Goal: Information Seeking & Learning: Learn about a topic

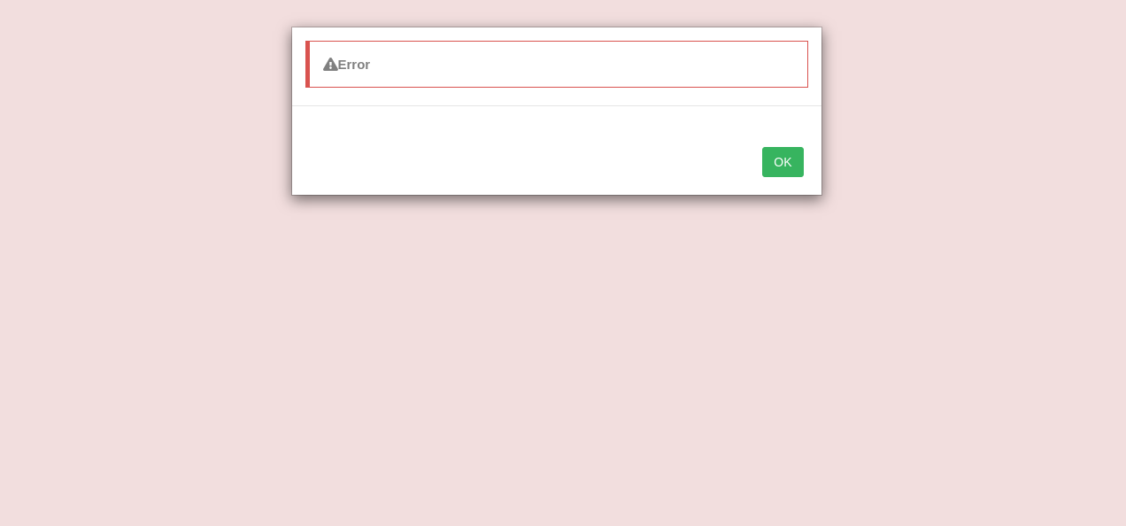
click at [799, 152] on button "OK" at bounding box center [782, 162] width 41 height 30
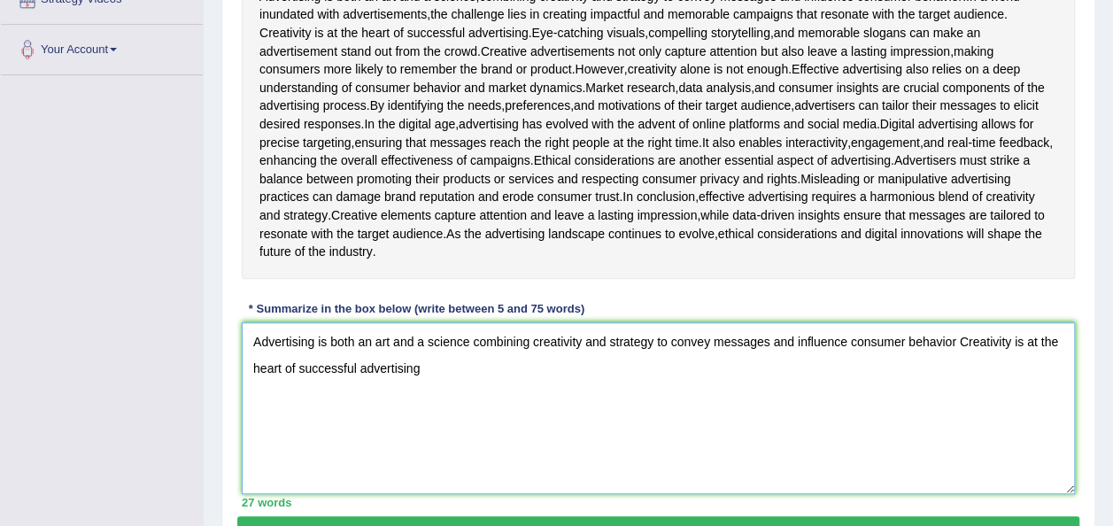
click at [431, 494] on textarea "Advertising is both an art and a science combining creativity and strategy to c…" at bounding box center [658, 408] width 833 height 172
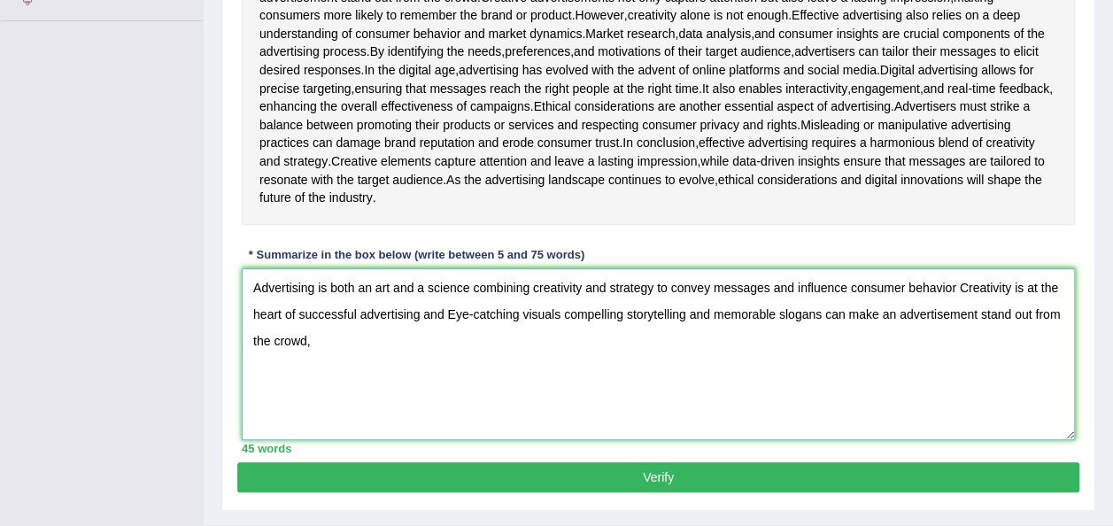
scroll to position [422, 0]
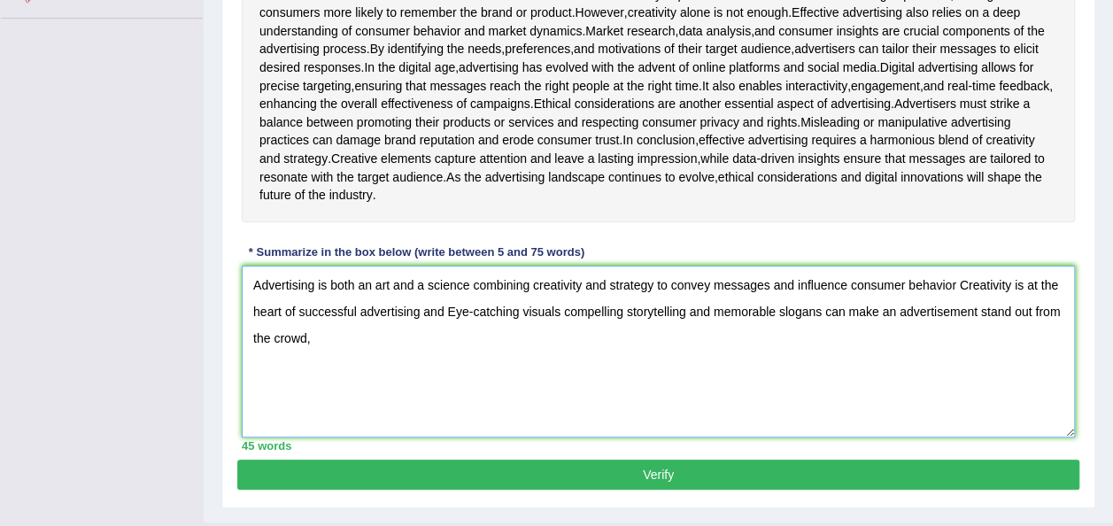
click at [958, 409] on textarea "Advertising is both an art and a science combining creativity and strategy to c…" at bounding box center [658, 352] width 833 height 172
click at [1008, 411] on textarea "Advertising is both an art and a science combining creativity and strategy to c…" at bounding box center [658, 352] width 833 height 172
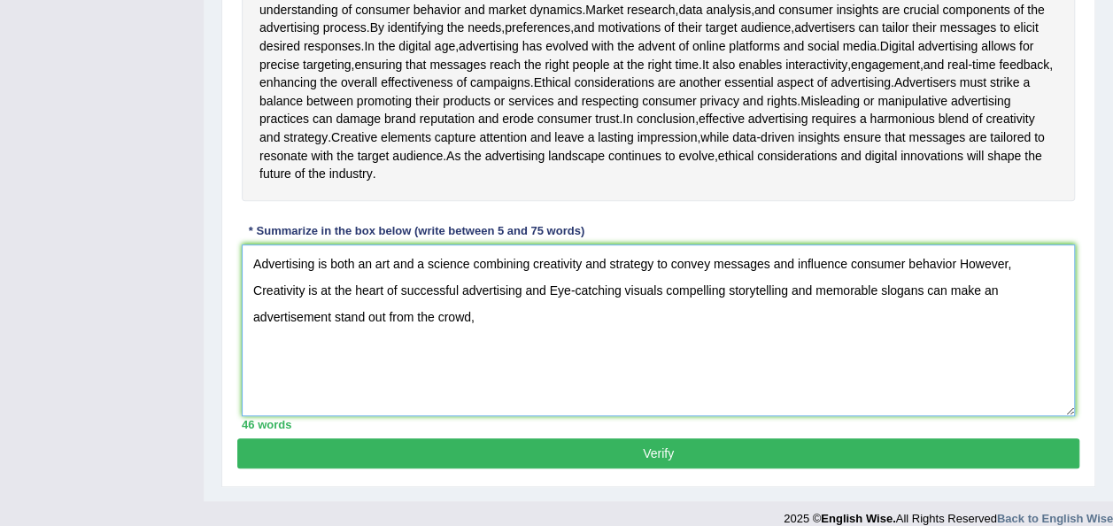
scroll to position [453, 0]
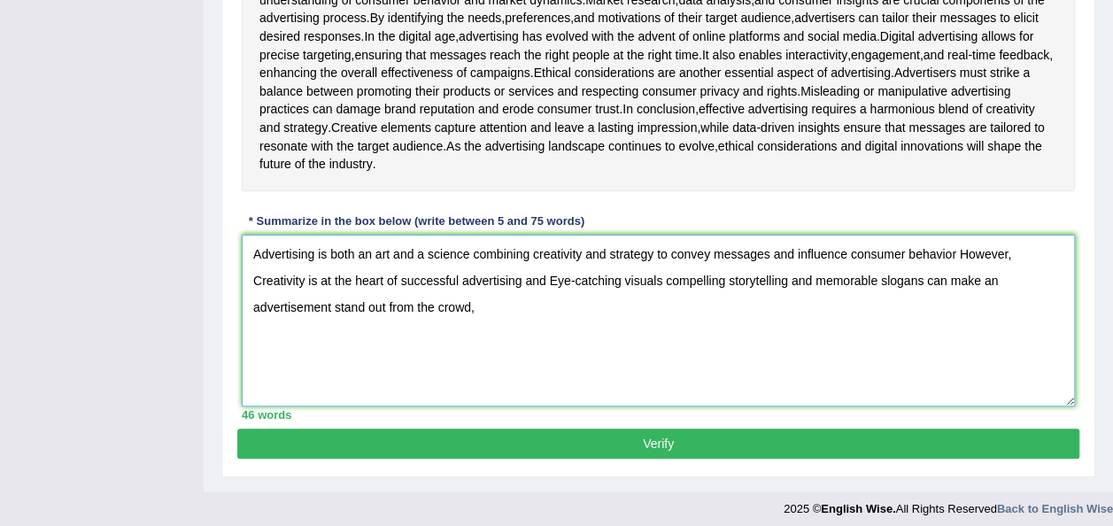
click at [388, 406] on textarea "Advertising is both an art and a science combining creativity and strategy to c…" at bounding box center [658, 321] width 833 height 172
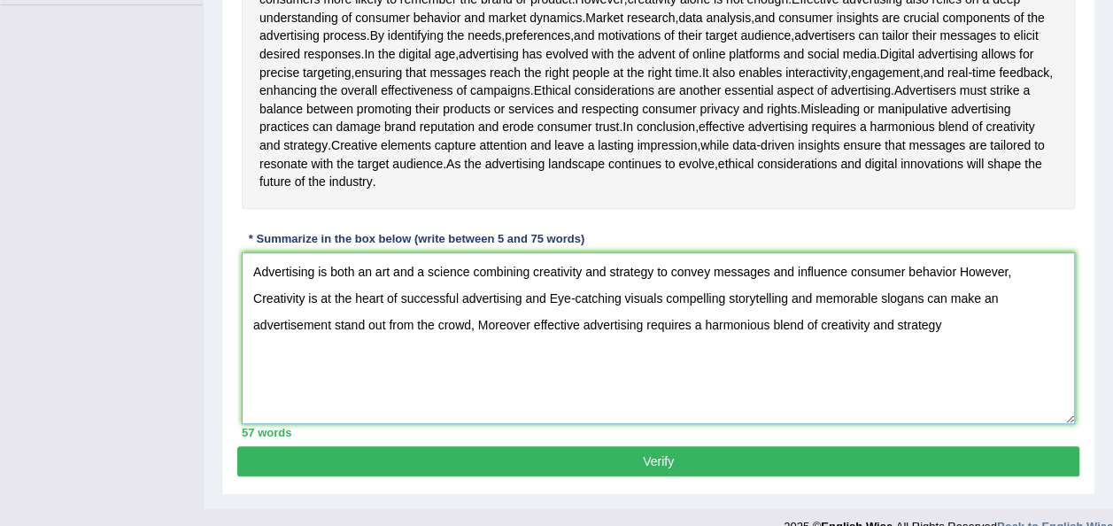
scroll to position [432, 0]
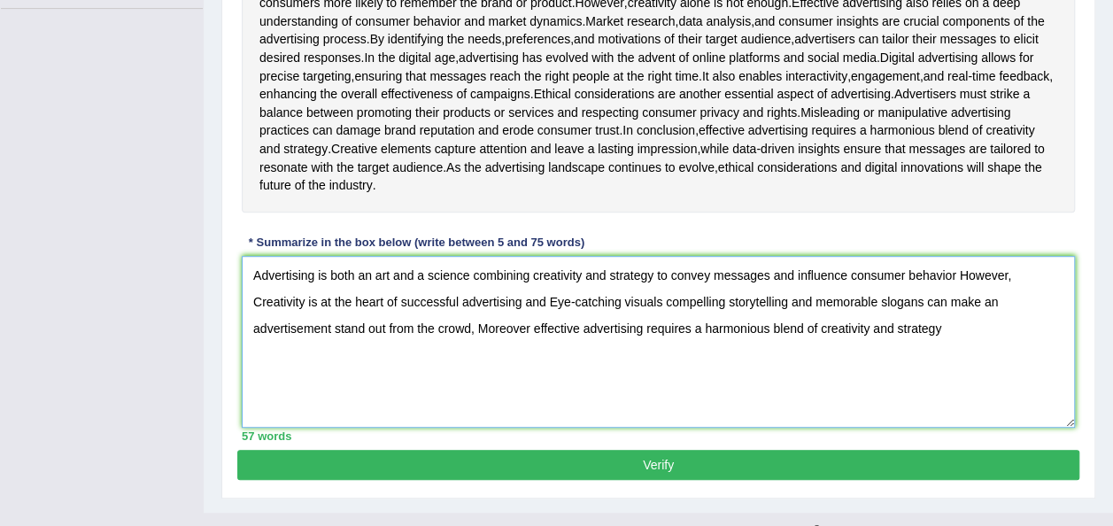
click at [416, 428] on textarea "Advertising is both an art and a science combining creativity and strategy to c…" at bounding box center [658, 342] width 833 height 172
click at [413, 428] on textarea "Advertising is both an art and a science combining creativity and strategy to c…" at bounding box center [658, 342] width 833 height 172
click at [847, 428] on textarea "Advertising is both an art and a science combining creativity and strategy to c…" at bounding box center [658, 342] width 833 height 172
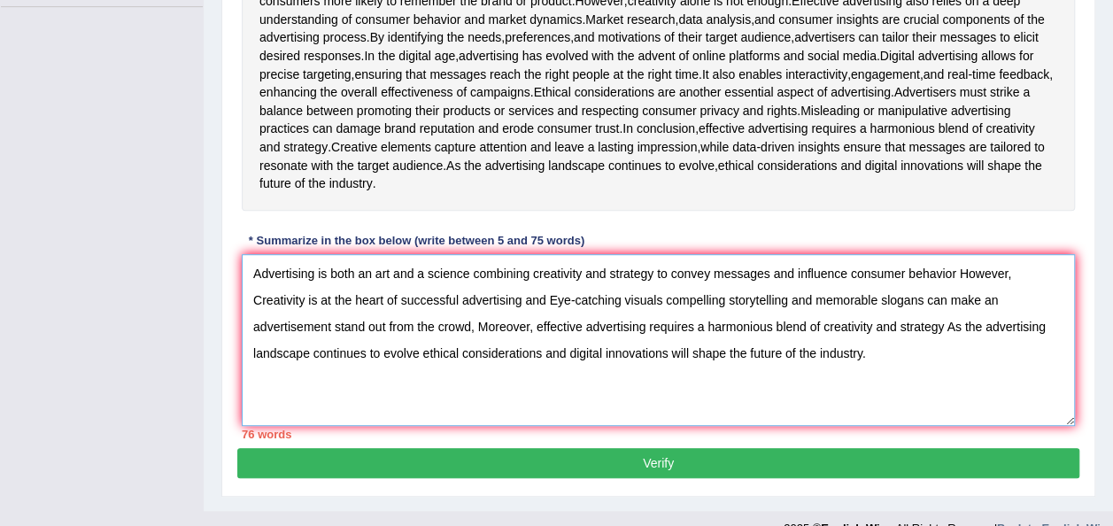
scroll to position [435, 0]
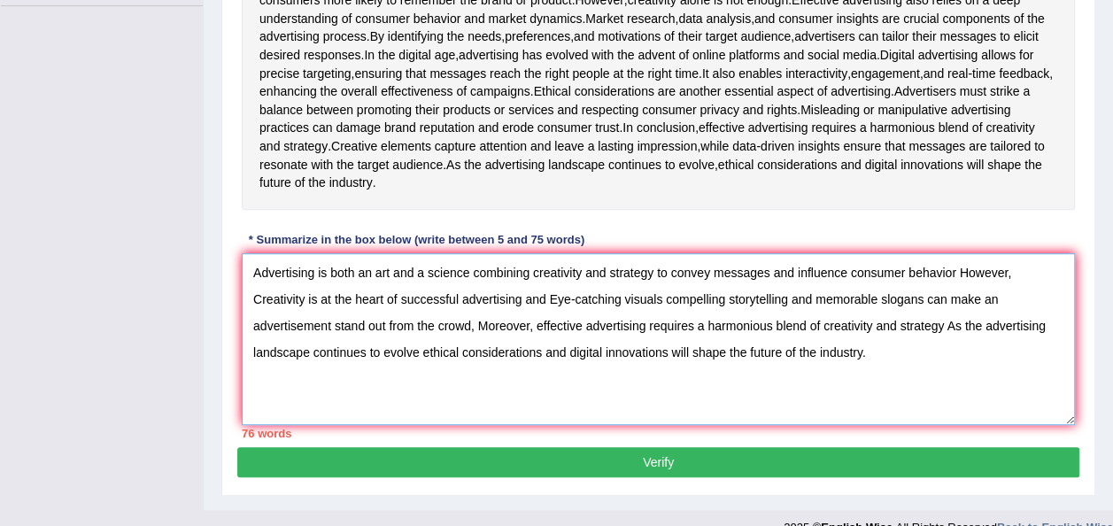
click at [494, 425] on textarea "Advertising is both an art and a science combining creativity and strategy to c…" at bounding box center [658, 339] width 833 height 172
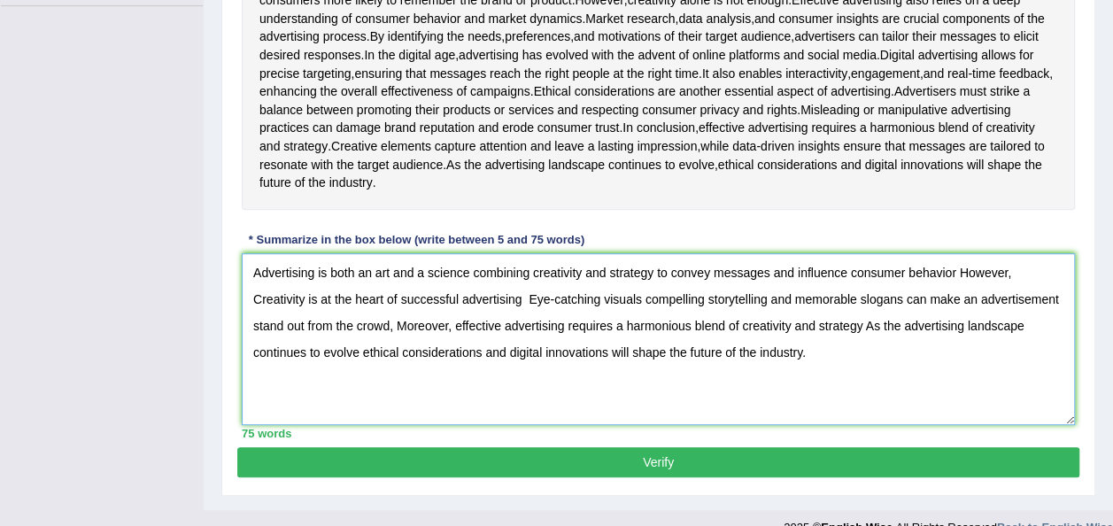
scroll to position [588, 0]
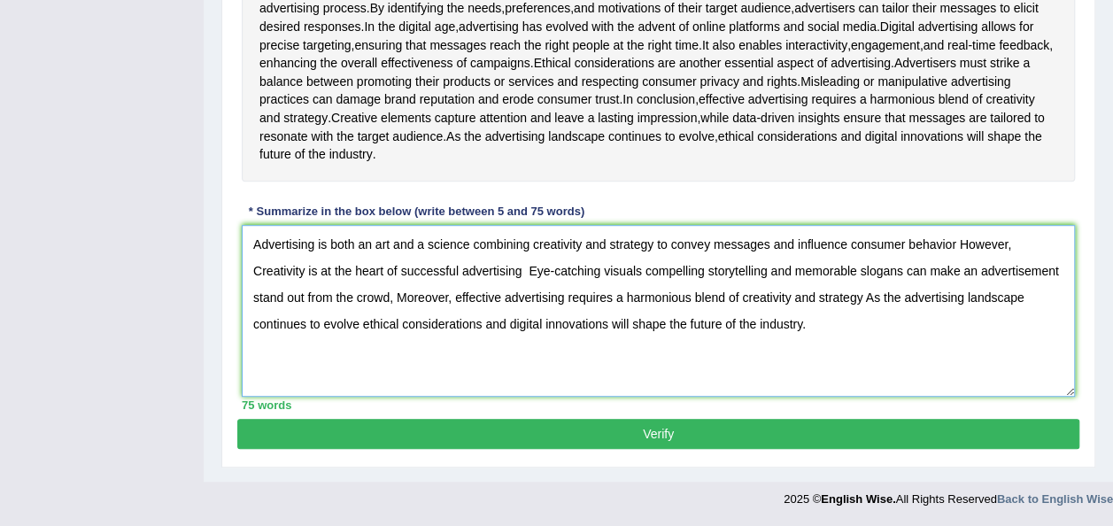
type textarea "Advertising is both an art and a science combining creativity and strategy to c…"
click at [822, 444] on button "Verify" at bounding box center [658, 434] width 842 height 30
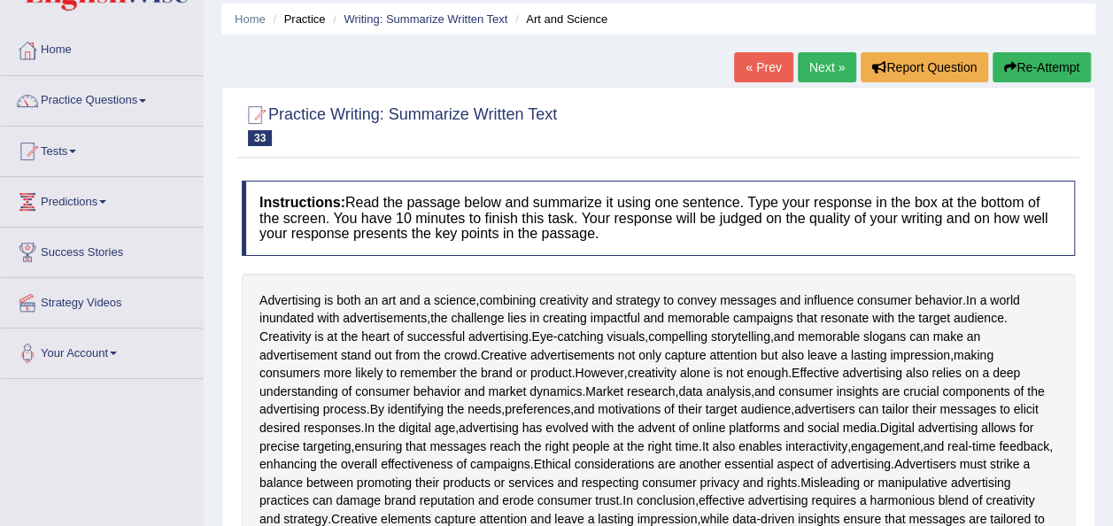
scroll to position [0, 0]
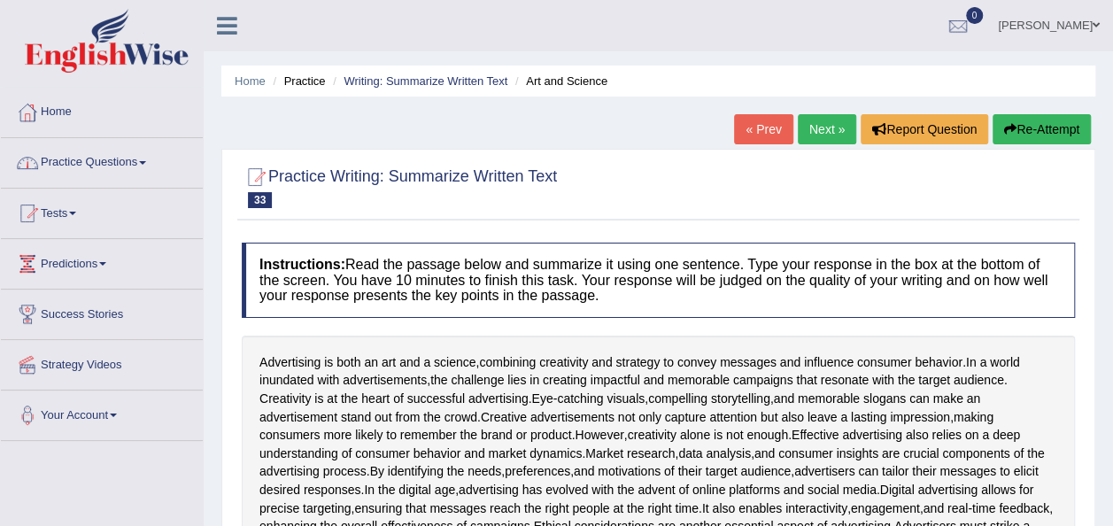
click at [142, 162] on link "Practice Questions" at bounding box center [102, 160] width 202 height 44
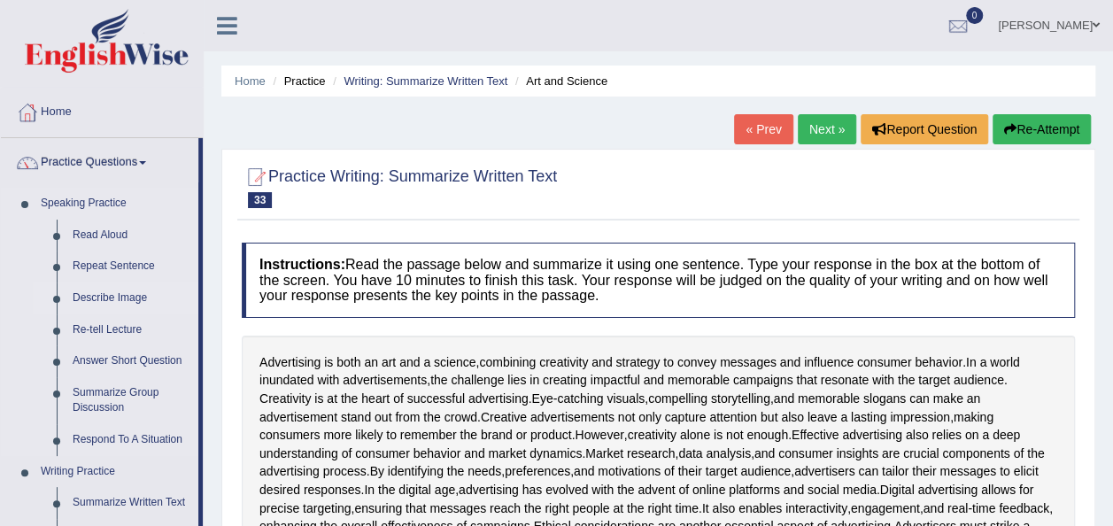
click at [131, 299] on link "Describe Image" at bounding box center [132, 298] width 134 height 32
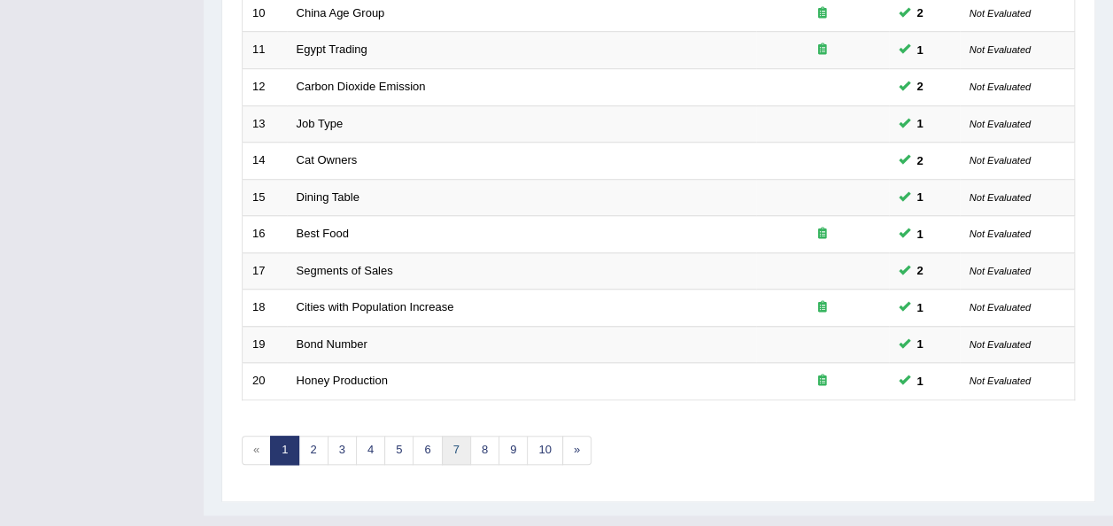
click at [460, 436] on link "7" at bounding box center [456, 450] width 29 height 29
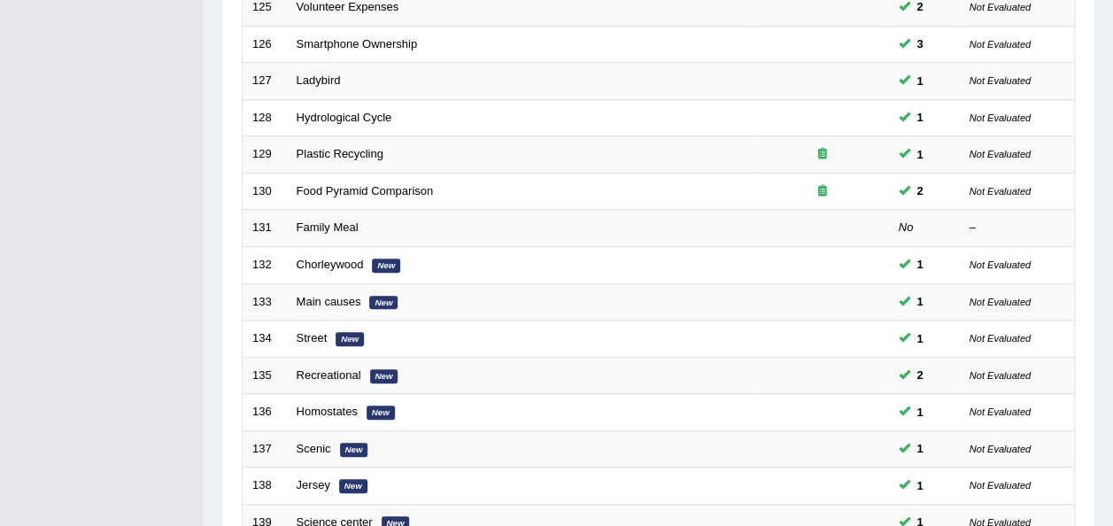
scroll to position [637, 0]
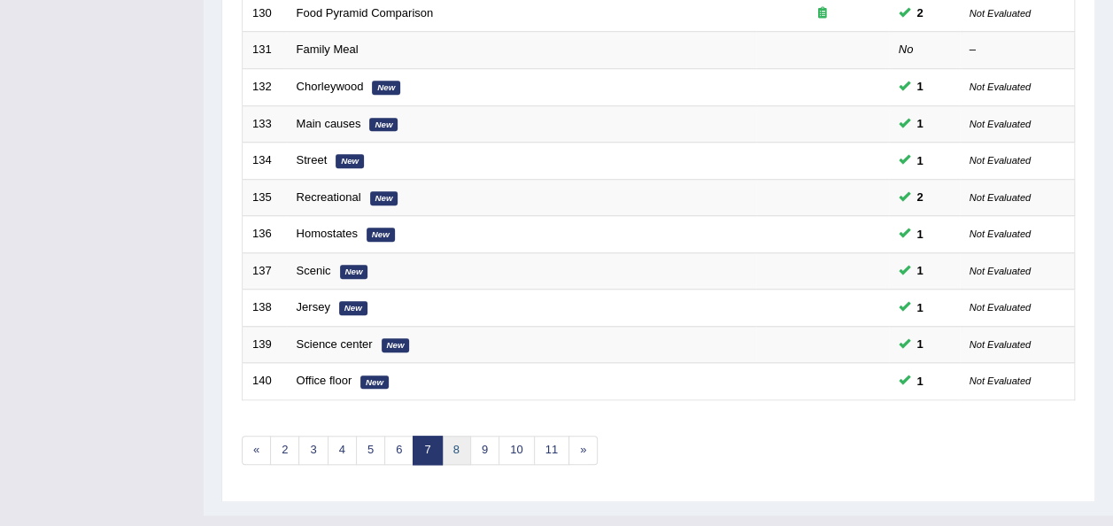
click at [446, 436] on link "8" at bounding box center [456, 450] width 29 height 29
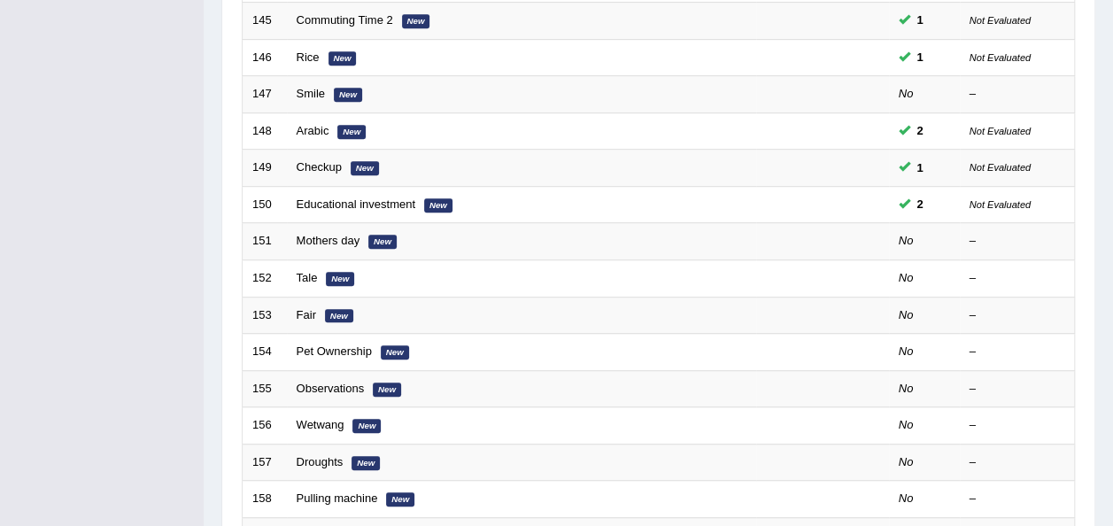
scroll to position [450, 0]
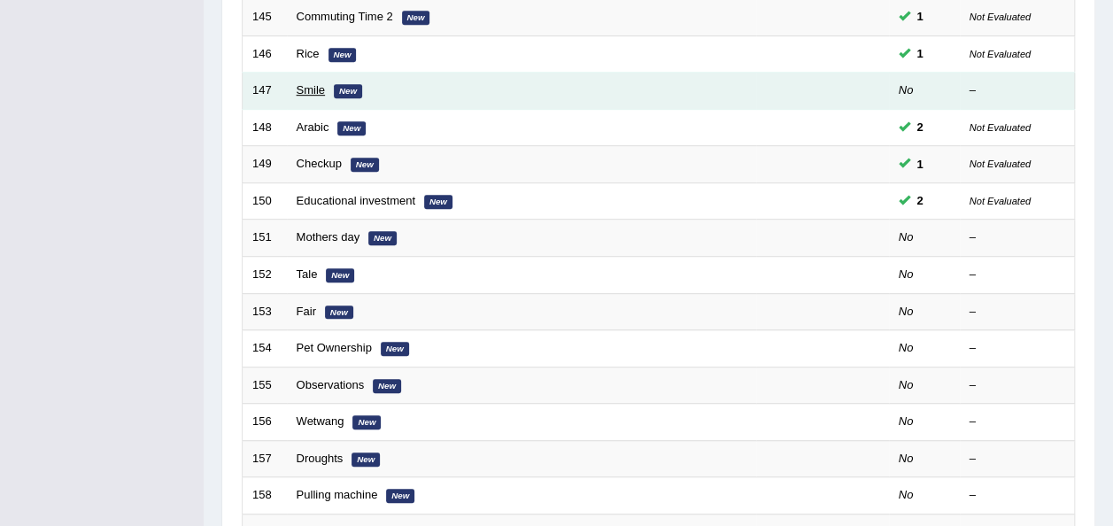
click at [310, 83] on link "Smile" at bounding box center [311, 89] width 29 height 13
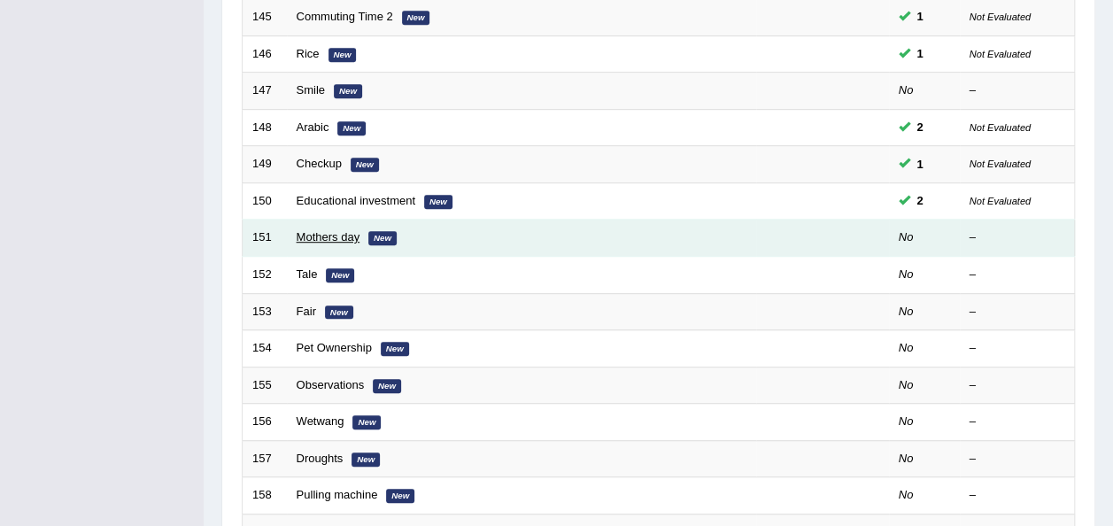
click at [334, 230] on link "Mothers day" at bounding box center [329, 236] width 64 height 13
click at [325, 230] on link "Mothers day" at bounding box center [329, 236] width 64 height 13
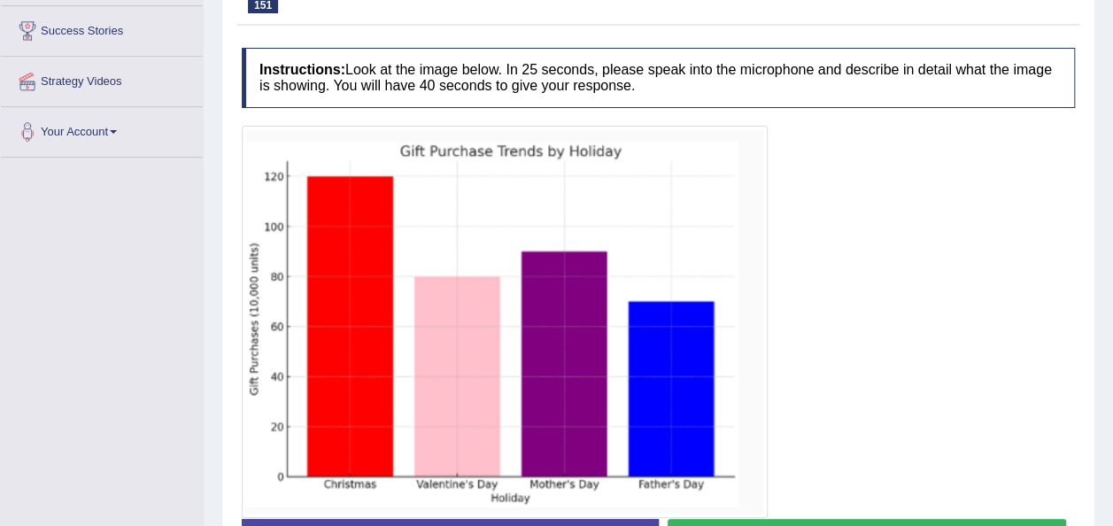
scroll to position [319, 0]
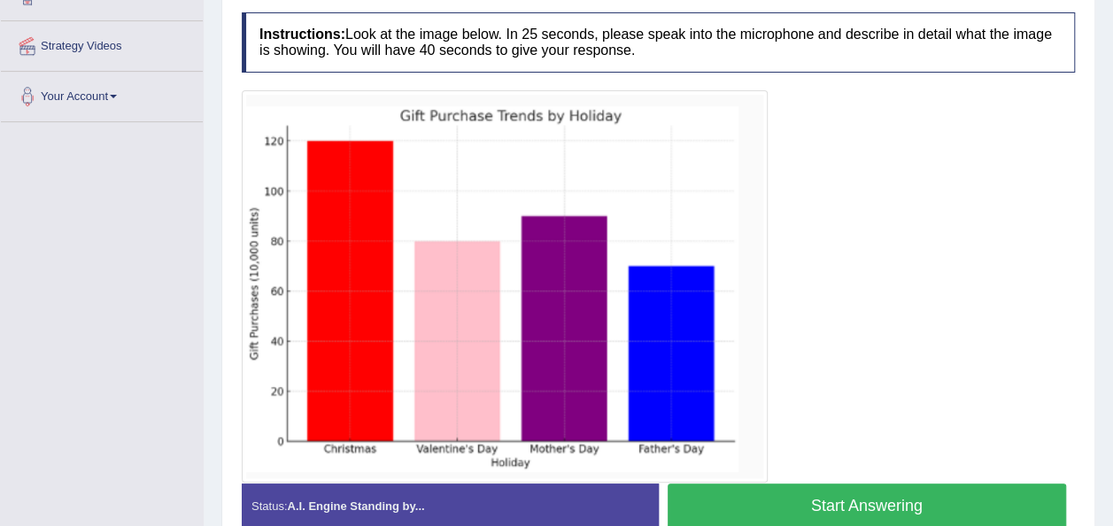
click at [715, 506] on button "Start Answering" at bounding box center [867, 505] width 399 height 45
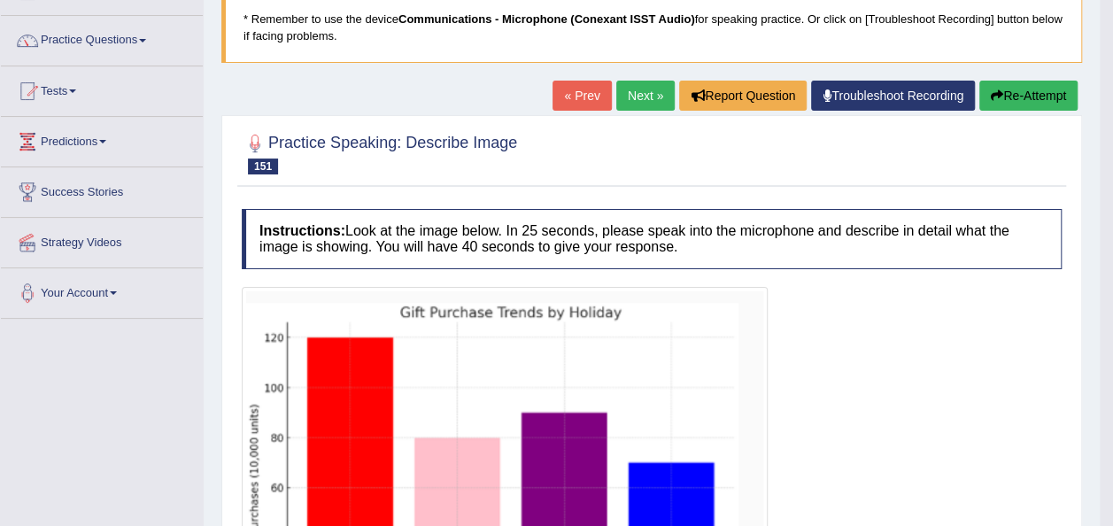
scroll to position [71, 0]
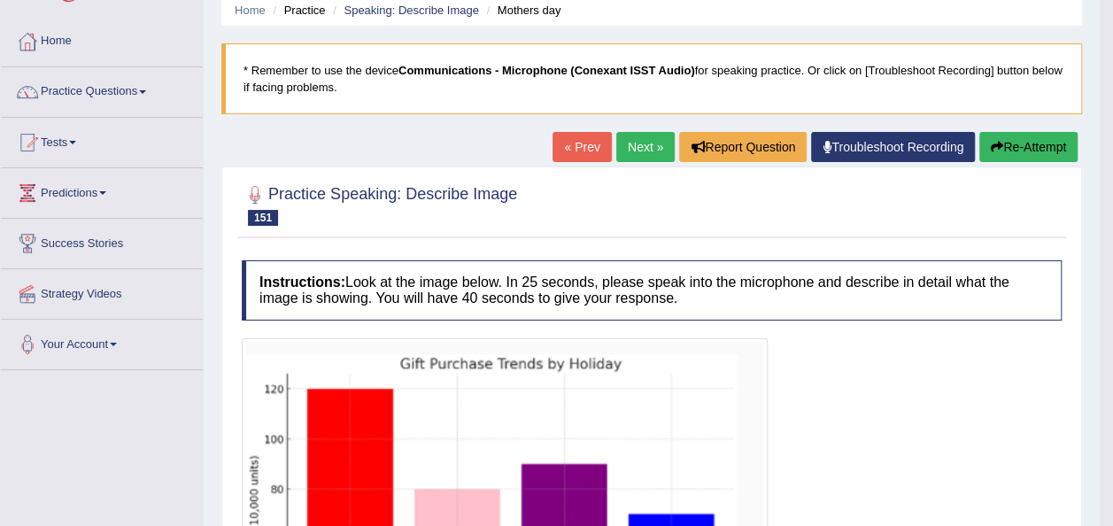
click at [639, 142] on link "Next »" at bounding box center [645, 147] width 58 height 30
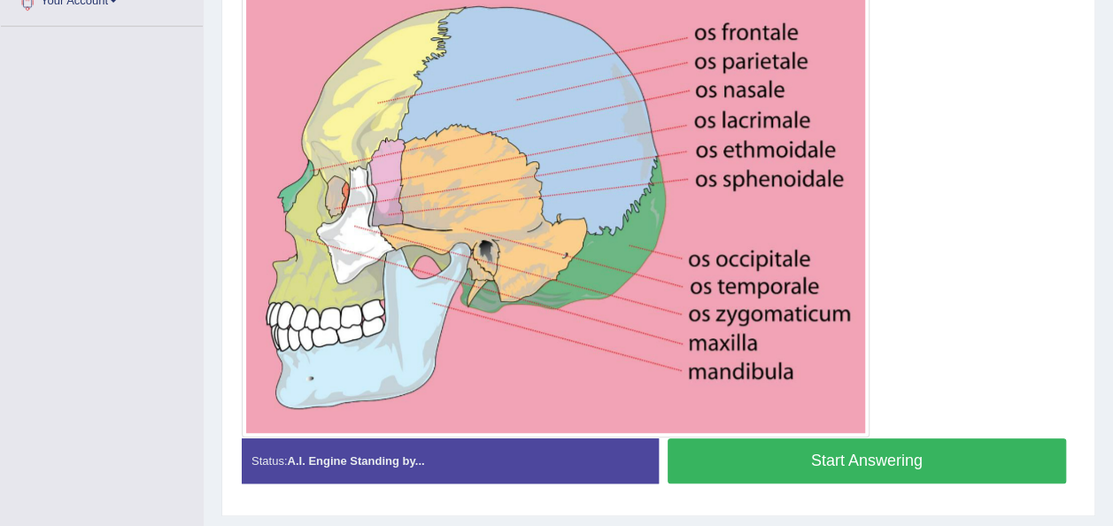
scroll to position [431, 0]
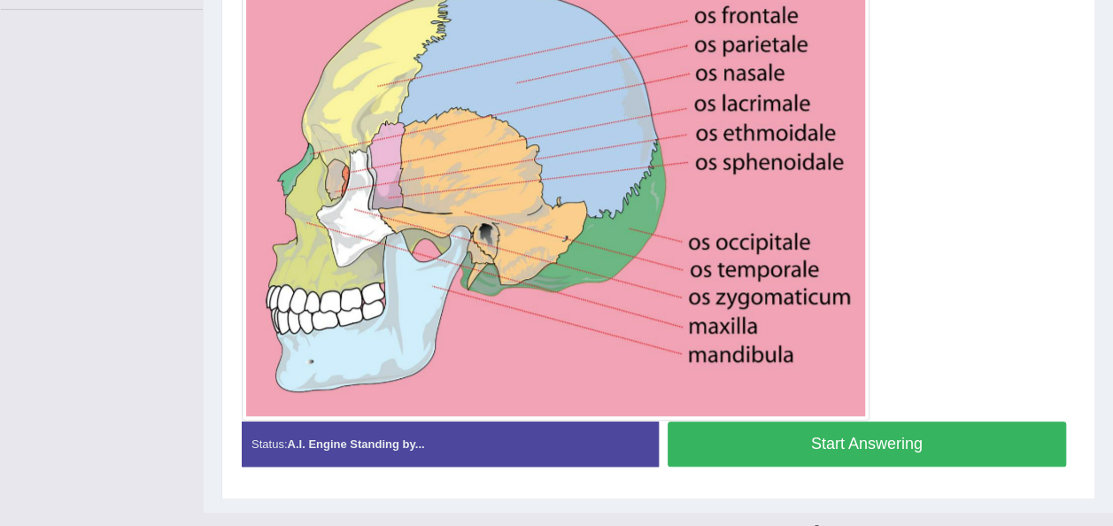
click at [759, 444] on button "Start Answering" at bounding box center [867, 443] width 399 height 45
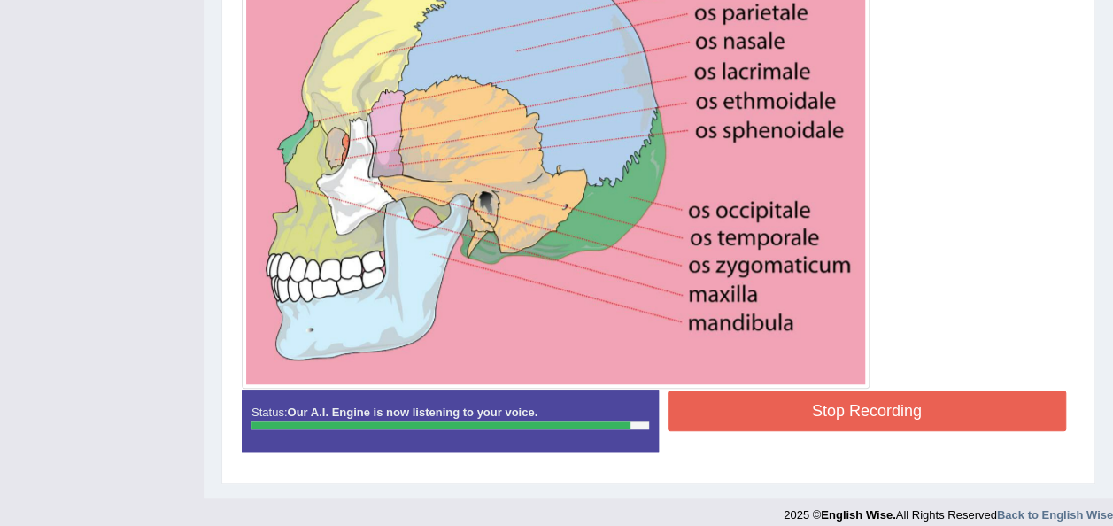
scroll to position [476, 0]
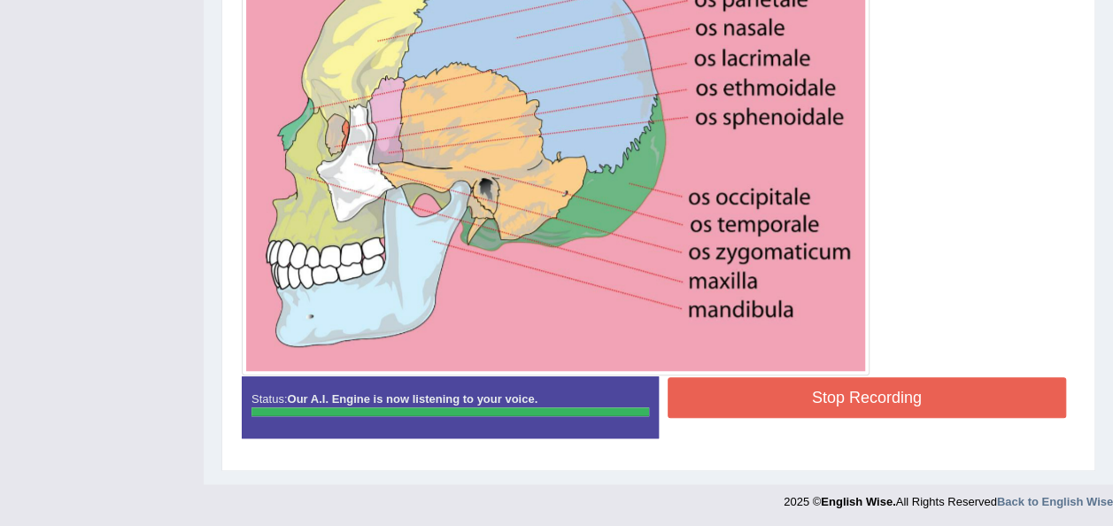
click at [951, 405] on button "Stop Recording" at bounding box center [867, 397] width 399 height 41
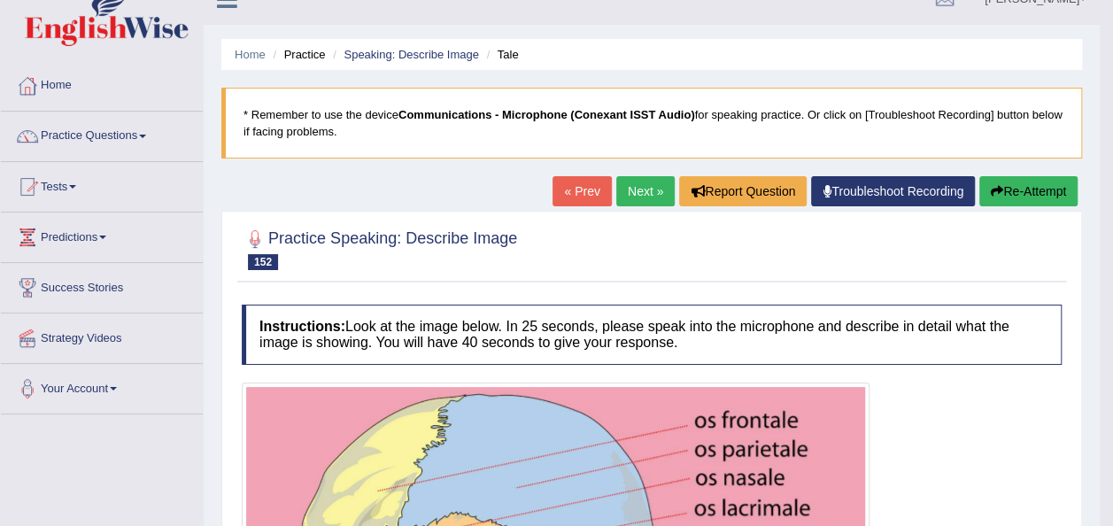
scroll to position [16, 0]
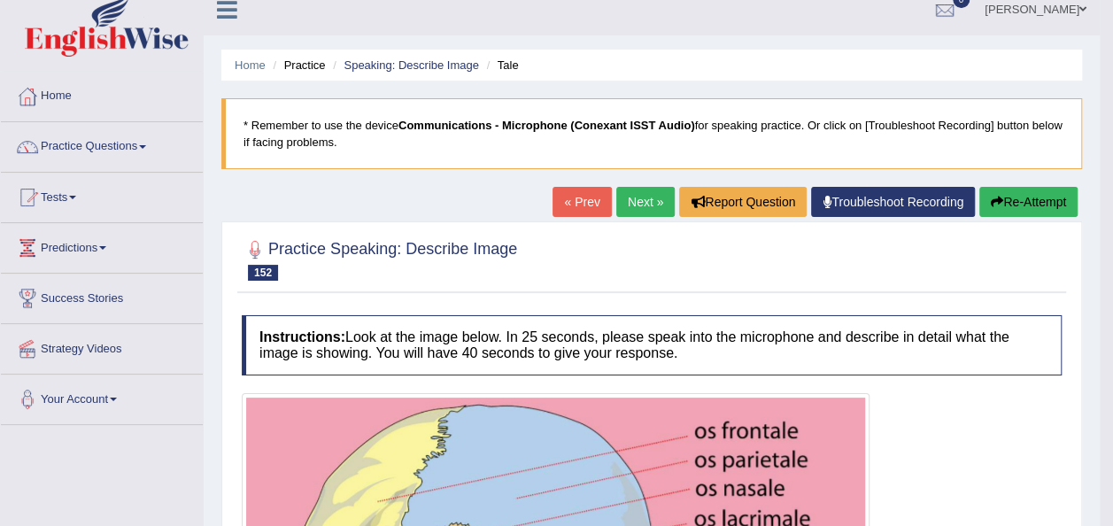
click at [1054, 197] on button "Re-Attempt" at bounding box center [1028, 202] width 98 height 30
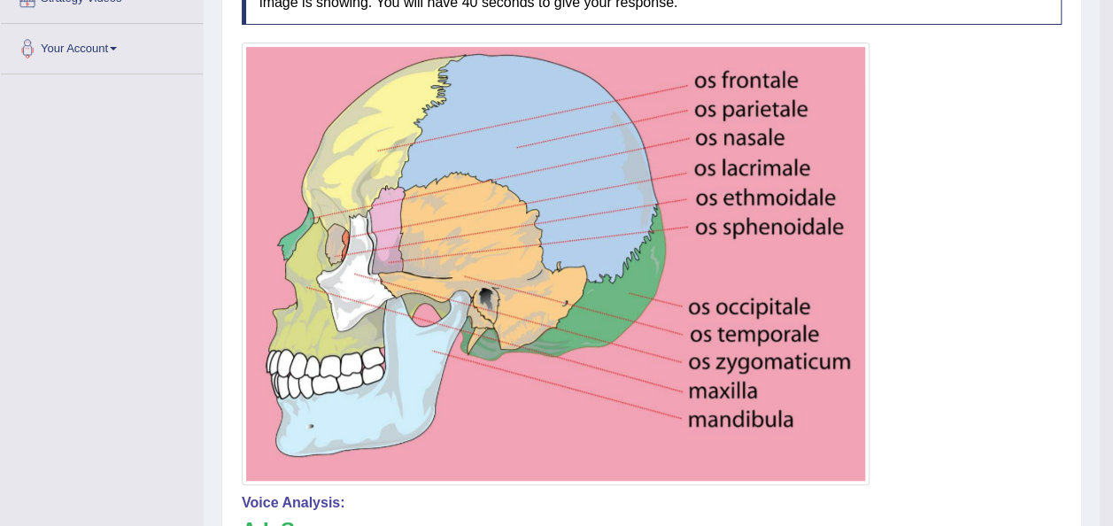
scroll to position [370, 0]
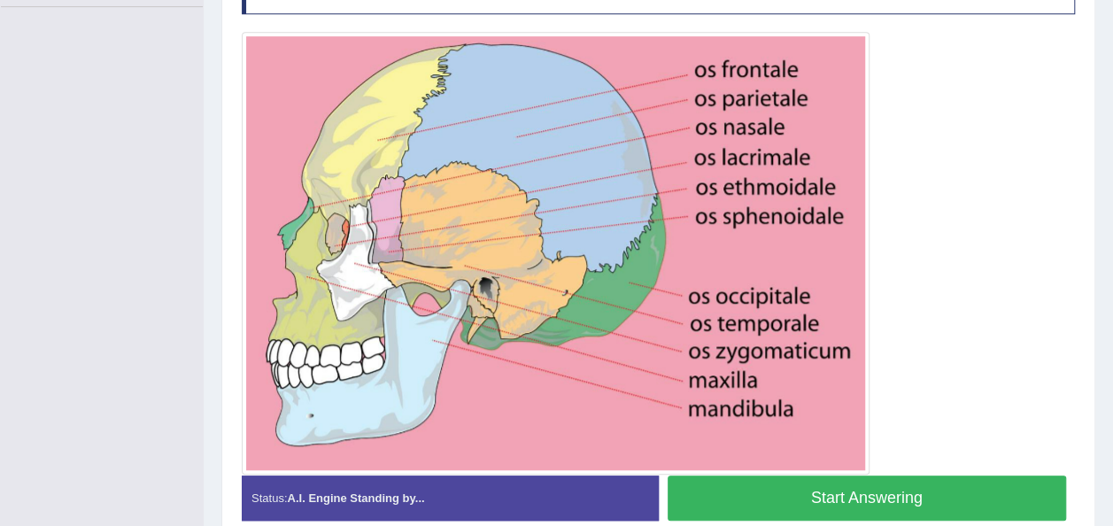
click at [979, 487] on button "Start Answering" at bounding box center [867, 497] width 399 height 45
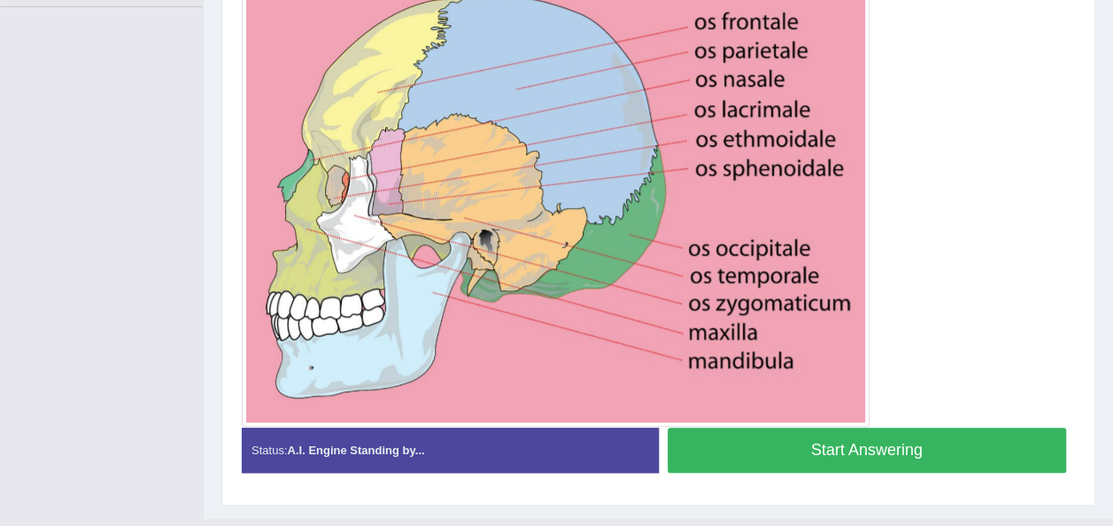
click at [915, 457] on button "Start Answering" at bounding box center [867, 450] width 399 height 45
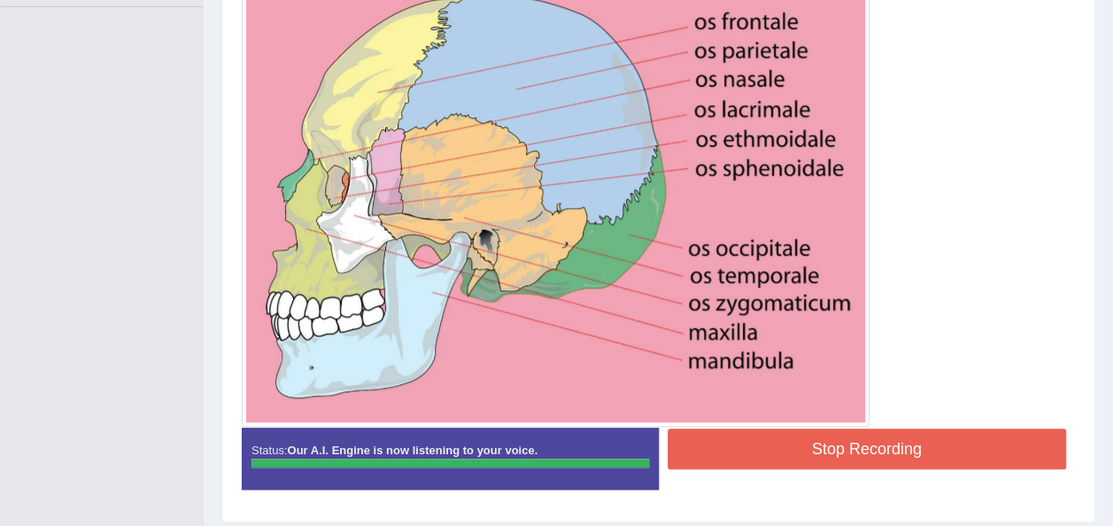
click at [915, 457] on button "Stop Recording" at bounding box center [867, 449] width 399 height 41
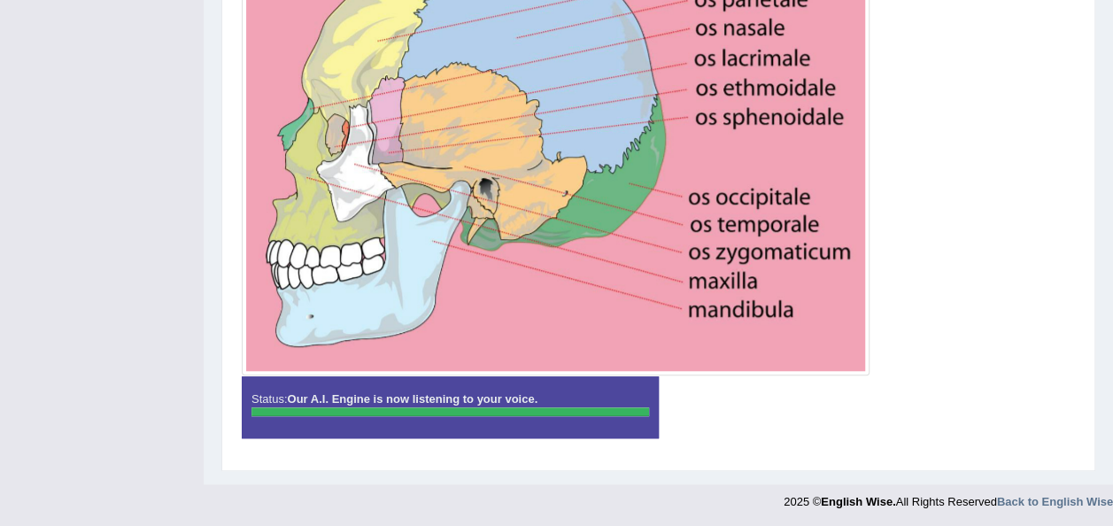
scroll to position [25, 0]
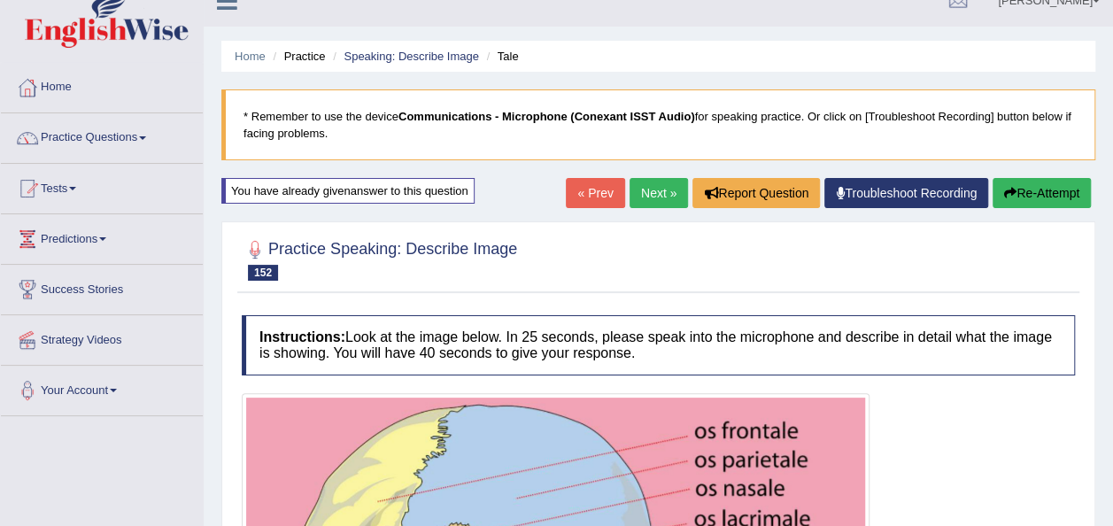
click at [653, 199] on link "Next »" at bounding box center [658, 193] width 58 height 30
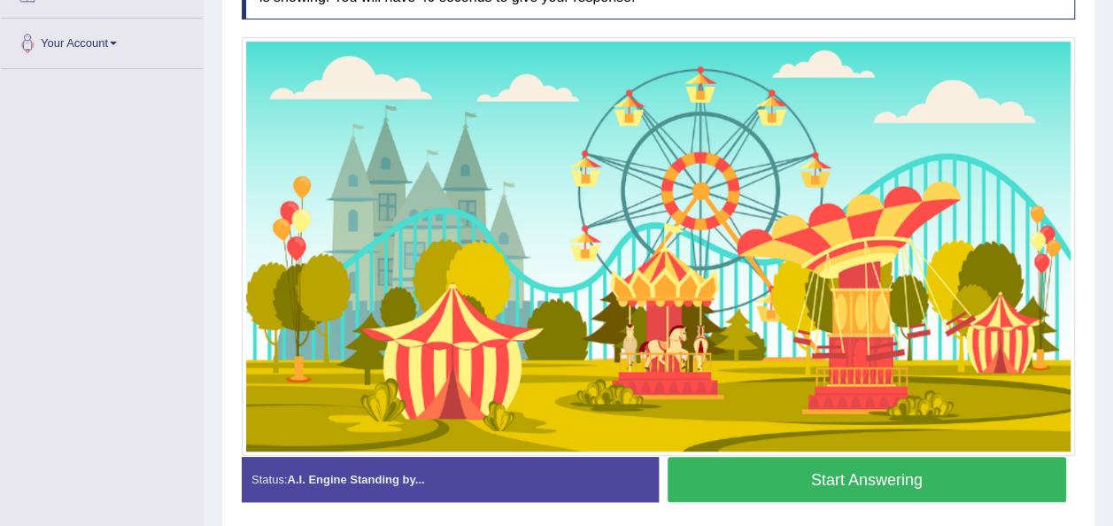
scroll to position [384, 0]
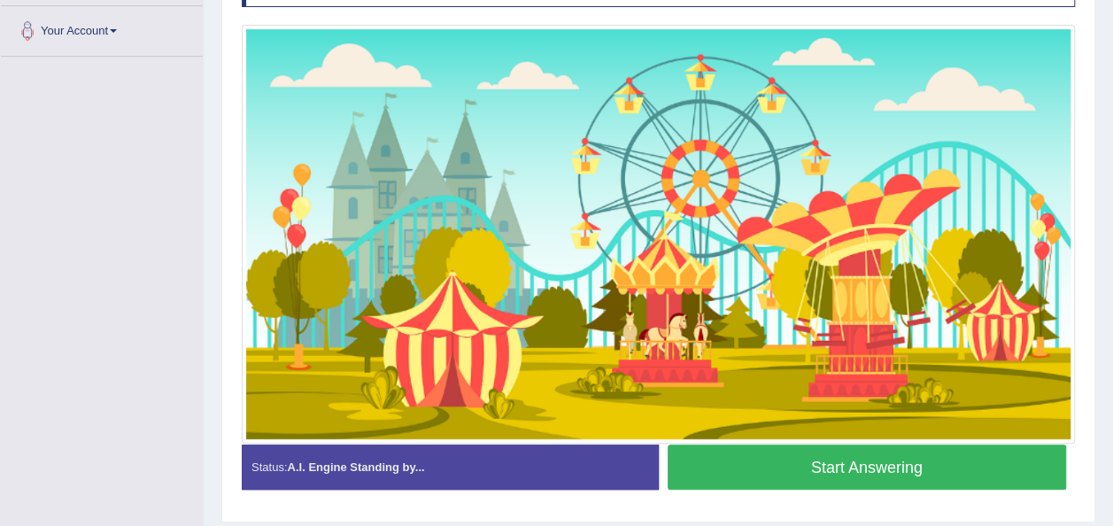
click at [821, 477] on button "Start Answering" at bounding box center [867, 466] width 399 height 45
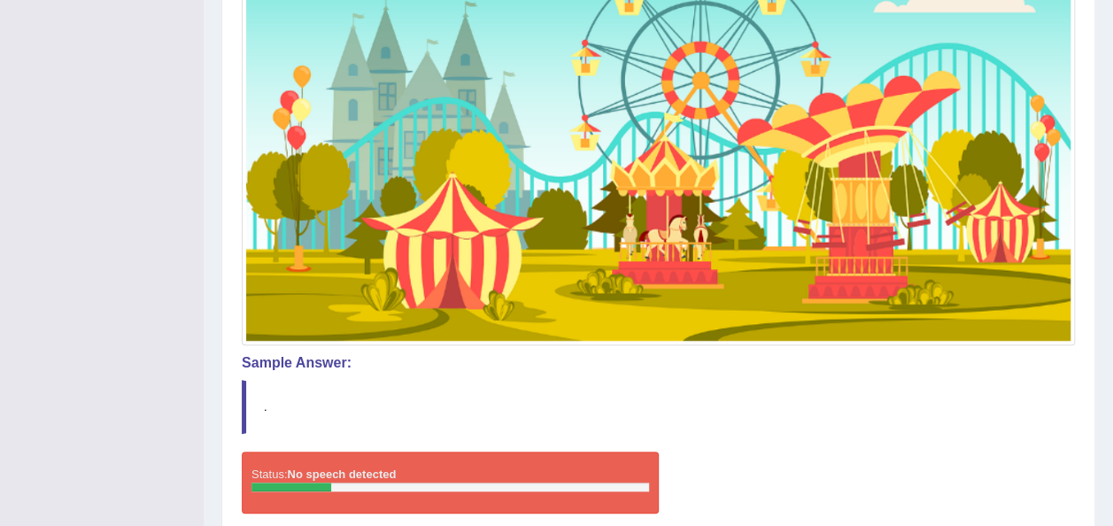
scroll to position [23, 0]
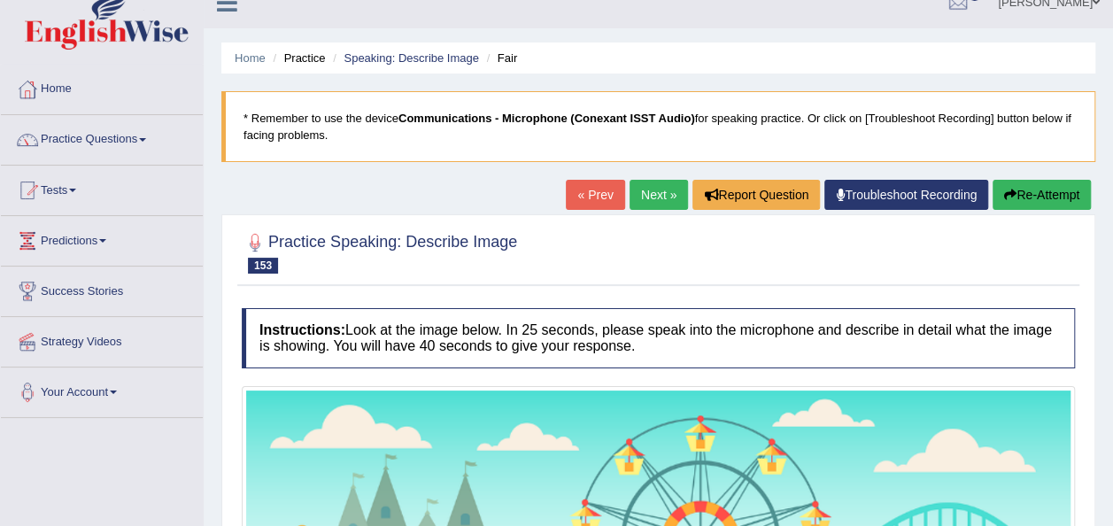
click at [1043, 188] on button "Re-Attempt" at bounding box center [1041, 195] width 98 height 30
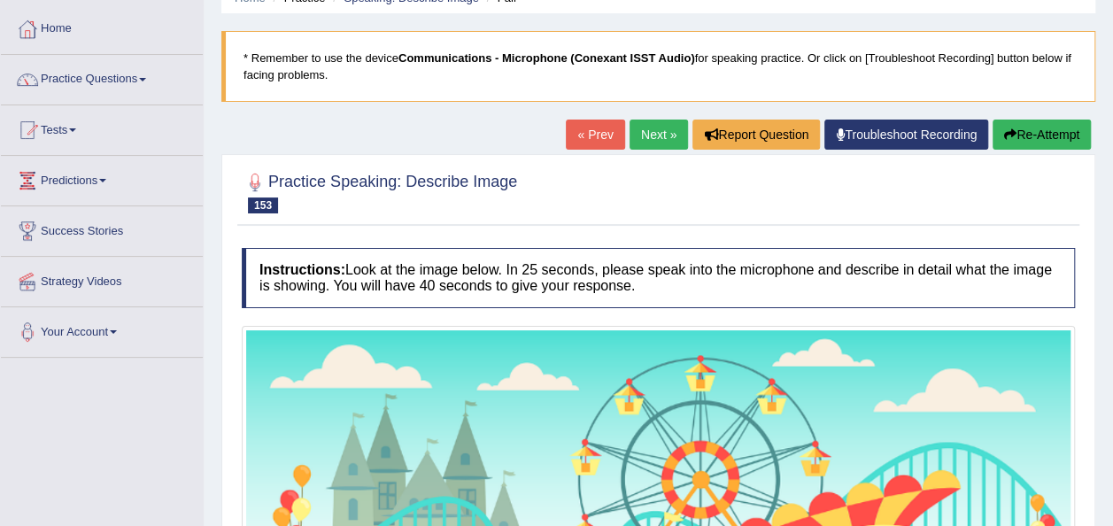
scroll to position [29, 0]
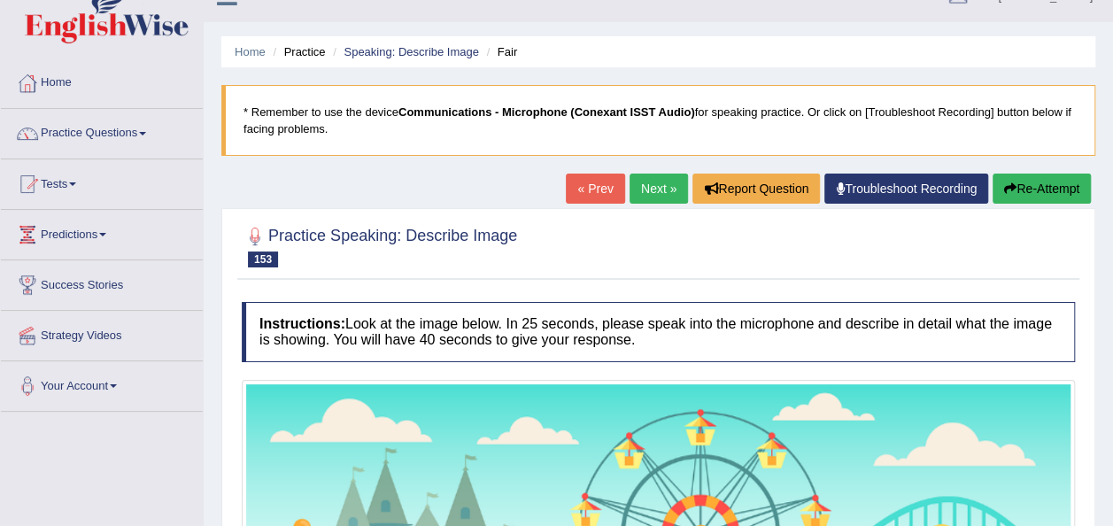
click at [1031, 181] on button "Re-Attempt" at bounding box center [1041, 189] width 98 height 30
click at [1031, 186] on button "Re-Attempt" at bounding box center [1041, 189] width 98 height 30
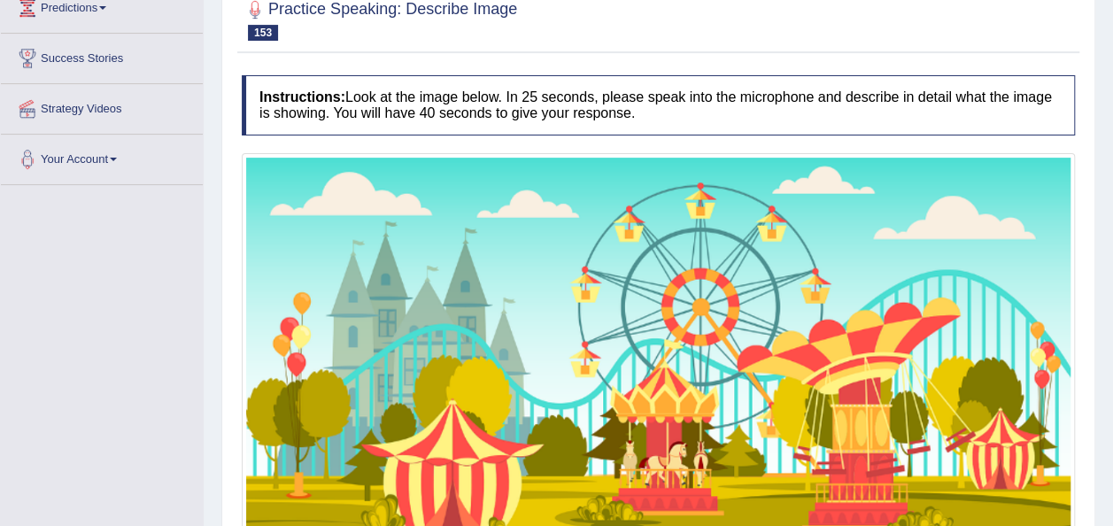
scroll to position [0, 0]
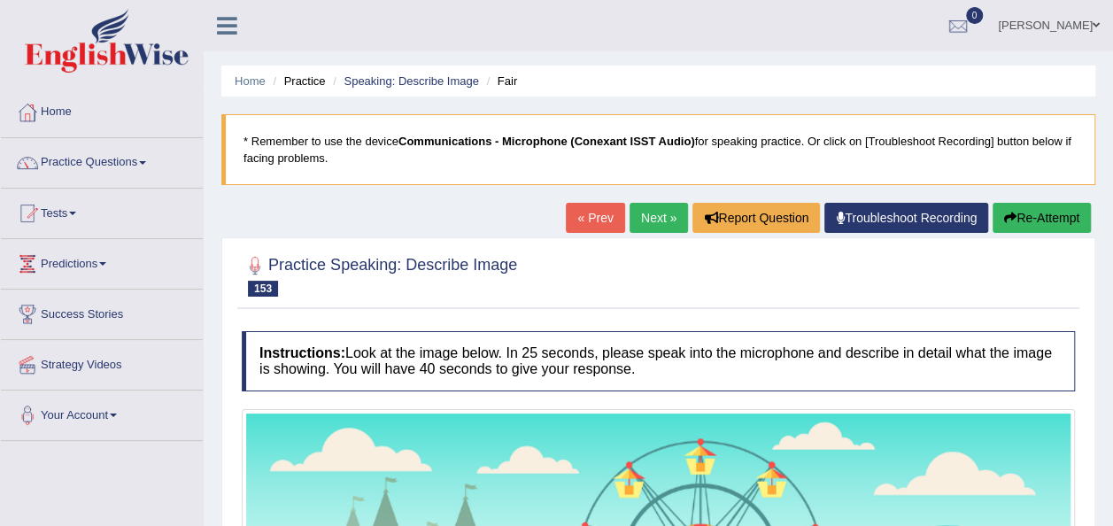
click at [1031, 215] on button "Re-Attempt" at bounding box center [1041, 218] width 98 height 30
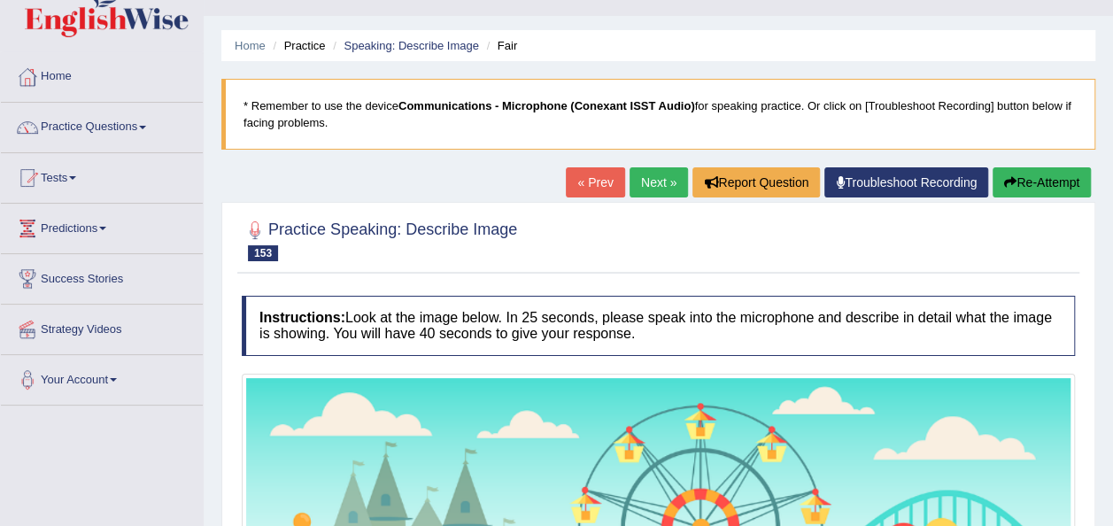
scroll to position [12, 0]
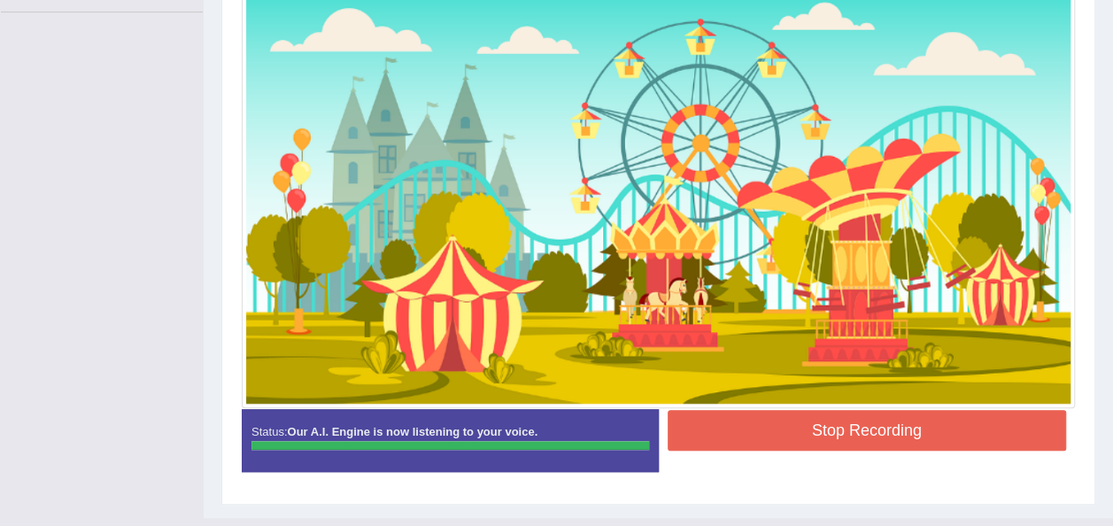
click at [775, 429] on button "Stop Recording" at bounding box center [867, 430] width 399 height 41
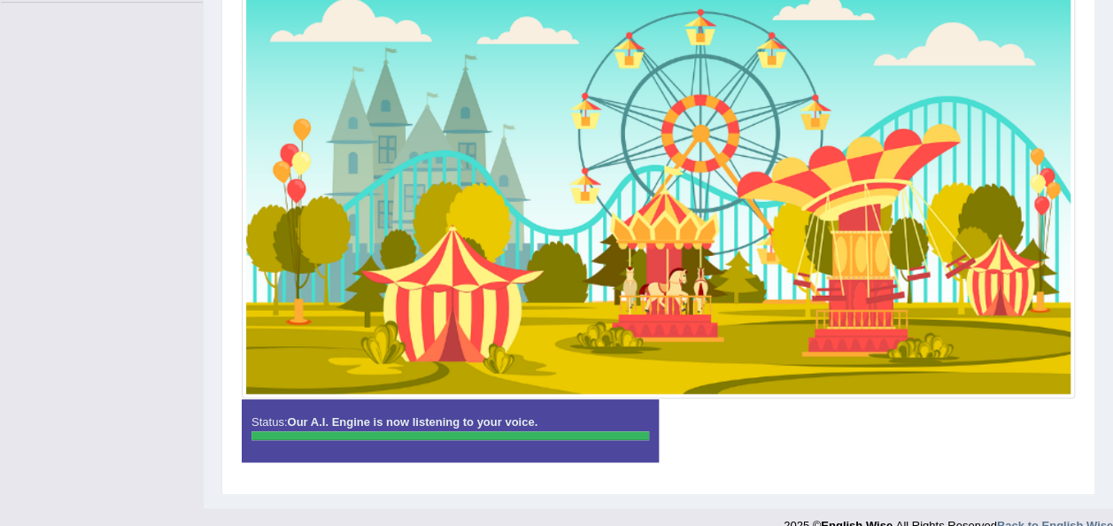
scroll to position [462, 0]
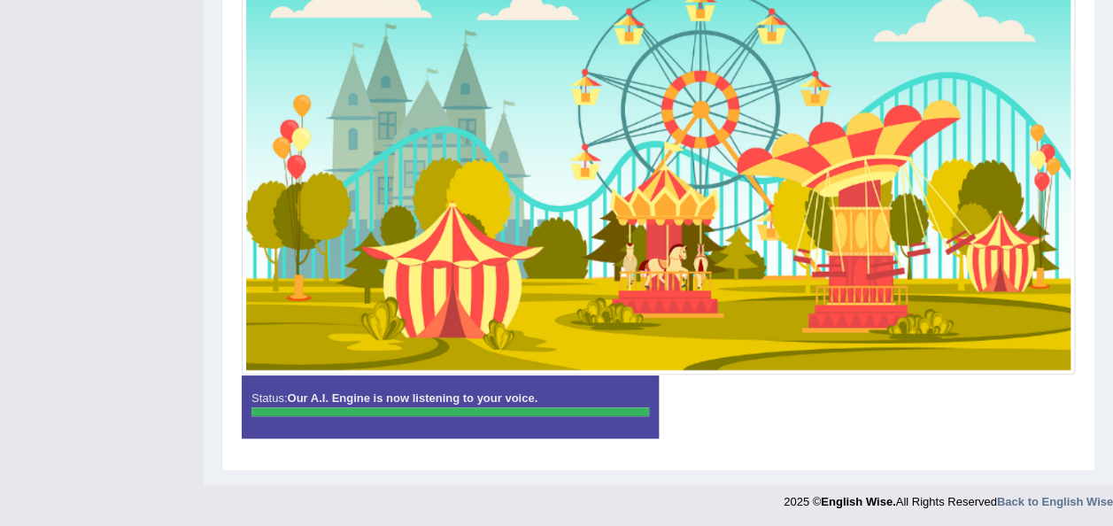
drag, startPoint x: 843, startPoint y: 425, endPoint x: 843, endPoint y: 475, distance: 50.5
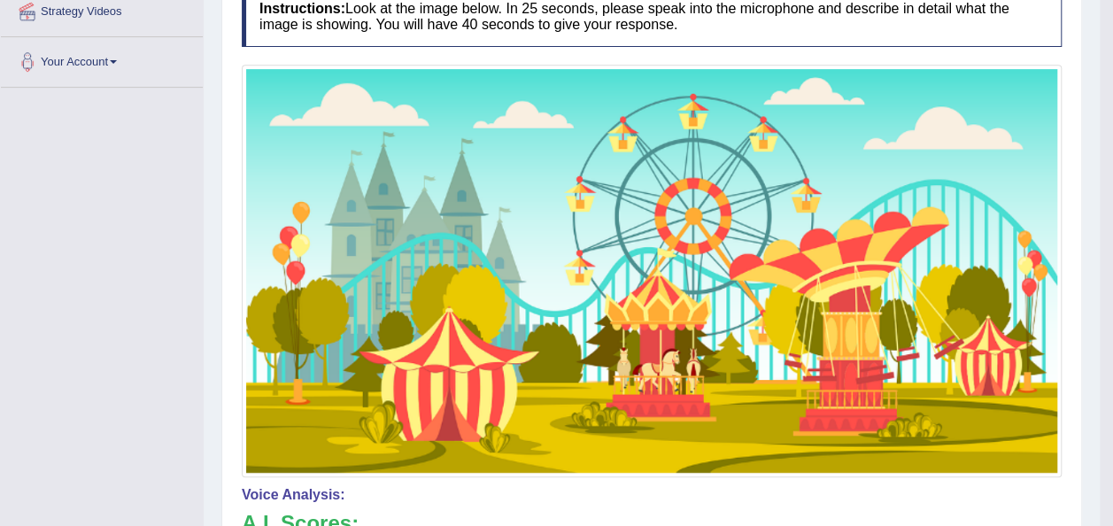
scroll to position [0, 0]
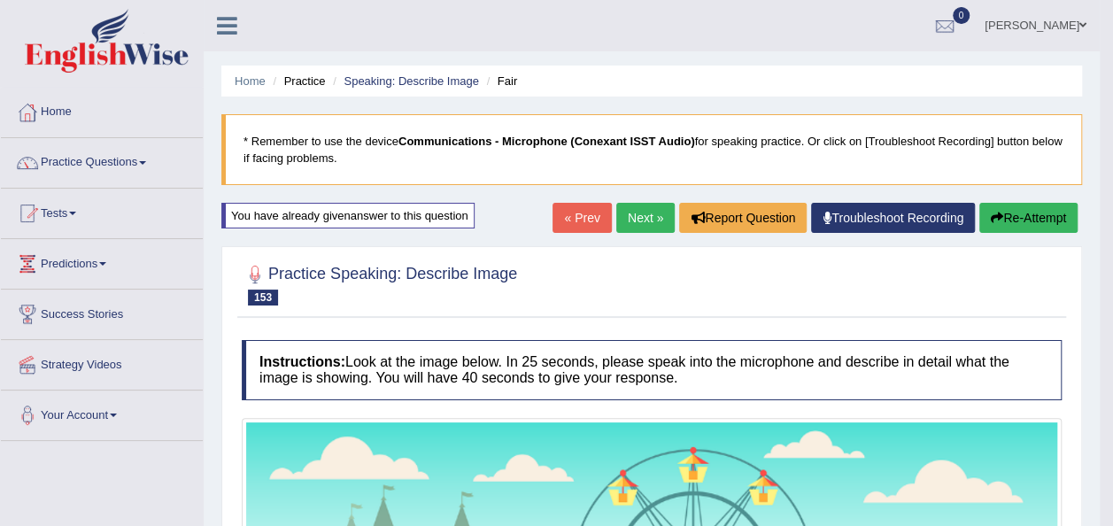
click at [1000, 216] on icon "button" at bounding box center [997, 218] width 12 height 12
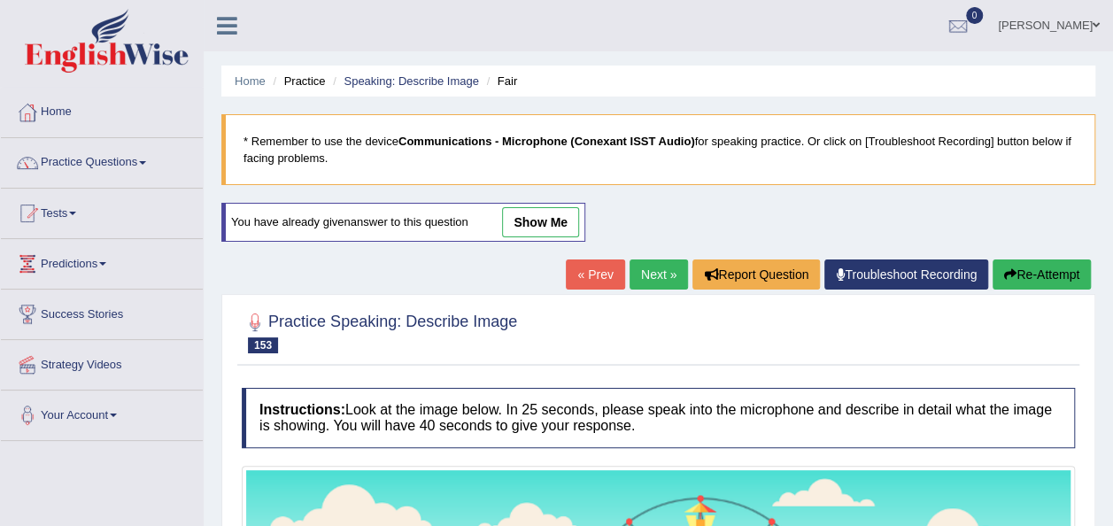
scroll to position [459, 0]
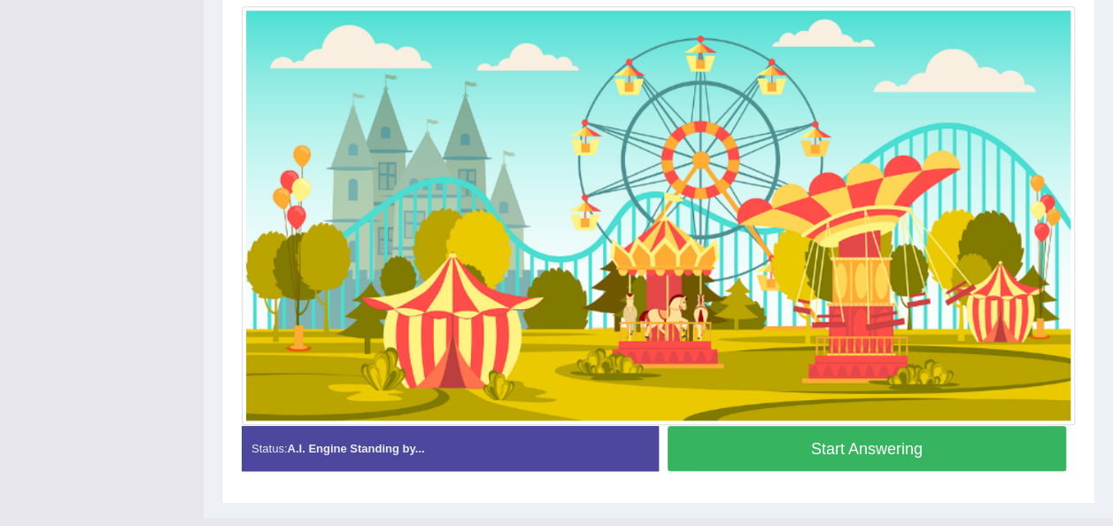
click at [901, 455] on button "Start Answering" at bounding box center [867, 448] width 399 height 45
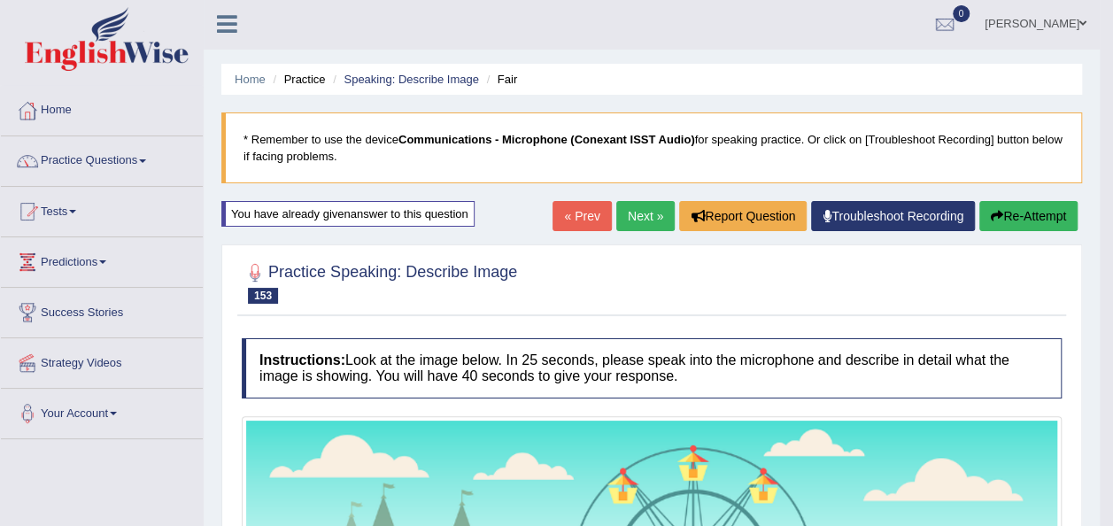
scroll to position [0, 0]
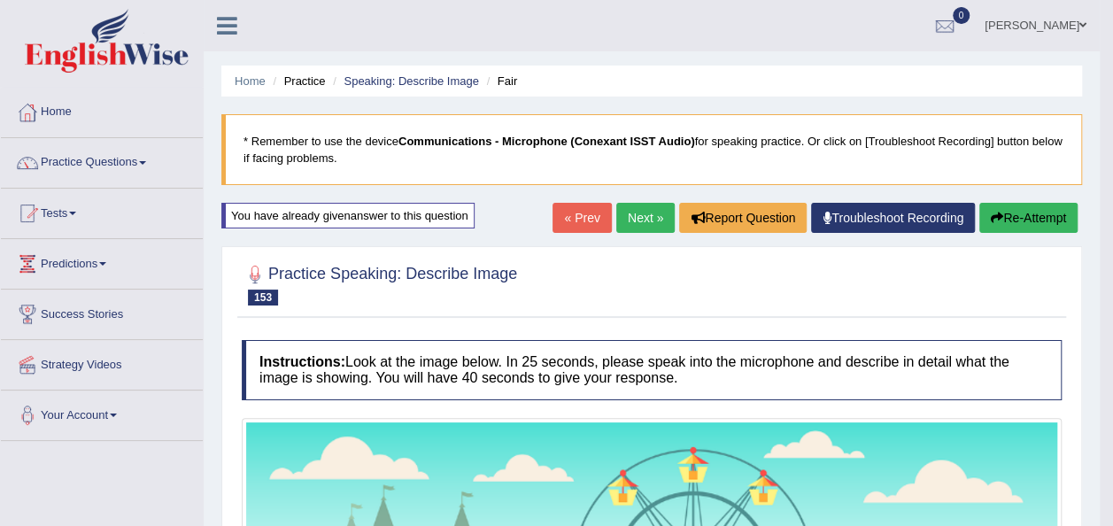
click at [630, 218] on link "Next »" at bounding box center [645, 218] width 58 height 30
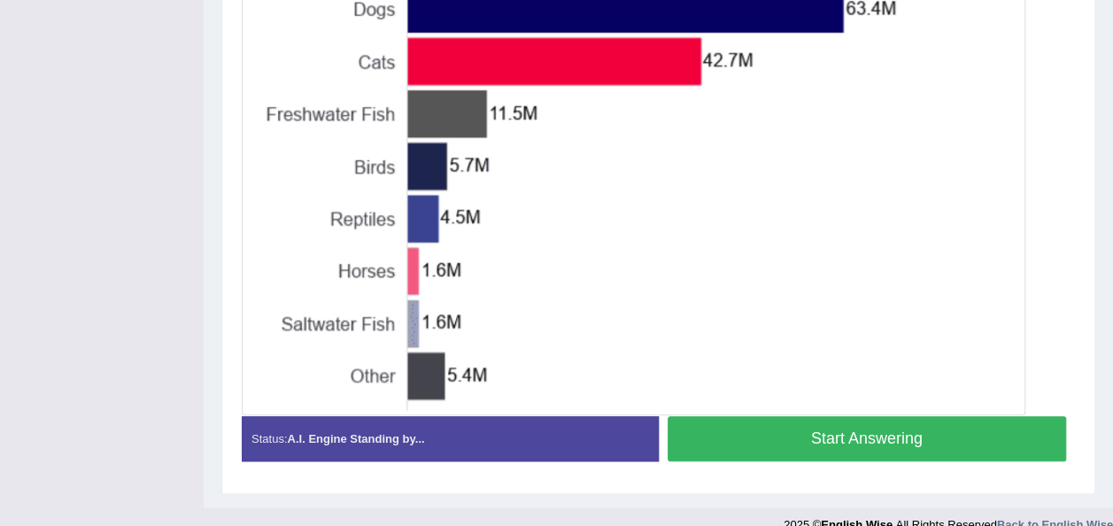
scroll to position [552, 0]
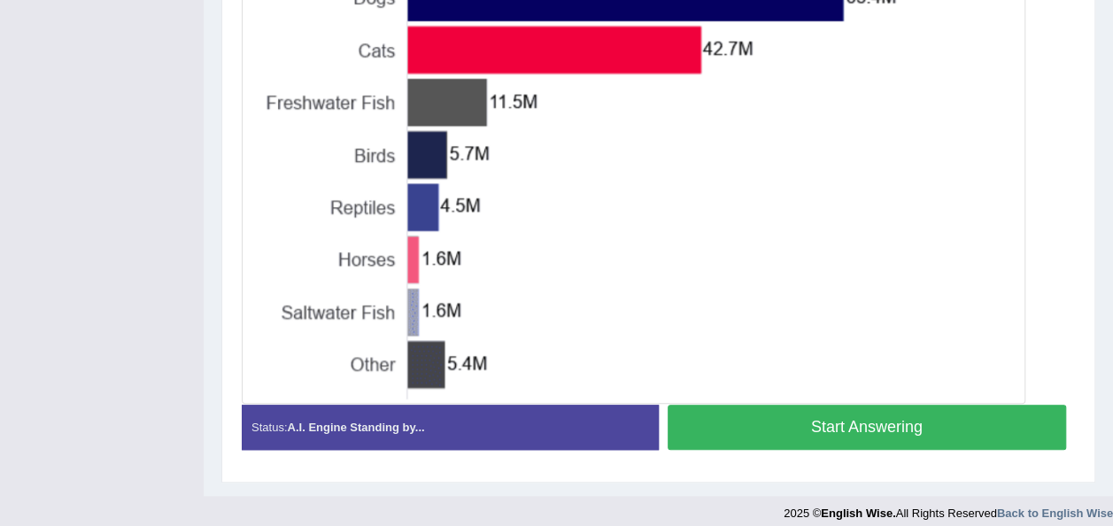
click at [710, 454] on div "Stop Recording" at bounding box center [867, 454] width 417 height 1
click at [760, 429] on button "Start Answering" at bounding box center [867, 427] width 399 height 45
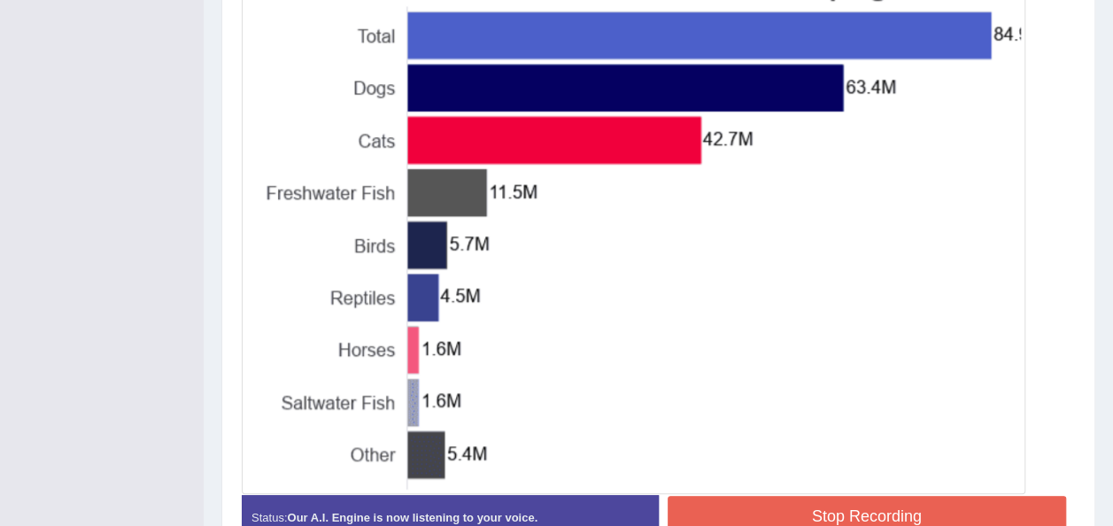
scroll to position [473, 0]
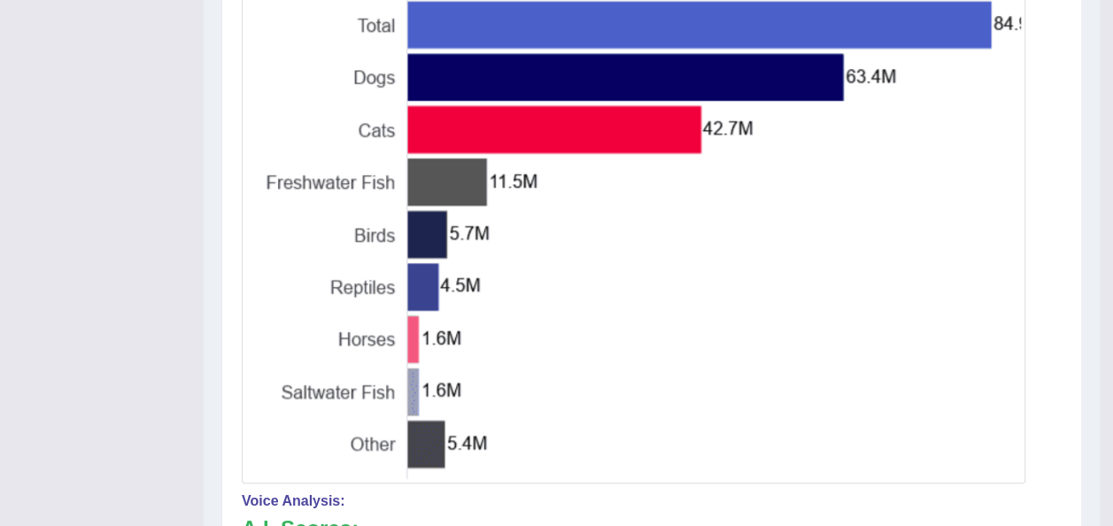
click at [998, 83] on img at bounding box center [633, 210] width 775 height 538
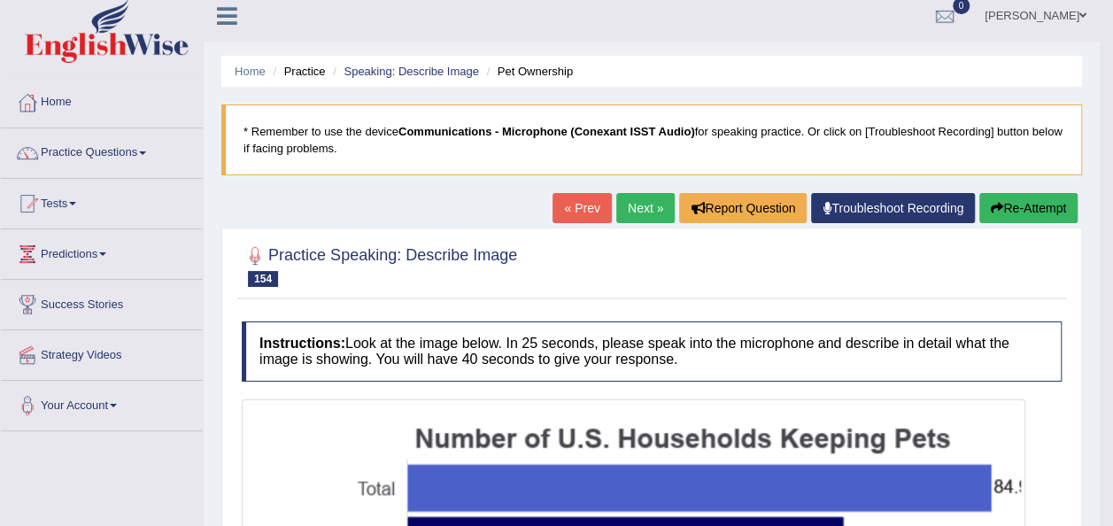
scroll to position [0, 0]
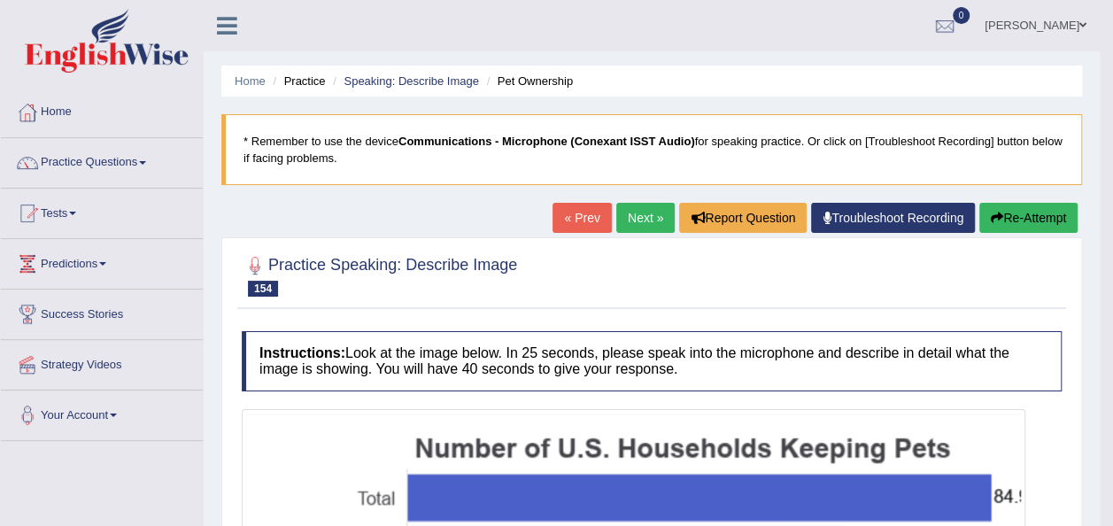
click at [646, 220] on link "Next »" at bounding box center [645, 218] width 58 height 30
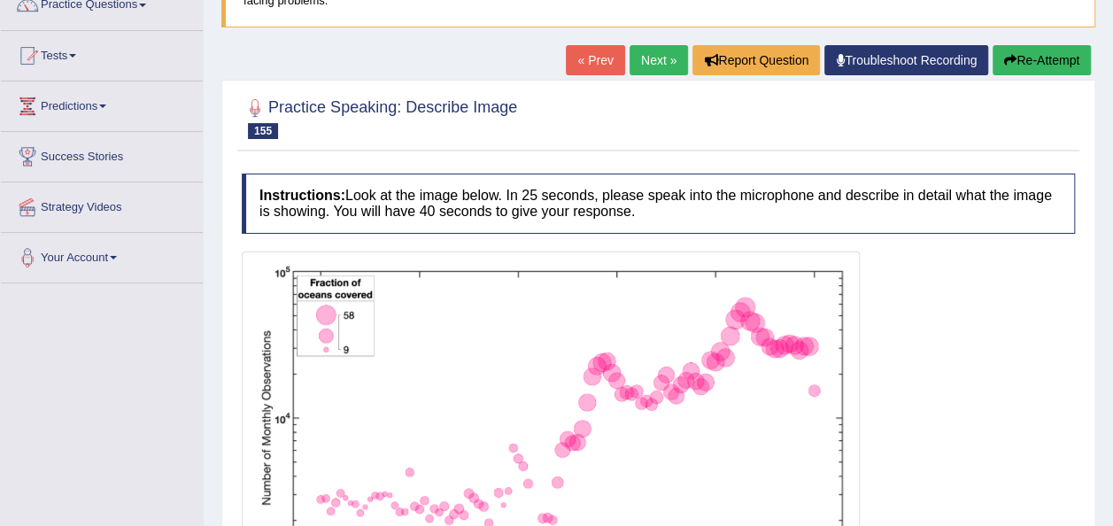
scroll to position [319, 0]
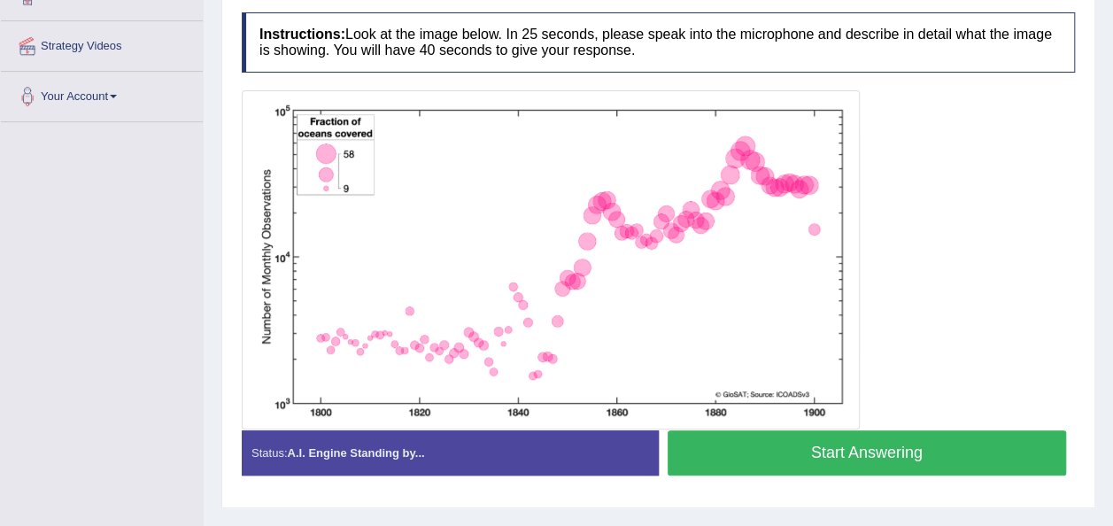
click at [765, 444] on button "Start Answering" at bounding box center [867, 452] width 399 height 45
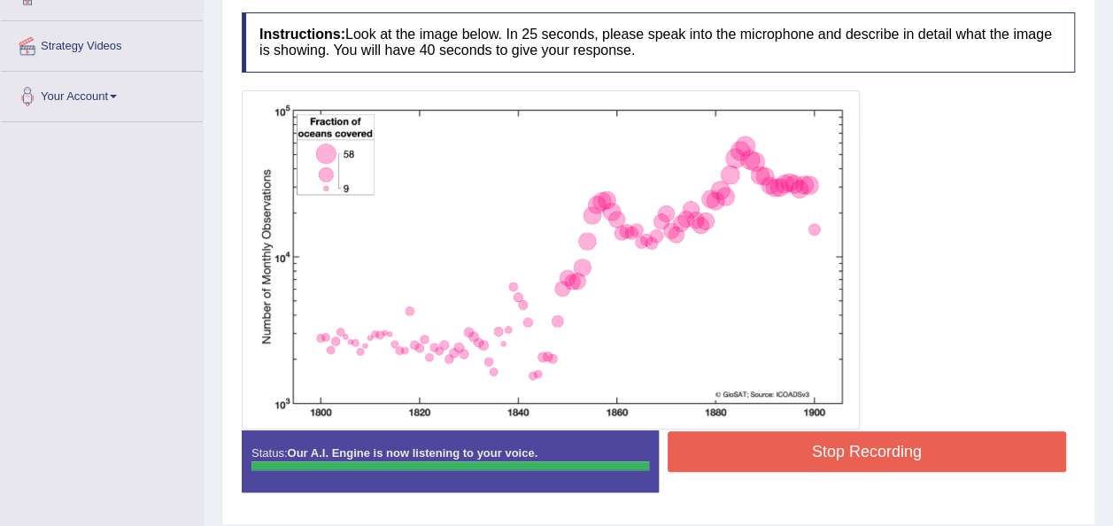
click at [765, 444] on div "Instructions: Look at the image below. In 25 seconds, please speak into the mic…" at bounding box center [658, 259] width 842 height 511
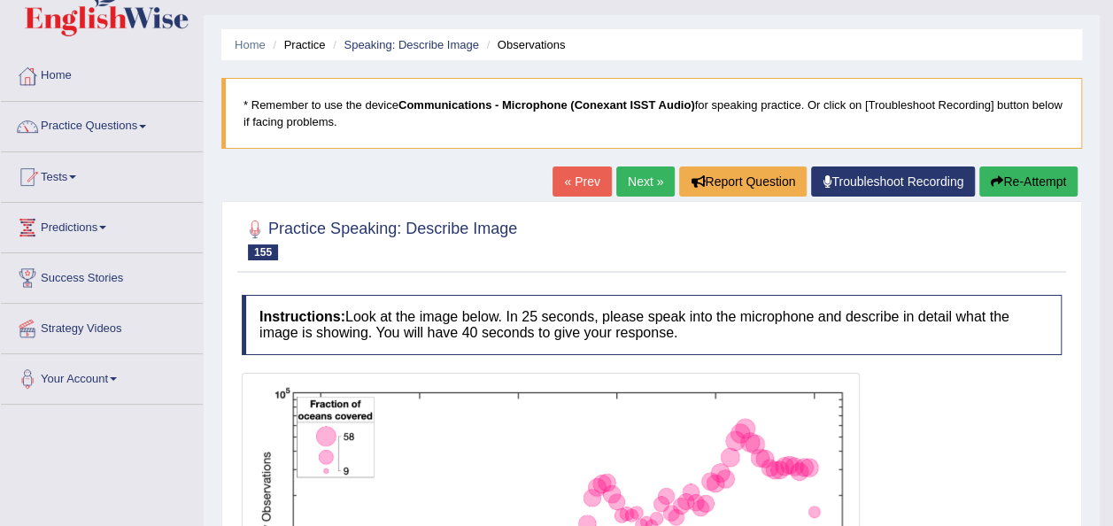
scroll to position [35, 0]
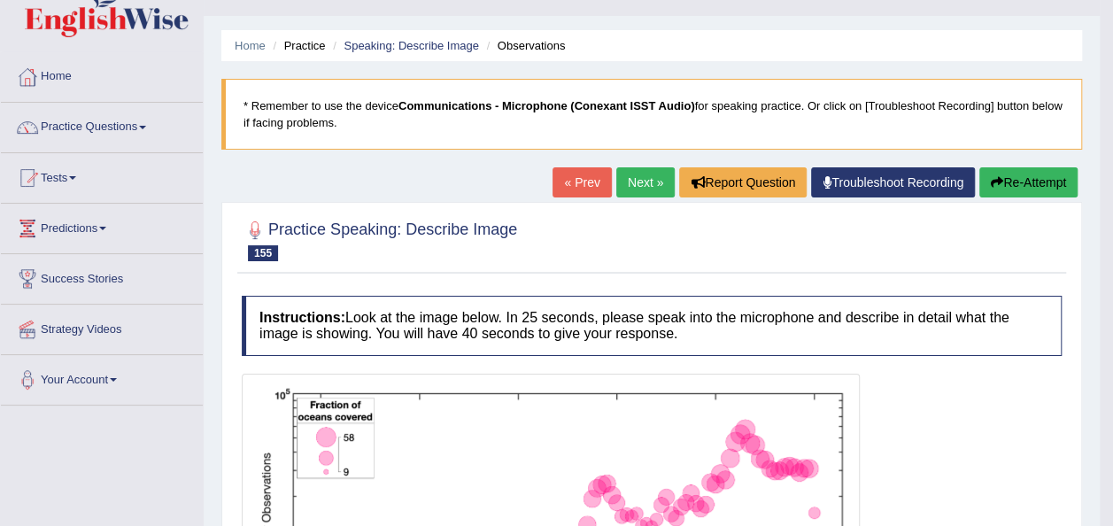
click at [1018, 190] on button "Re-Attempt" at bounding box center [1028, 182] width 98 height 30
click at [1020, 174] on button "Re-Attempt" at bounding box center [1028, 182] width 98 height 30
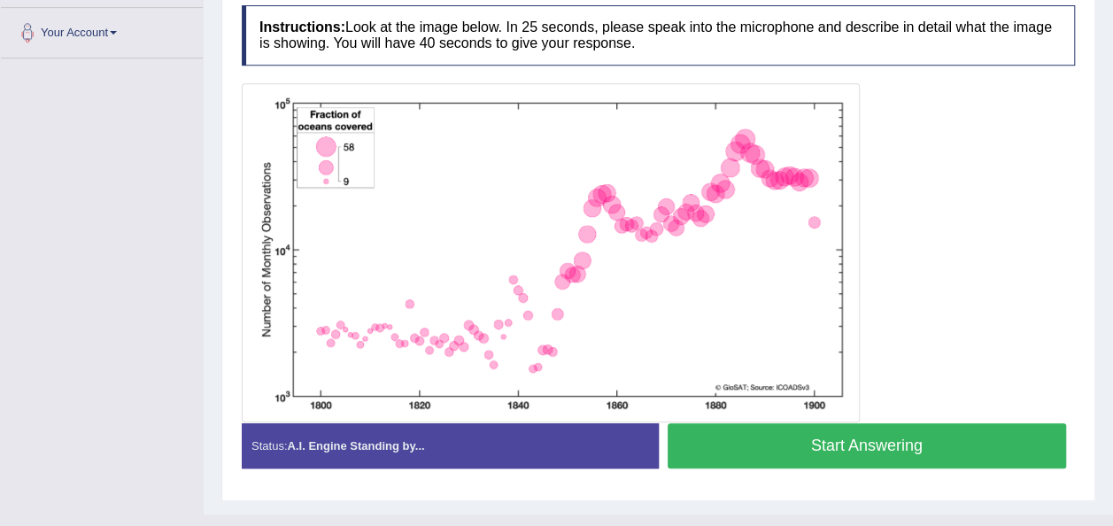
click at [783, 433] on button "Start Answering" at bounding box center [867, 445] width 399 height 45
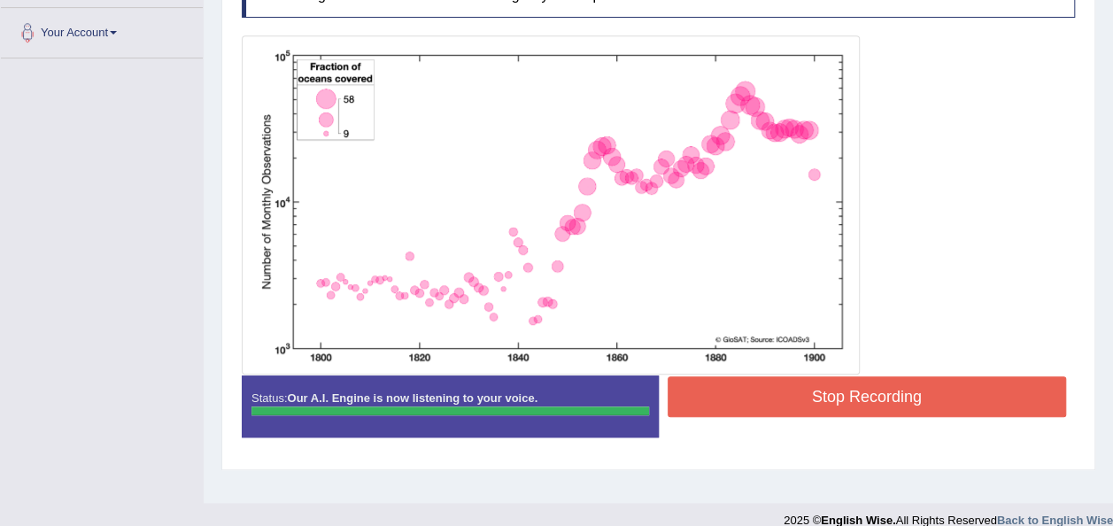
click at [788, 386] on button "Stop Recording" at bounding box center [867, 396] width 399 height 41
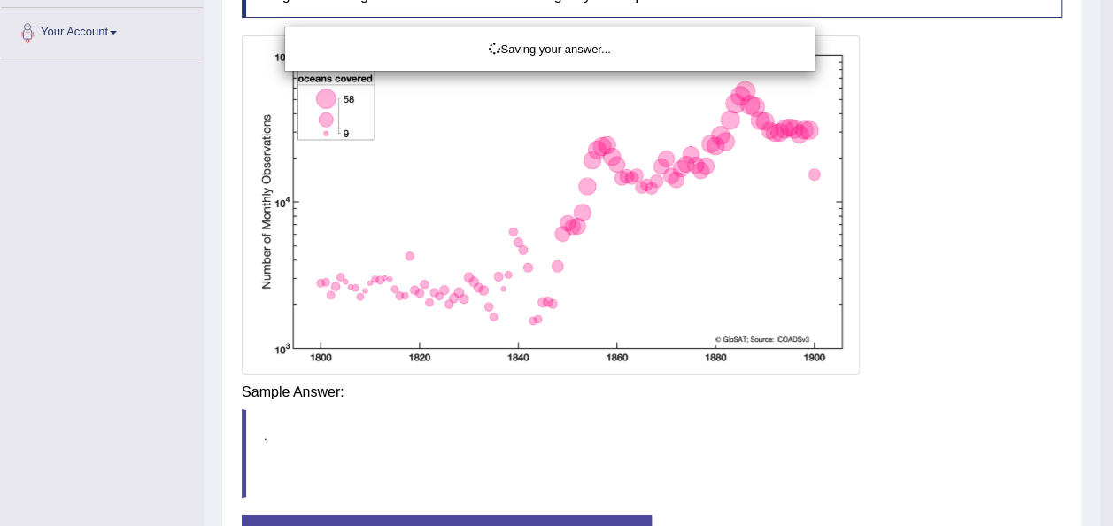
scroll to position [404, 0]
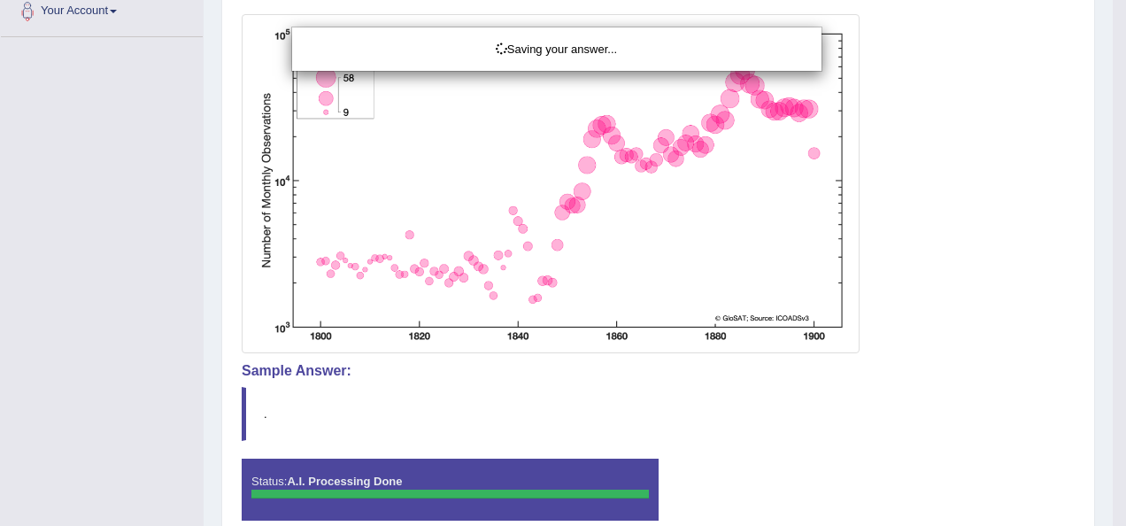
drag, startPoint x: 1123, startPoint y: 467, endPoint x: 1125, endPoint y: 308, distance: 159.4
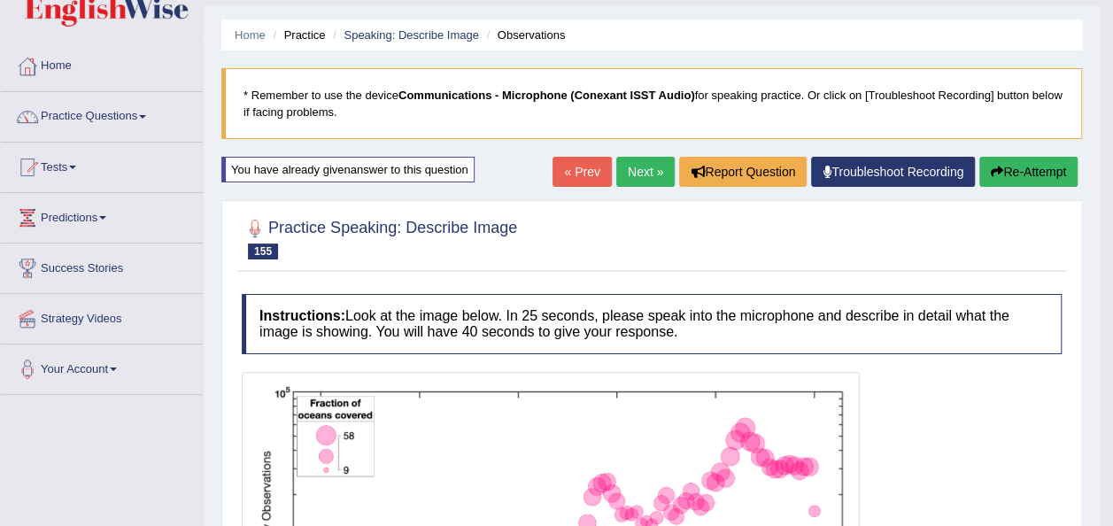
scroll to position [0, 0]
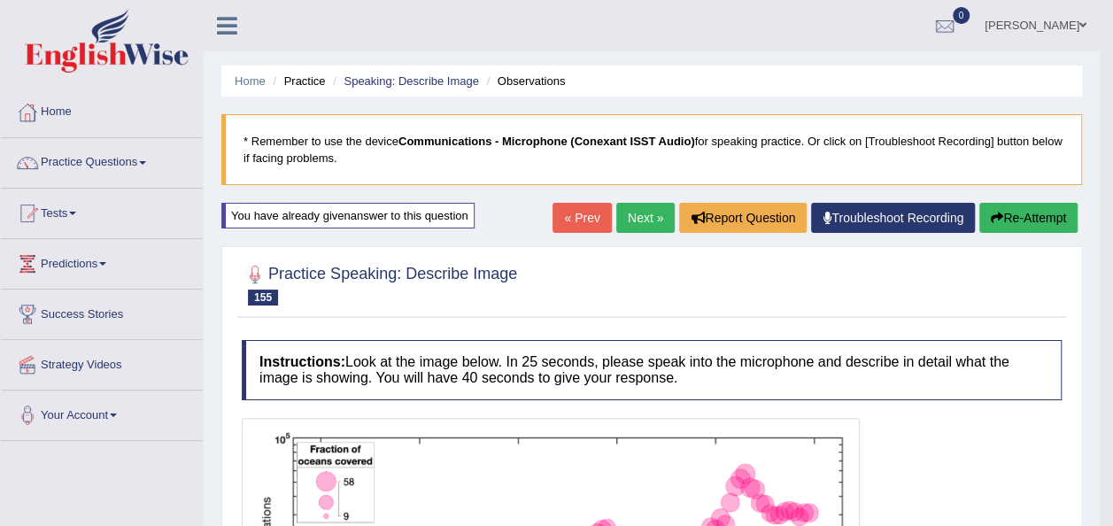
click at [1050, 208] on button "Re-Attempt" at bounding box center [1028, 218] width 98 height 30
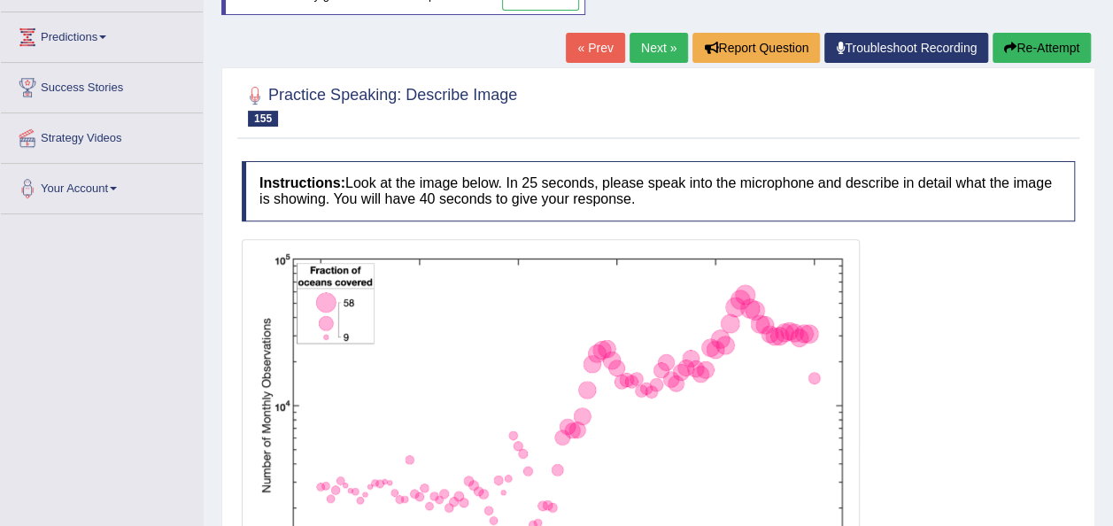
scroll to position [411, 0]
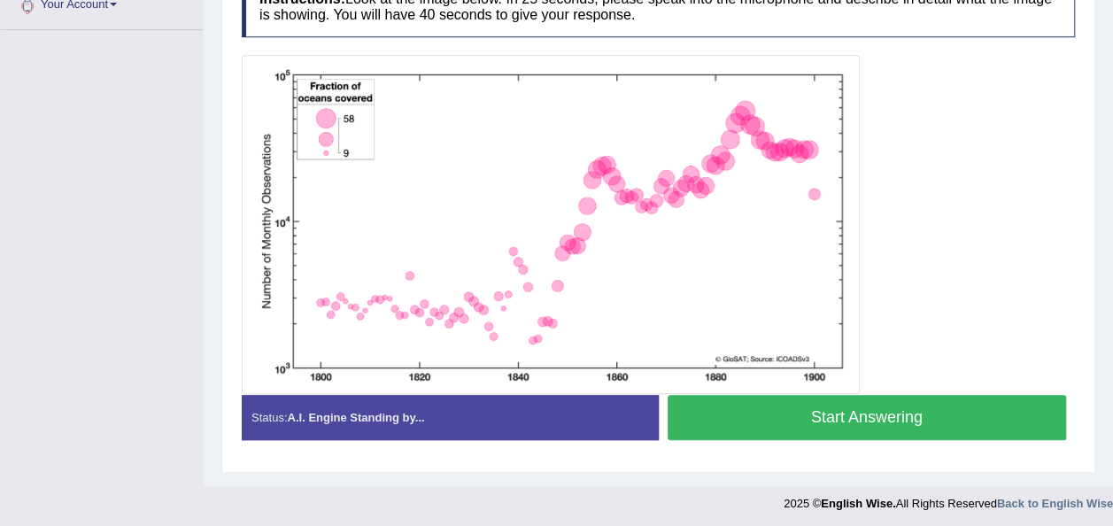
click at [870, 412] on button "Start Answering" at bounding box center [867, 417] width 399 height 45
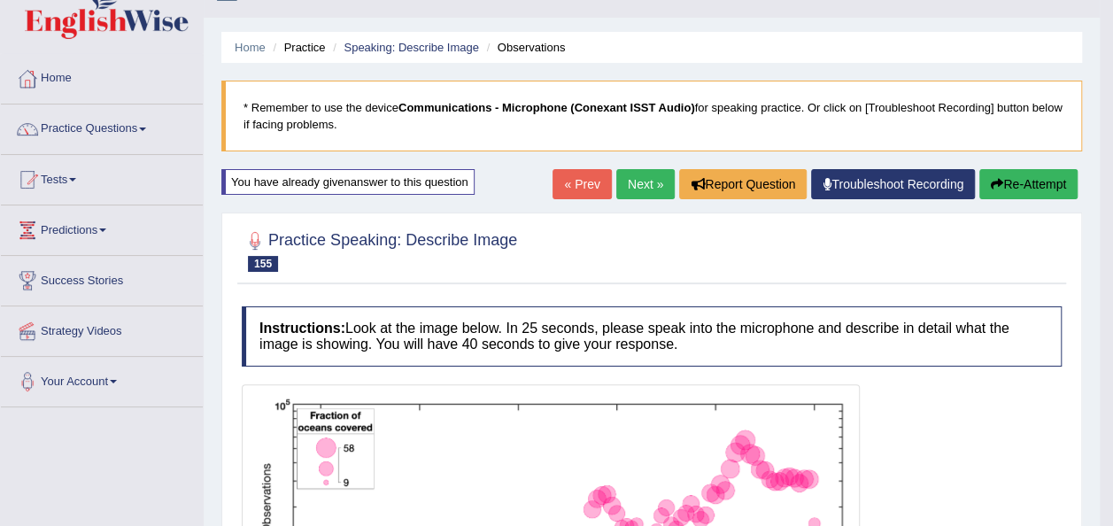
scroll to position [0, 0]
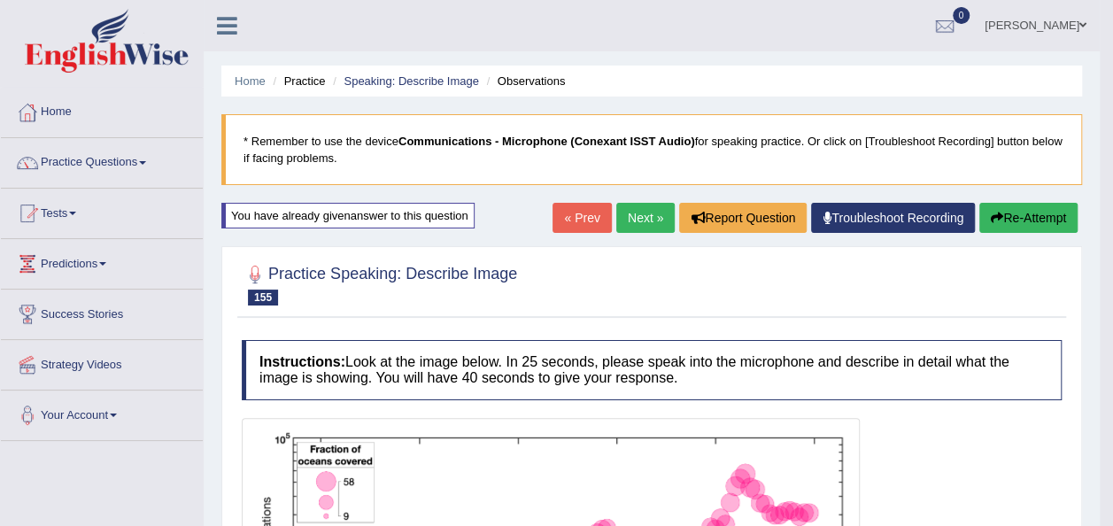
click at [643, 221] on link "Next »" at bounding box center [645, 218] width 58 height 30
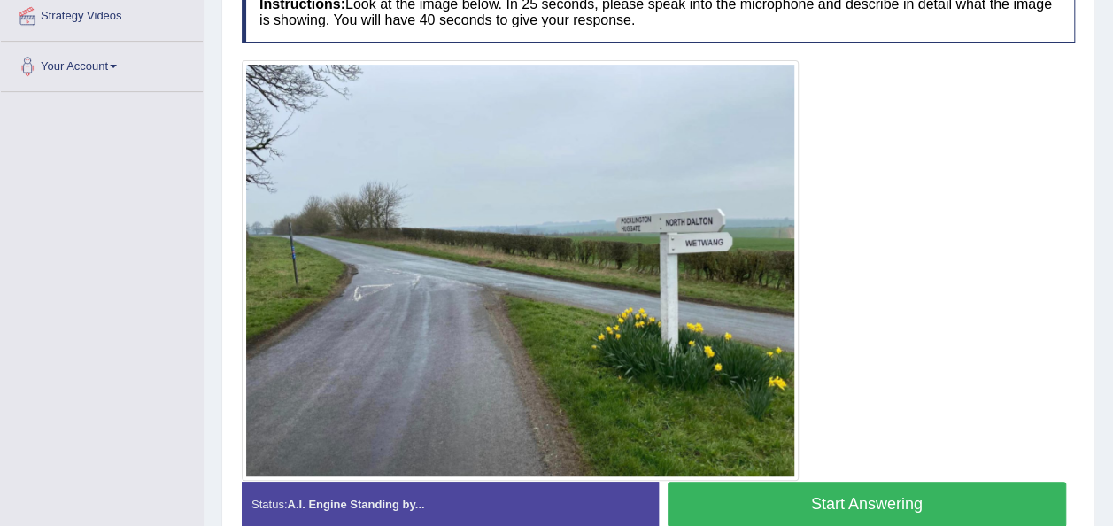
scroll to position [354, 0]
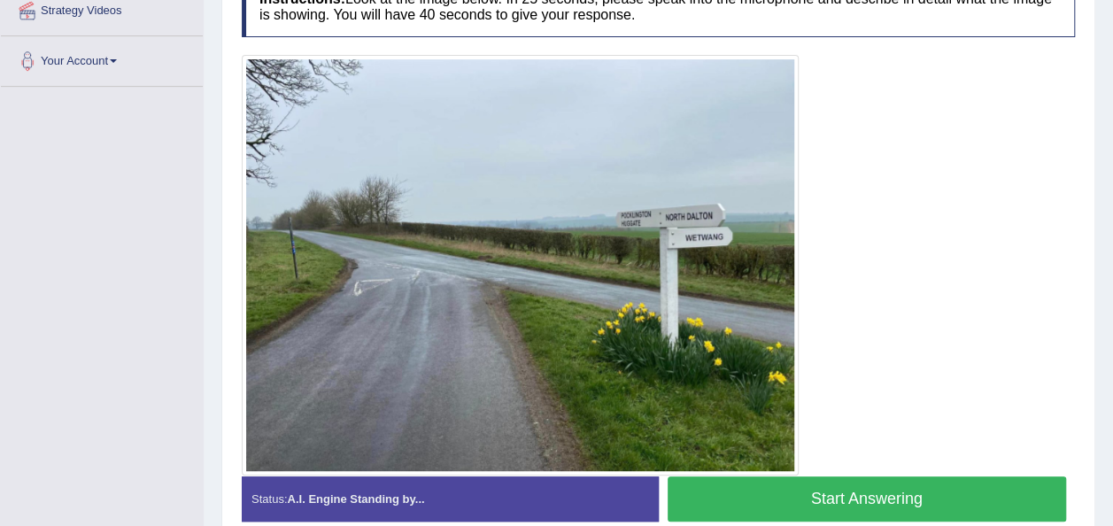
click at [753, 478] on button "Start Answering" at bounding box center [867, 498] width 399 height 45
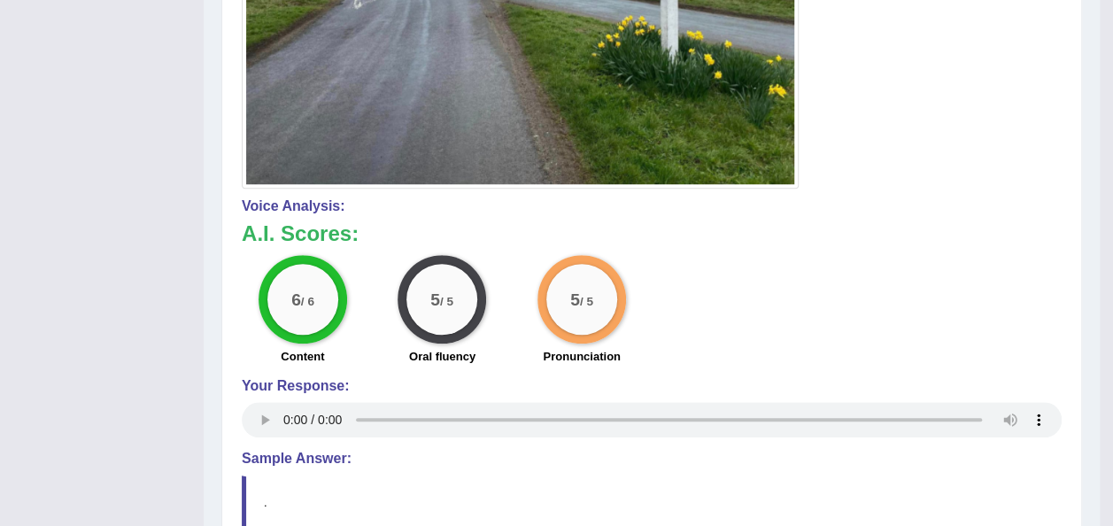
scroll to position [677, 0]
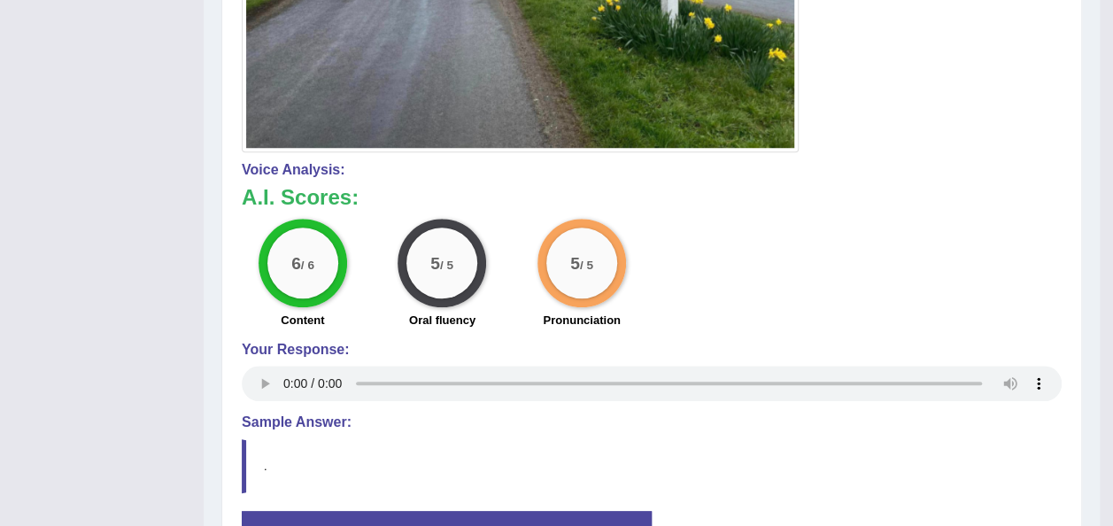
drag, startPoint x: 1125, startPoint y: 375, endPoint x: 1120, endPoint y: 187, distance: 187.8
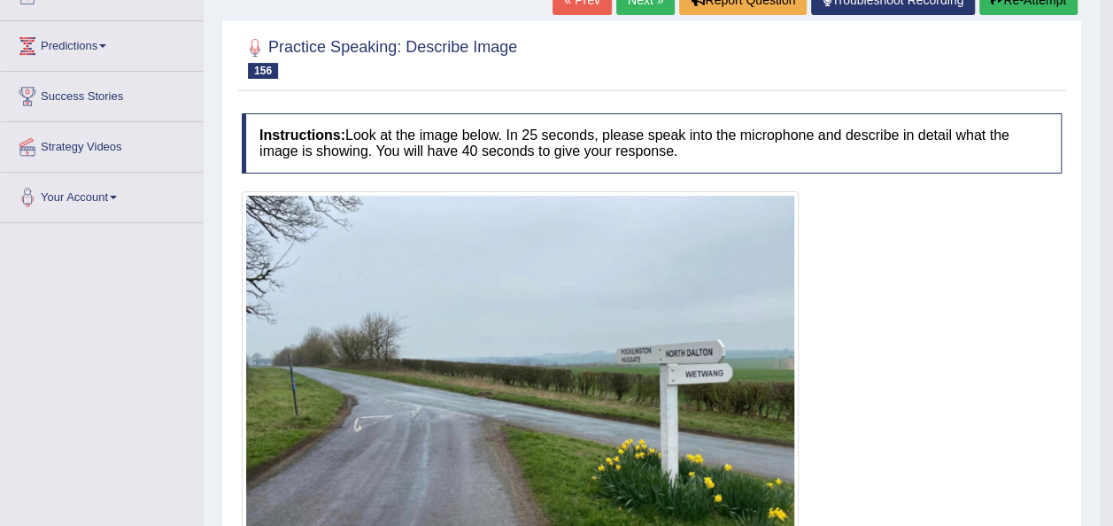
click at [637, 11] on link "Next »" at bounding box center [645, 0] width 58 height 30
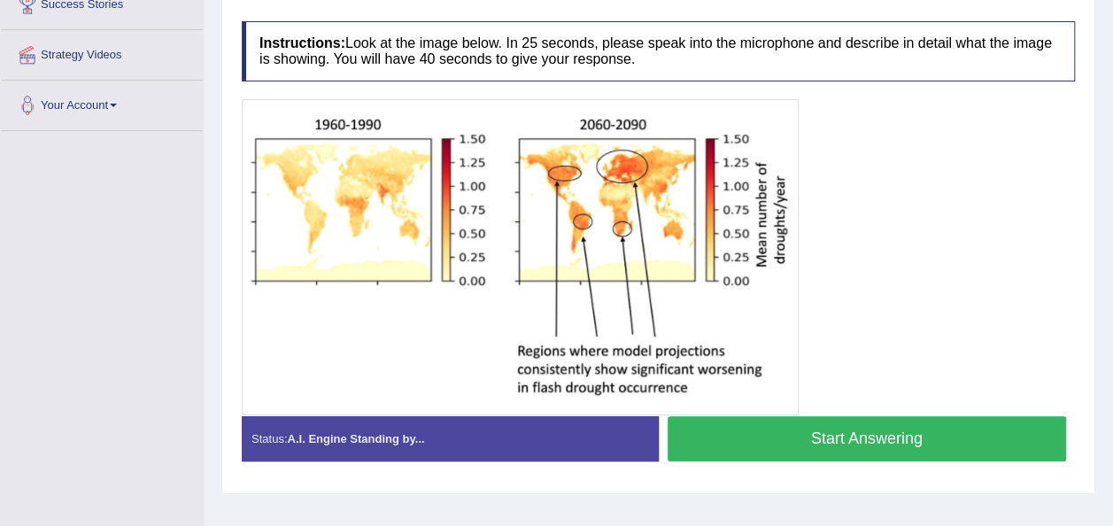
scroll to position [373, 0]
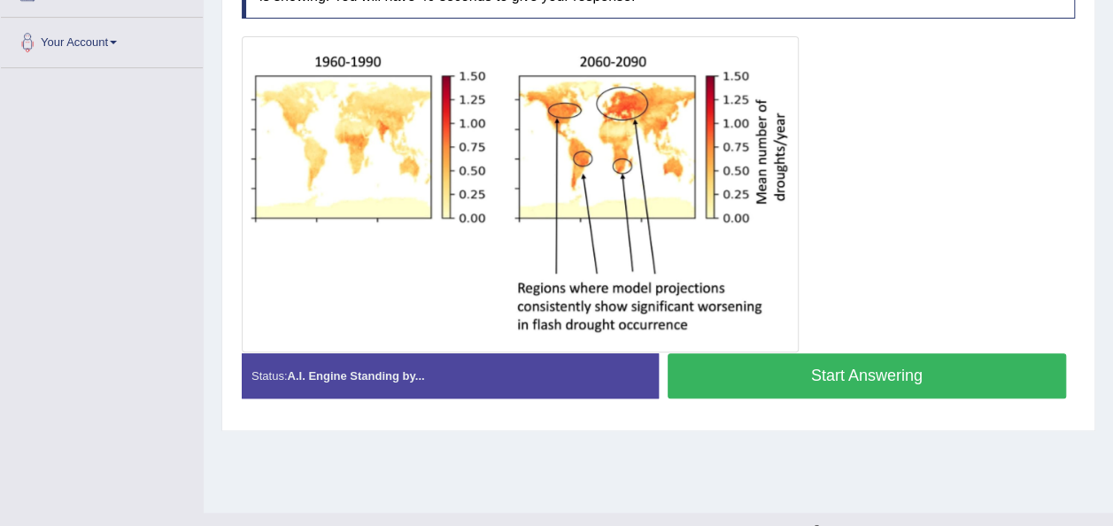
click at [965, 391] on button "Start Answering" at bounding box center [867, 375] width 399 height 45
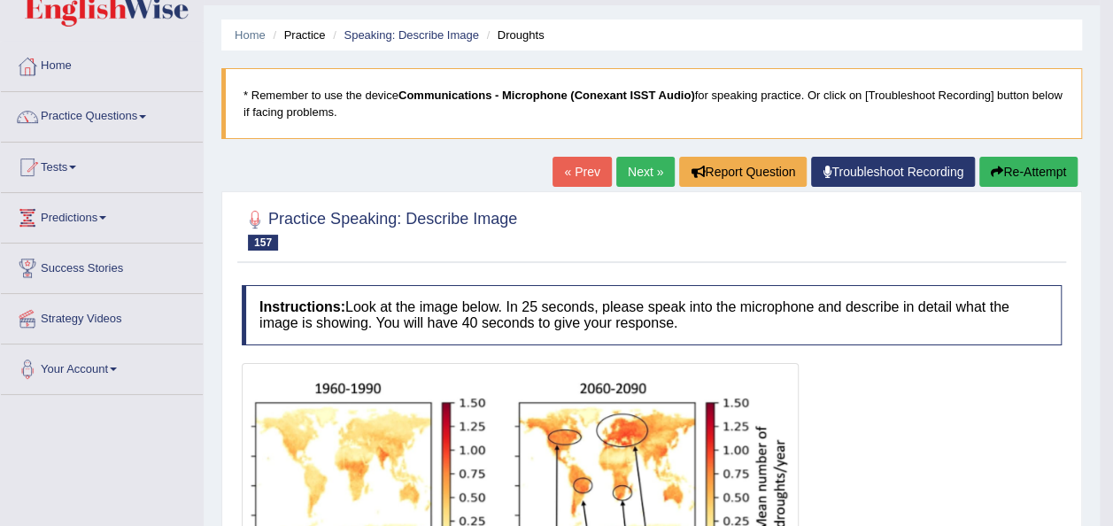
scroll to position [28, 0]
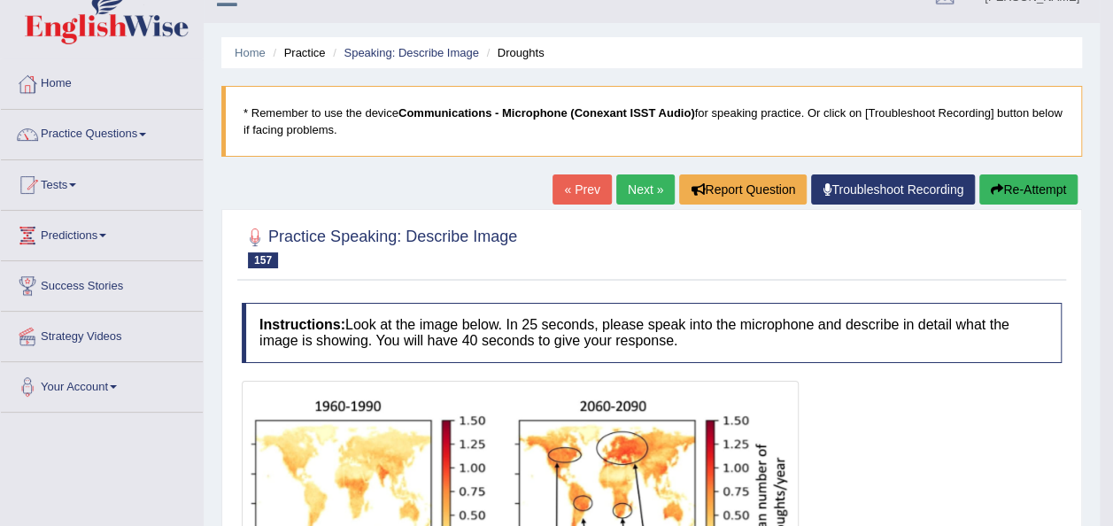
click at [1031, 190] on button "Re-Attempt" at bounding box center [1028, 189] width 98 height 30
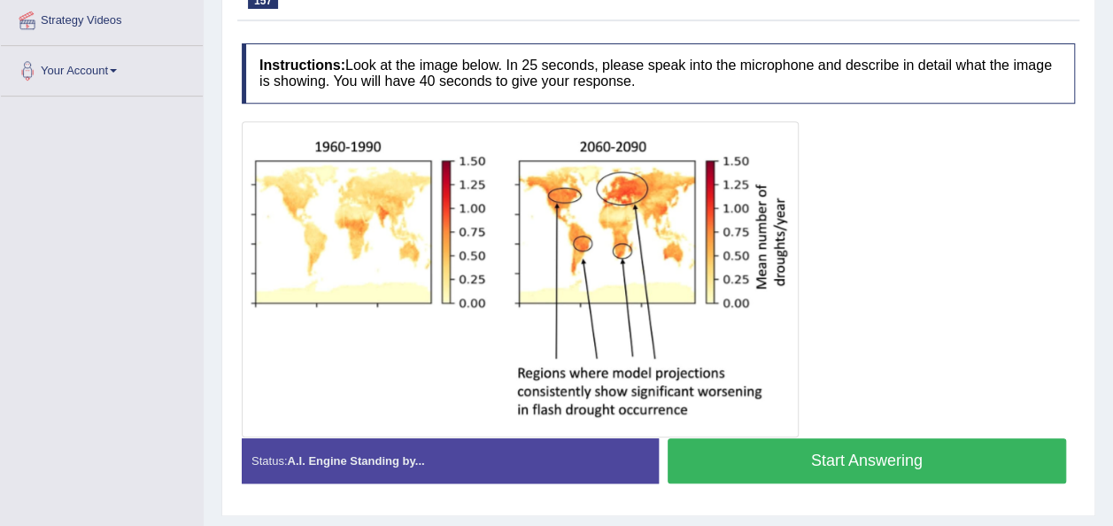
scroll to position [349, 0]
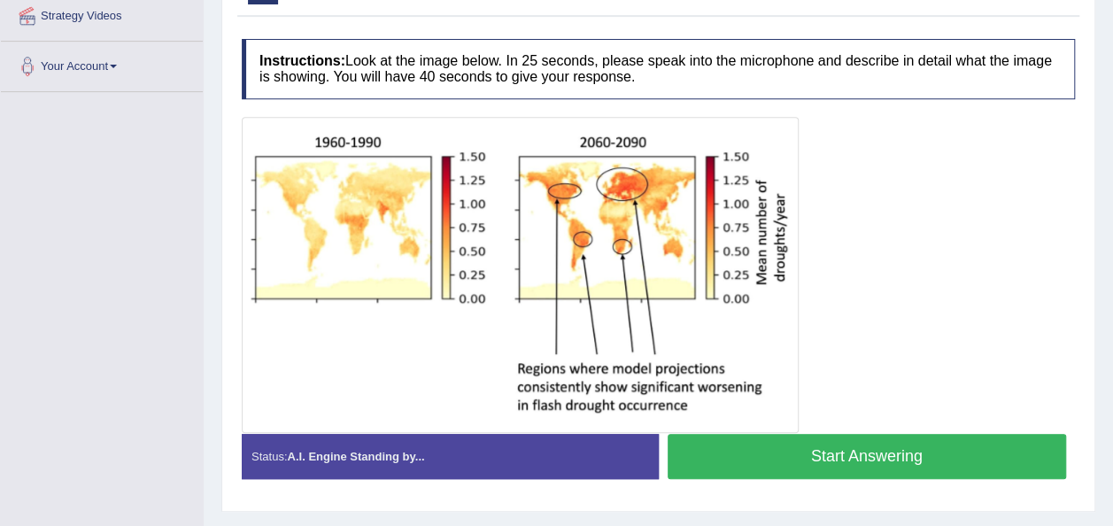
click at [898, 452] on button "Start Answering" at bounding box center [867, 456] width 399 height 45
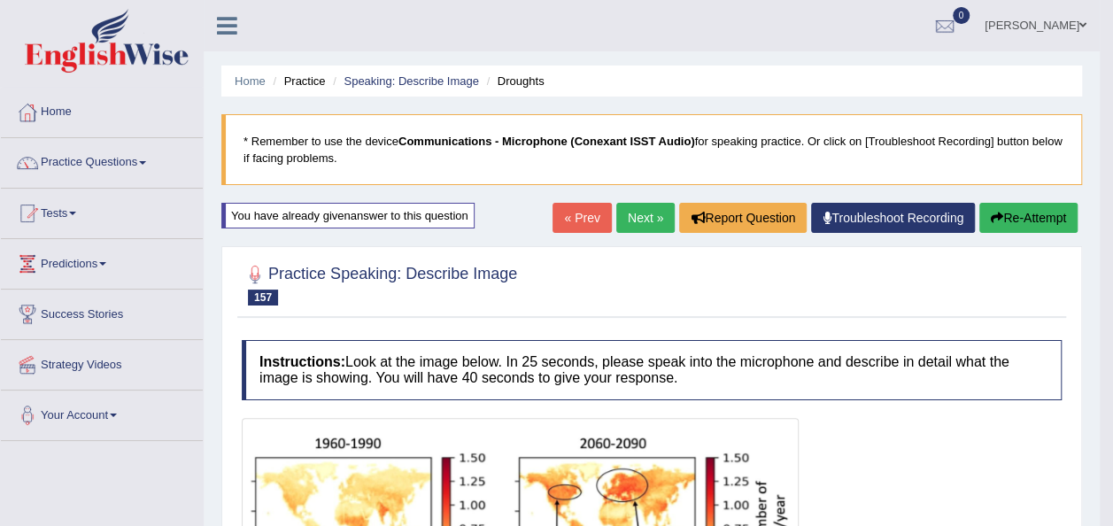
scroll to position [0, 0]
click at [639, 209] on link "Next »" at bounding box center [645, 218] width 58 height 30
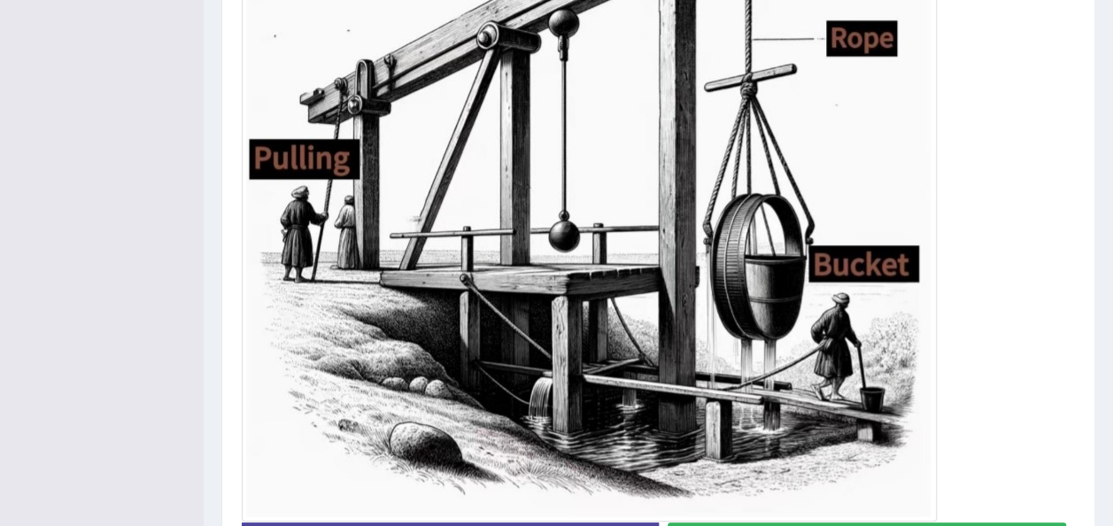
scroll to position [587, 0]
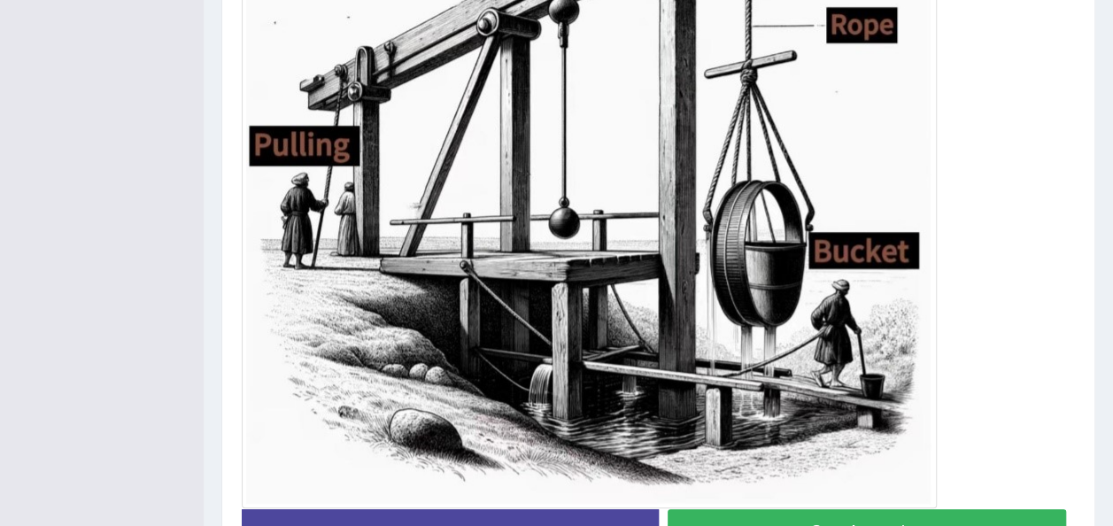
click at [955, 519] on button "Start Answering" at bounding box center [867, 531] width 399 height 45
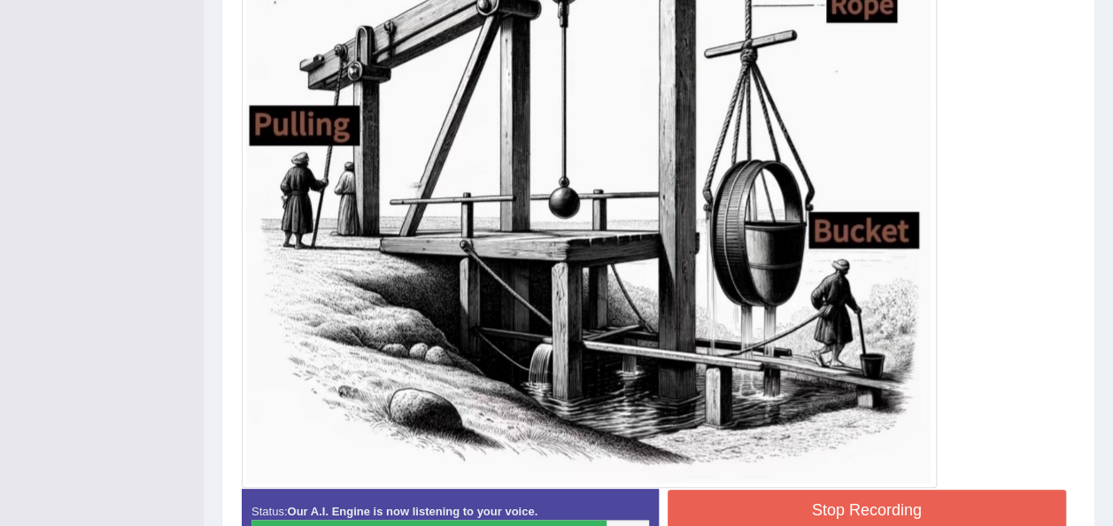
scroll to position [645, 0]
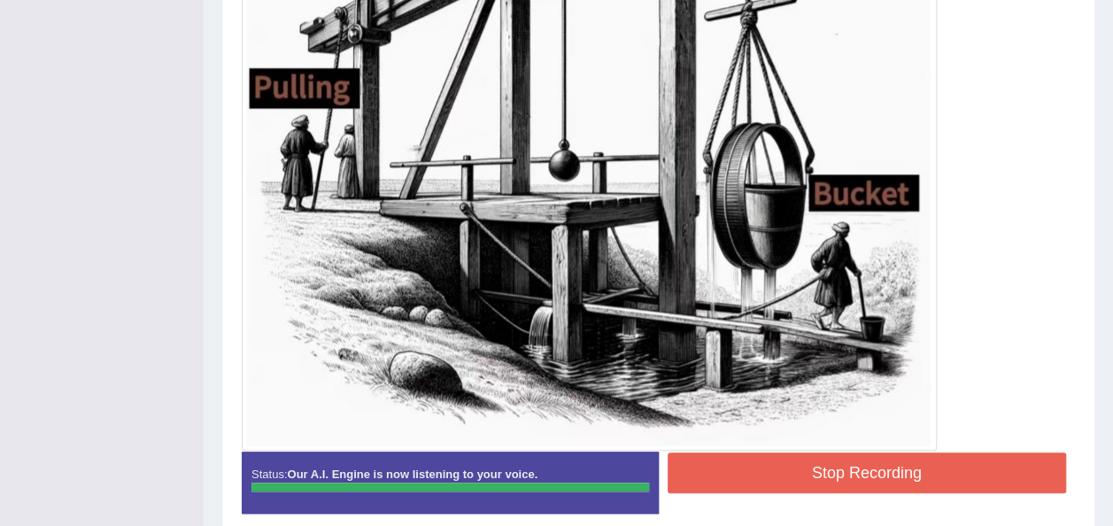
click at [916, 479] on button "Stop Recording" at bounding box center [867, 472] width 399 height 41
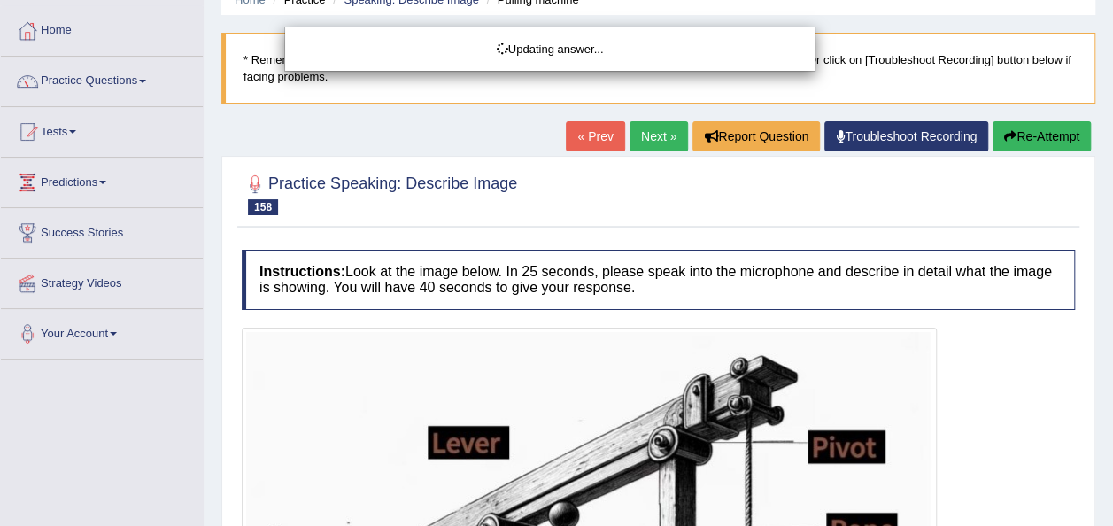
scroll to position [80, 0]
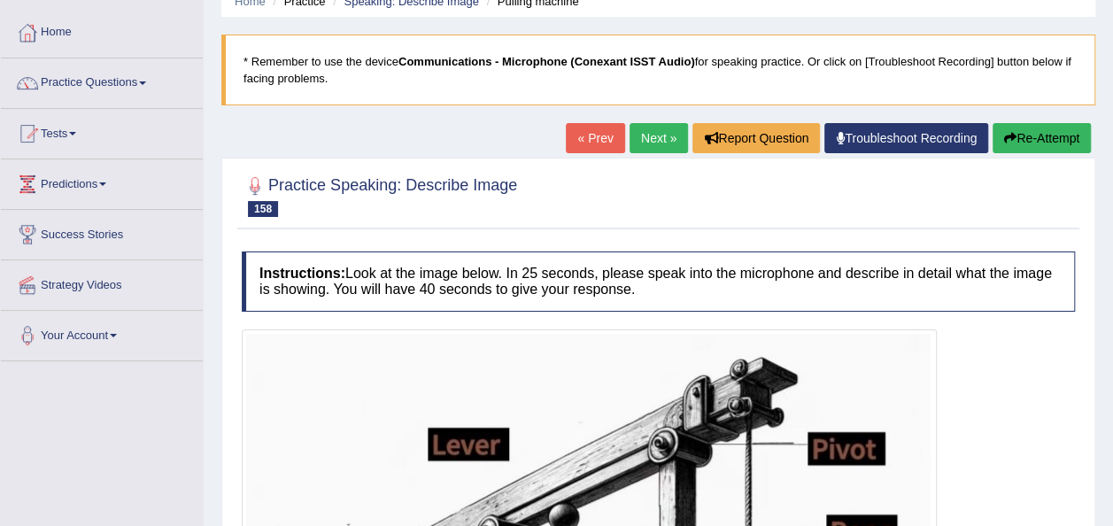
click at [655, 140] on link "Next »" at bounding box center [658, 138] width 58 height 30
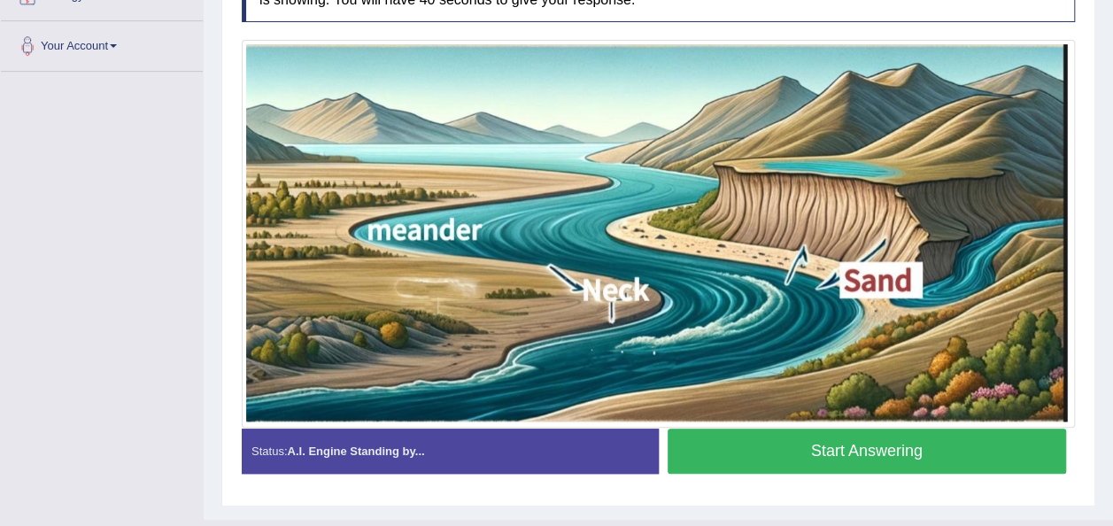
scroll to position [405, 0]
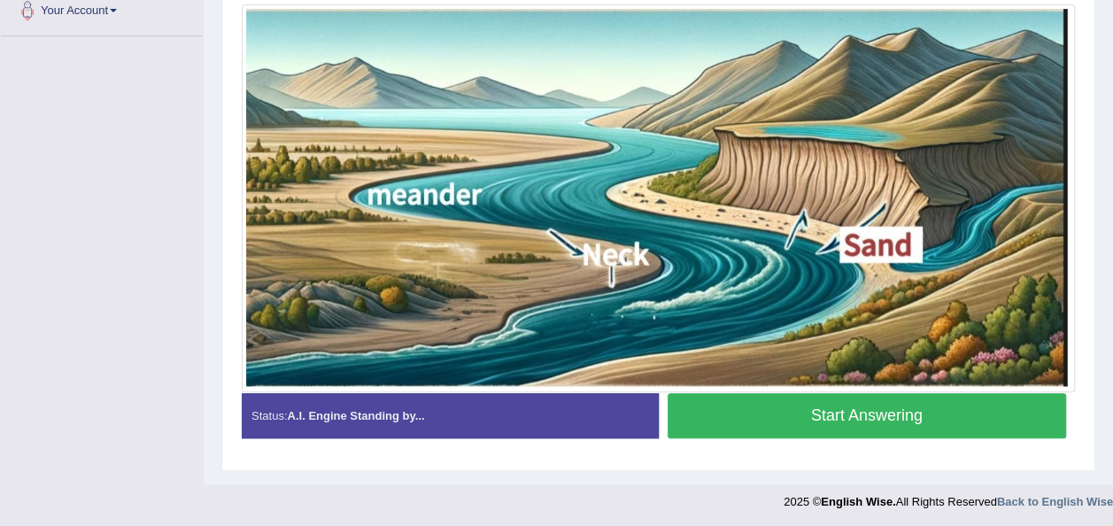
click at [799, 402] on button "Start Answering" at bounding box center [867, 415] width 399 height 45
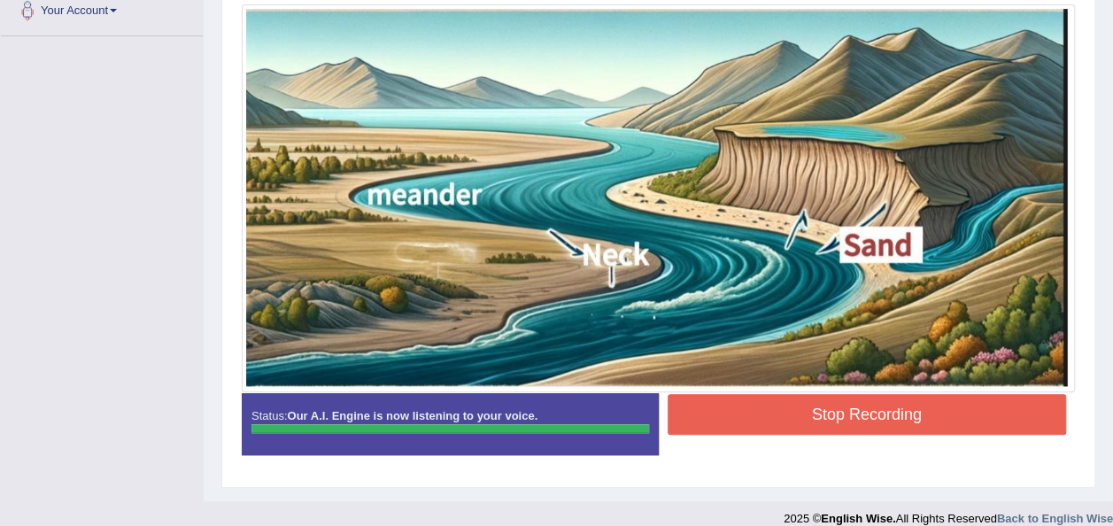
click at [799, 402] on button "Stop Recording" at bounding box center [867, 414] width 399 height 41
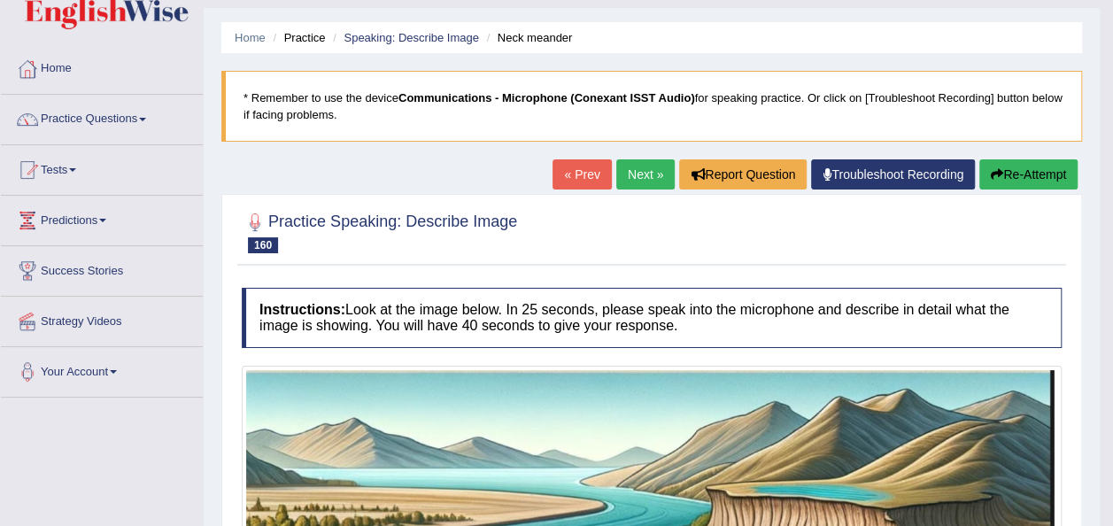
scroll to position [0, 0]
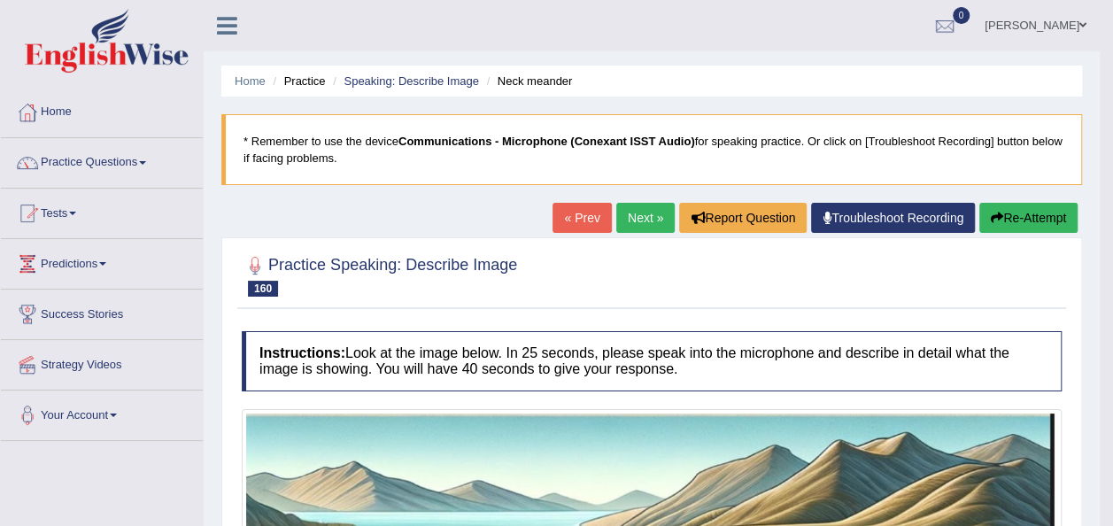
click at [636, 216] on link "Next »" at bounding box center [645, 218] width 58 height 30
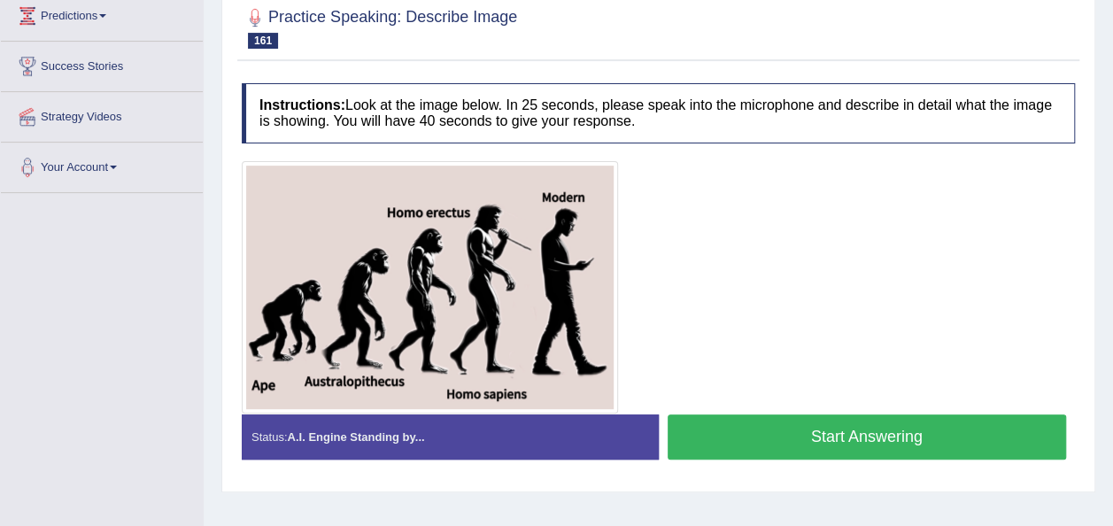
scroll to position [283, 0]
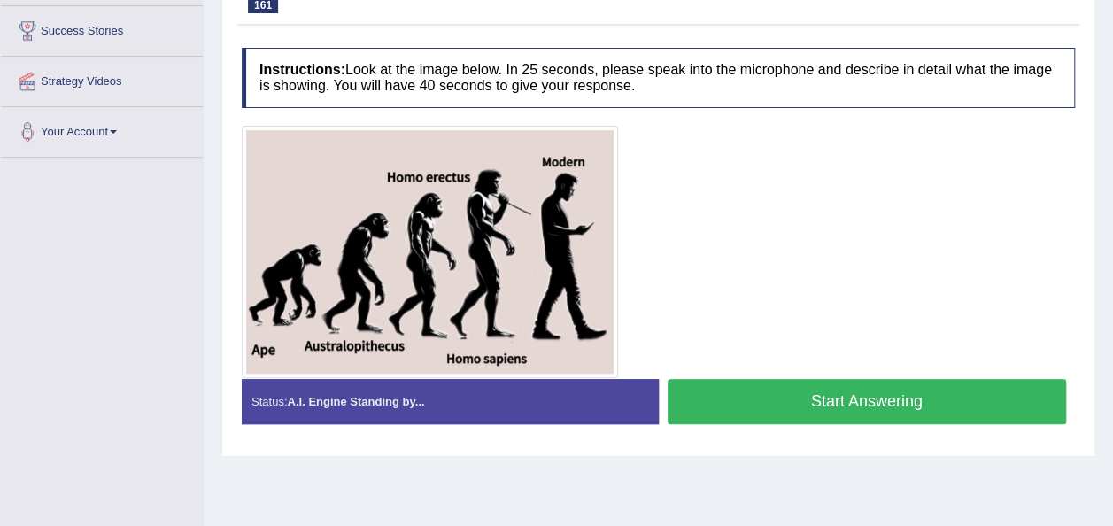
click at [687, 396] on button "Start Answering" at bounding box center [867, 401] width 399 height 45
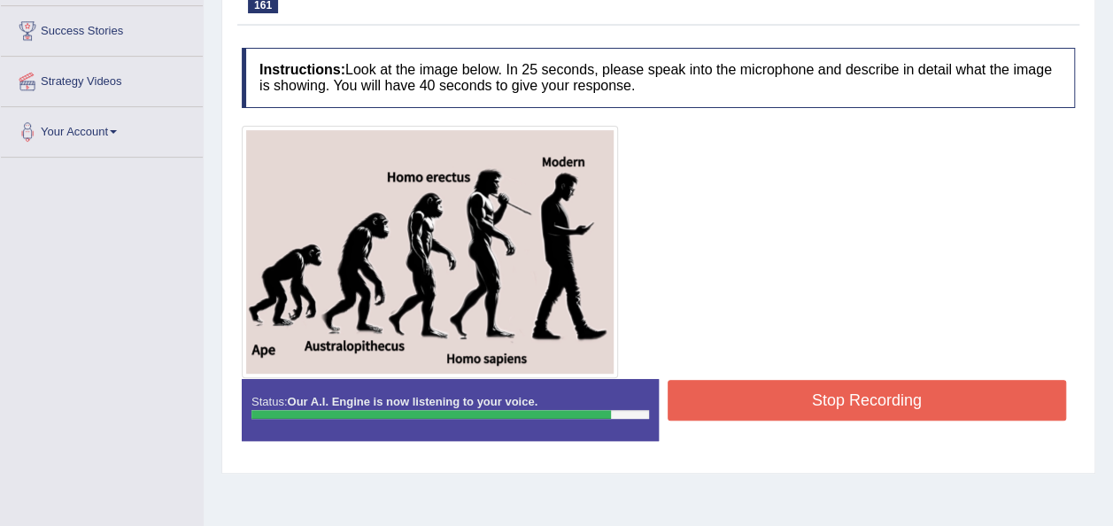
click at [915, 389] on button "Stop Recording" at bounding box center [867, 400] width 399 height 41
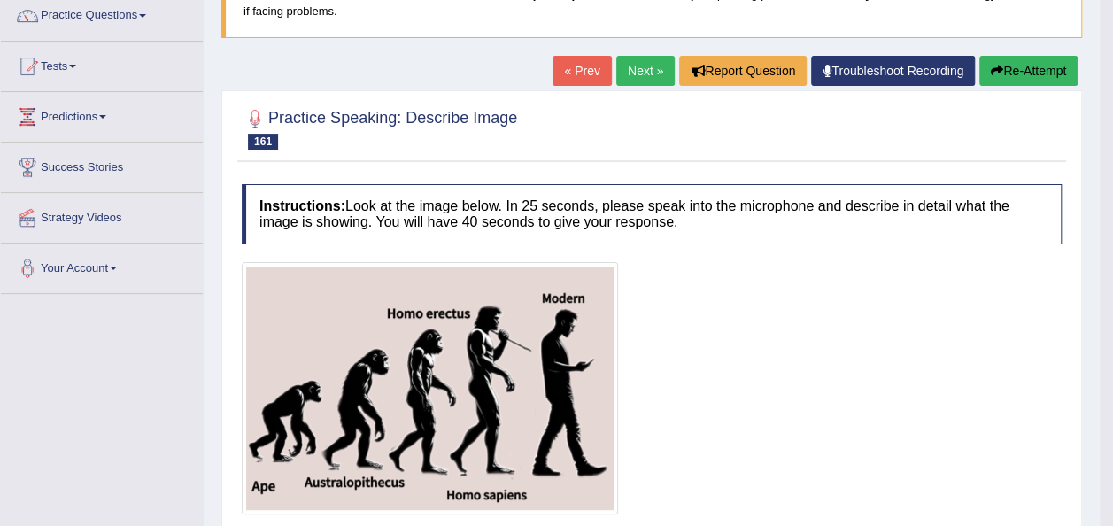
scroll to position [142, 0]
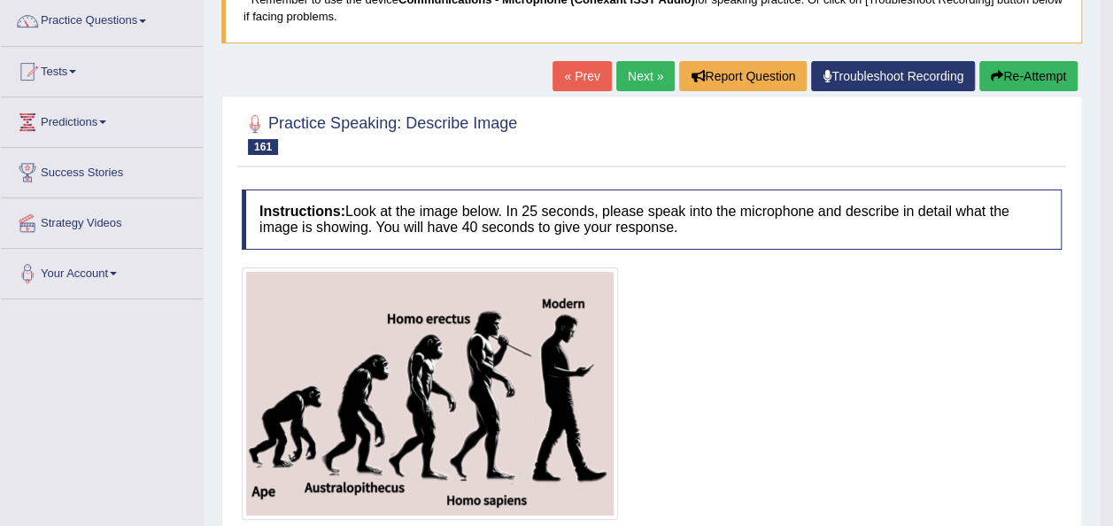
click at [1022, 73] on button "Re-Attempt" at bounding box center [1028, 76] width 98 height 30
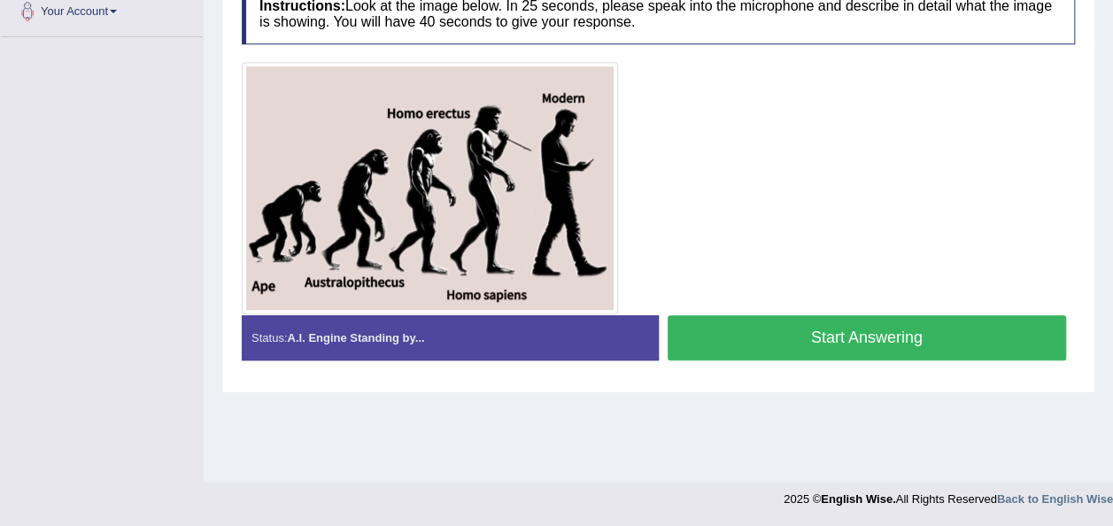
scroll to position [404, 0]
click at [933, 344] on button "Start Answering" at bounding box center [867, 337] width 399 height 45
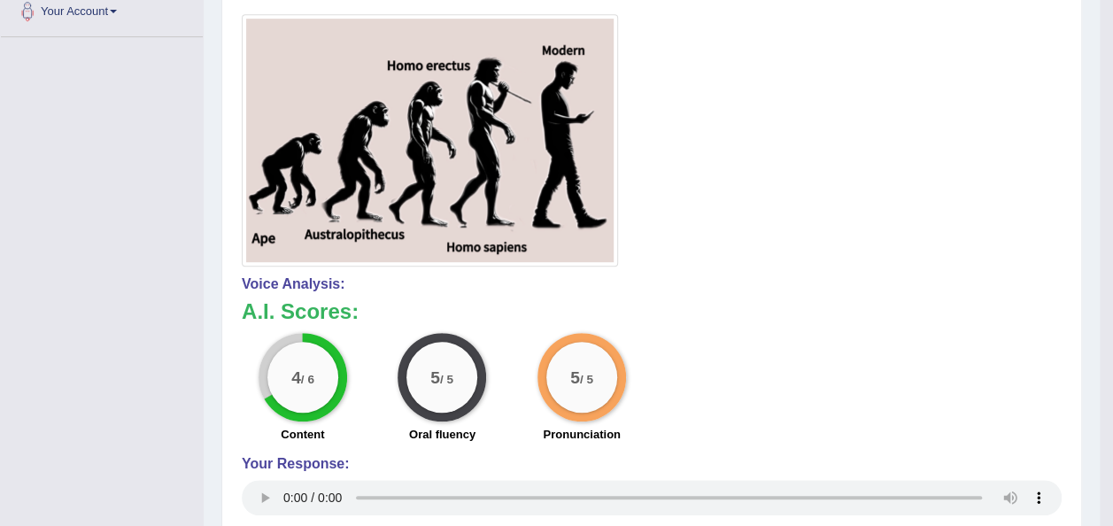
scroll to position [0, 0]
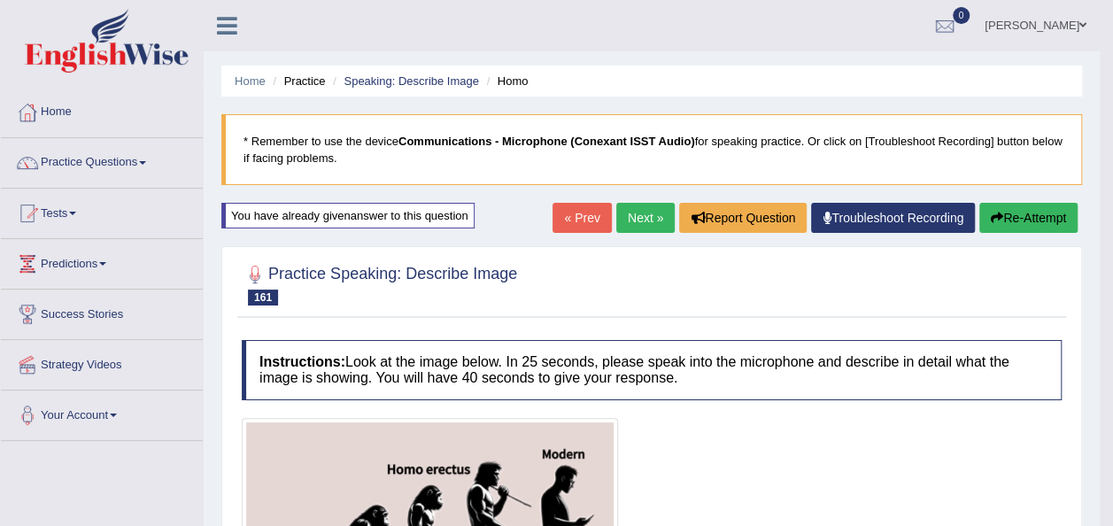
click at [1025, 207] on button "Re-Attempt" at bounding box center [1028, 218] width 98 height 30
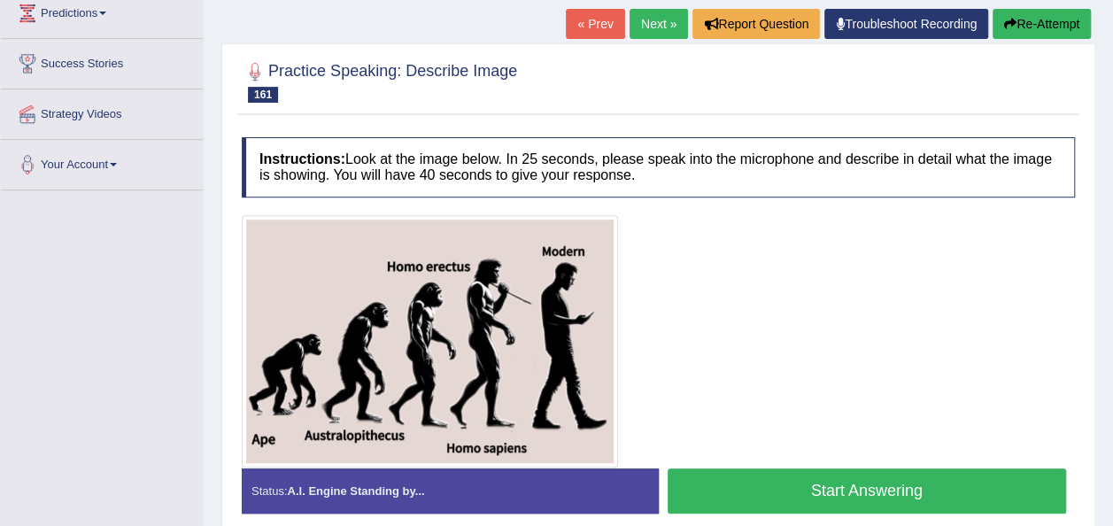
scroll to position [296, 0]
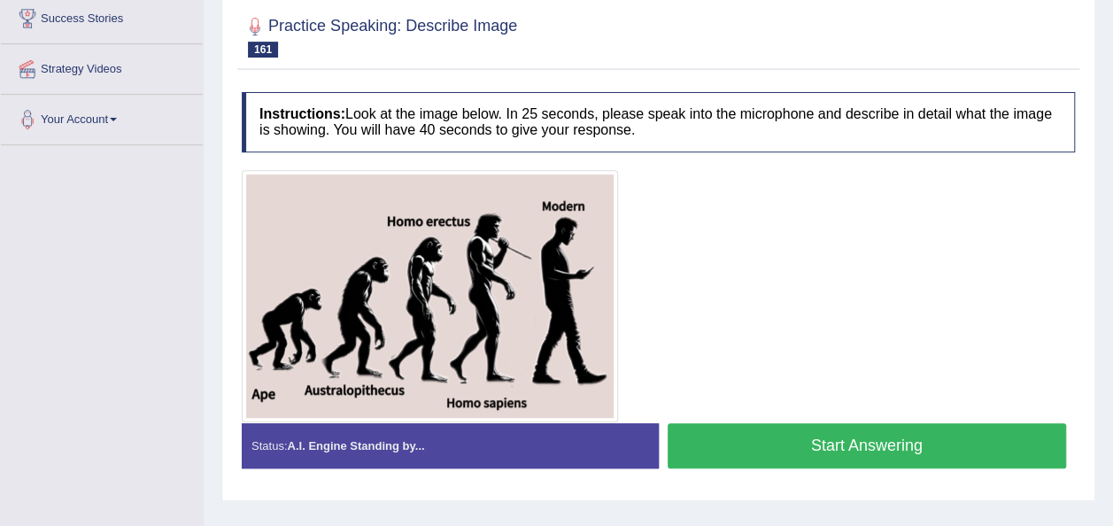
click at [763, 435] on button "Start Answering" at bounding box center [867, 445] width 399 height 45
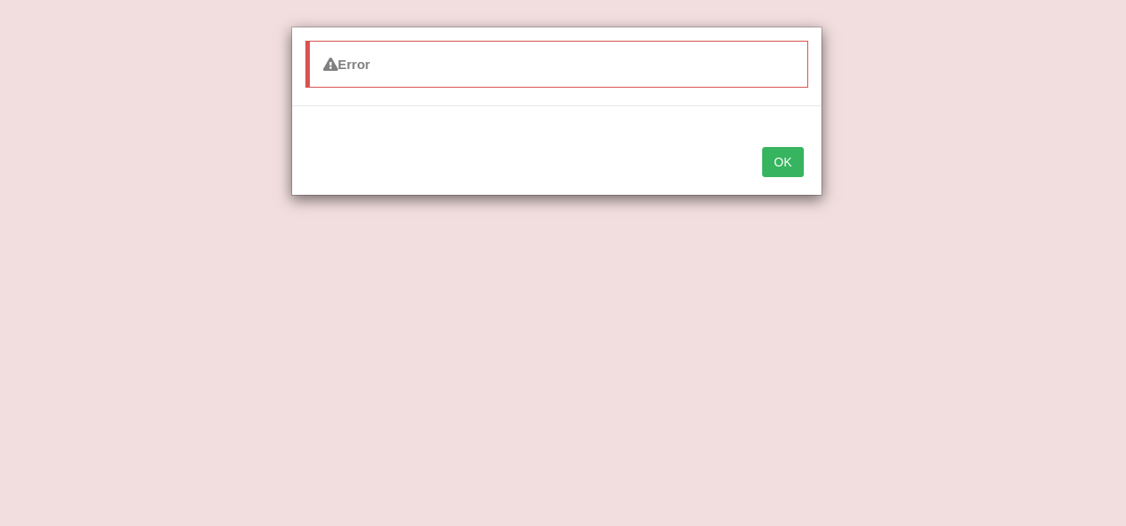
click at [781, 157] on button "OK" at bounding box center [782, 162] width 41 height 30
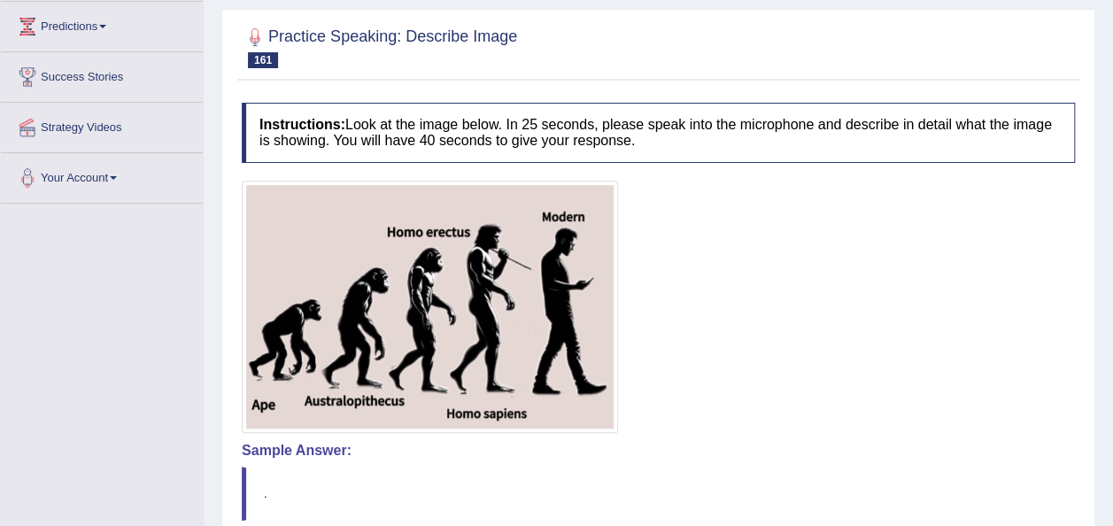
scroll to position [0, 0]
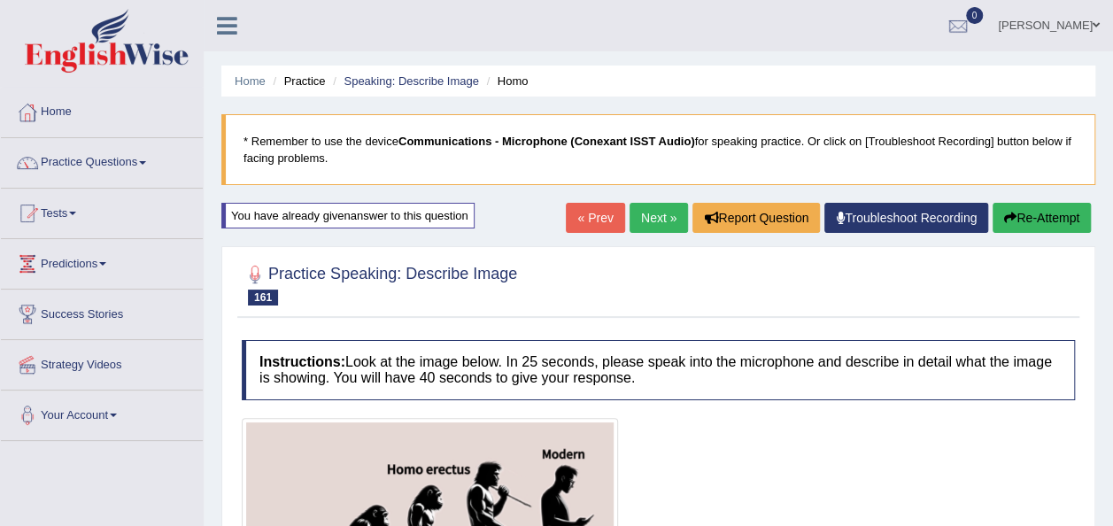
click at [651, 217] on link "Next »" at bounding box center [658, 218] width 58 height 30
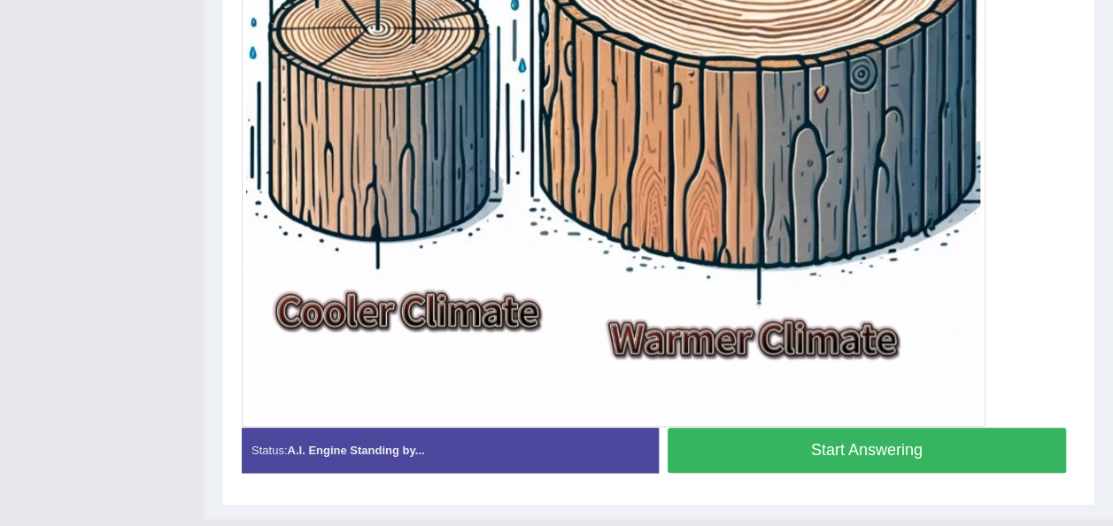
scroll to position [722, 0]
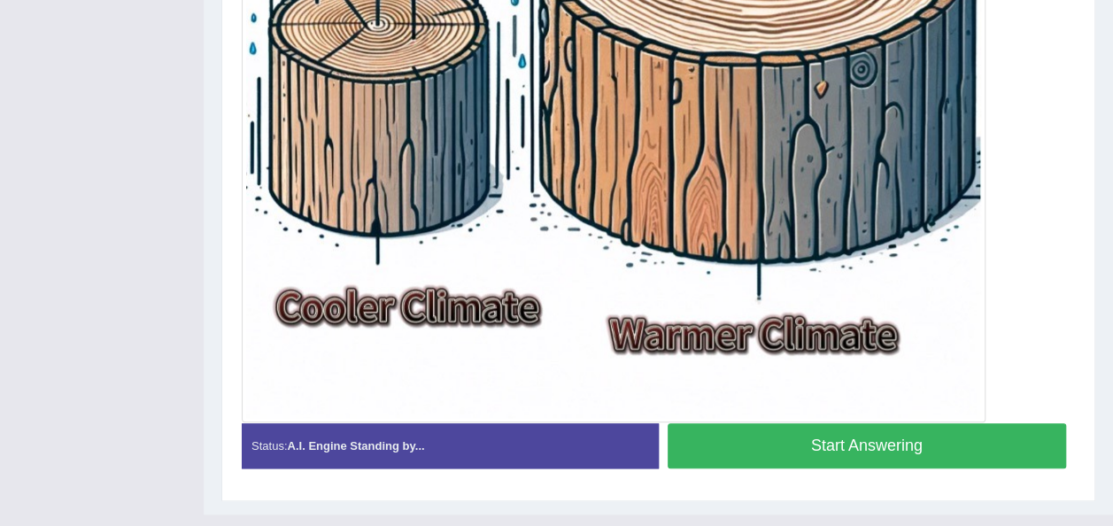
click at [862, 455] on button "Start Answering" at bounding box center [867, 445] width 399 height 45
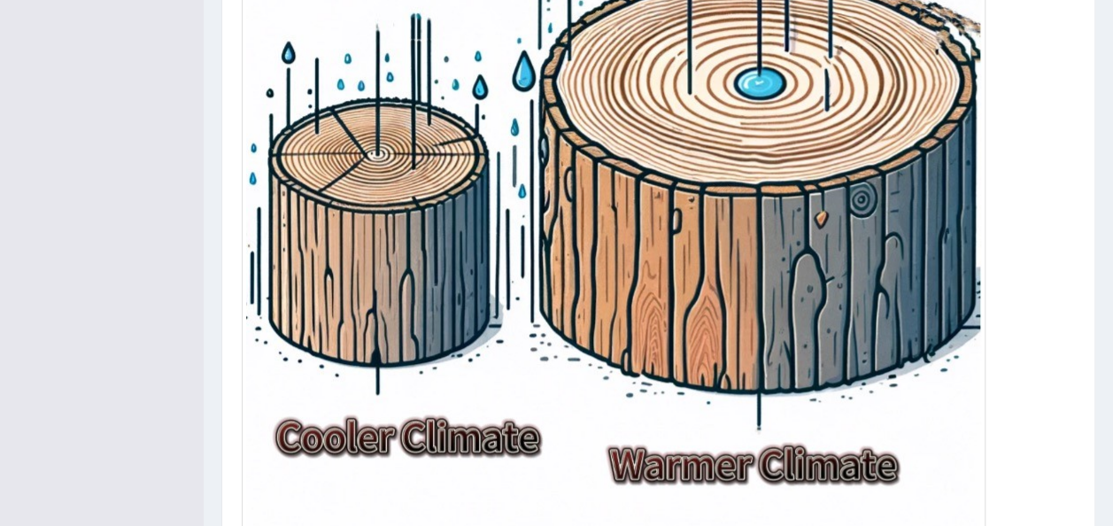
scroll to position [604, 0]
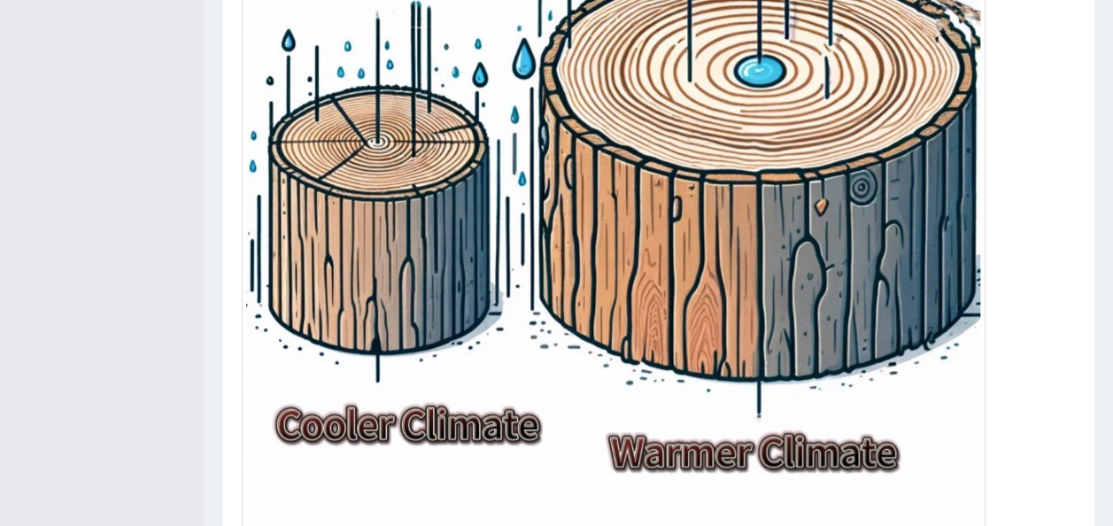
click at [124, 223] on div "Toggle navigation Home Practice Questions Speaking Practice Read Aloud Repeat S…" at bounding box center [556, 40] width 1113 height 1288
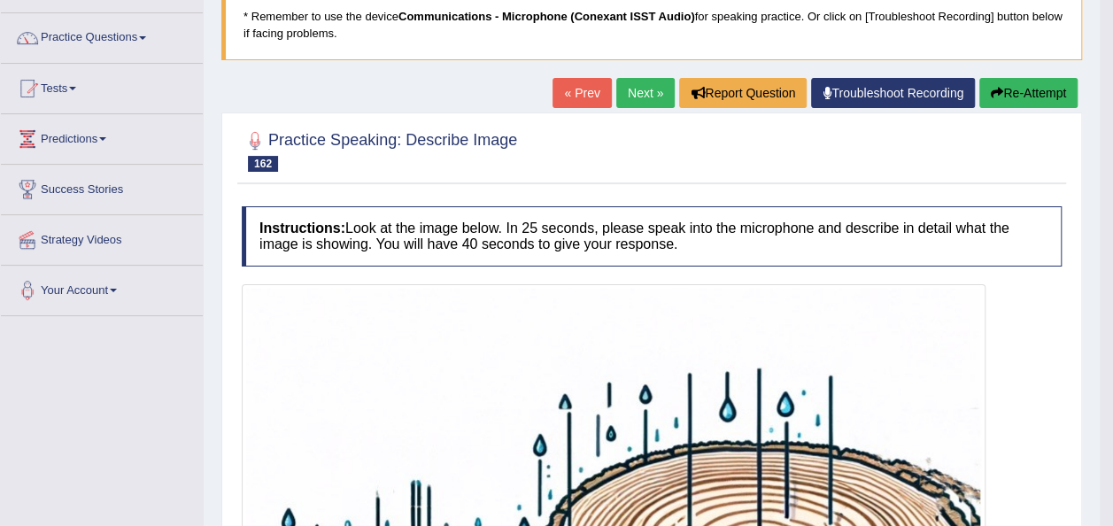
scroll to position [119, 0]
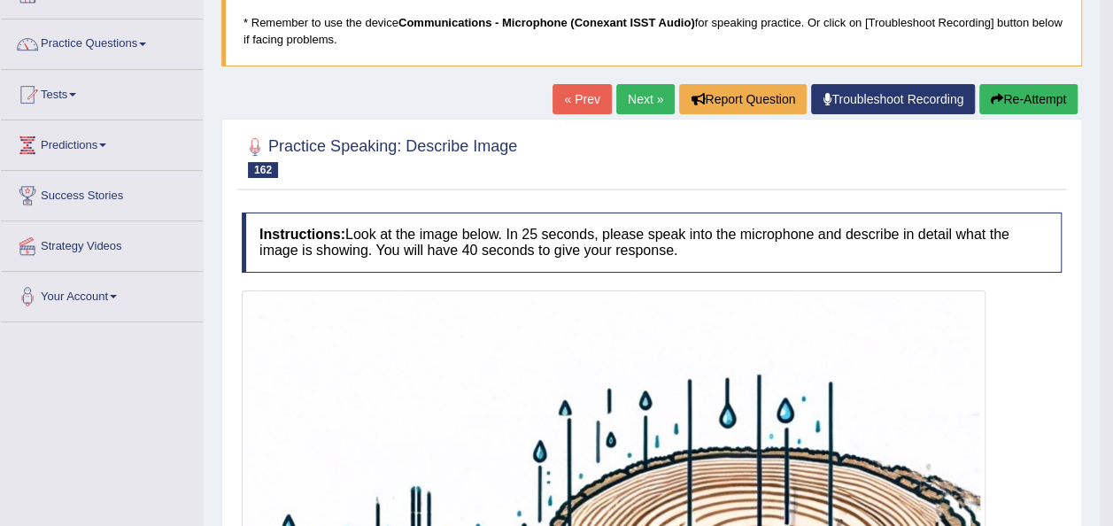
click at [629, 108] on link "Next »" at bounding box center [645, 99] width 58 height 30
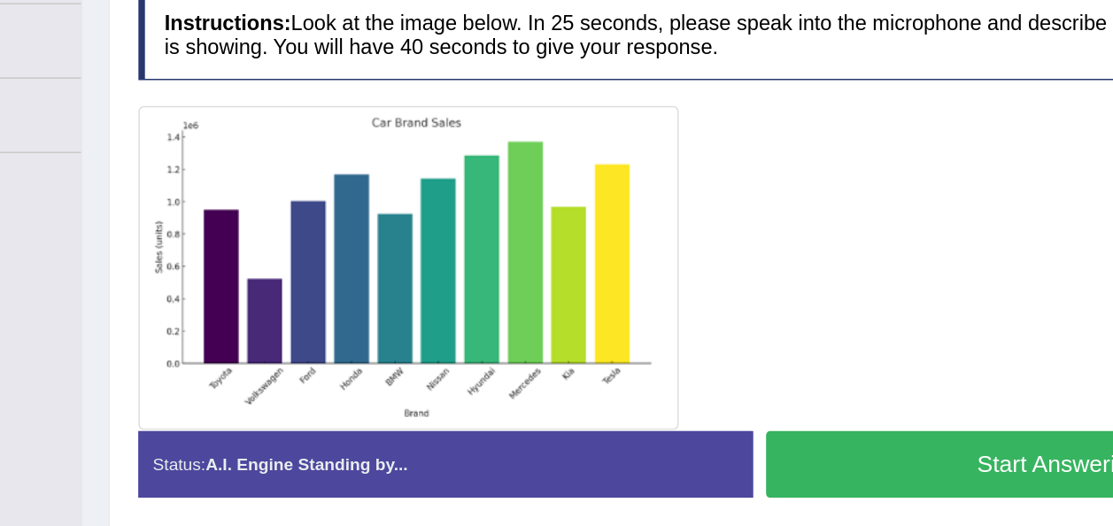
scroll to position [282, 0]
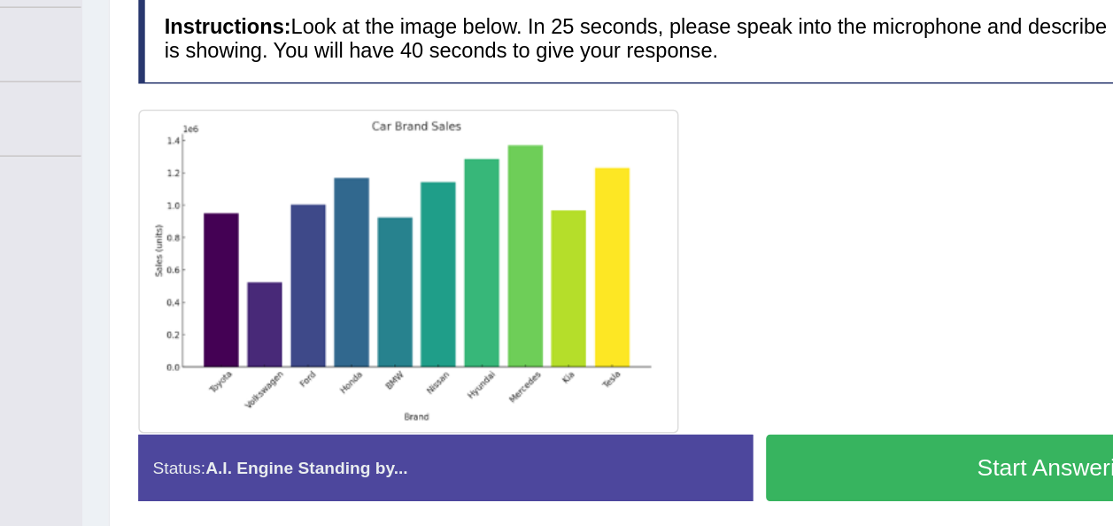
click at [696, 377] on button "Start Answering" at bounding box center [867, 370] width 399 height 45
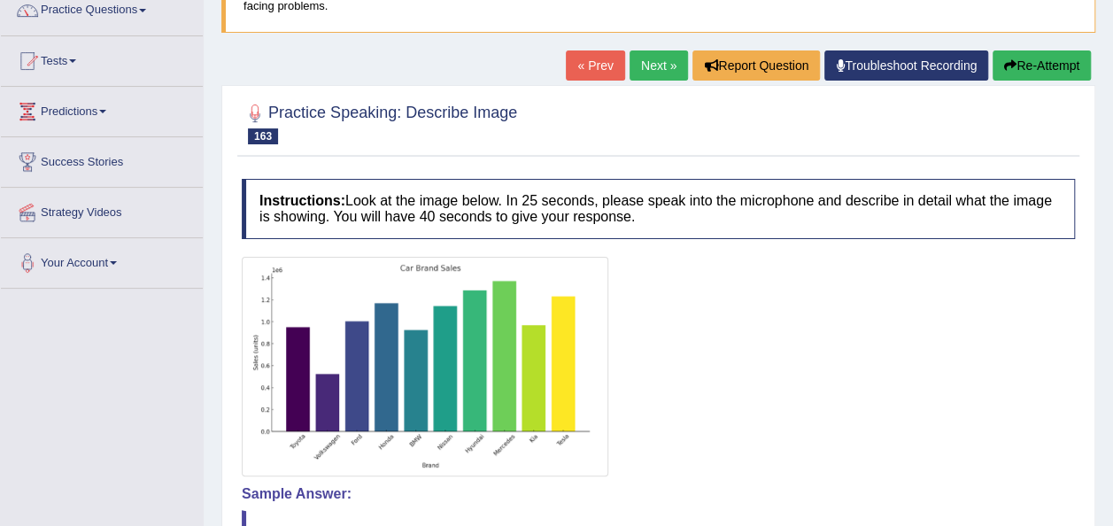
scroll to position [151, 0]
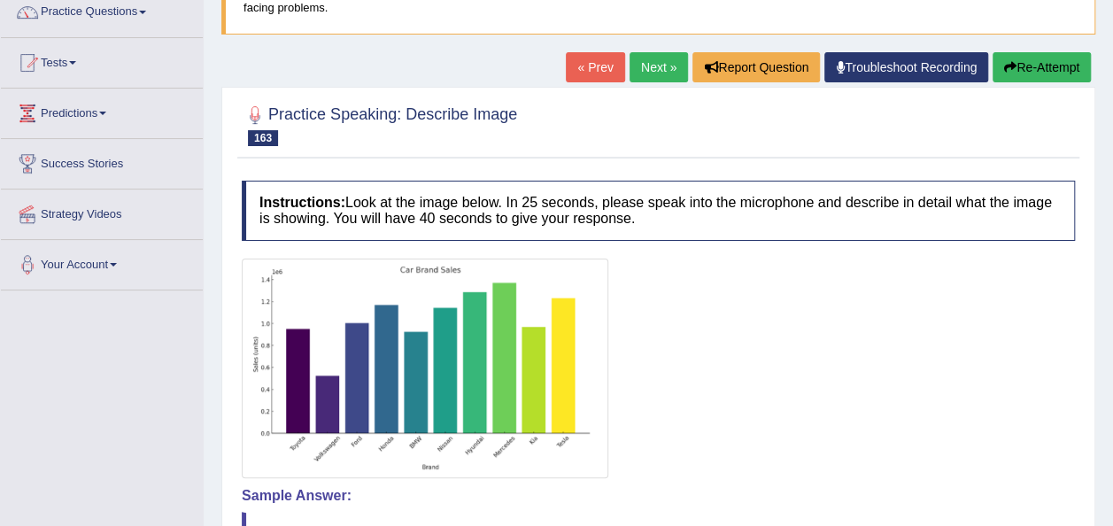
click at [1042, 81] on button "Re-Attempt" at bounding box center [1041, 67] width 98 height 30
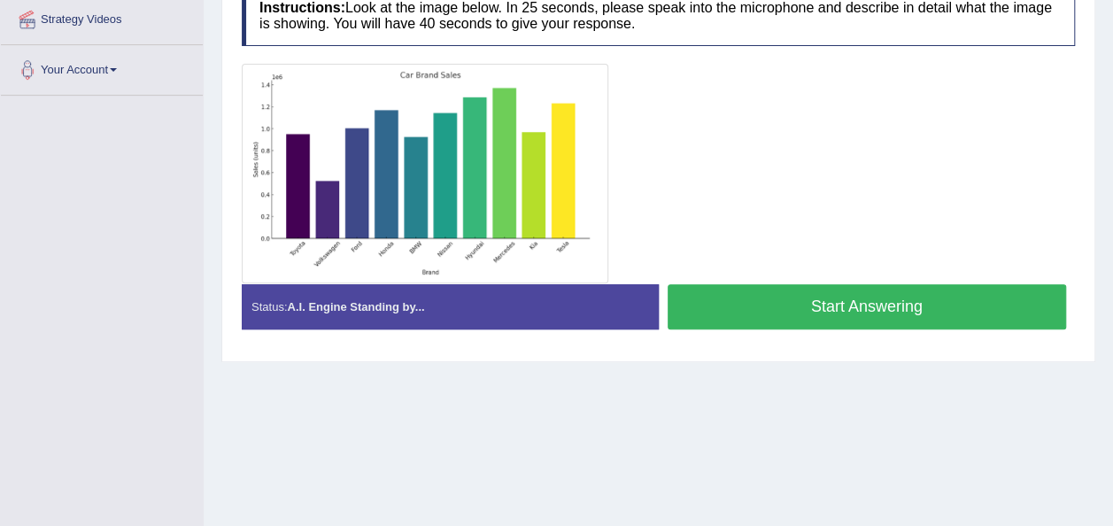
scroll to position [351, 0]
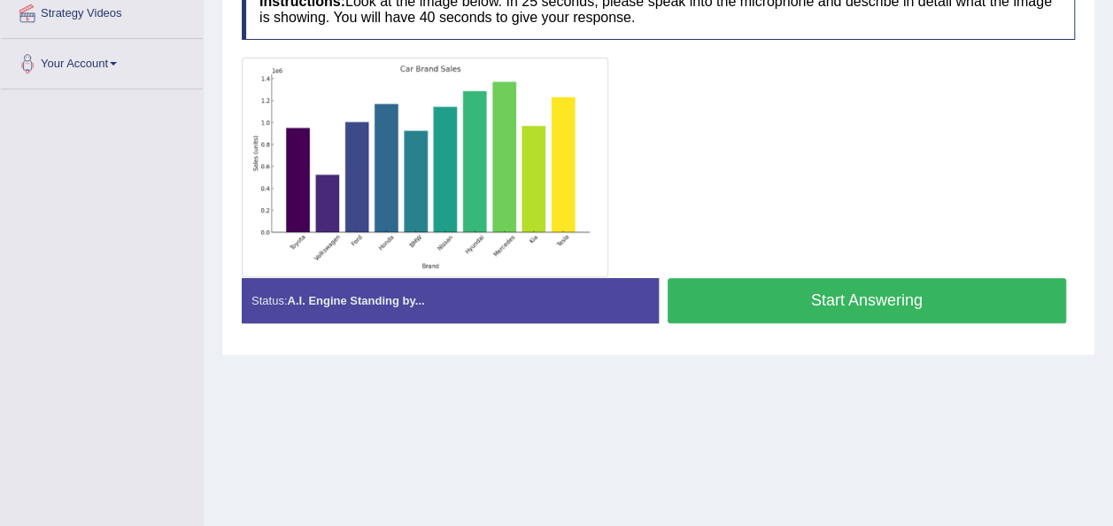
click at [827, 312] on button "Start Answering" at bounding box center [867, 300] width 399 height 45
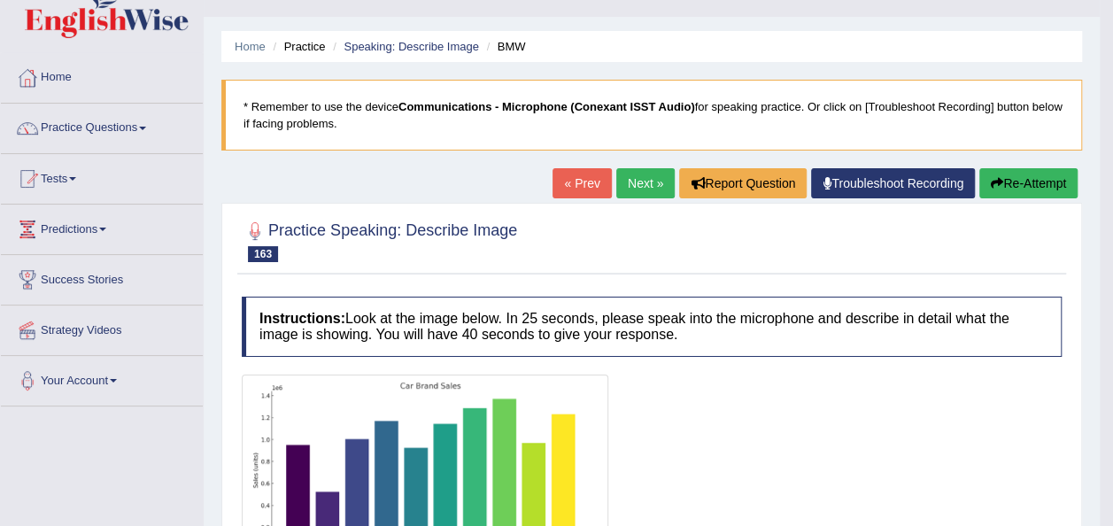
scroll to position [0, 0]
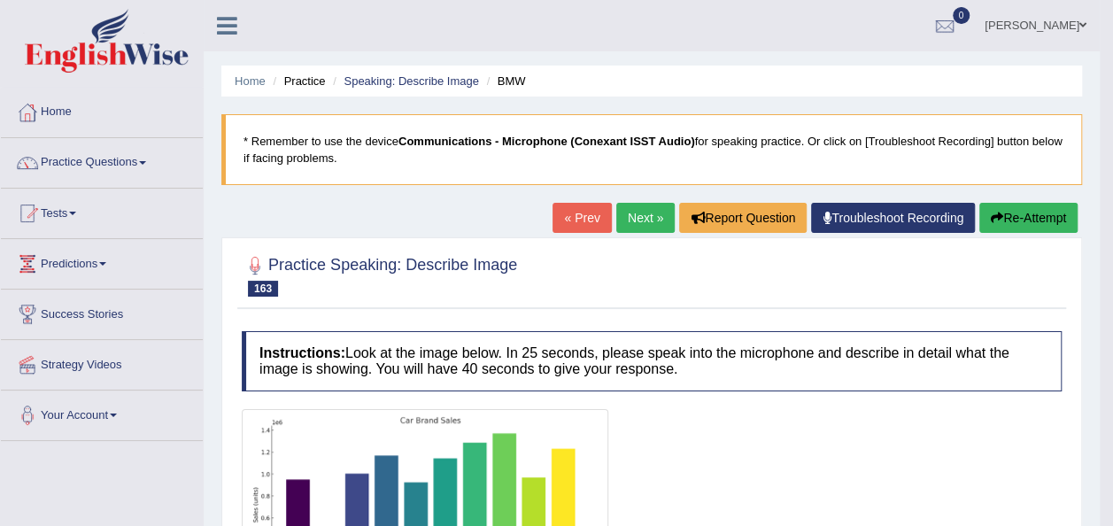
click at [635, 221] on link "Next »" at bounding box center [645, 218] width 58 height 30
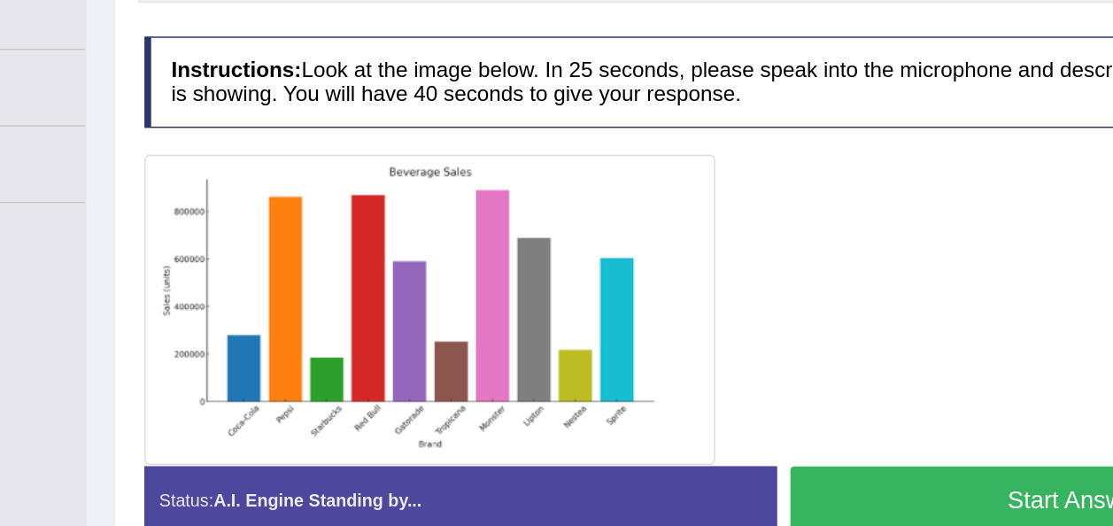
scroll to position [144, 0]
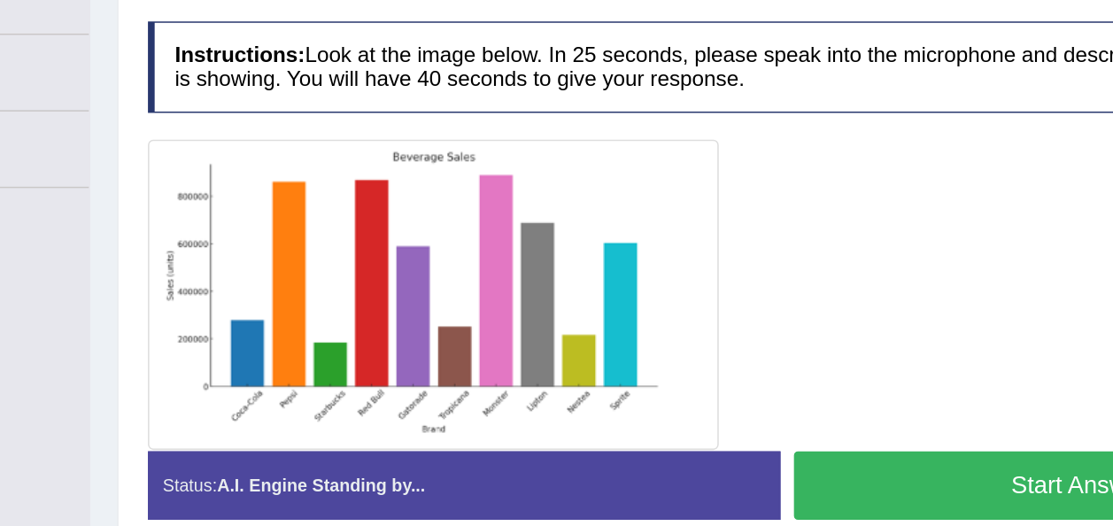
click at [679, 495] on button "Start Answering" at bounding box center [867, 492] width 399 height 45
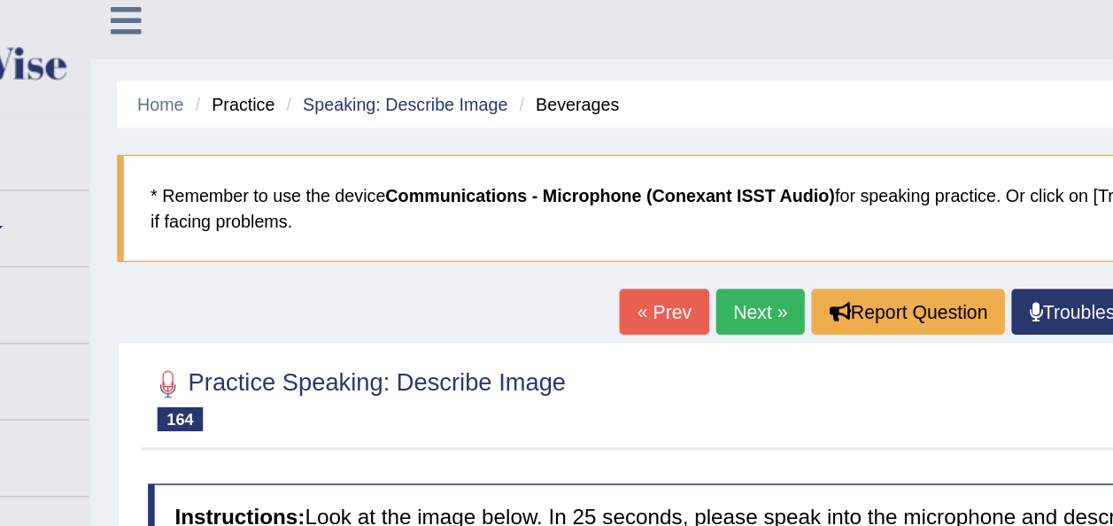
scroll to position [0, 0]
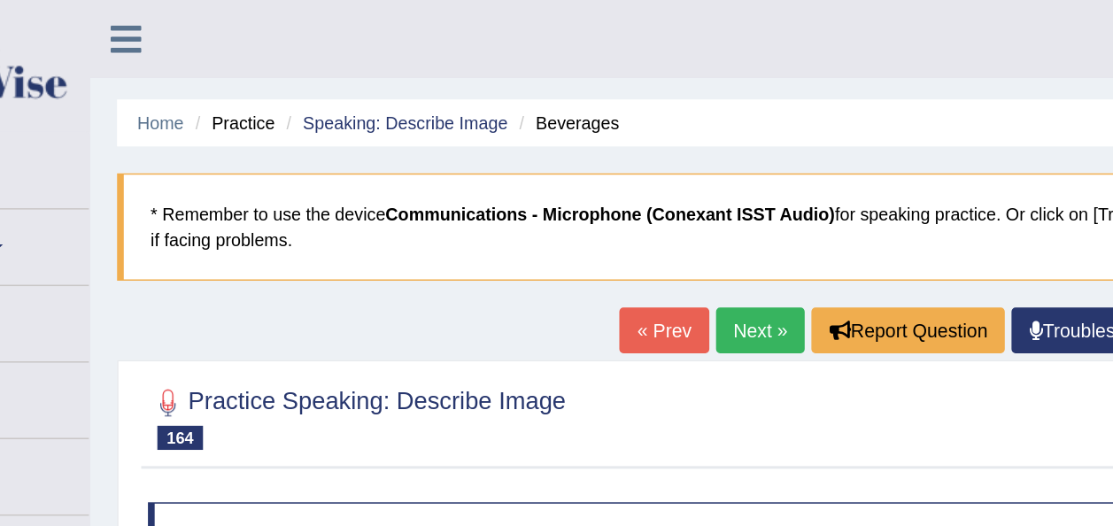
click at [654, 219] on link "Next »" at bounding box center [645, 218] width 58 height 30
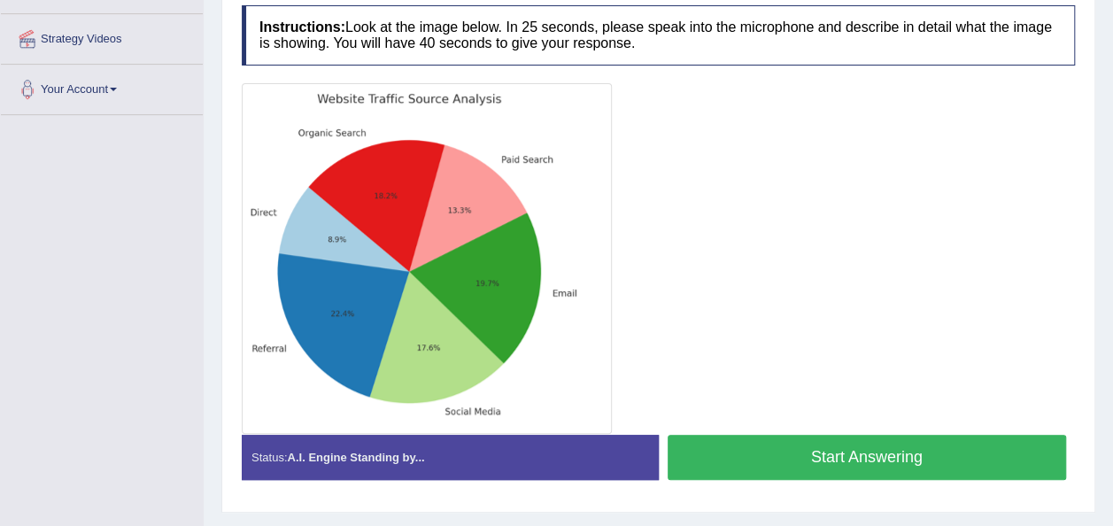
scroll to position [367, 0]
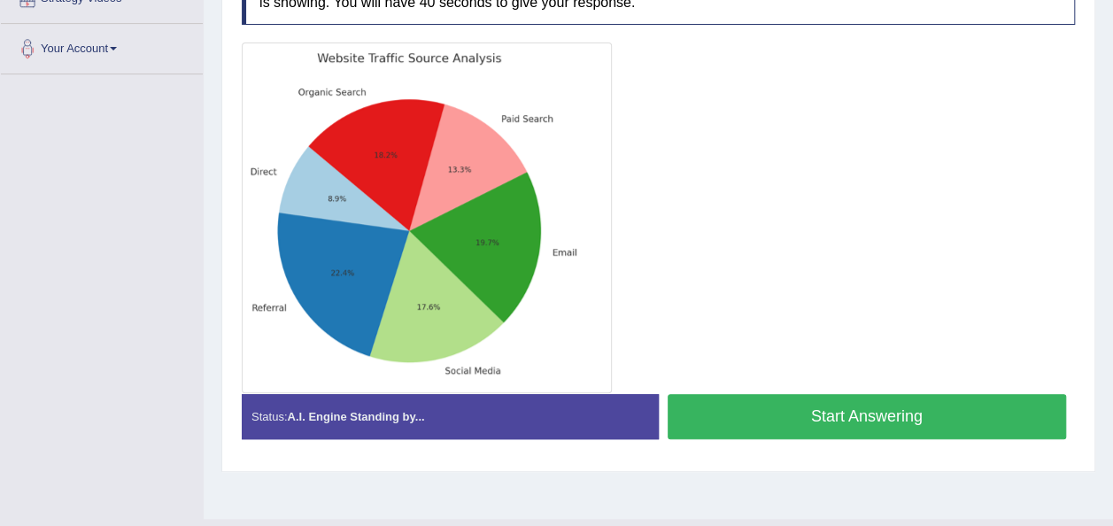
click at [937, 409] on button "Start Answering" at bounding box center [867, 416] width 399 height 45
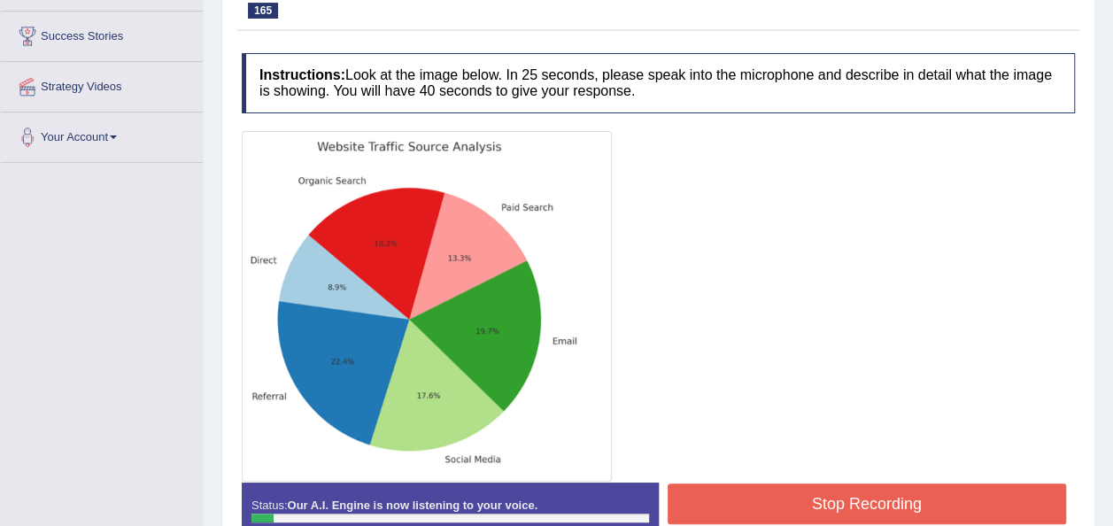
scroll to position [289, 0]
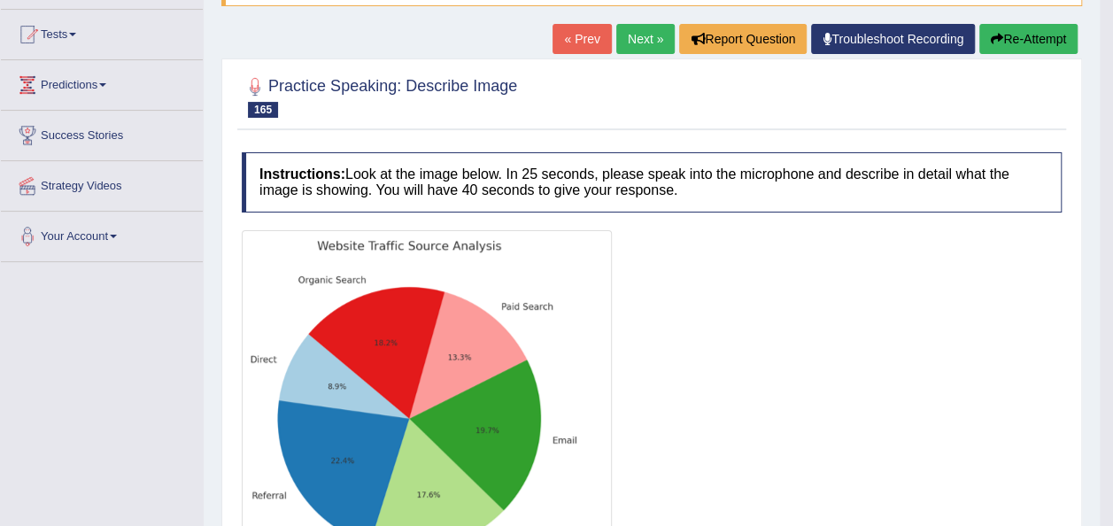
scroll to position [112, 0]
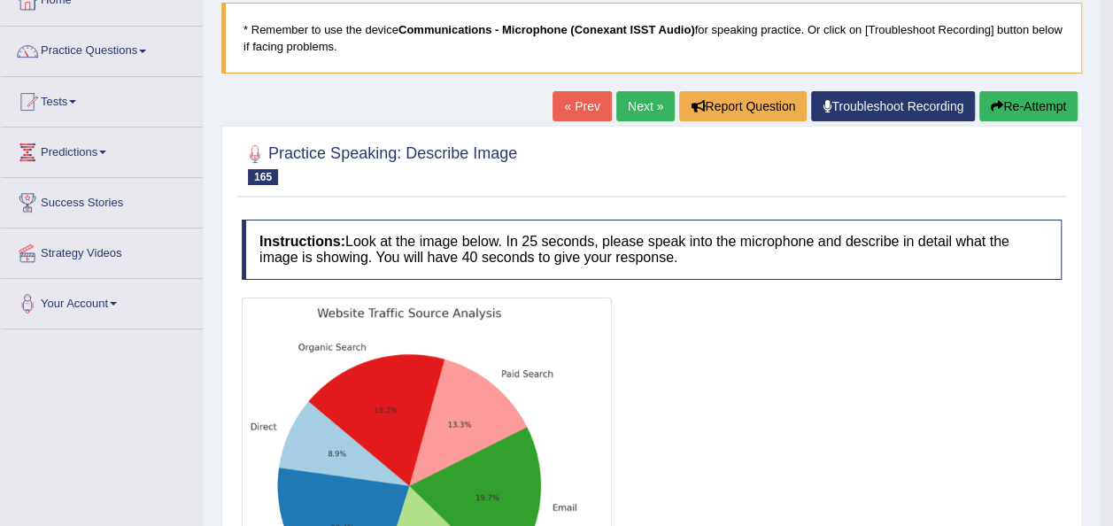
click at [1061, 117] on button "Re-Attempt" at bounding box center [1028, 106] width 98 height 30
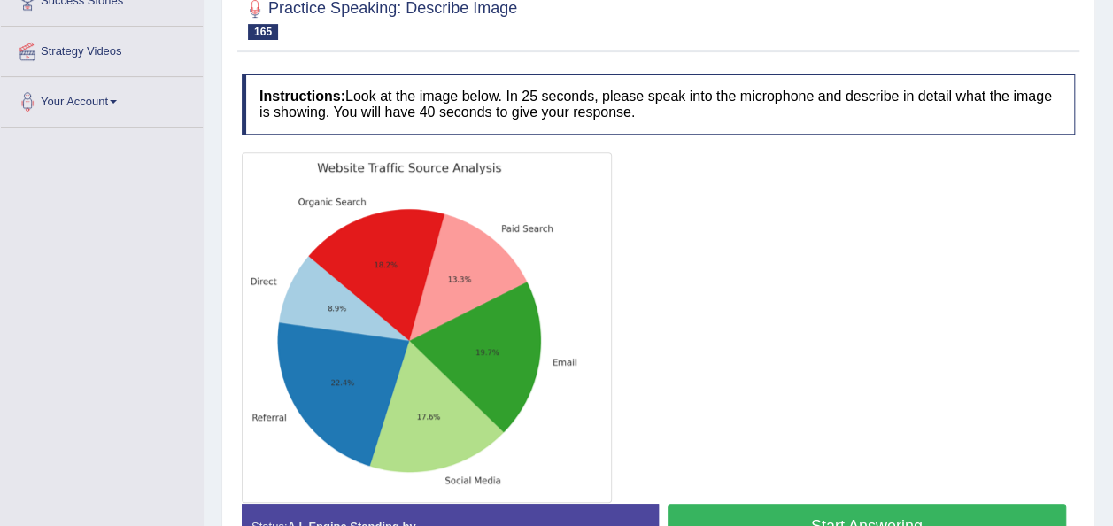
scroll to position [317, 0]
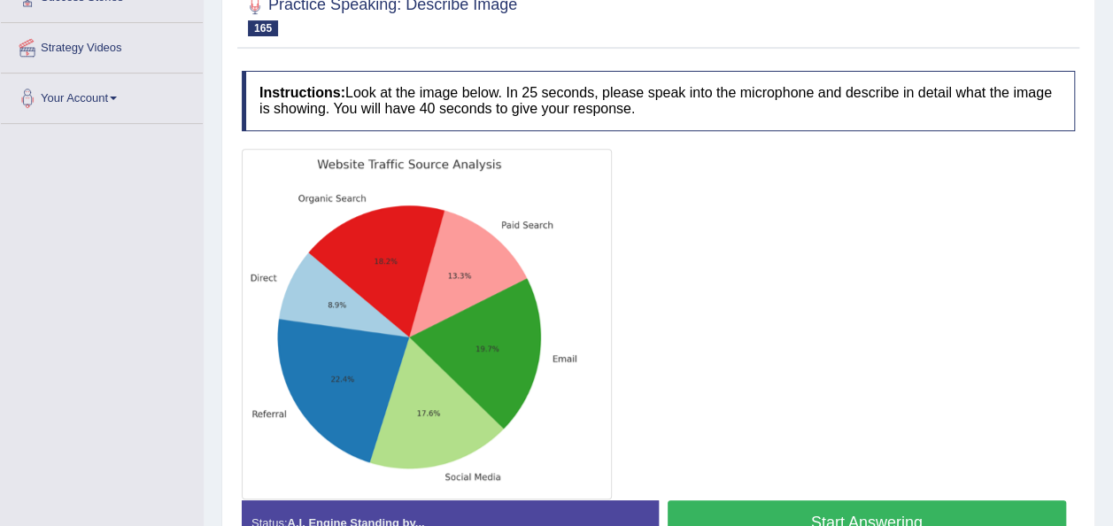
click at [902, 514] on button "Start Answering" at bounding box center [867, 522] width 399 height 45
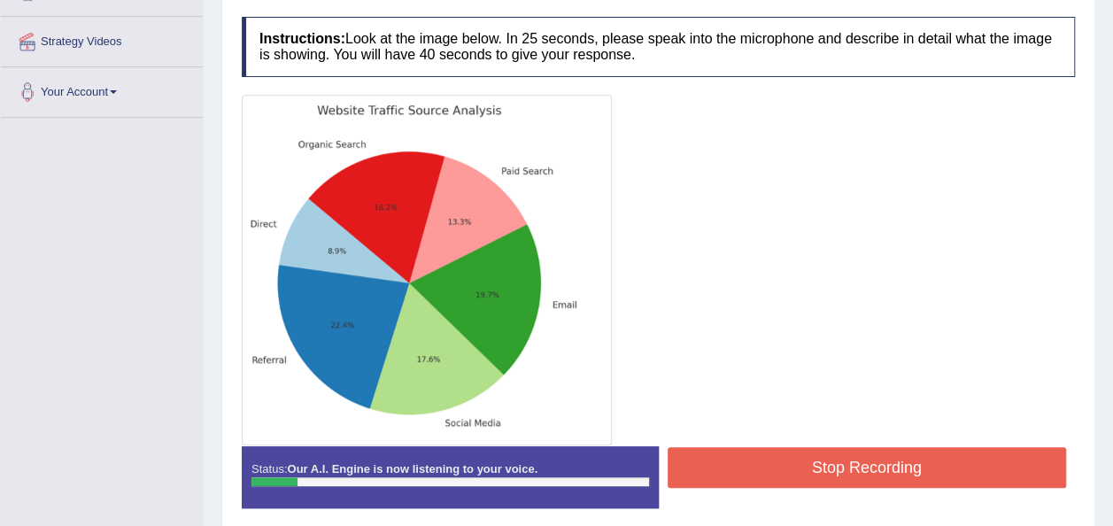
scroll to position [328, 0]
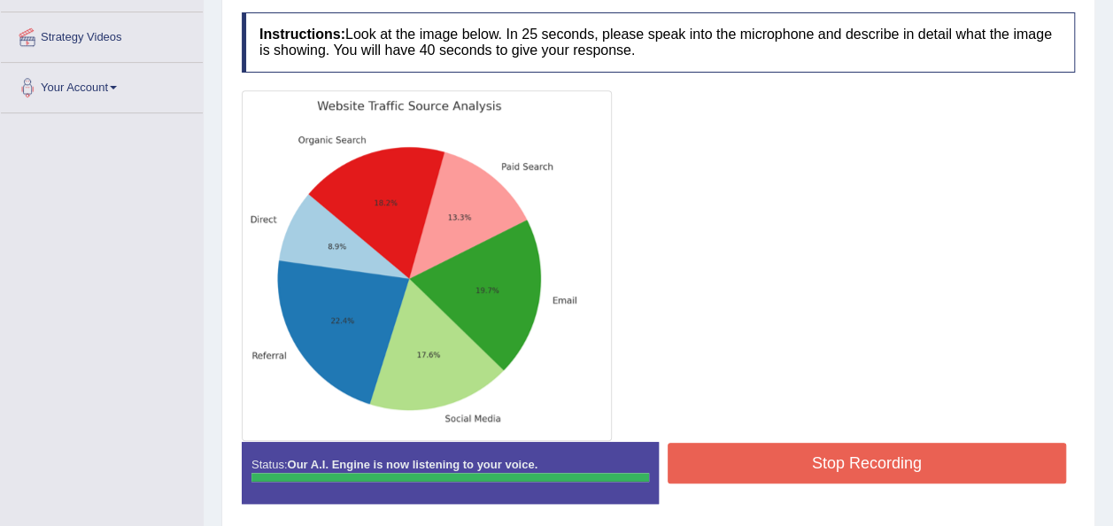
click at [1008, 452] on button "Stop Recording" at bounding box center [867, 463] width 399 height 41
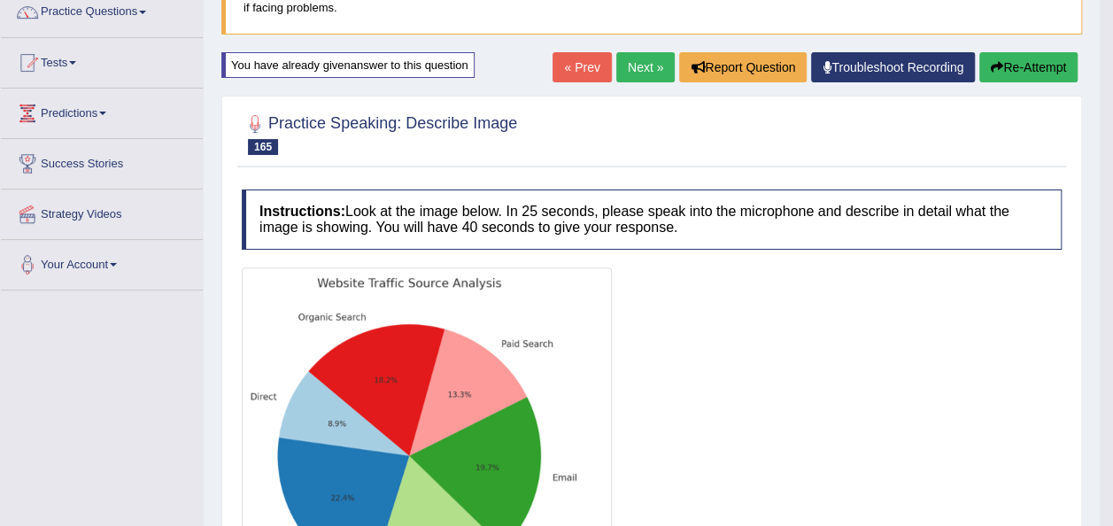
scroll to position [151, 0]
click at [1055, 66] on button "Re-Attempt" at bounding box center [1028, 67] width 98 height 30
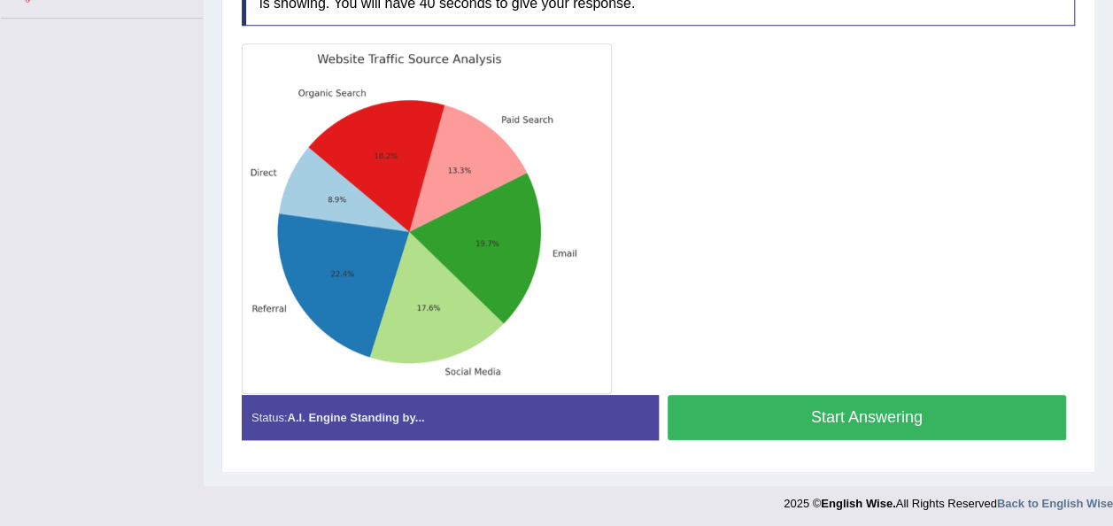
click at [892, 425] on button "Start Answering" at bounding box center [867, 417] width 399 height 45
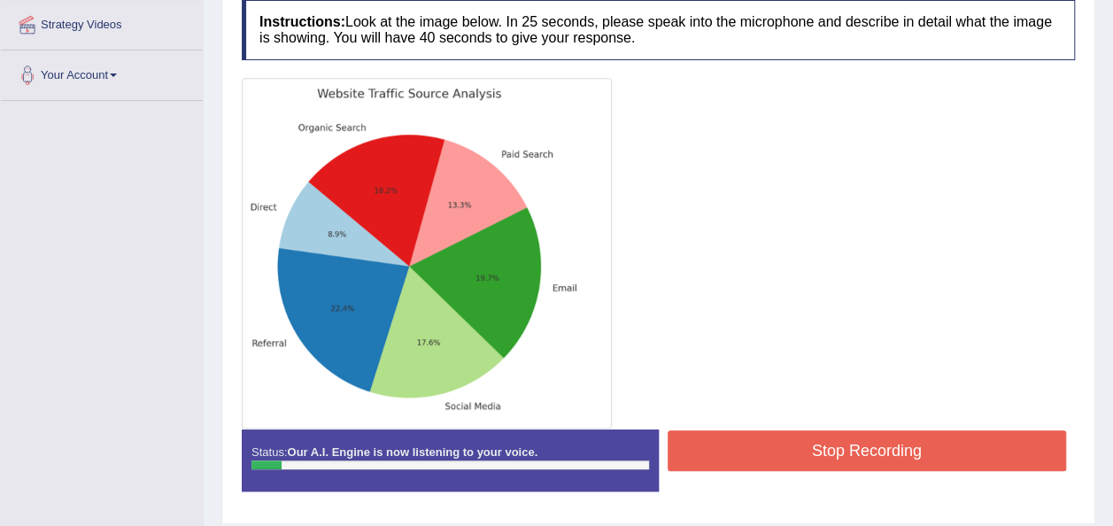
scroll to position [344, 0]
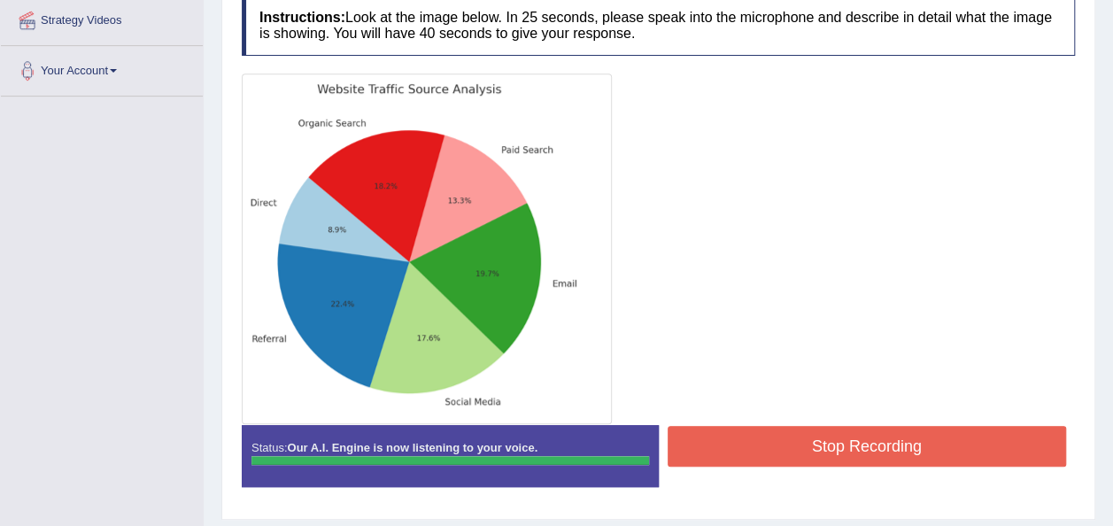
click at [1015, 439] on button "Stop Recording" at bounding box center [867, 446] width 399 height 41
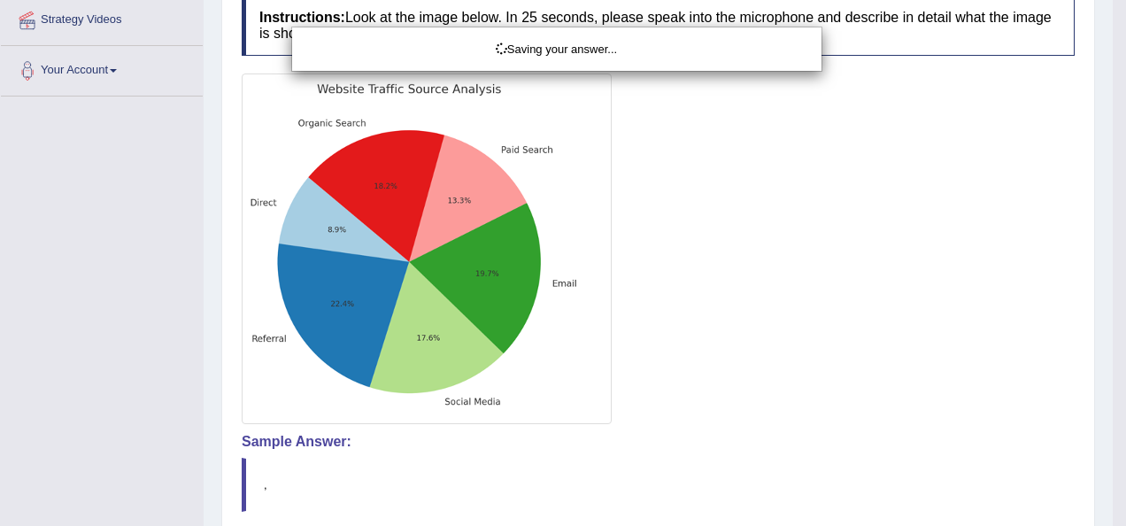
click at [55, 397] on div "Saving your answer..." at bounding box center [563, 263] width 1126 height 526
click at [60, 404] on div "Saving your answer..." at bounding box center [563, 263] width 1126 height 526
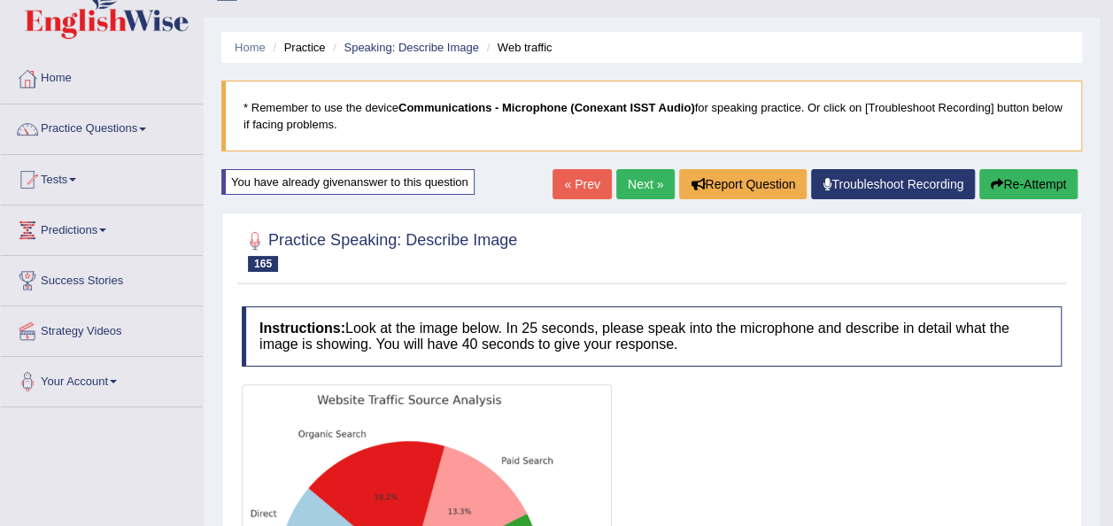
scroll to position [26, 0]
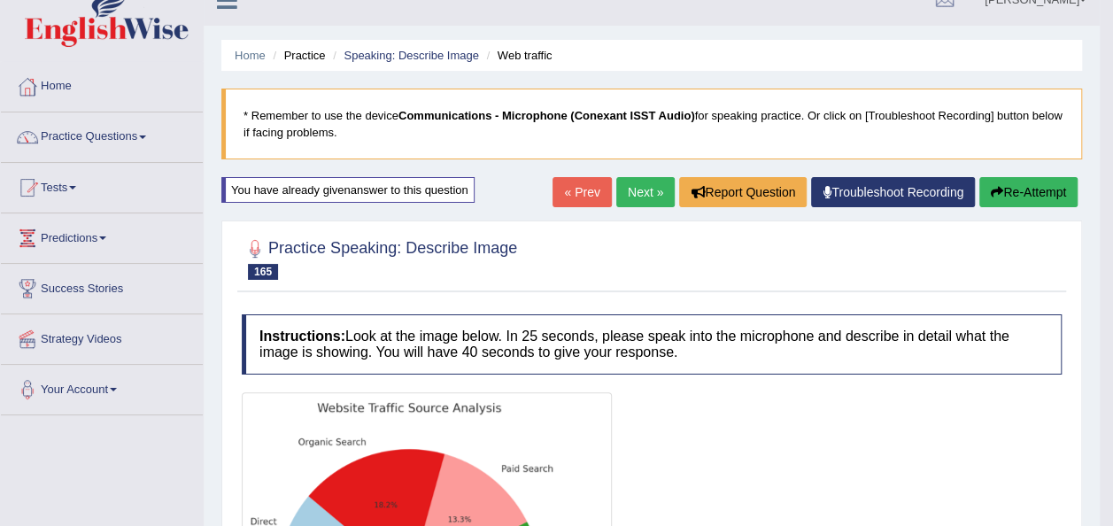
click at [646, 195] on link "Next »" at bounding box center [645, 192] width 58 height 30
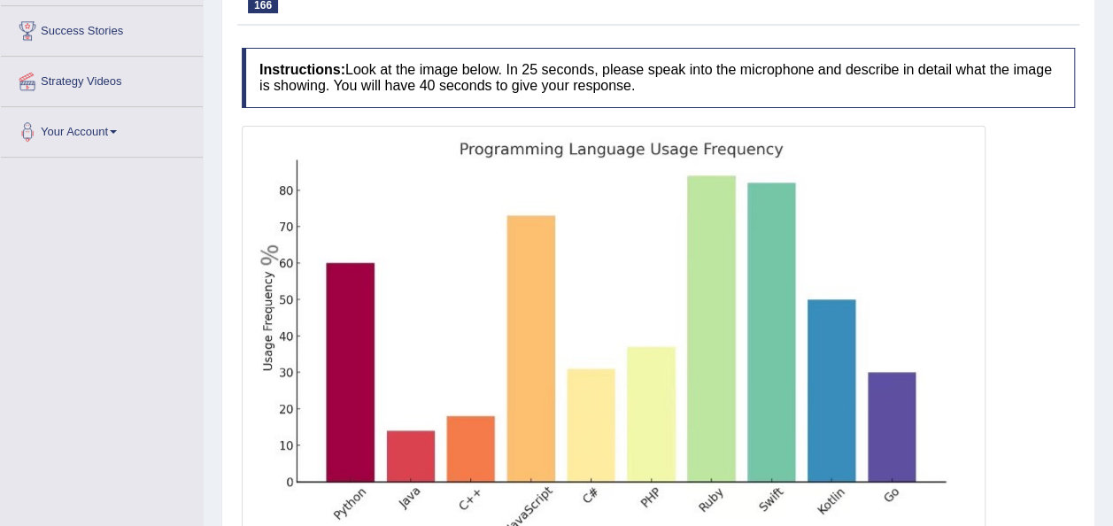
scroll to position [319, 0]
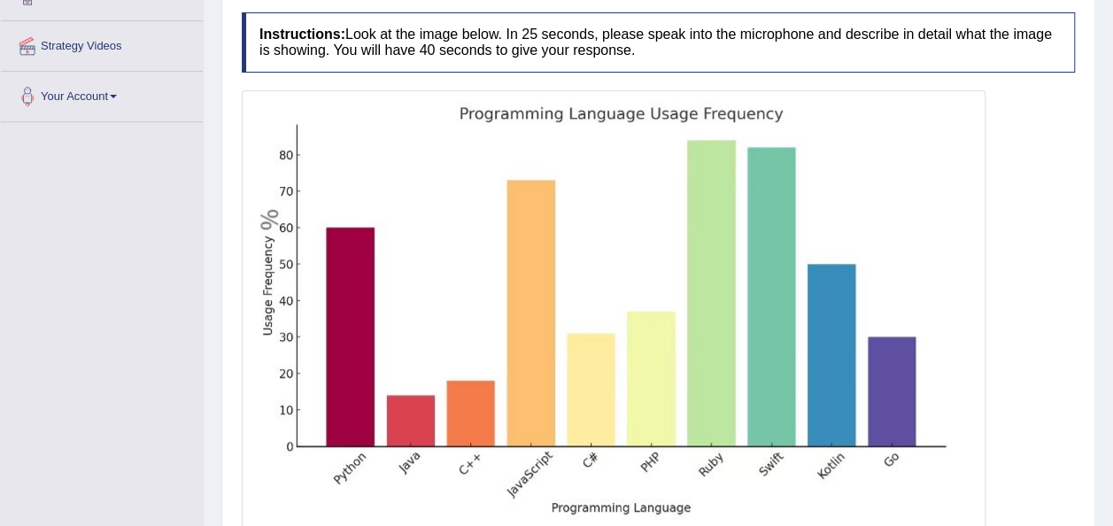
drag, startPoint x: 1110, startPoint y: 375, endPoint x: 1121, endPoint y: 389, distance: 17.7
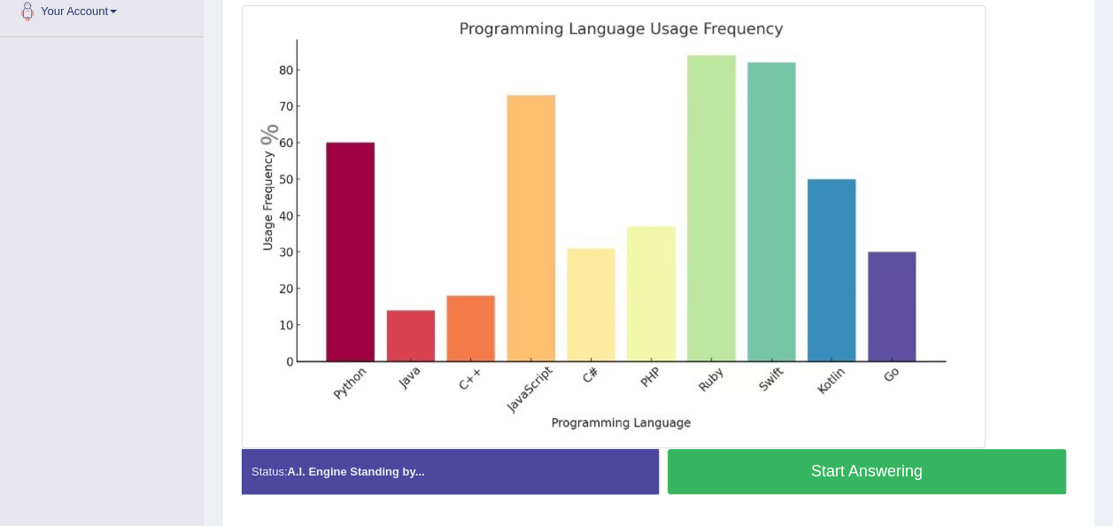
scroll to position [459, 0]
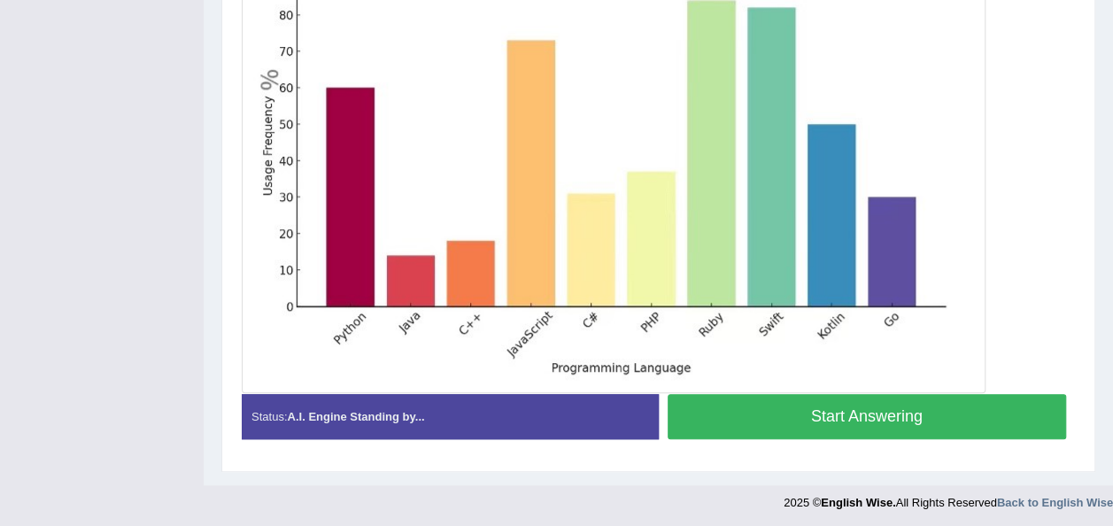
click at [953, 418] on button "Start Answering" at bounding box center [867, 416] width 399 height 45
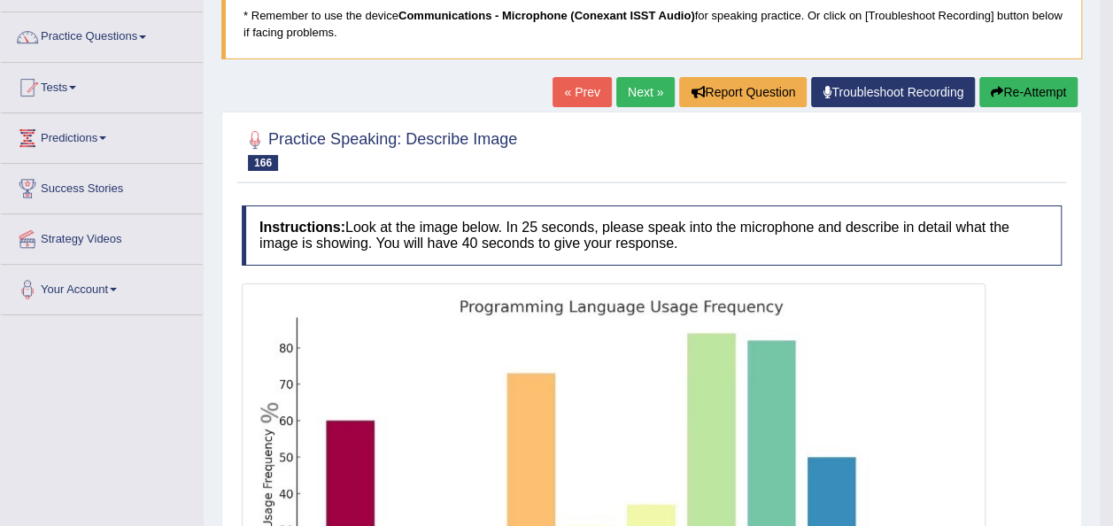
scroll to position [122, 0]
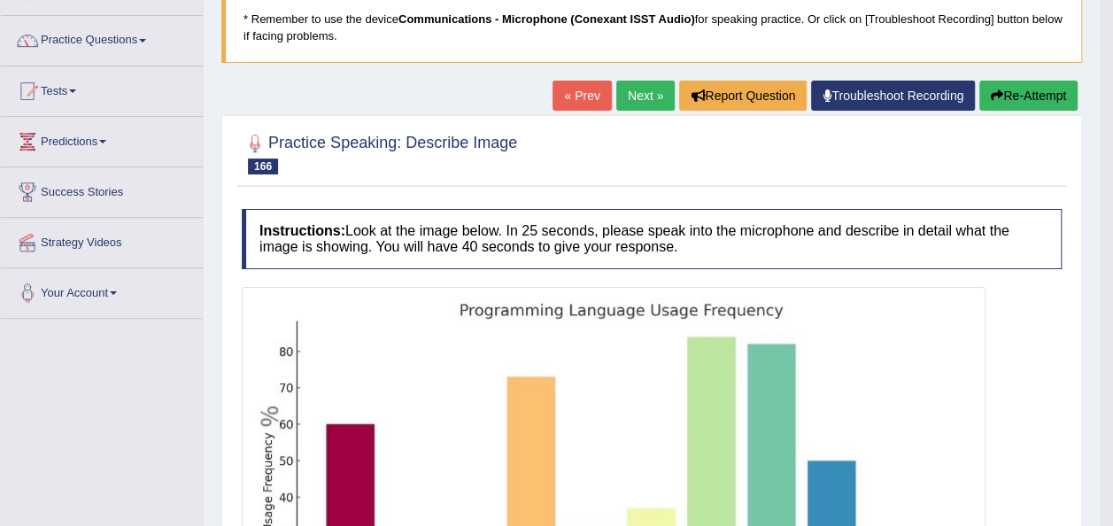
click at [1026, 97] on button "Re-Attempt" at bounding box center [1028, 96] width 98 height 30
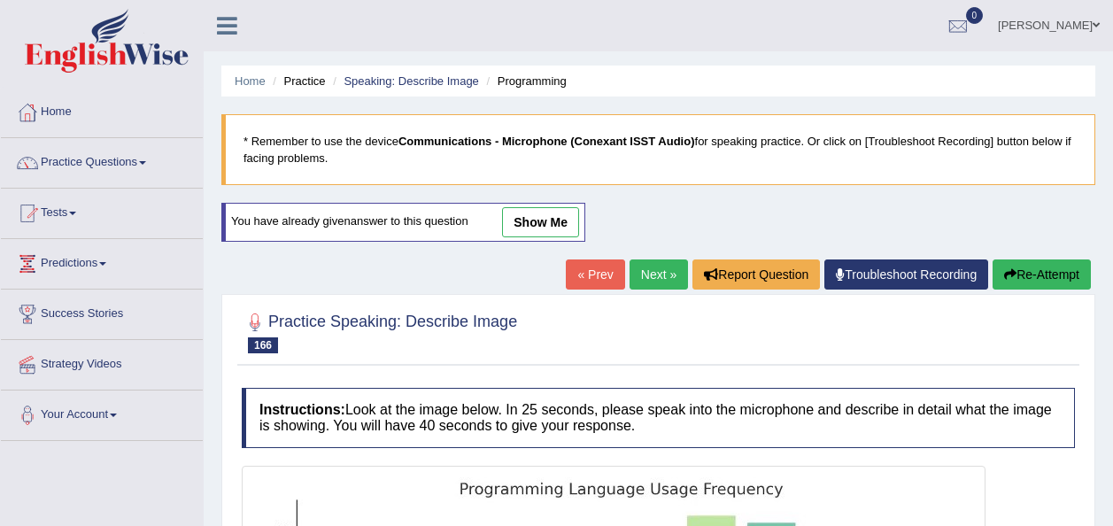
scroll to position [122, 0]
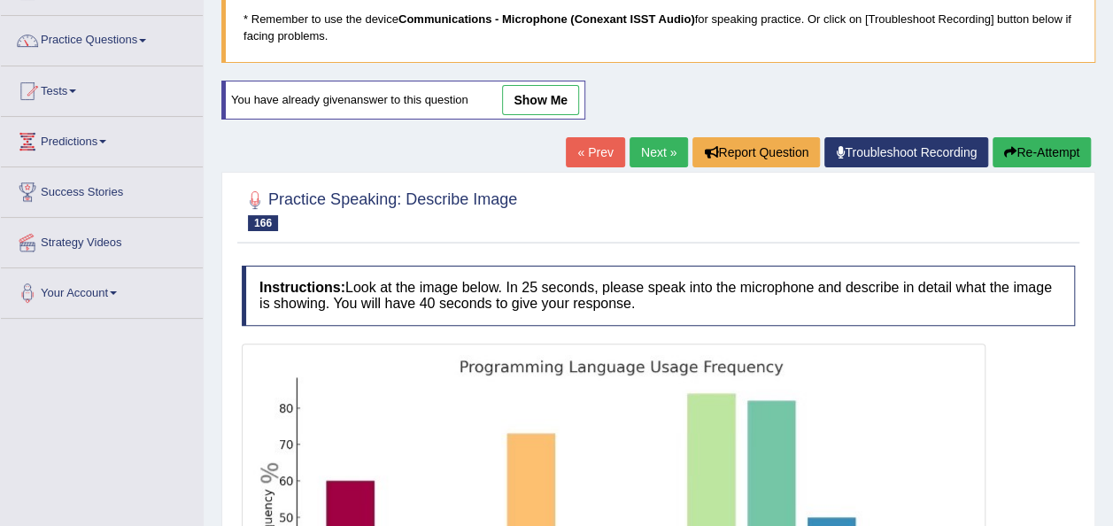
click at [1110, 239] on body "Toggle navigation Home Practice Questions Speaking Practice Read Aloud Repeat S…" at bounding box center [556, 141] width 1113 height 526
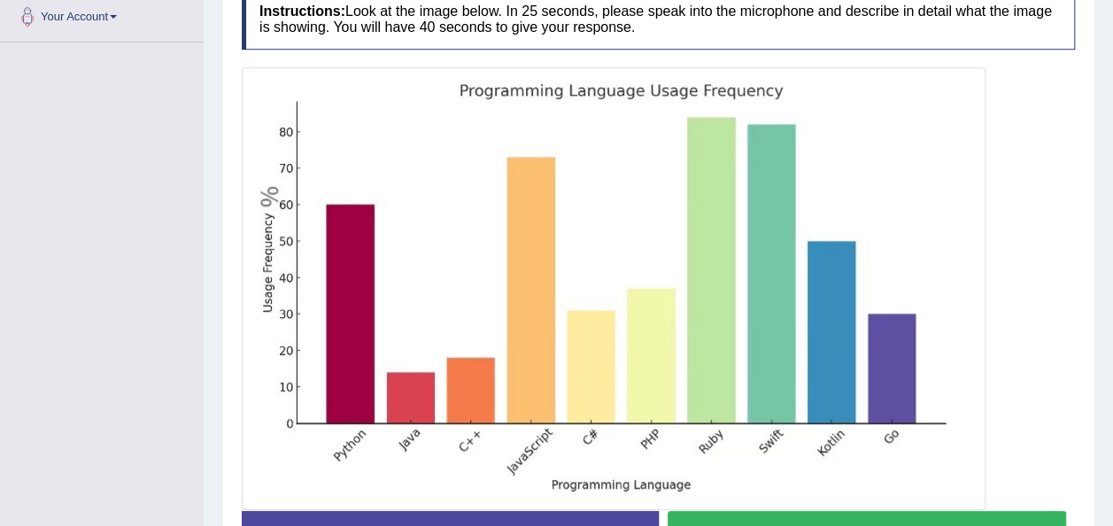
scroll to position [416, 0]
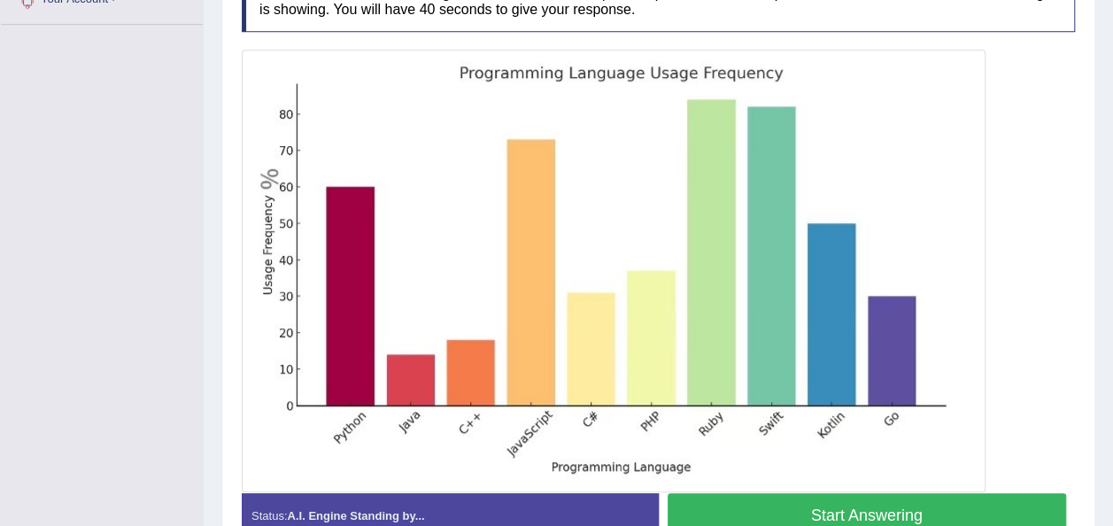
click at [958, 519] on button "Start Answering" at bounding box center [867, 515] width 399 height 45
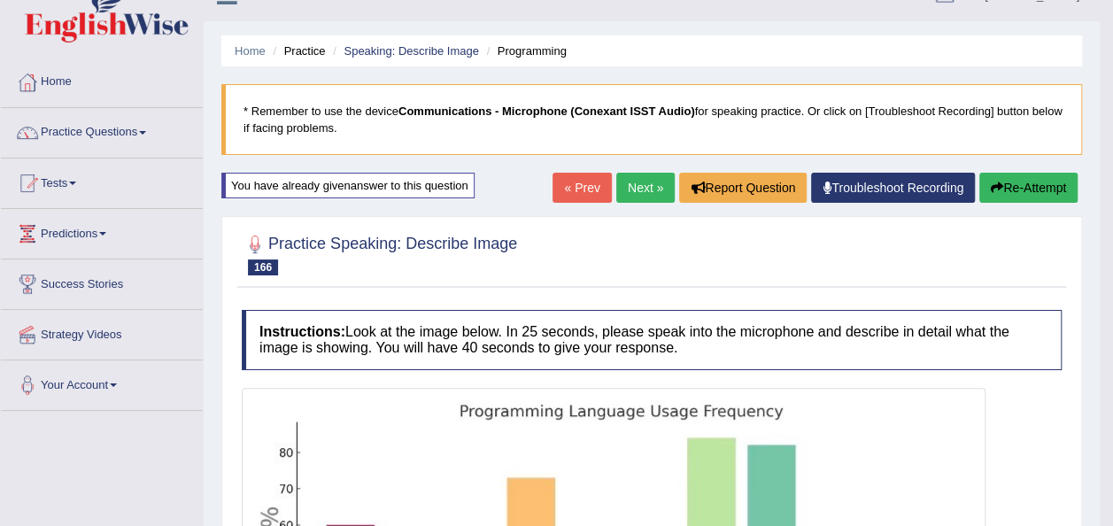
scroll to position [0, 0]
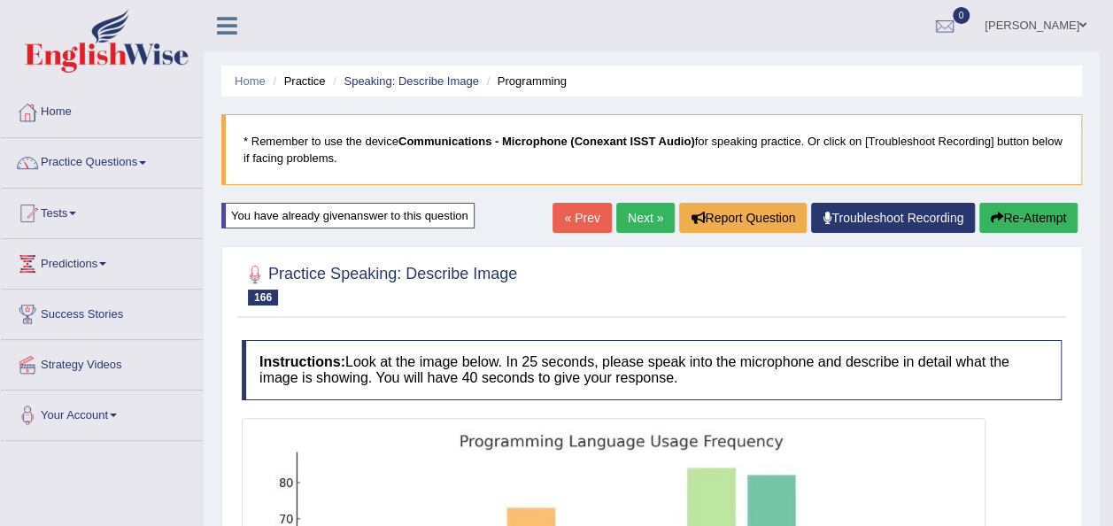
click at [634, 214] on link "Next »" at bounding box center [645, 218] width 58 height 30
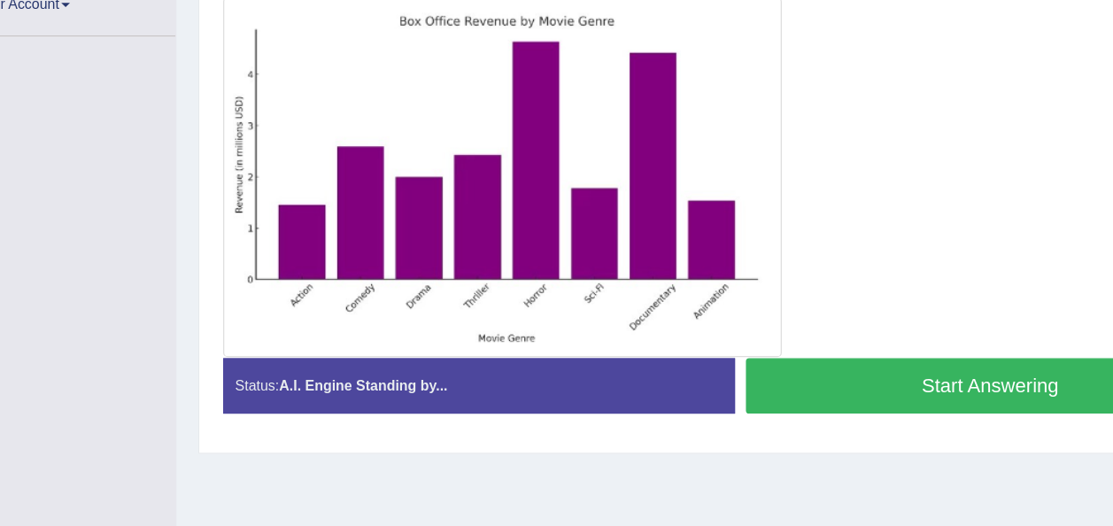
scroll to position [403, 0]
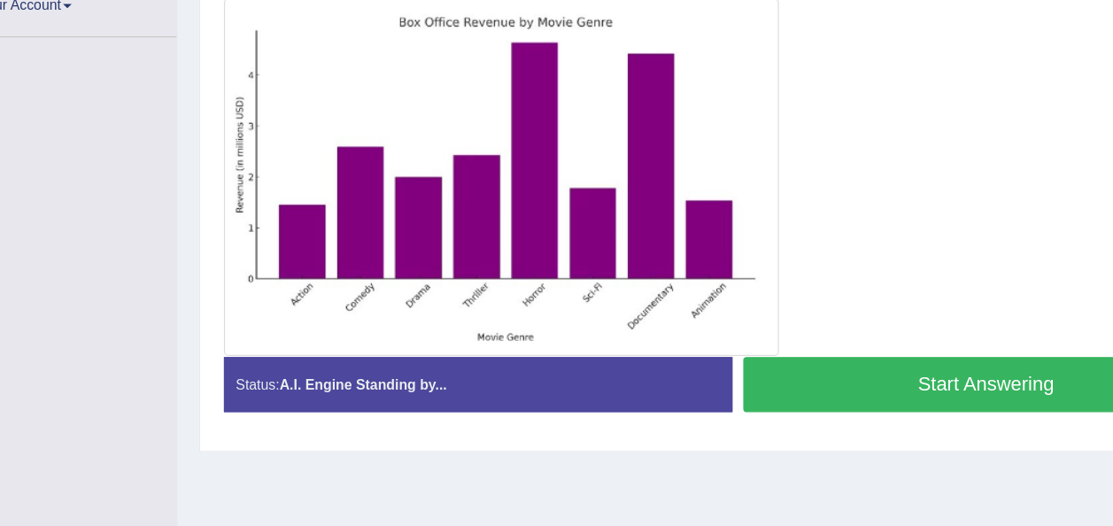
click at [800, 300] on button "Start Answering" at bounding box center [867, 322] width 399 height 45
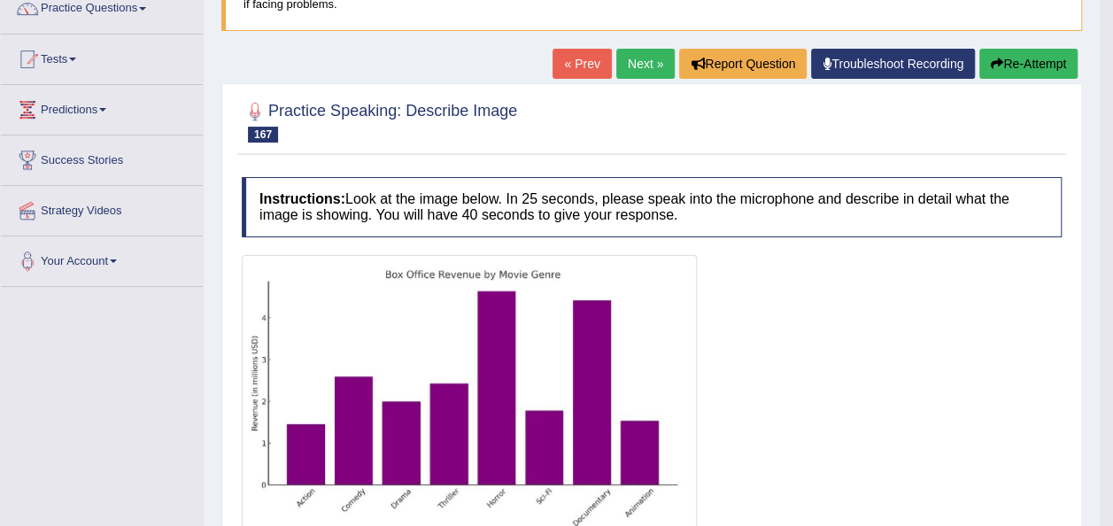
scroll to position [0, 0]
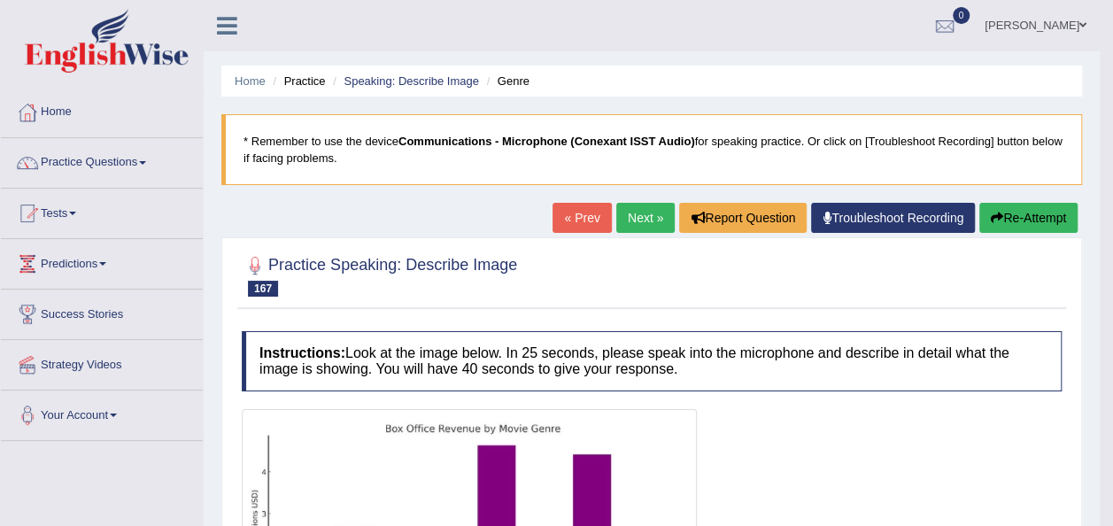
click at [643, 220] on link "Next »" at bounding box center [645, 218] width 58 height 30
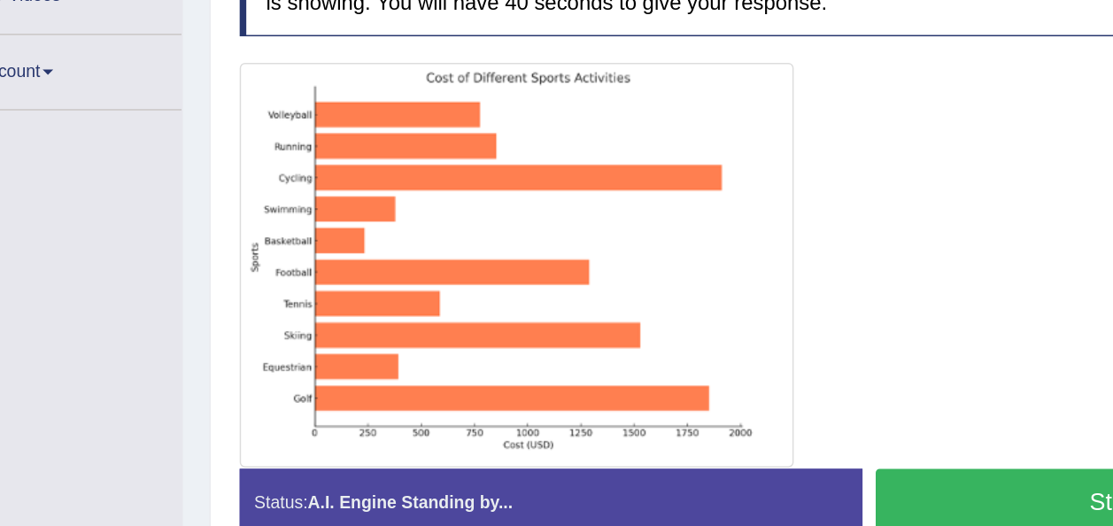
scroll to position [294, 0]
click at [733, 413] on button "Start Answering" at bounding box center [867, 409] width 399 height 45
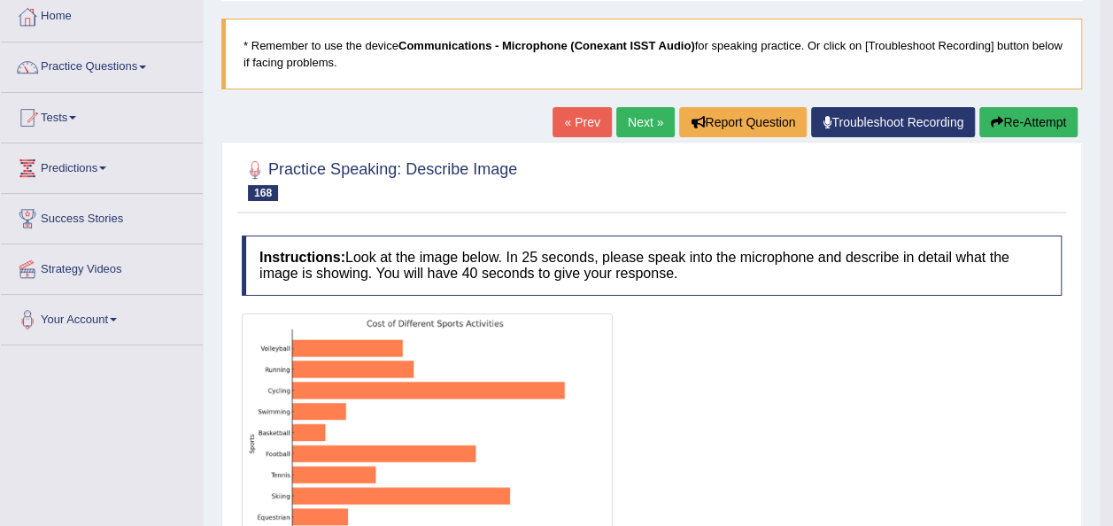
scroll to position [95, 0]
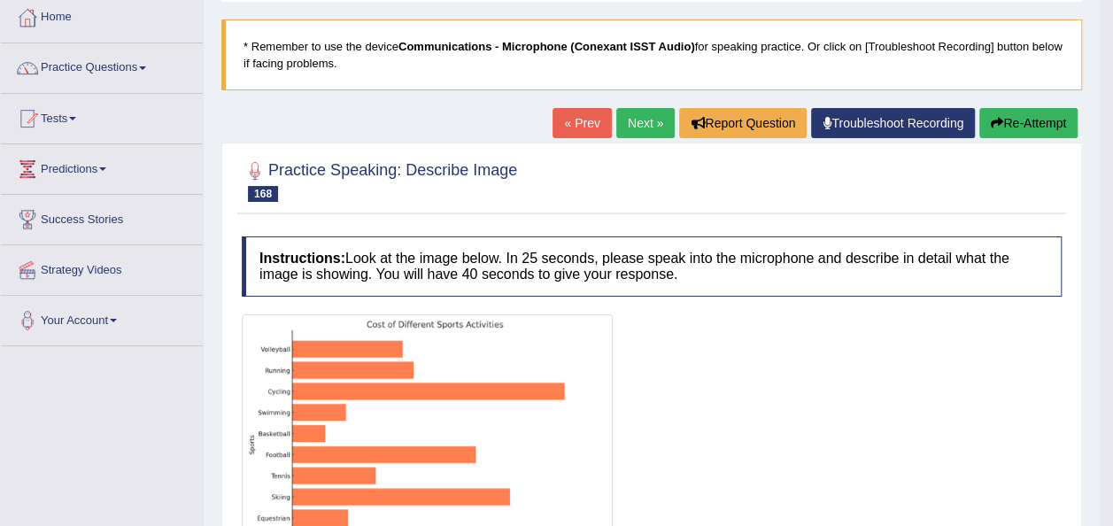
click at [639, 115] on link "Next »" at bounding box center [645, 123] width 58 height 30
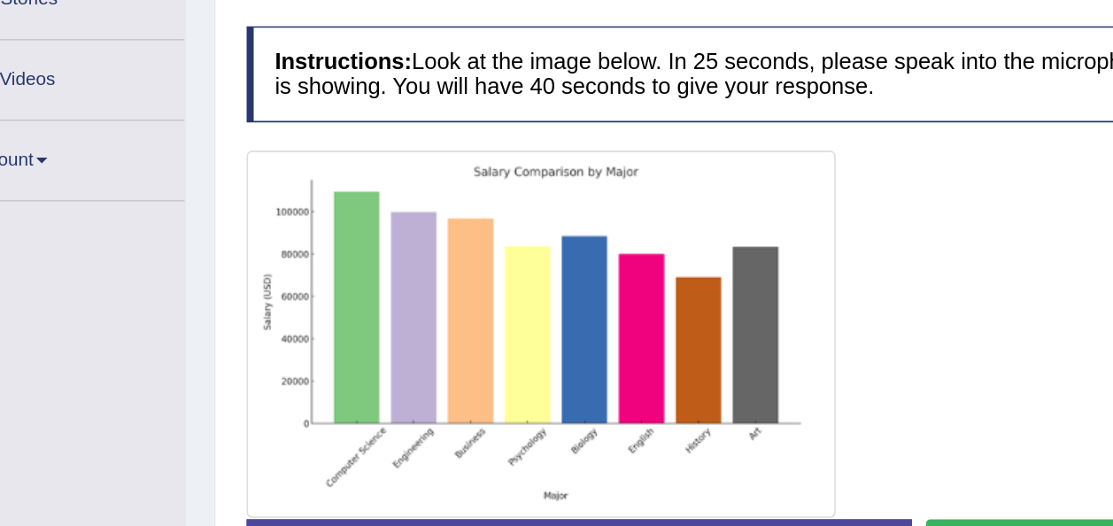
scroll to position [191, 0]
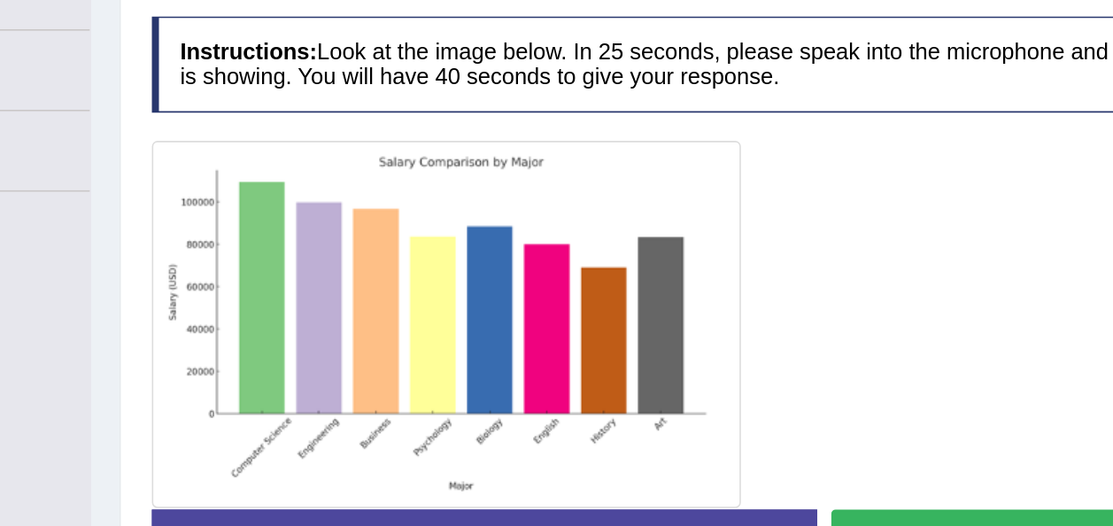
click at [290, 296] on img at bounding box center [426, 332] width 360 height 221
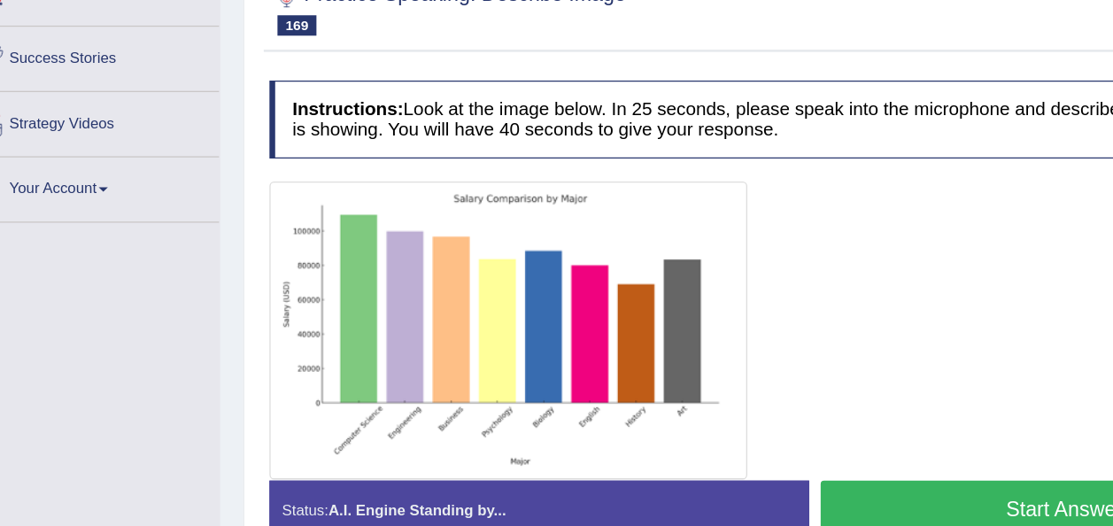
scroll to position [190, 0]
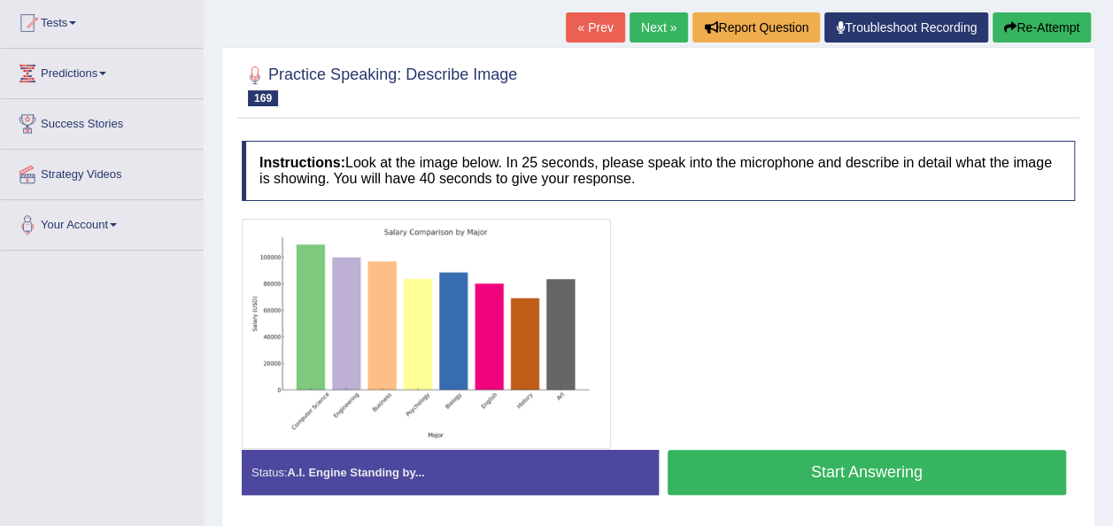
click at [926, 464] on button "Start Answering" at bounding box center [867, 472] width 399 height 45
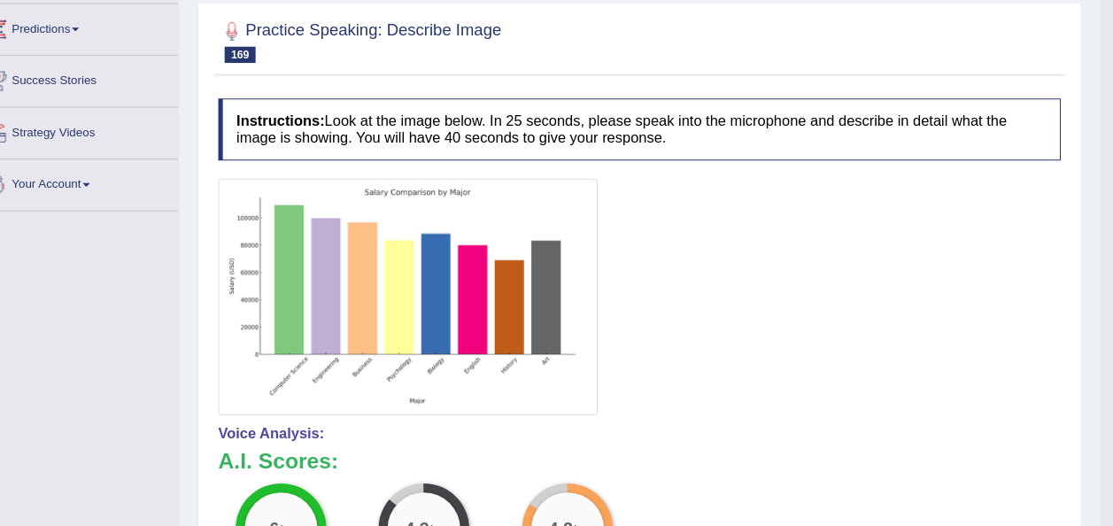
scroll to position [205, 0]
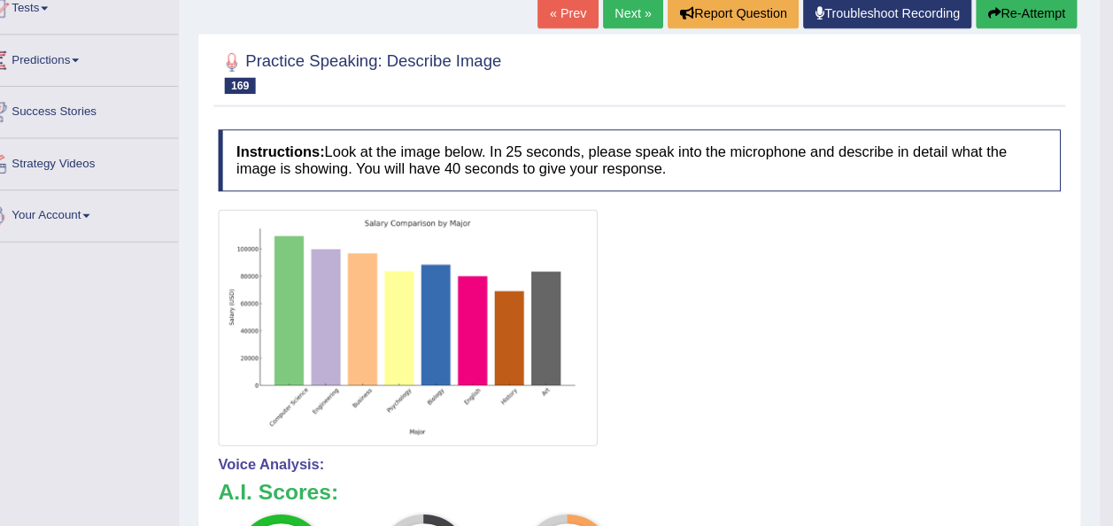
click at [997, 11] on icon "button" at bounding box center [997, 12] width 12 height 12
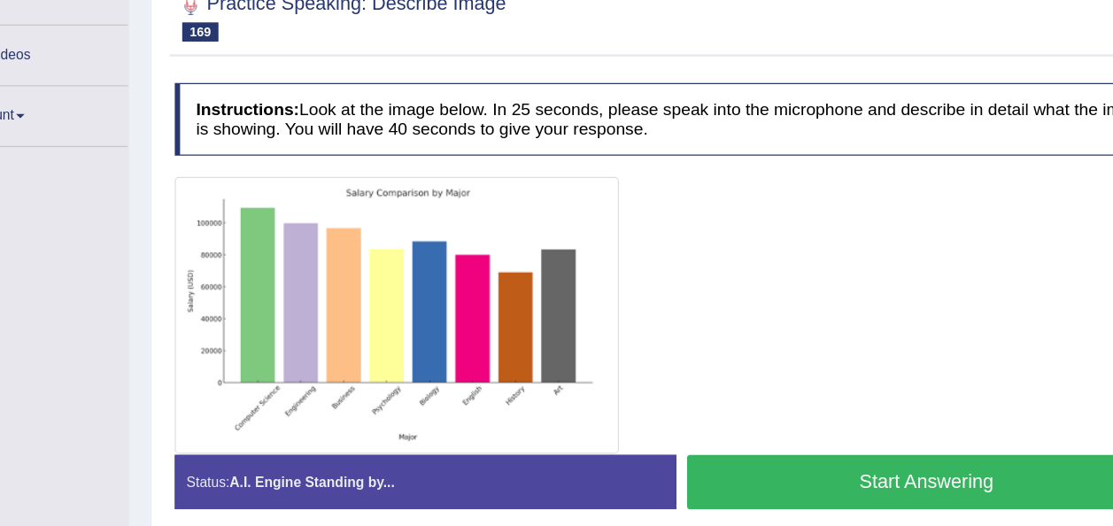
scroll to position [239, 0]
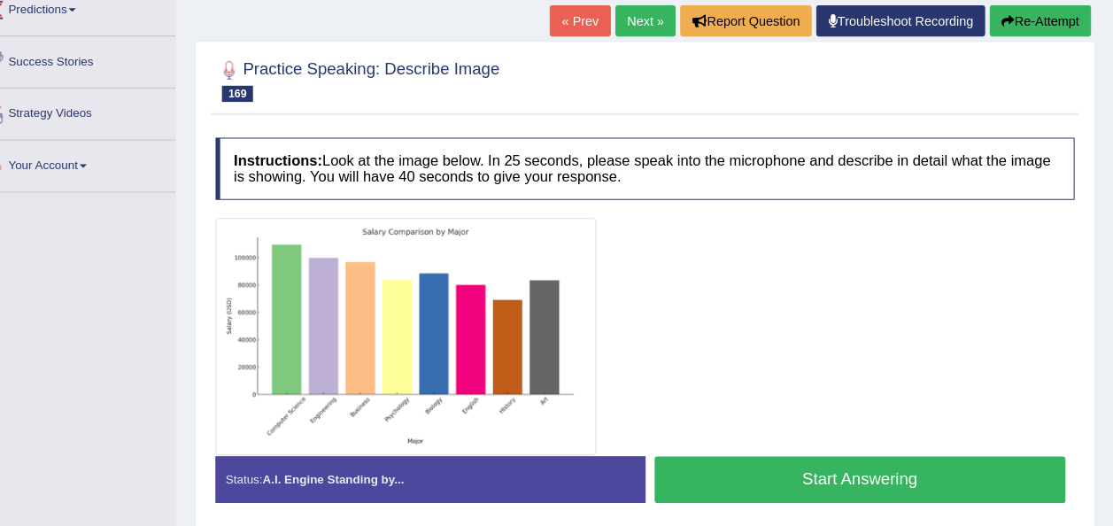
click at [721, 483] on button "Start Answering" at bounding box center [867, 480] width 399 height 45
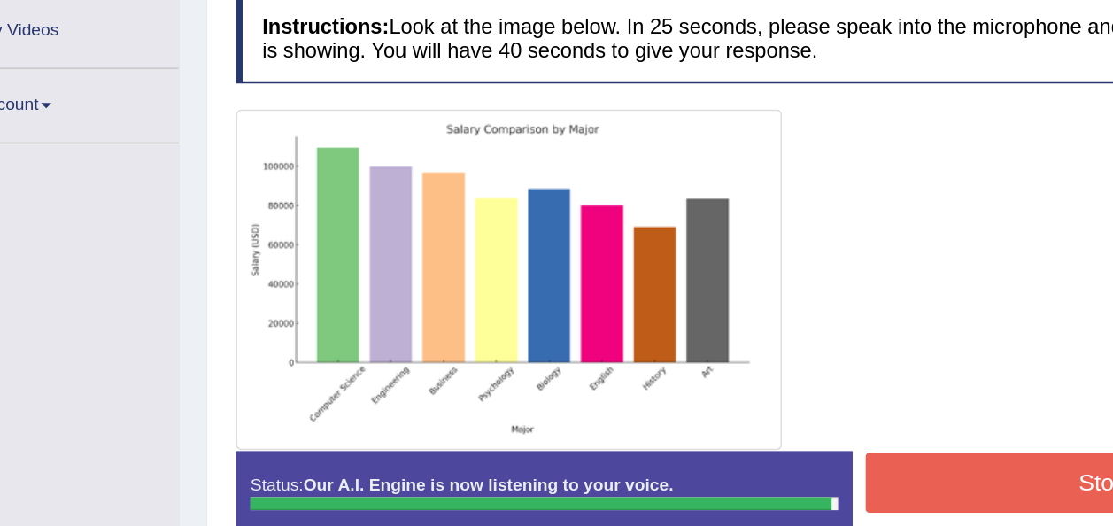
click at [680, 422] on button "Stop Recording" at bounding box center [867, 431] width 399 height 41
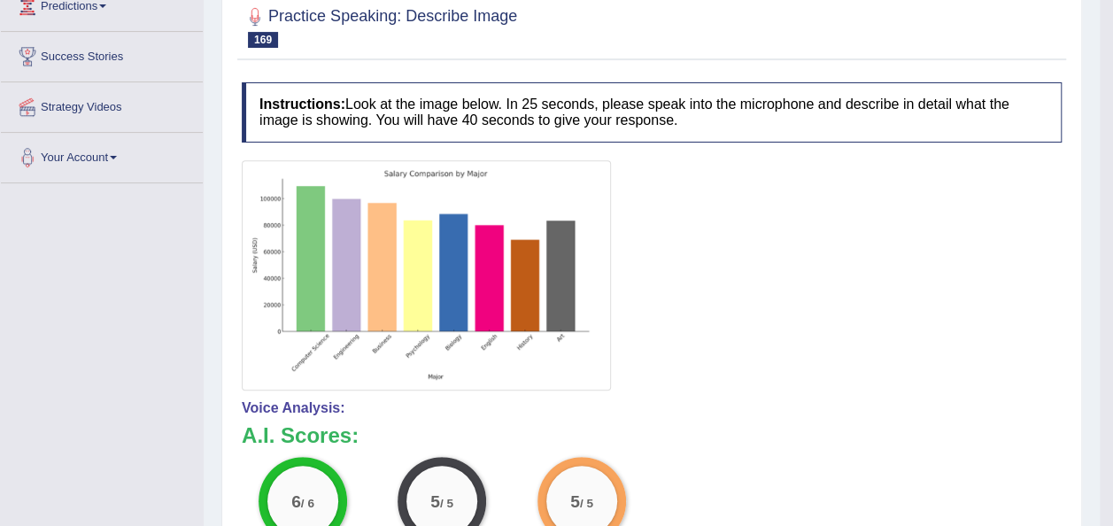
scroll to position [0, 0]
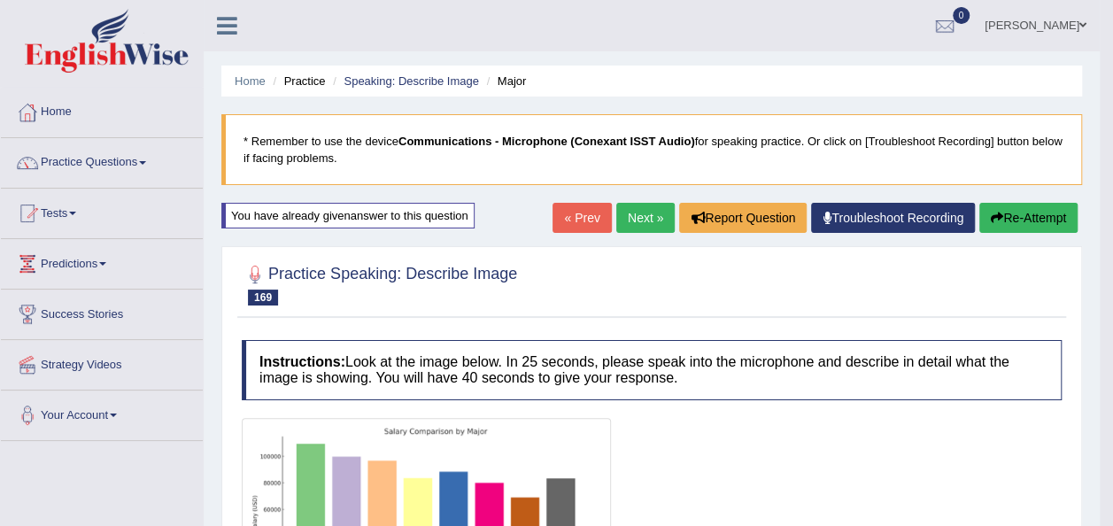
click at [639, 217] on link "Next »" at bounding box center [645, 218] width 58 height 30
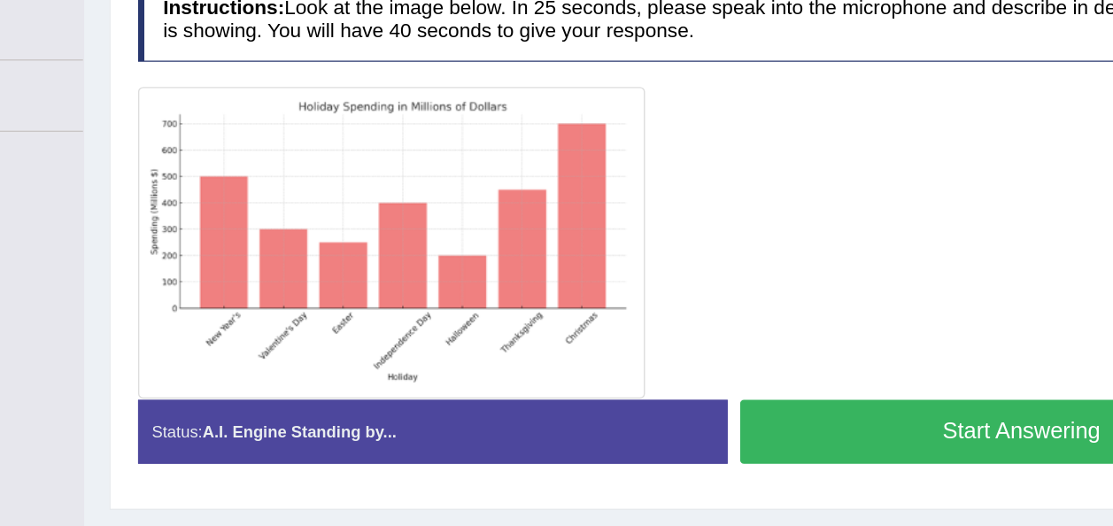
scroll to position [238, 0]
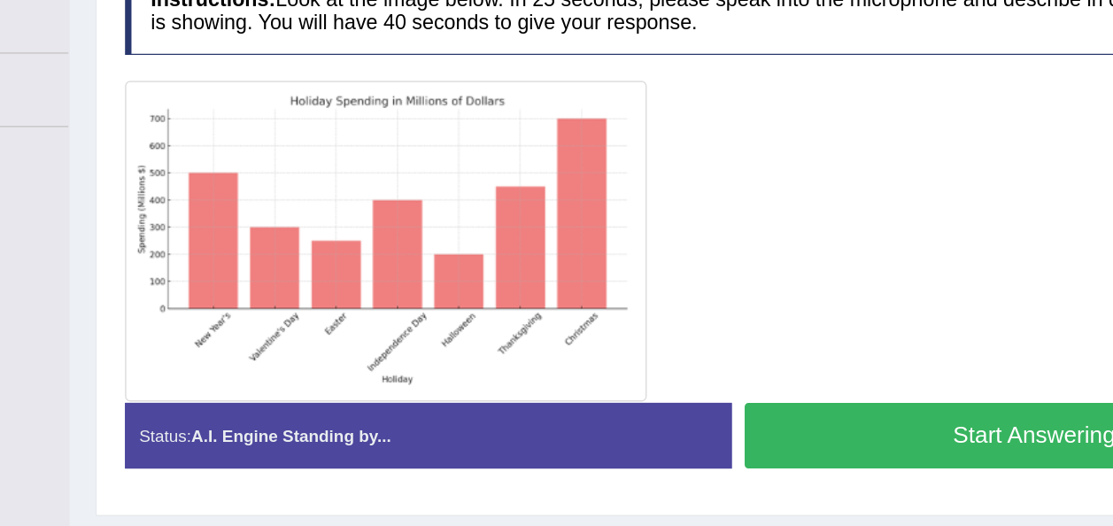
click at [680, 415] on button "Start Answering" at bounding box center [867, 414] width 399 height 45
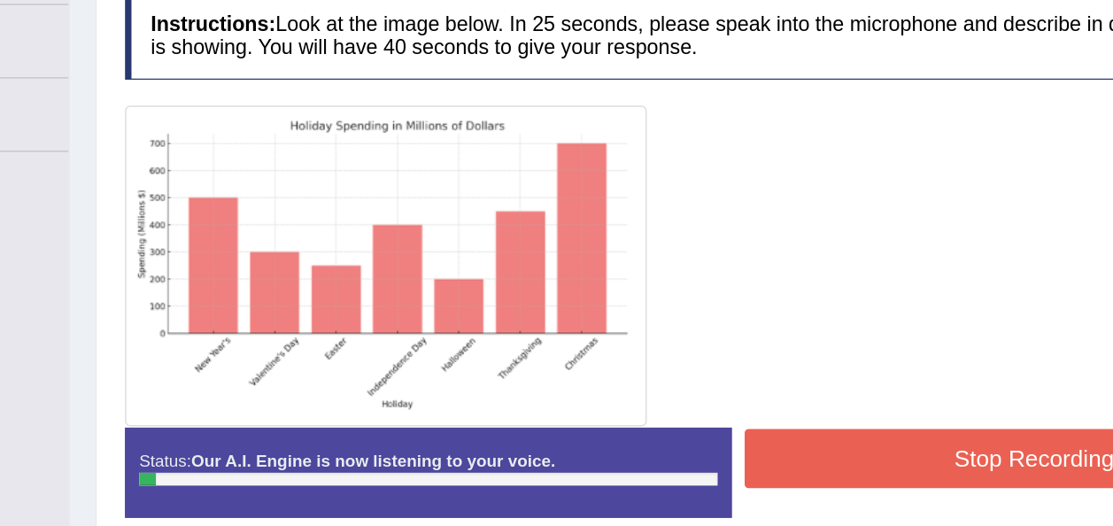
scroll to position [237, 0]
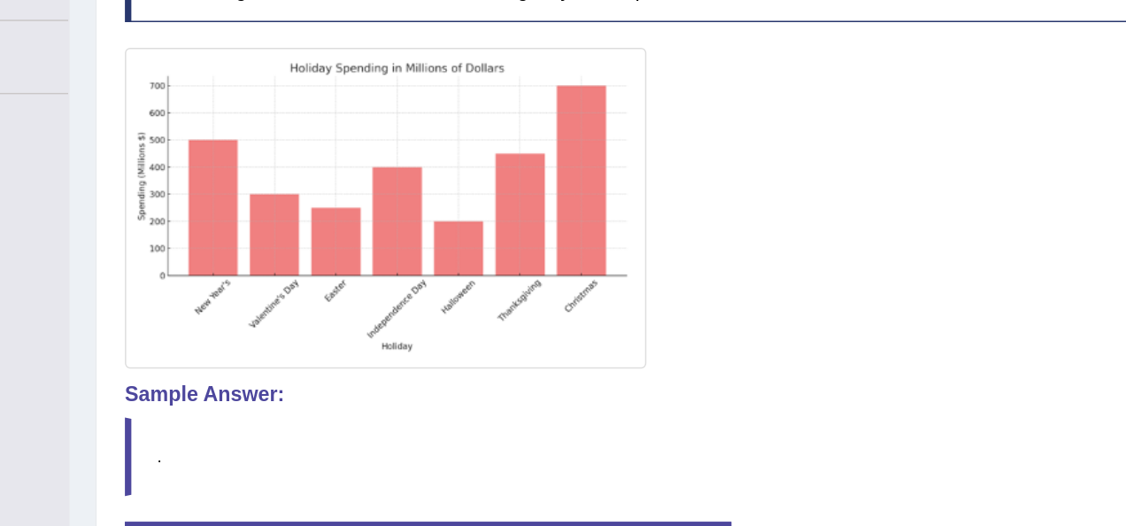
click at [185, 216] on div "Saving your answer..." at bounding box center [563, 263] width 1126 height 526
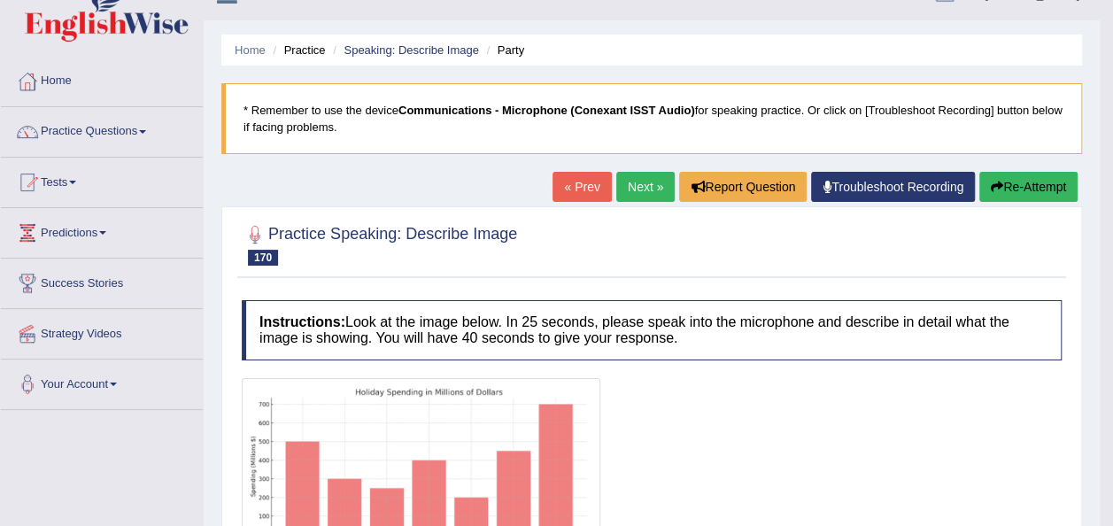
scroll to position [27, 0]
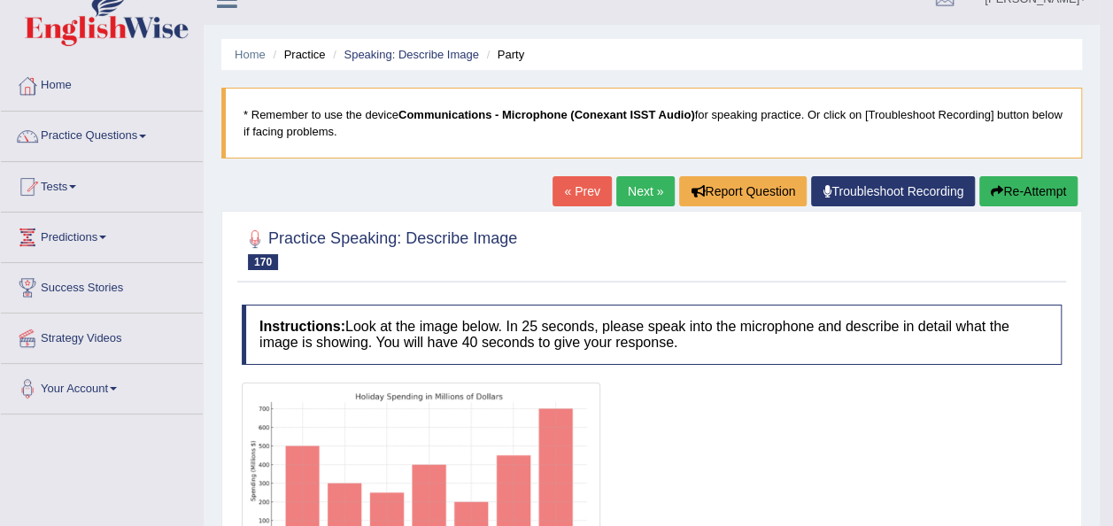
click at [1022, 200] on button "Re-Attempt" at bounding box center [1028, 191] width 98 height 30
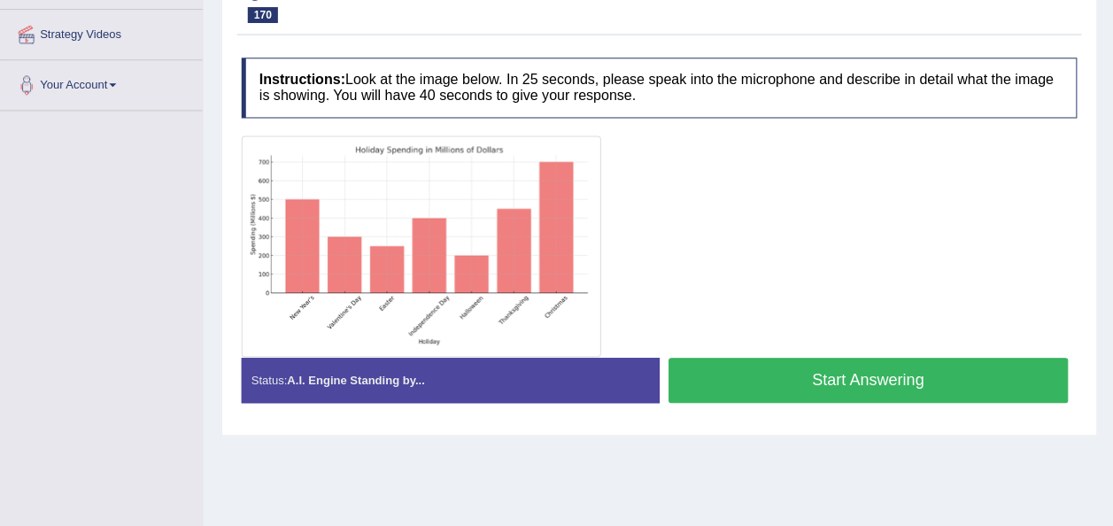
scroll to position [335, 0]
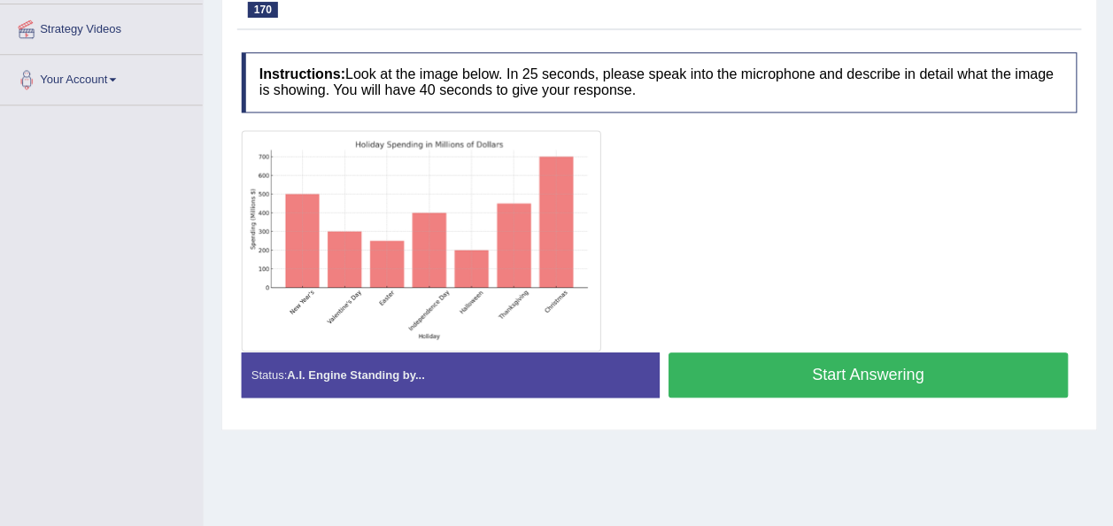
click at [696, 409] on div "Status: A.I. Engine Standing by... Start Answering Stop Recording" at bounding box center [658, 383] width 833 height 63
click at [704, 374] on button "Start Answering" at bounding box center [867, 374] width 399 height 45
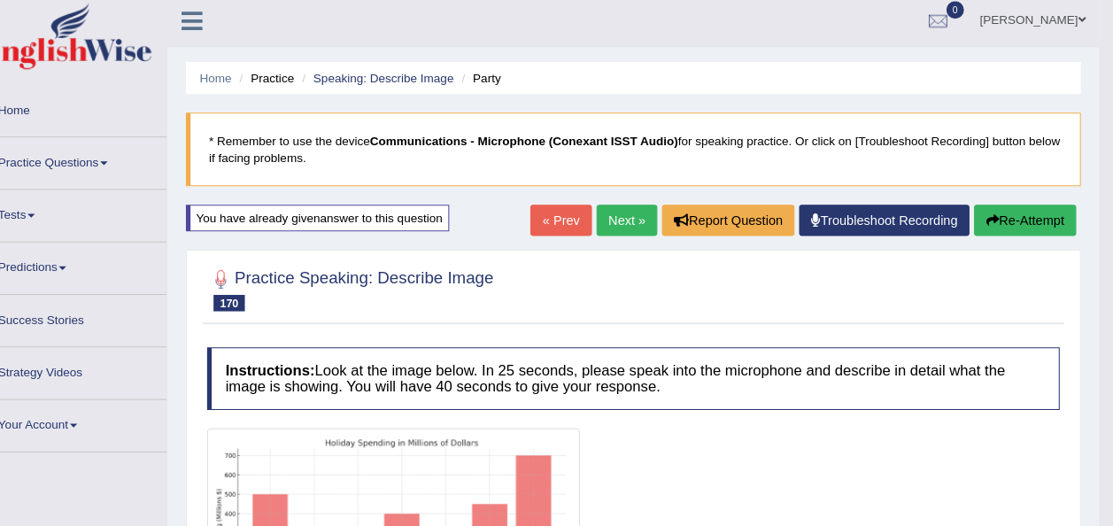
scroll to position [2, 0]
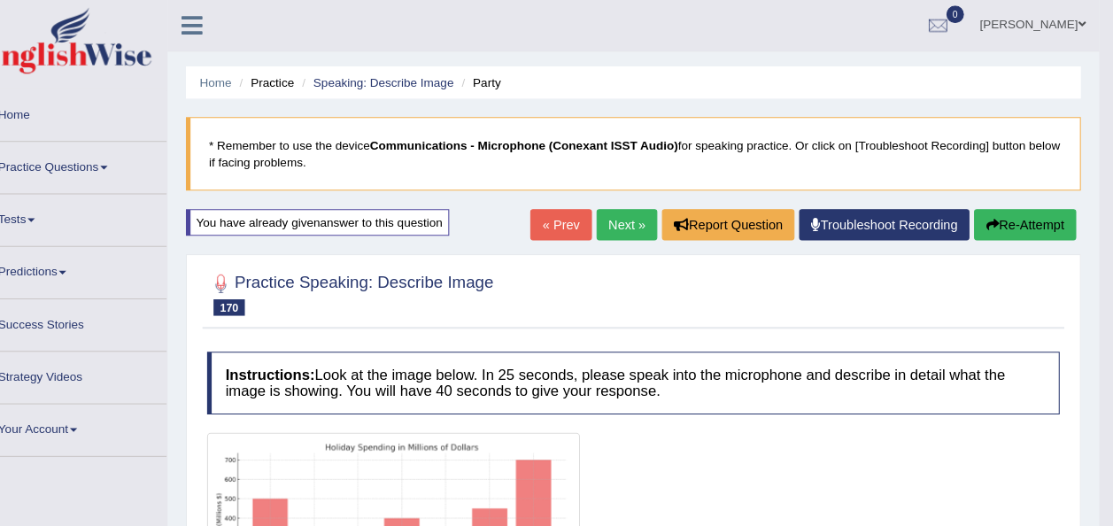
click at [146, 160] on span at bounding box center [142, 161] width 7 height 4
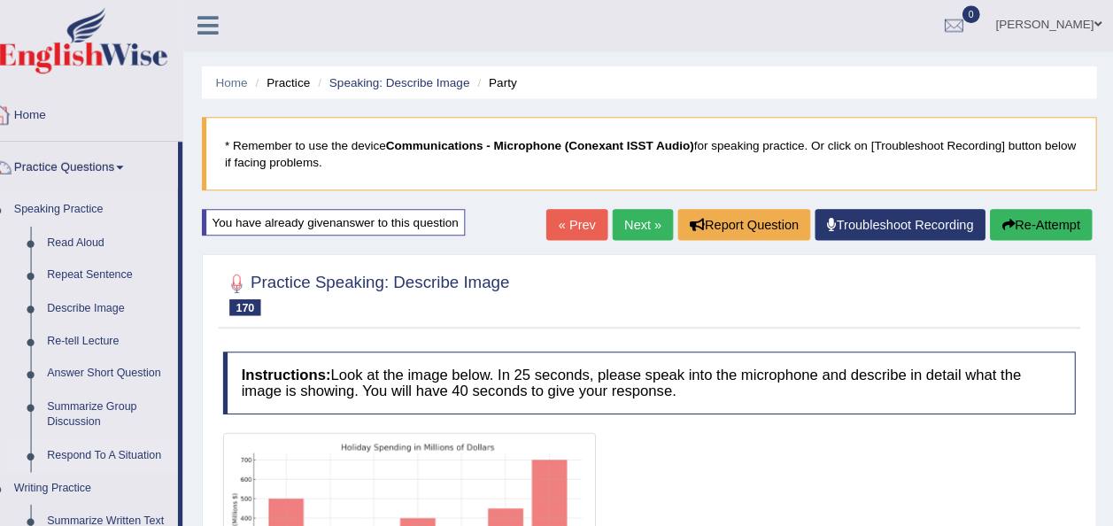
click at [92, 440] on link "Respond To A Situation" at bounding box center [132, 438] width 134 height 32
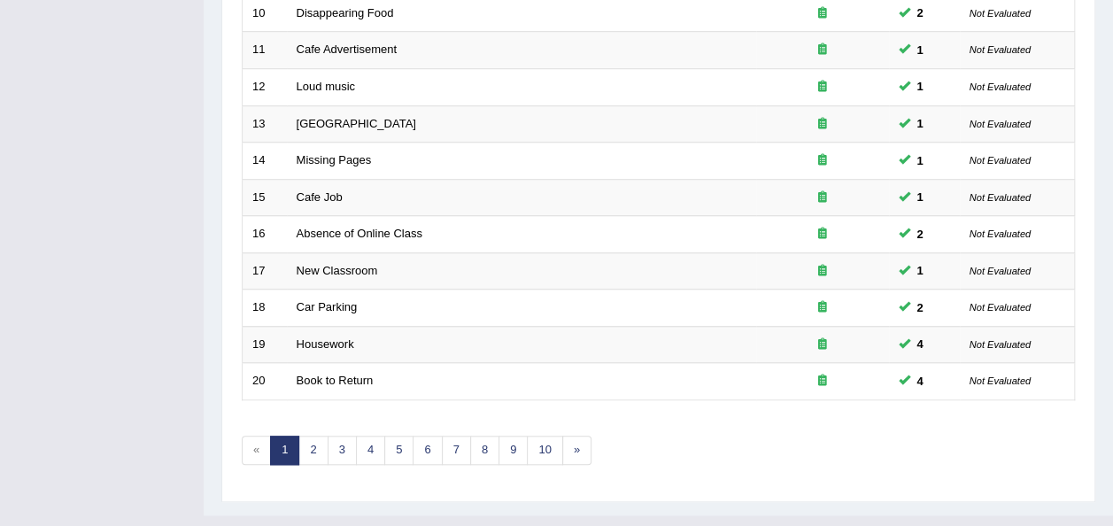
scroll to position [637, 0]
click at [328, 436] on link "3" at bounding box center [342, 450] width 29 height 29
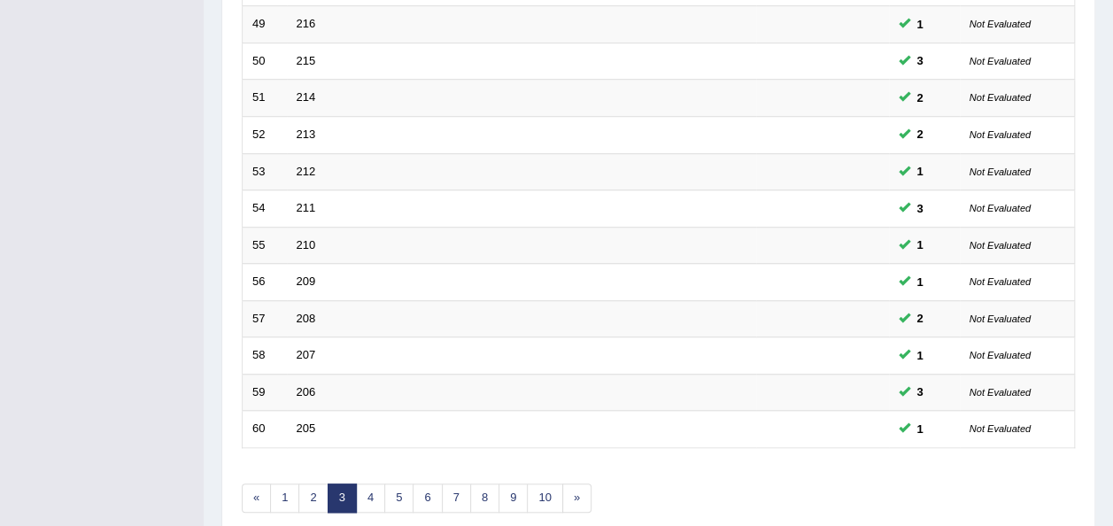
scroll to position [637, 0]
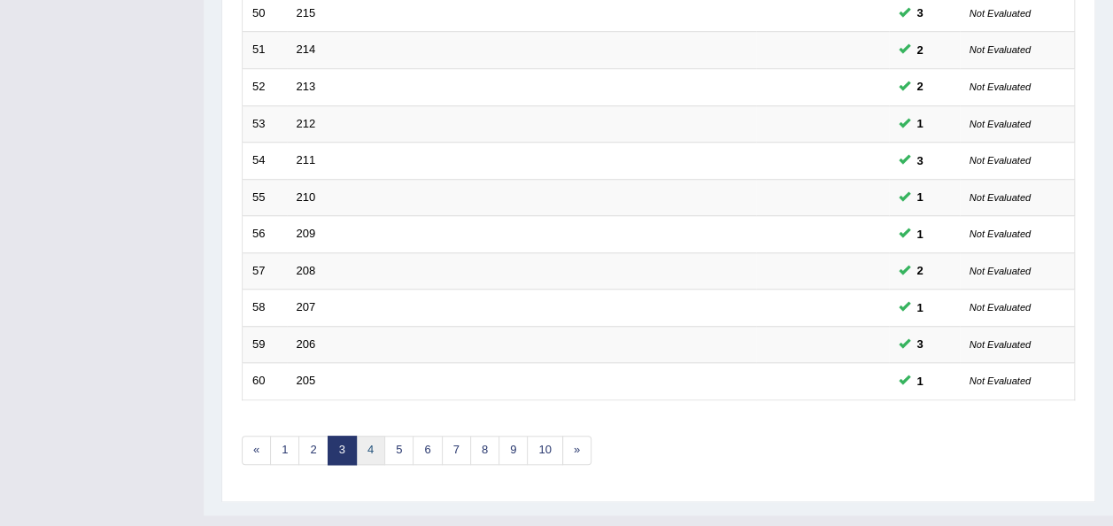
click at [361, 436] on link "4" at bounding box center [370, 450] width 29 height 29
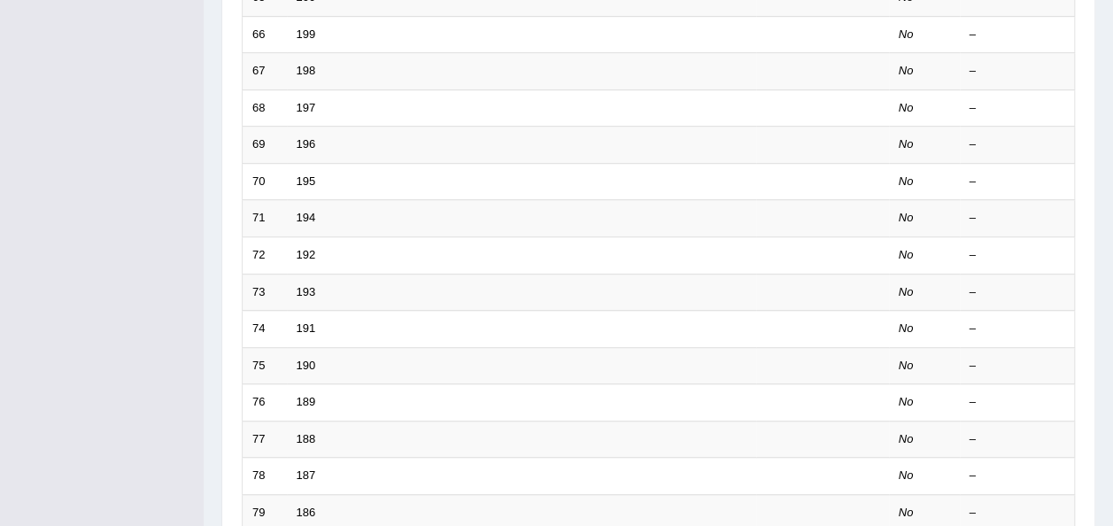
scroll to position [637, 0]
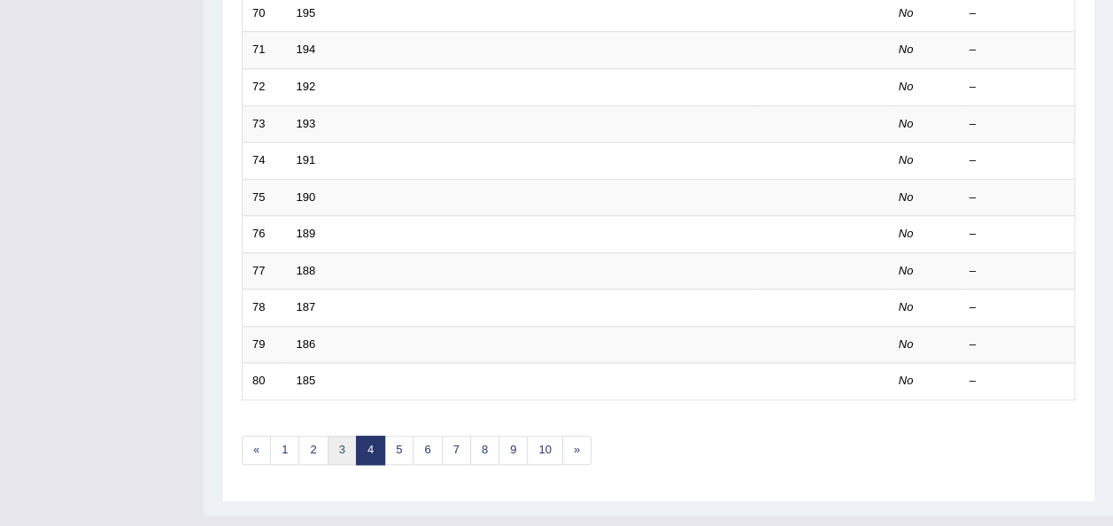
click at [328, 436] on link "3" at bounding box center [342, 450] width 29 height 29
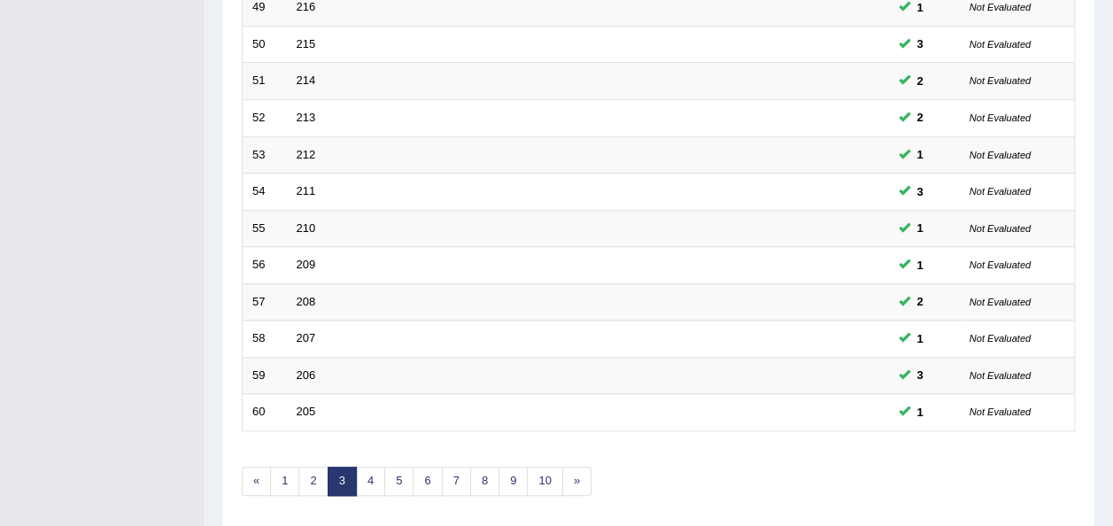
scroll to position [637, 0]
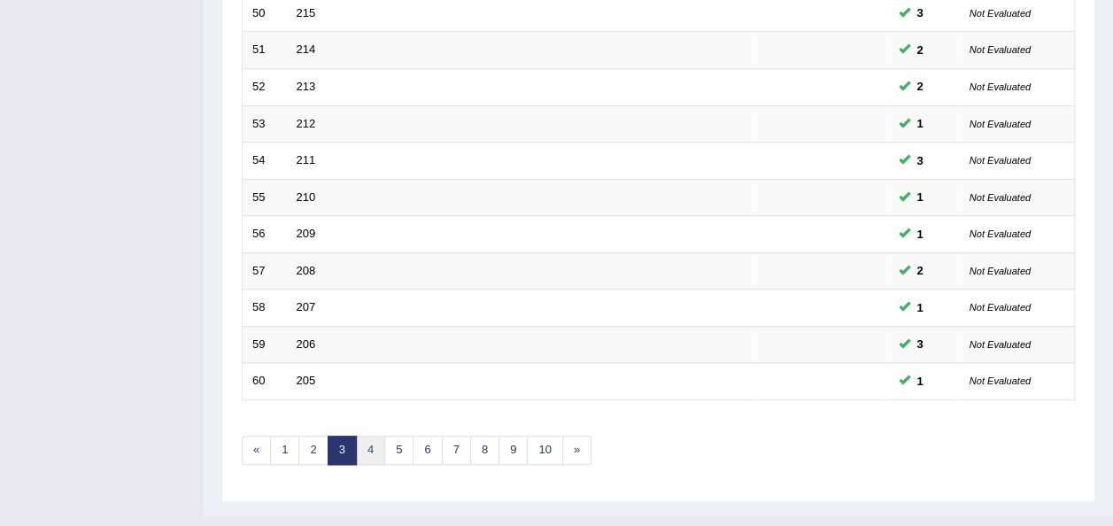
click at [367, 436] on link "4" at bounding box center [370, 450] width 29 height 29
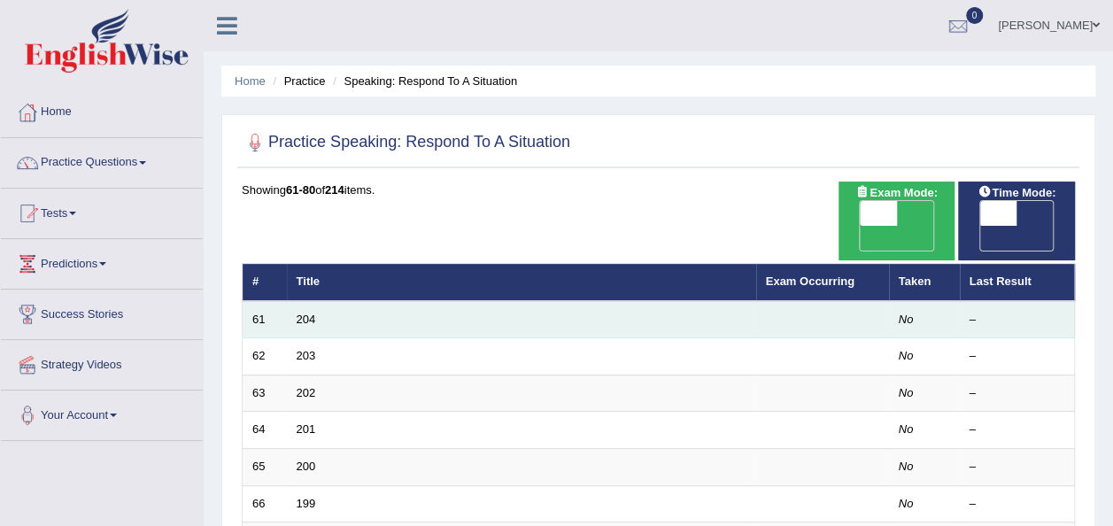
click at [283, 301] on td "61" at bounding box center [265, 319] width 44 height 37
click at [282, 301] on td "61" at bounding box center [265, 319] width 44 height 37
click at [305, 313] on link "204" at bounding box center [306, 319] width 19 height 13
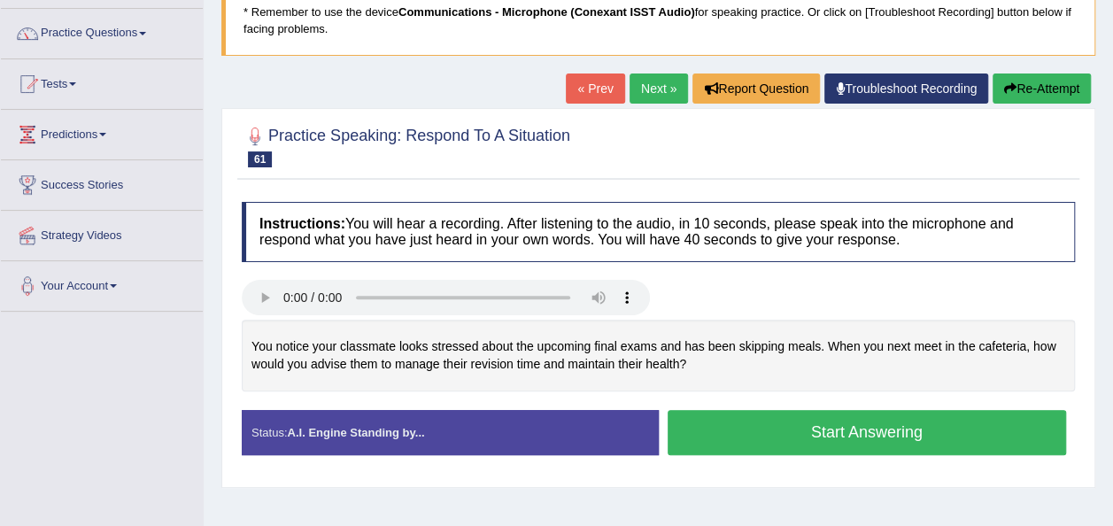
scroll to position [137, 0]
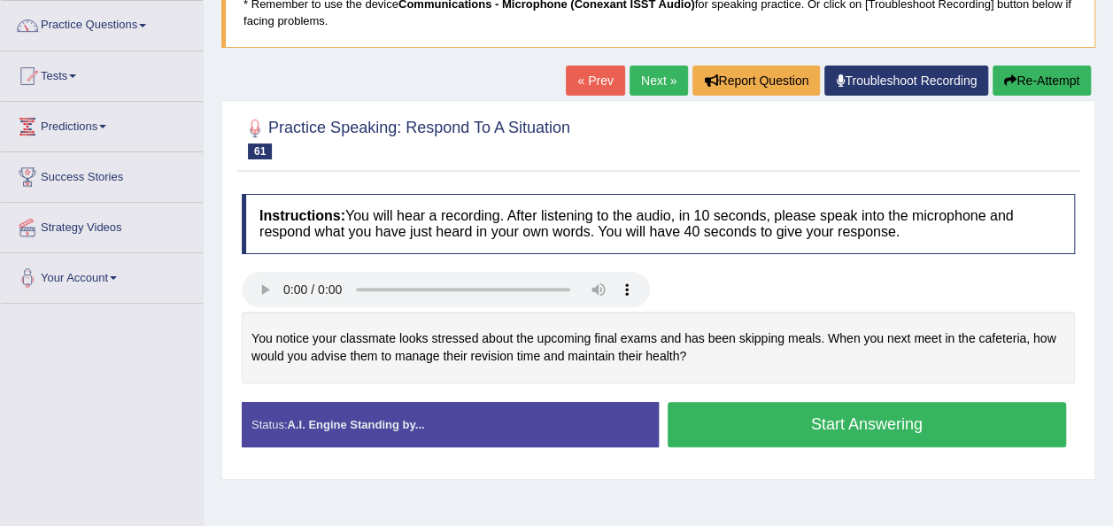
click at [730, 432] on button "Start Answering" at bounding box center [867, 424] width 399 height 45
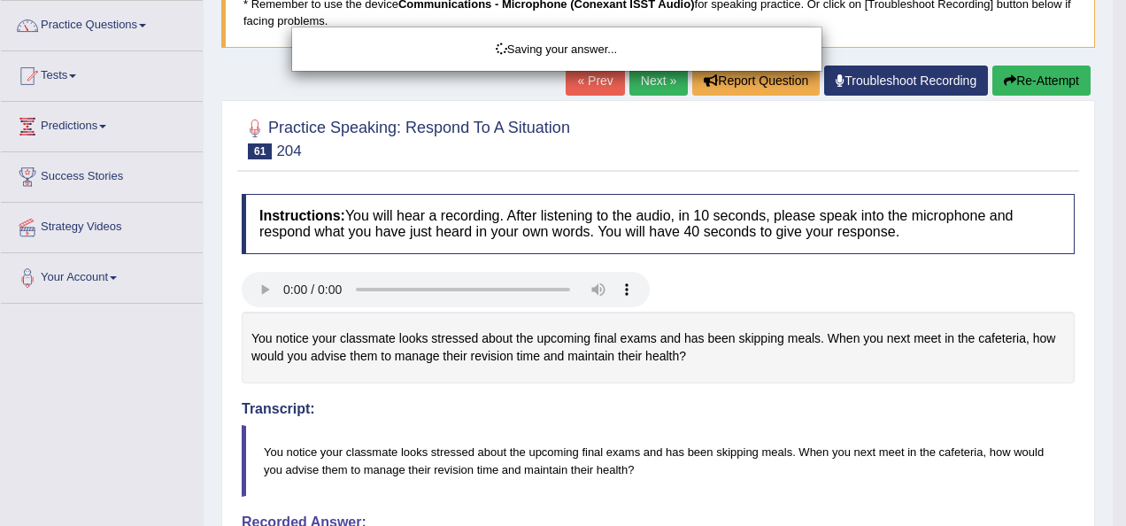
click at [1039, 78] on div "Saving your answer..." at bounding box center [563, 263] width 1126 height 526
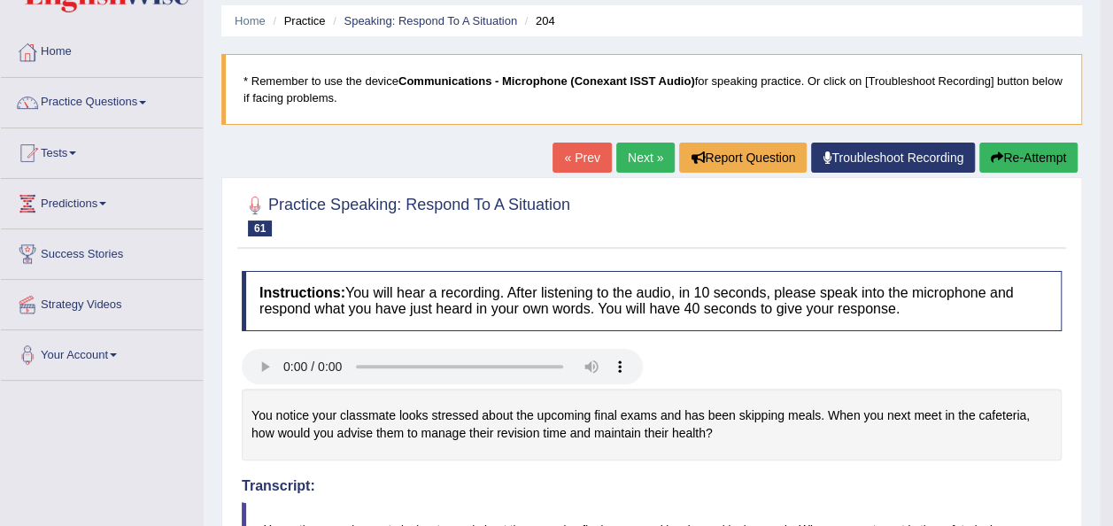
scroll to position [68, 0]
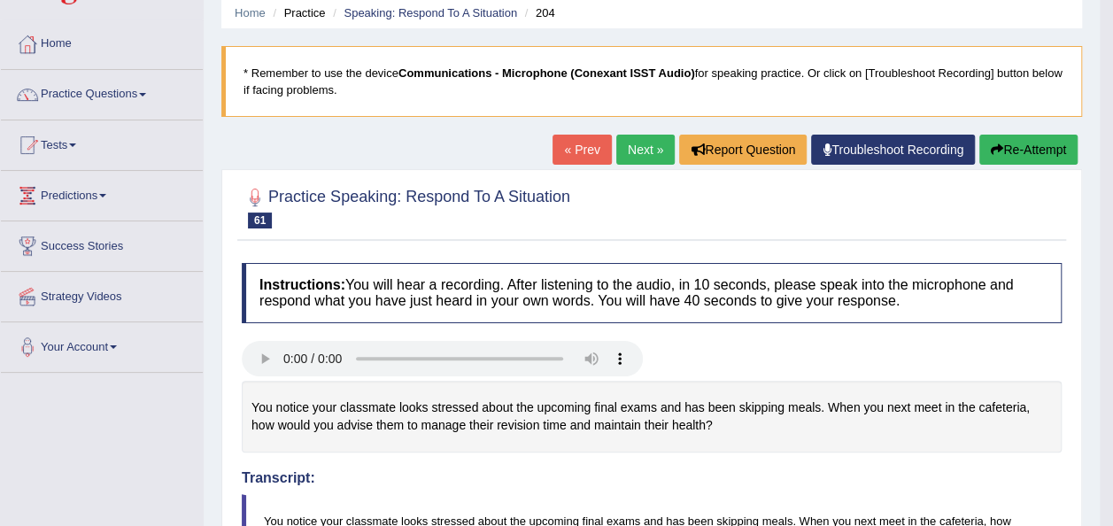
click at [1000, 149] on icon "button" at bounding box center [997, 149] width 12 height 12
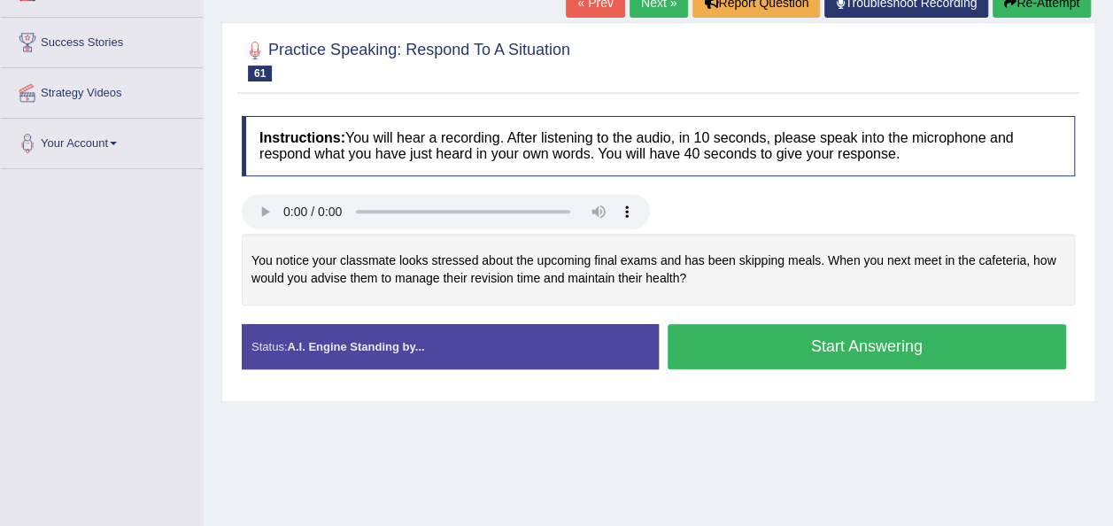
scroll to position [282, 0]
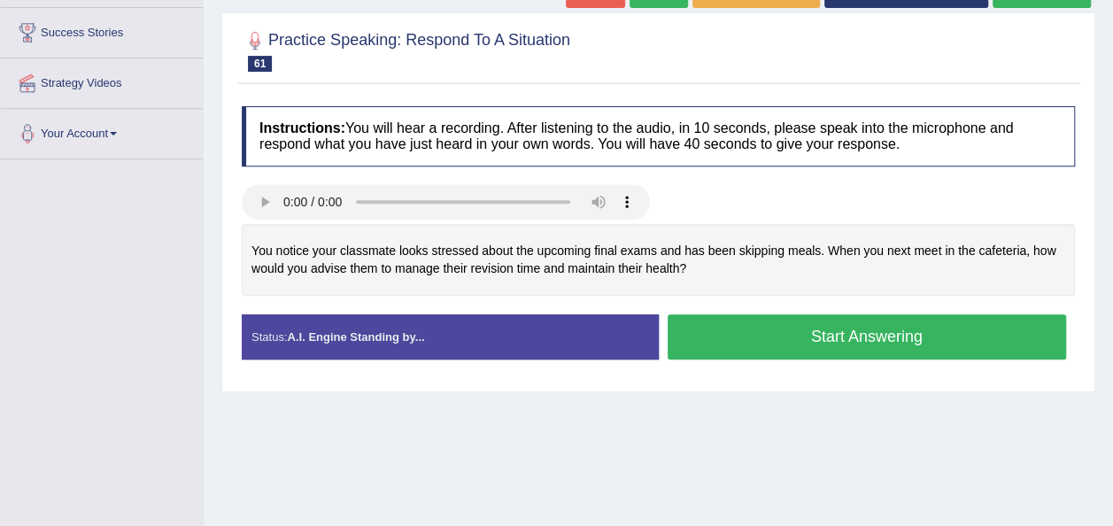
click at [700, 339] on button "Start Answering" at bounding box center [867, 336] width 399 height 45
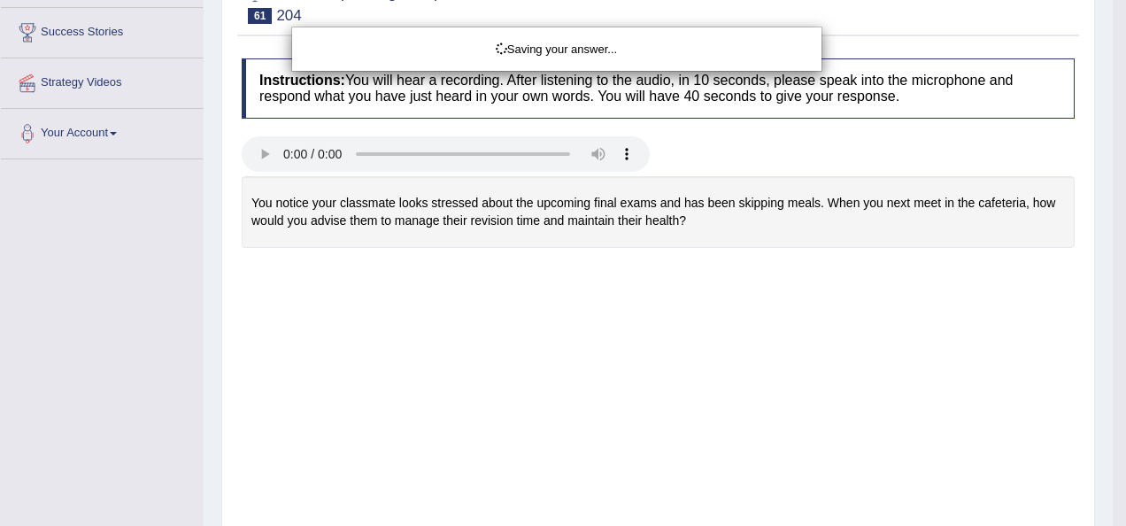
click at [743, 285] on div "Saving your answer..." at bounding box center [563, 263] width 1126 height 526
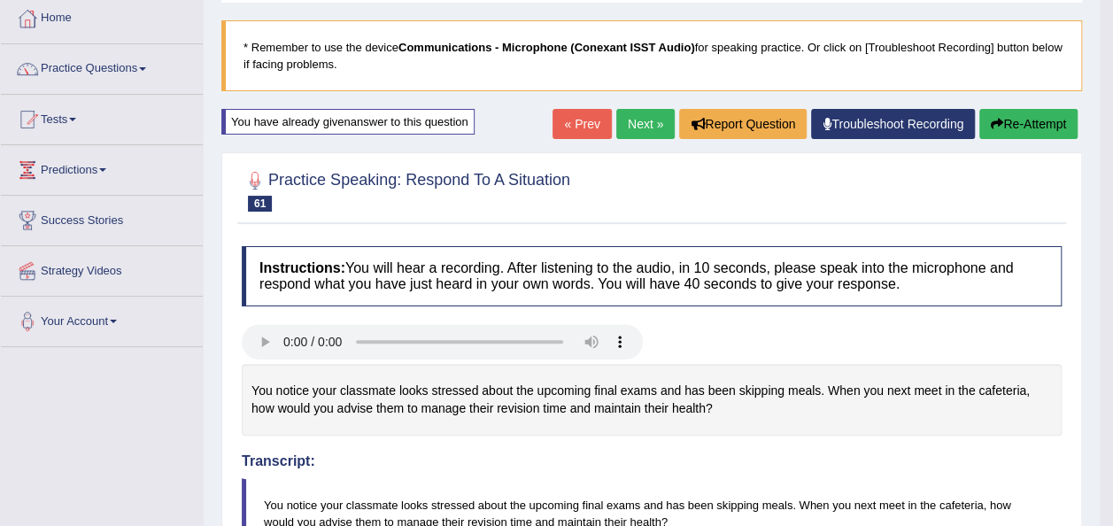
scroll to position [83, 0]
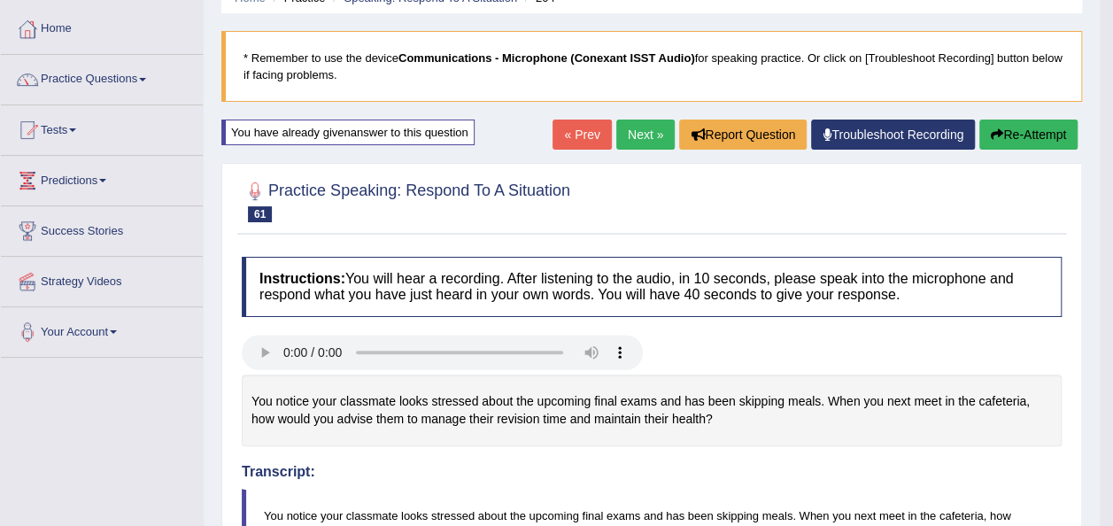
click at [629, 144] on link "Next »" at bounding box center [645, 135] width 58 height 30
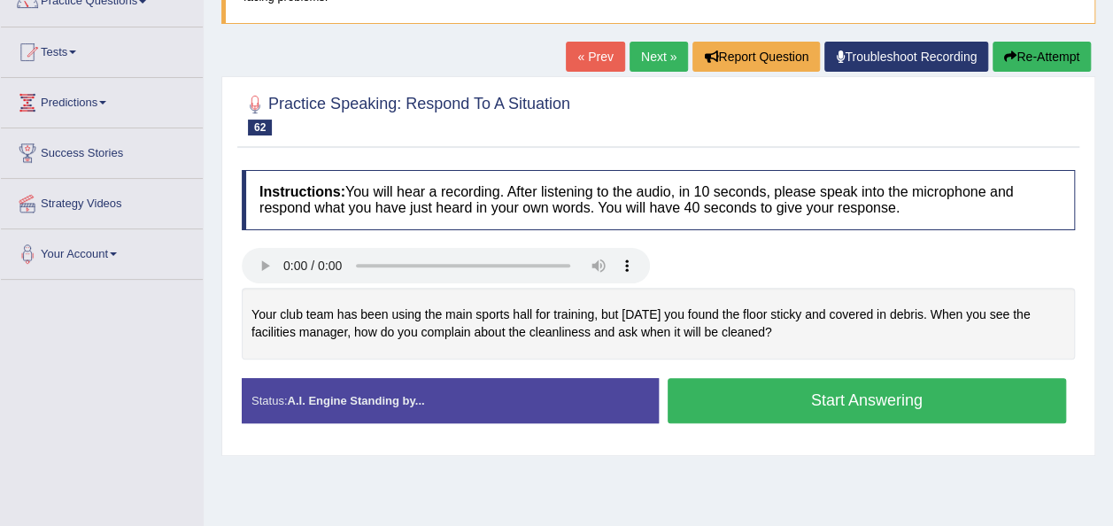
scroll to position [165, 0]
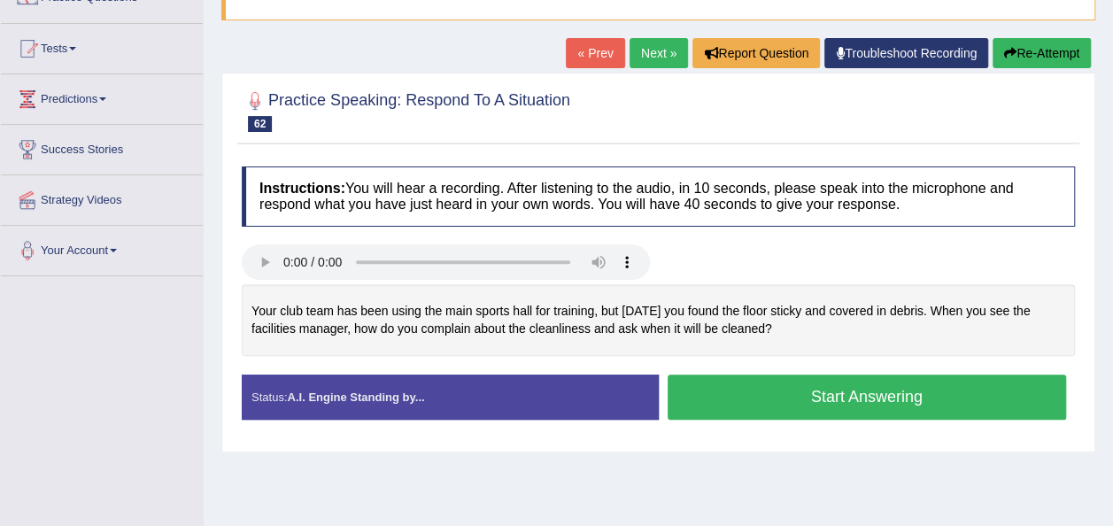
click at [900, 384] on button "Start Answering" at bounding box center [867, 397] width 399 height 45
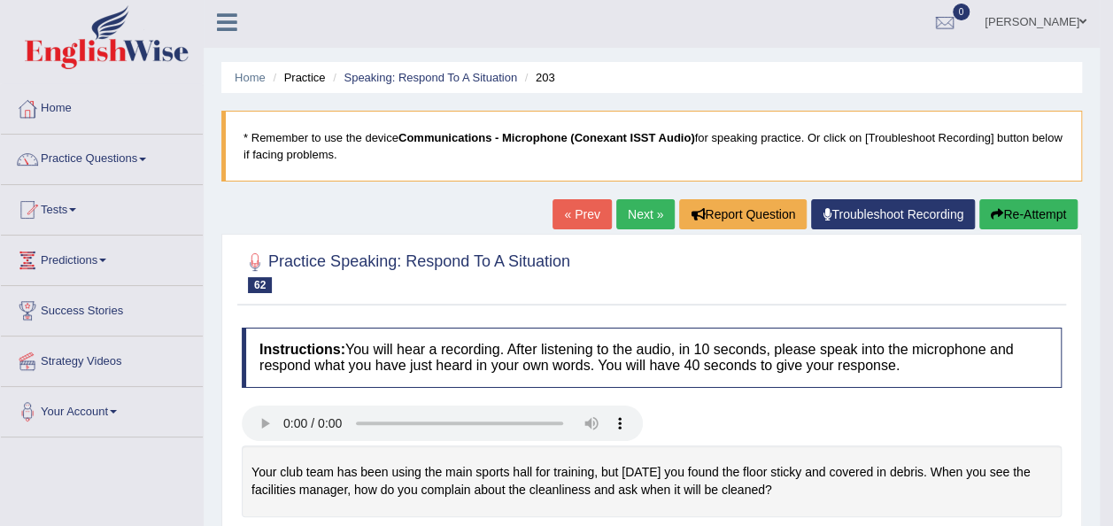
scroll to position [0, 0]
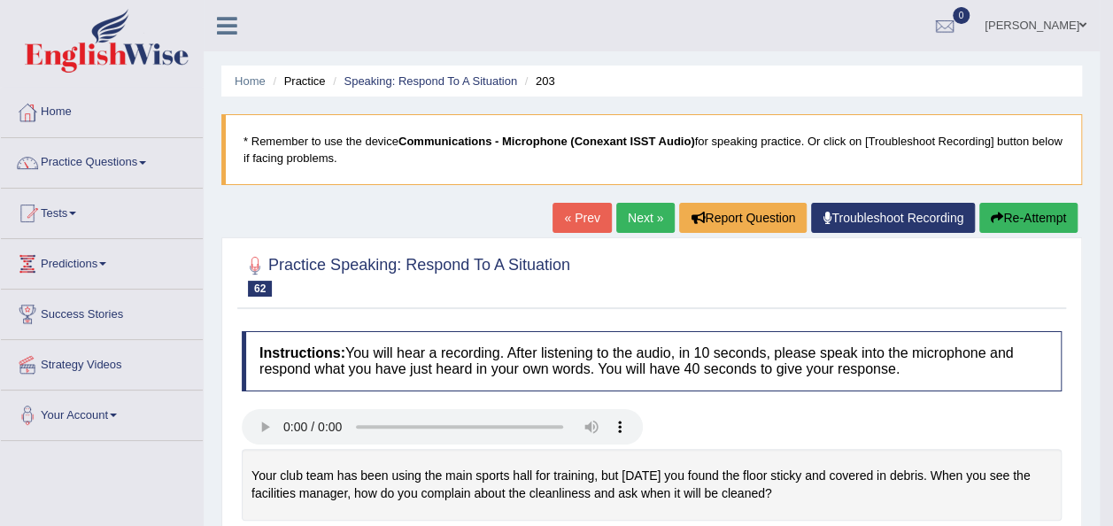
click at [637, 220] on link "Next »" at bounding box center [645, 218] width 58 height 30
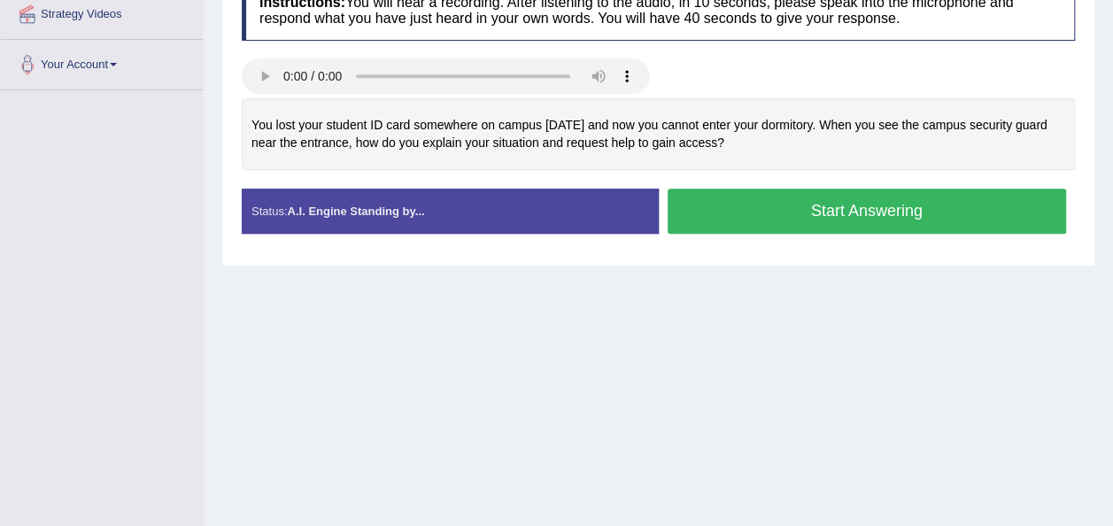
scroll to position [354, 0]
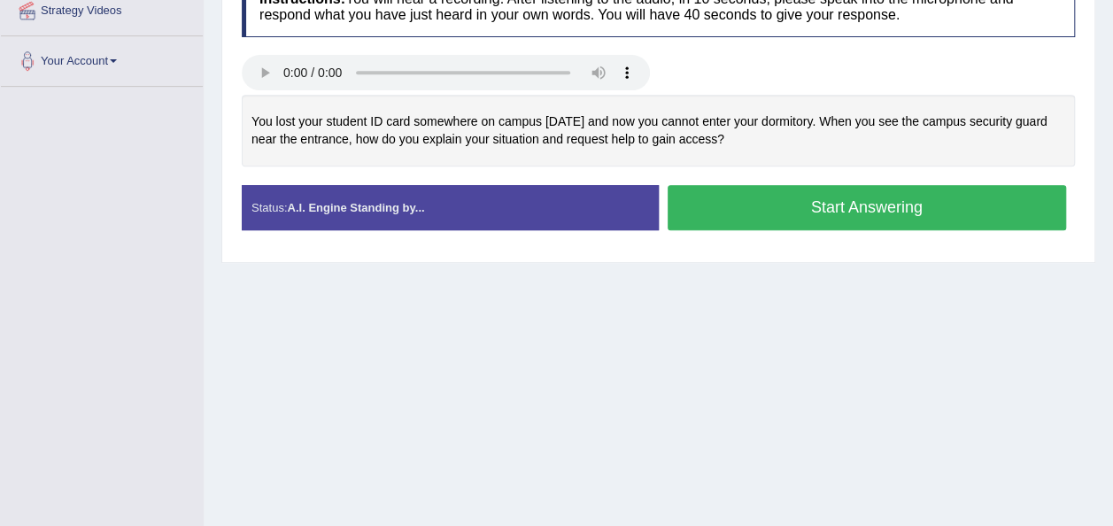
click at [689, 201] on button "Start Answering" at bounding box center [867, 207] width 399 height 45
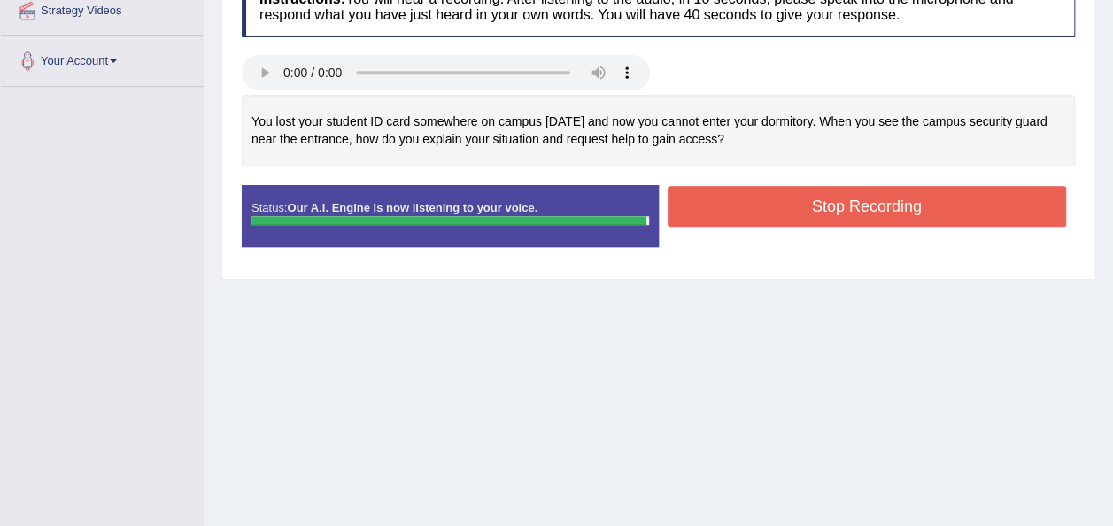
click at [689, 201] on button "Stop Recording" at bounding box center [867, 206] width 399 height 41
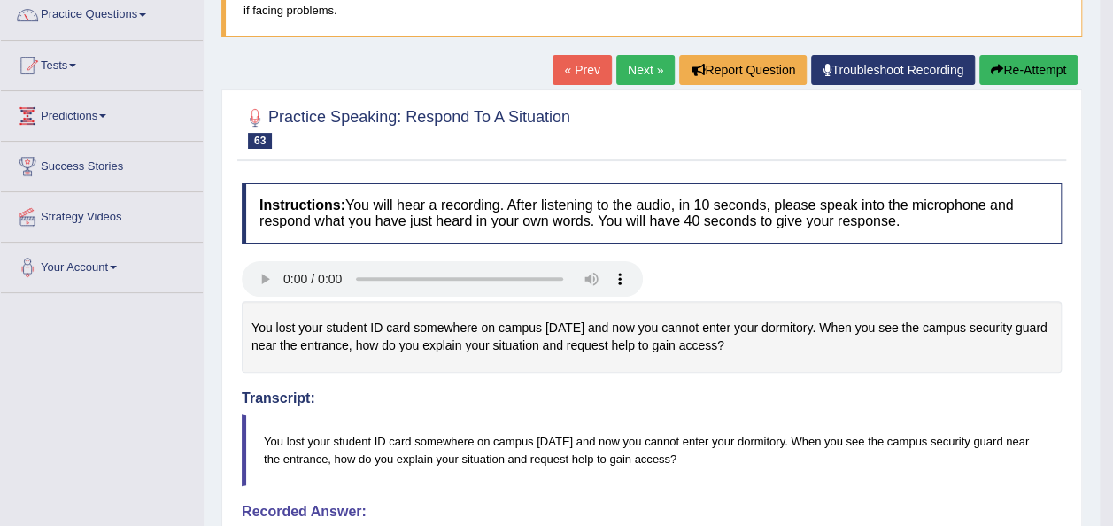
scroll to position [12, 0]
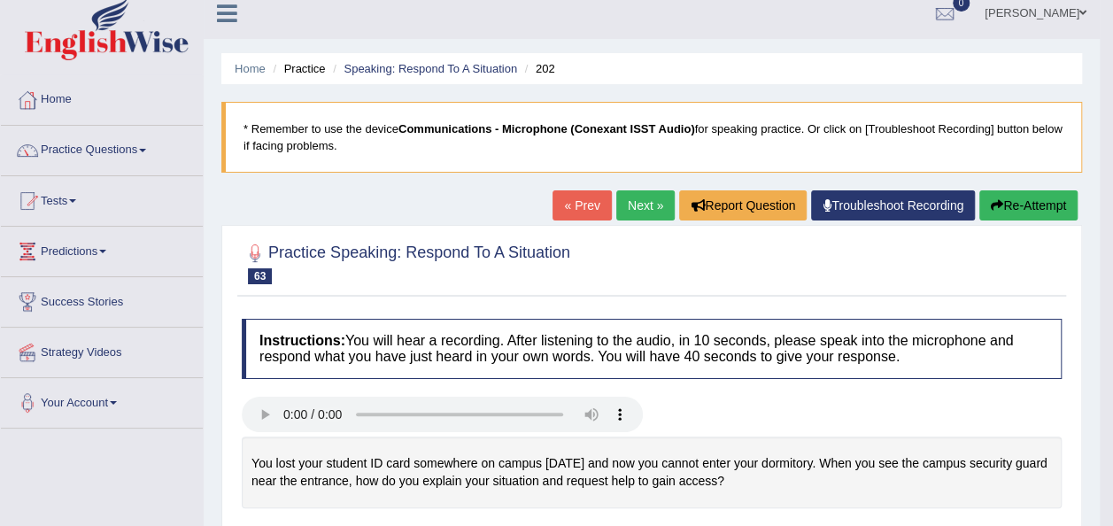
click at [631, 207] on link "Next »" at bounding box center [645, 205] width 58 height 30
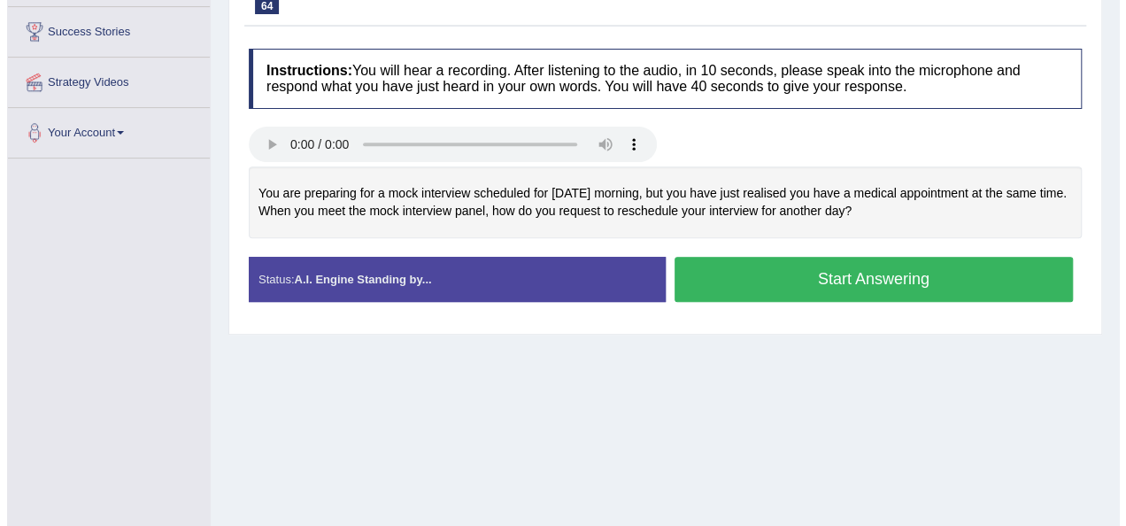
scroll to position [283, 0]
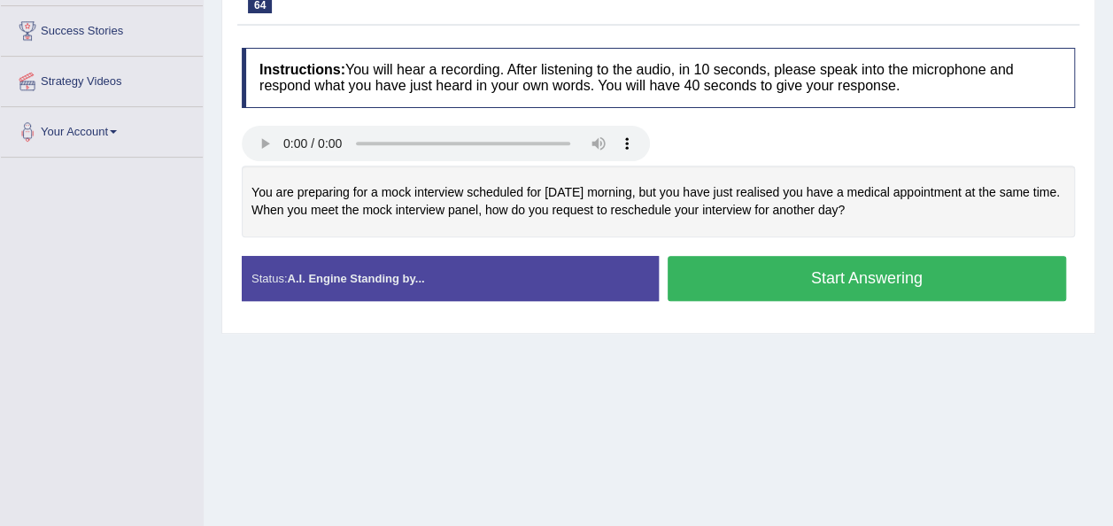
click at [727, 277] on button "Start Answering" at bounding box center [867, 278] width 399 height 45
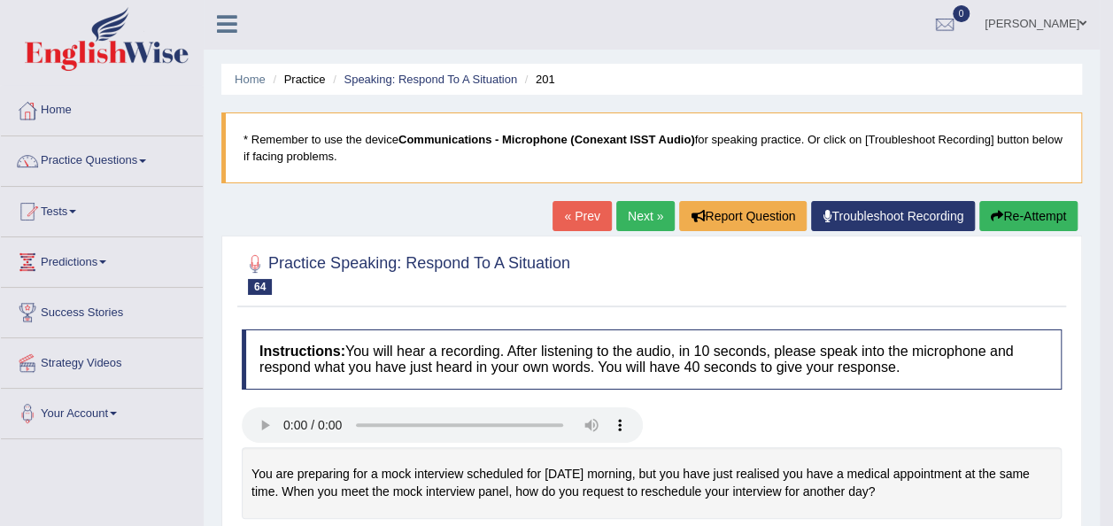
scroll to position [0, 0]
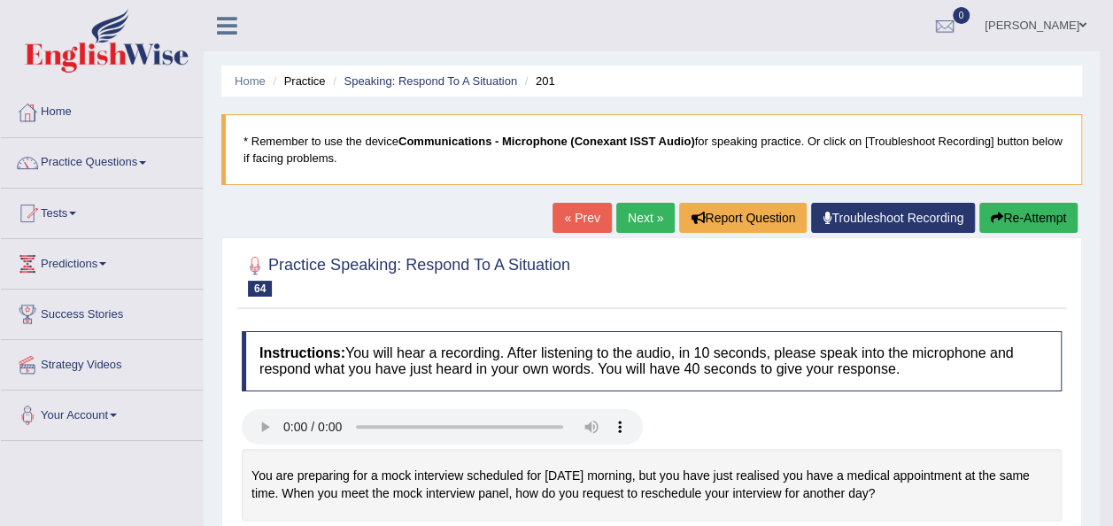
click at [636, 220] on link "Next »" at bounding box center [645, 218] width 58 height 30
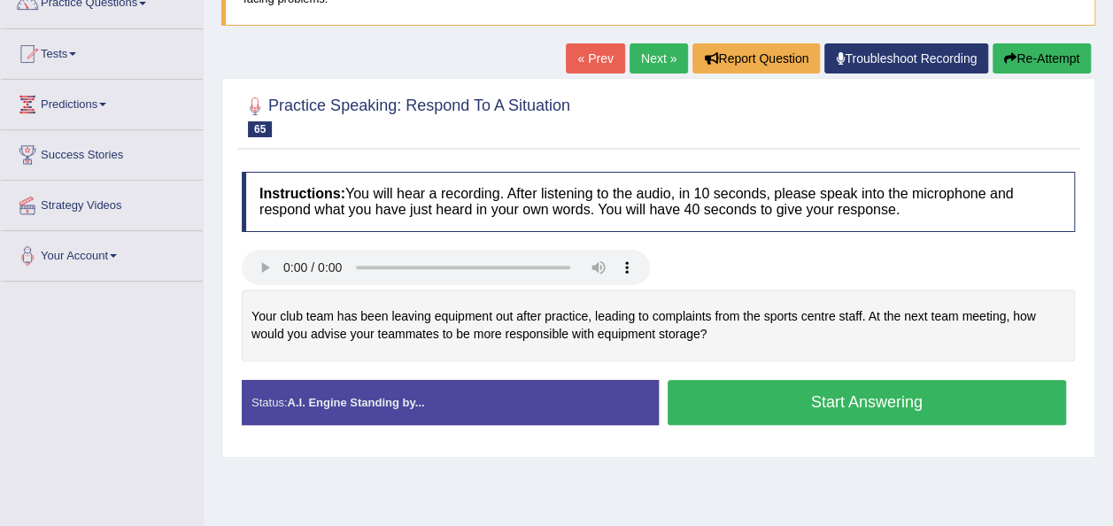
scroll to position [168, 0]
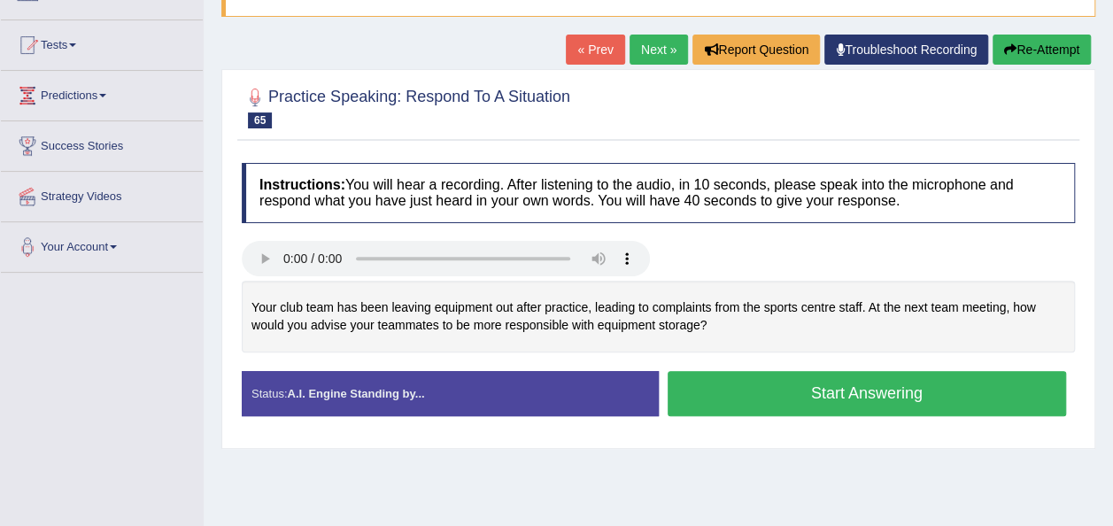
click at [784, 402] on button "Start Answering" at bounding box center [867, 393] width 399 height 45
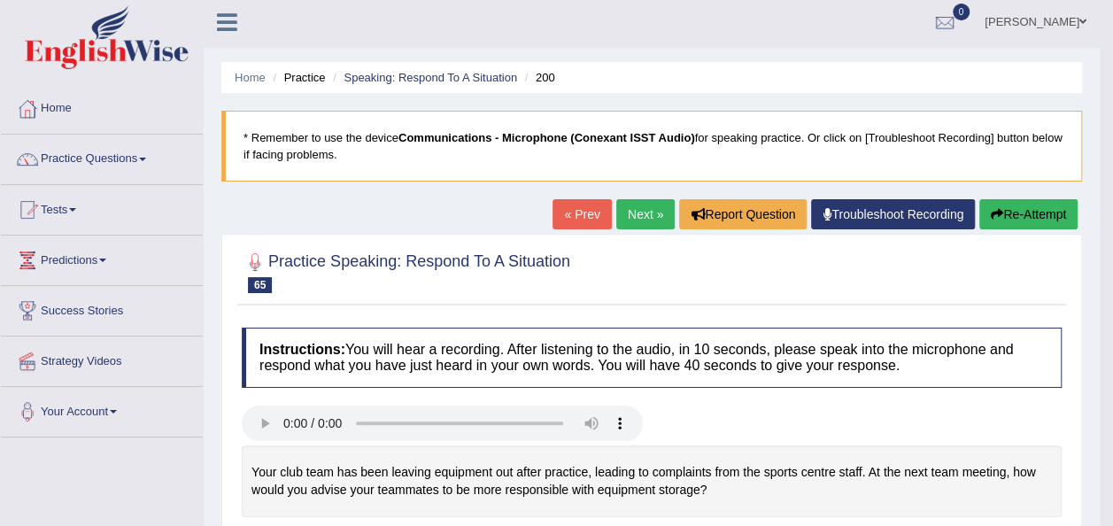
scroll to position [0, 0]
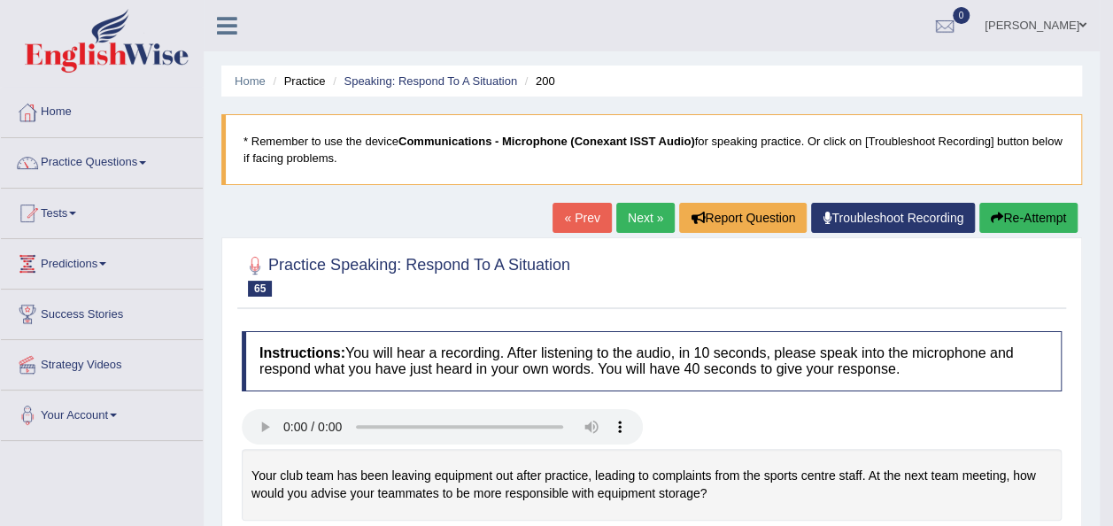
click at [1011, 220] on button "Re-Attempt" at bounding box center [1028, 218] width 98 height 30
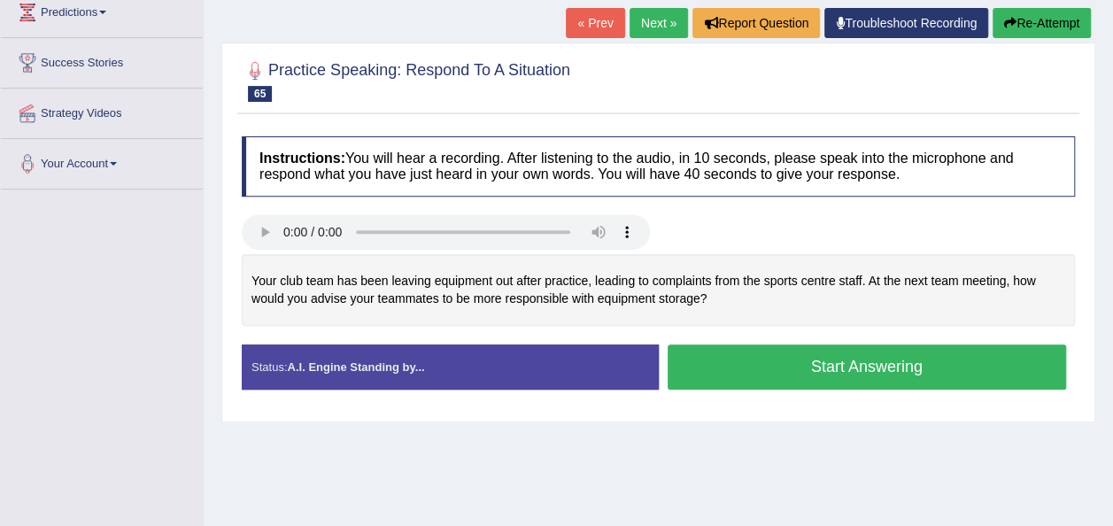
scroll to position [266, 0]
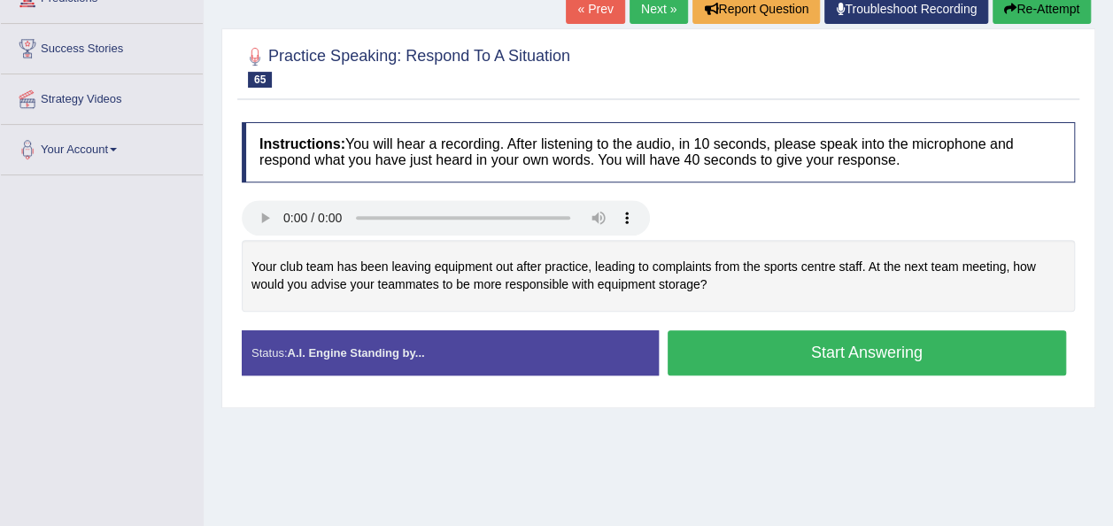
click at [738, 359] on button "Start Answering" at bounding box center [867, 352] width 399 height 45
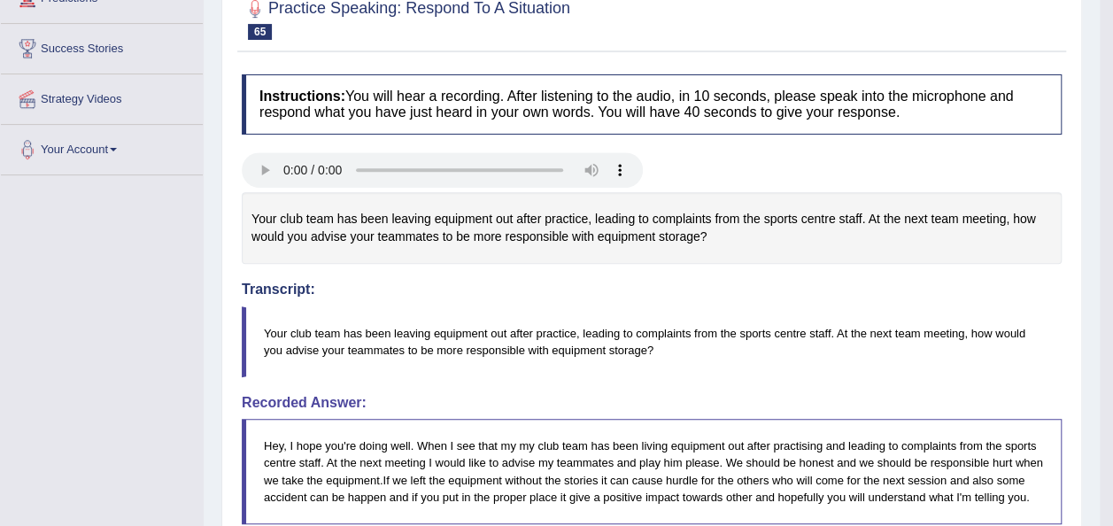
scroll to position [0, 0]
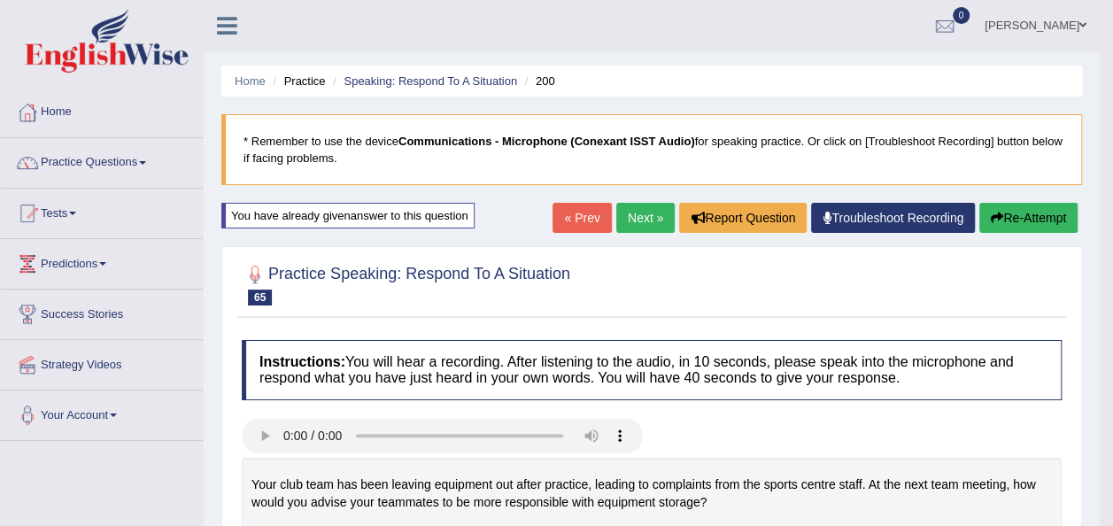
click at [644, 211] on link "Next »" at bounding box center [645, 218] width 58 height 30
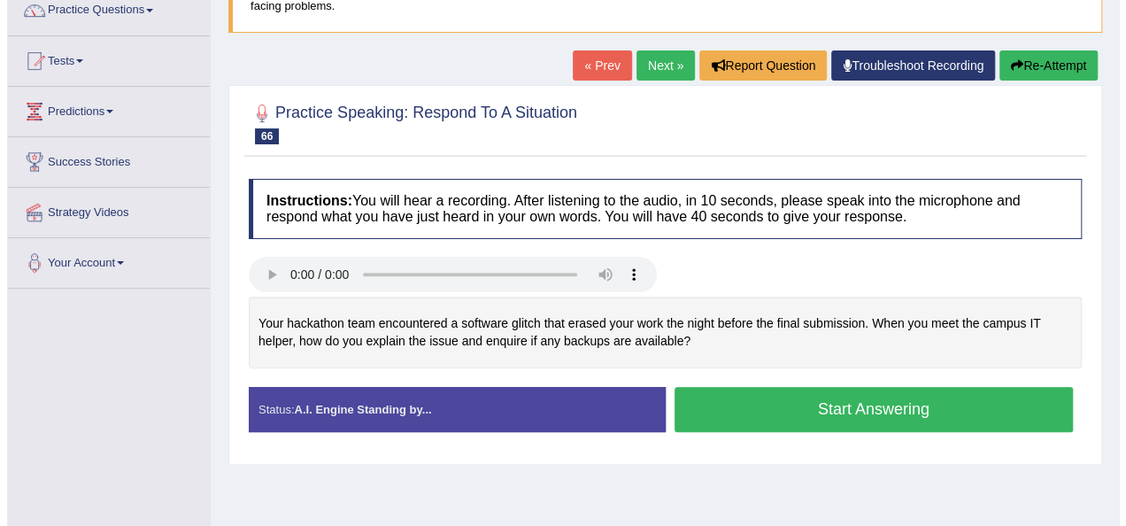
scroll to position [159, 0]
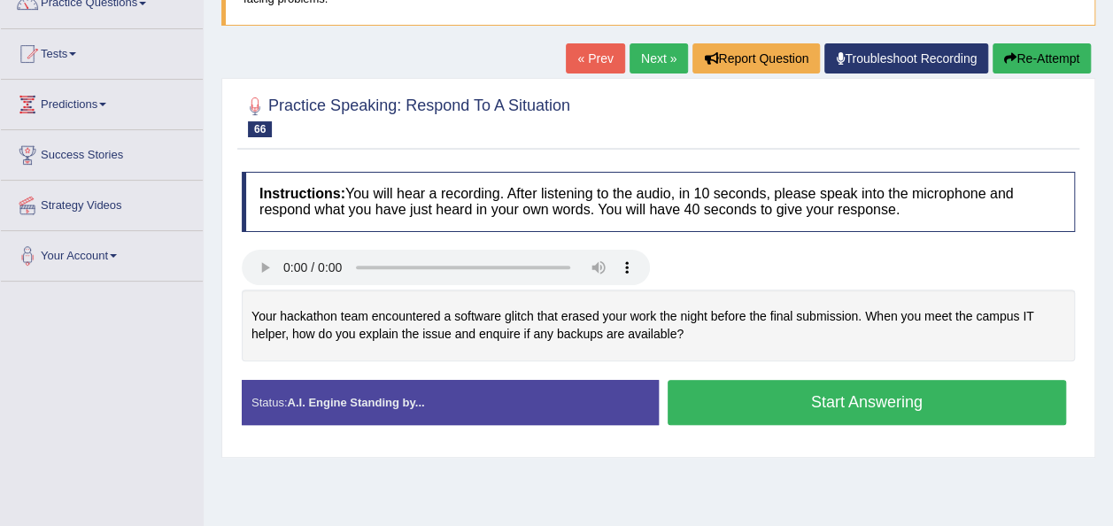
click at [708, 404] on button "Start Answering" at bounding box center [867, 402] width 399 height 45
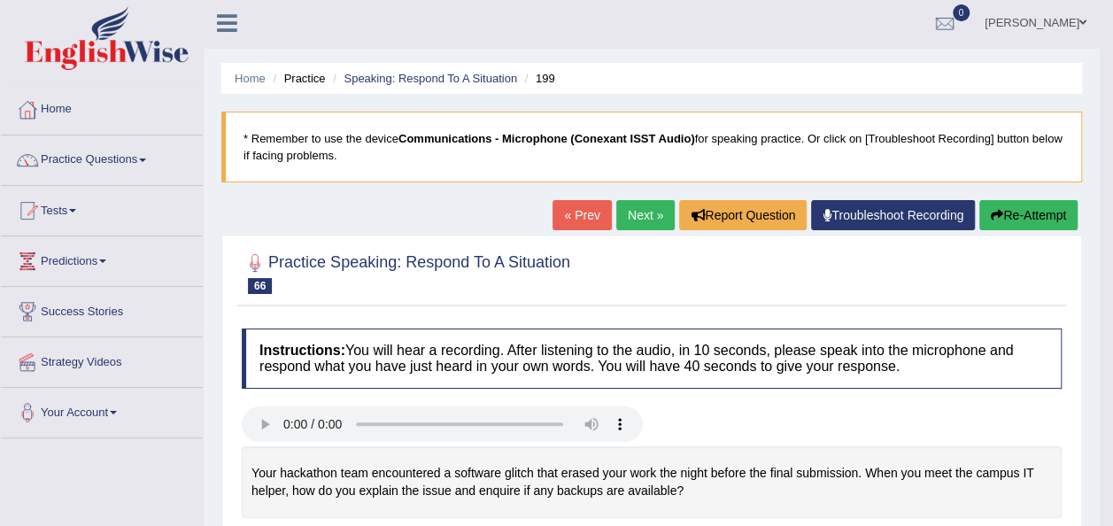
scroll to position [0, 0]
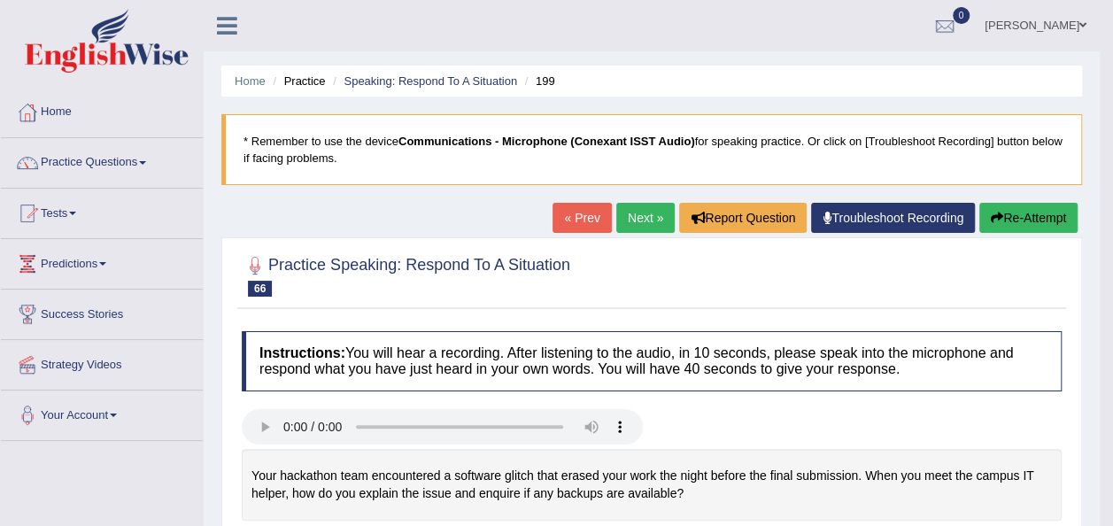
click at [648, 211] on link "Next »" at bounding box center [645, 218] width 58 height 30
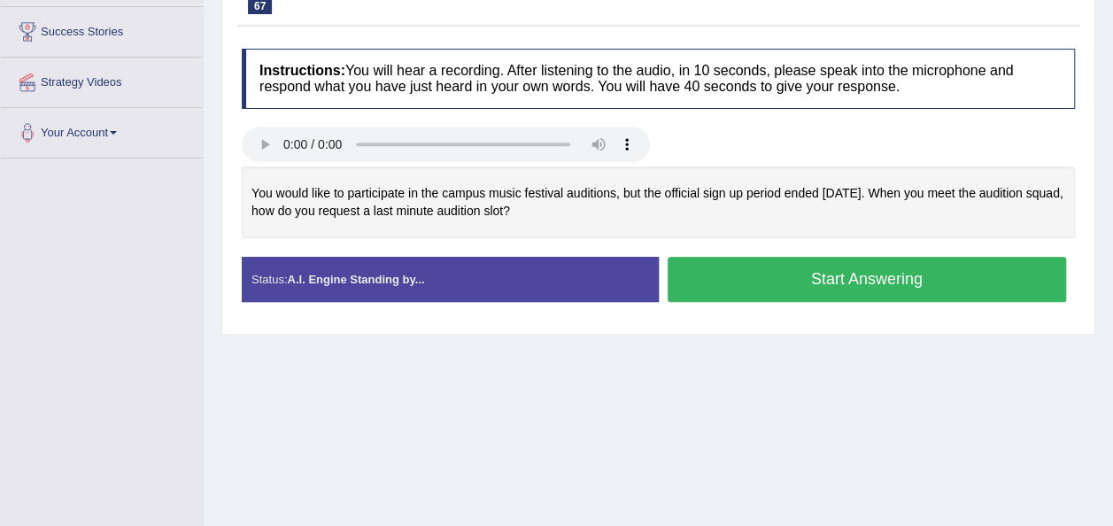
scroll to position [283, 0]
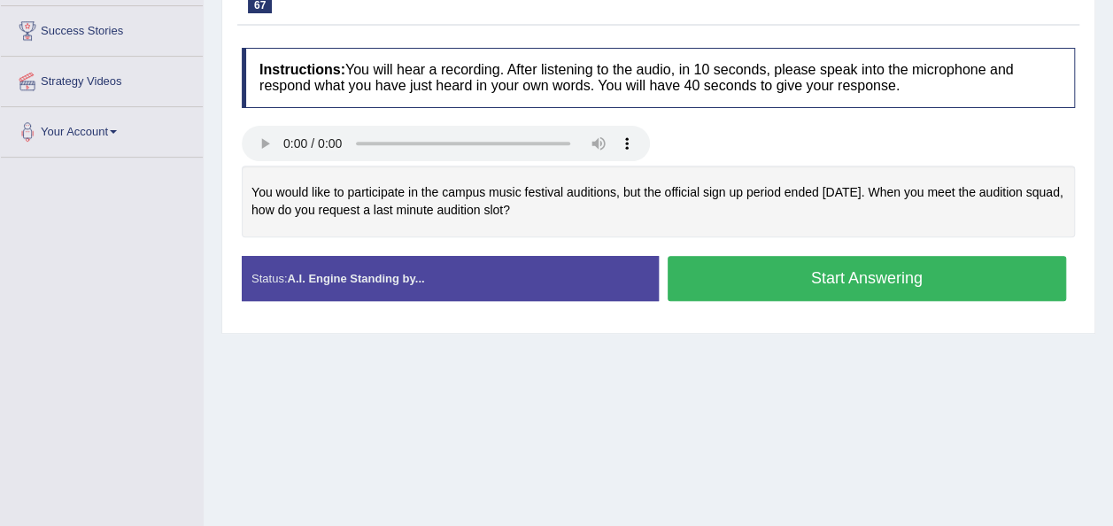
click at [696, 266] on button "Start Answering" at bounding box center [867, 278] width 399 height 45
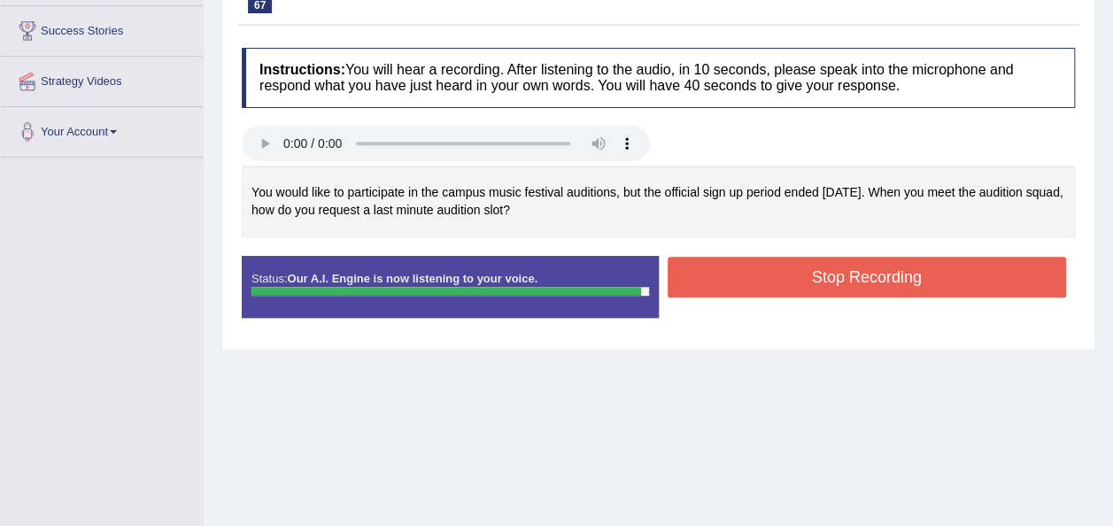
click at [696, 266] on button "Stop Recording" at bounding box center [867, 277] width 399 height 41
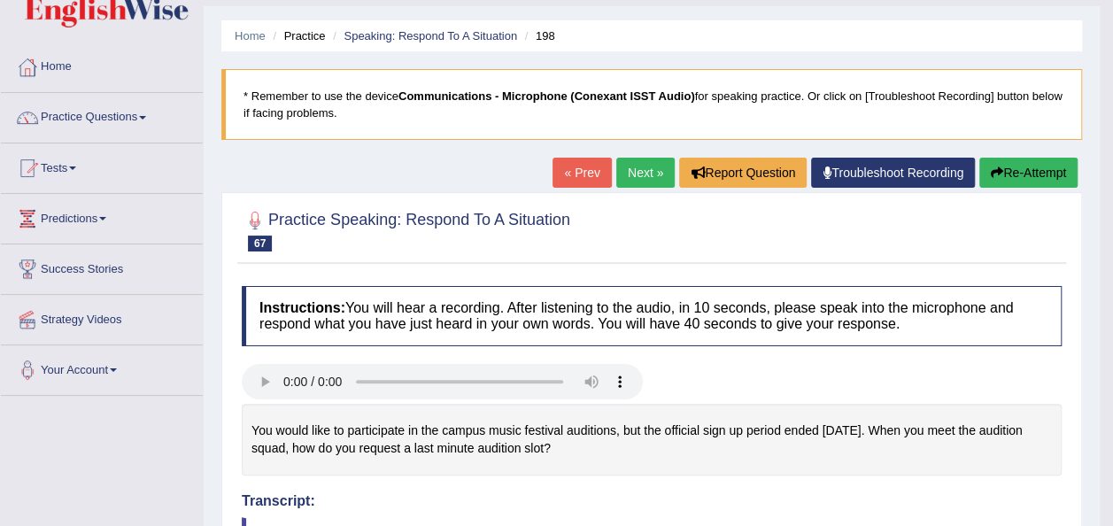
scroll to position [35, 0]
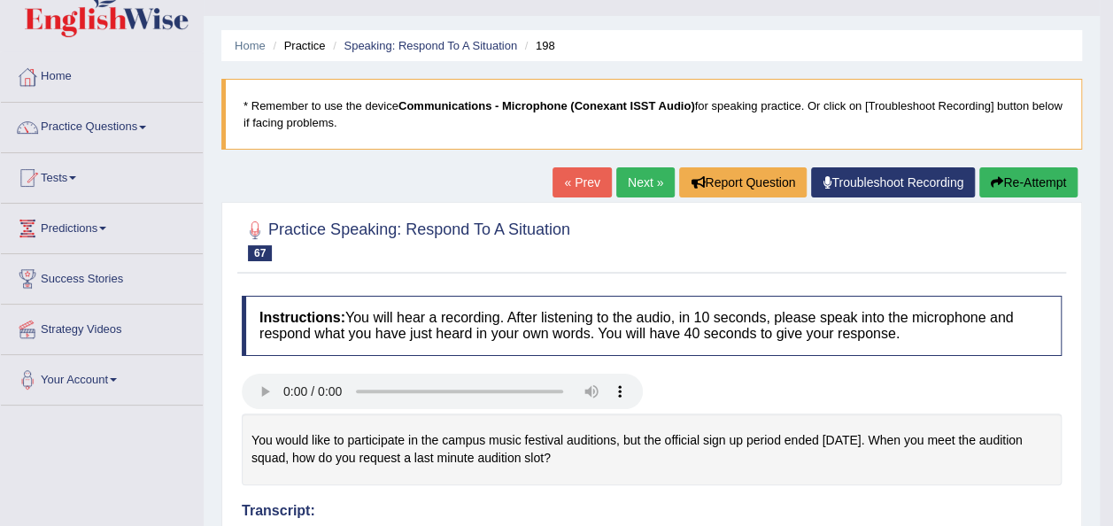
click at [630, 189] on link "Next »" at bounding box center [645, 182] width 58 height 30
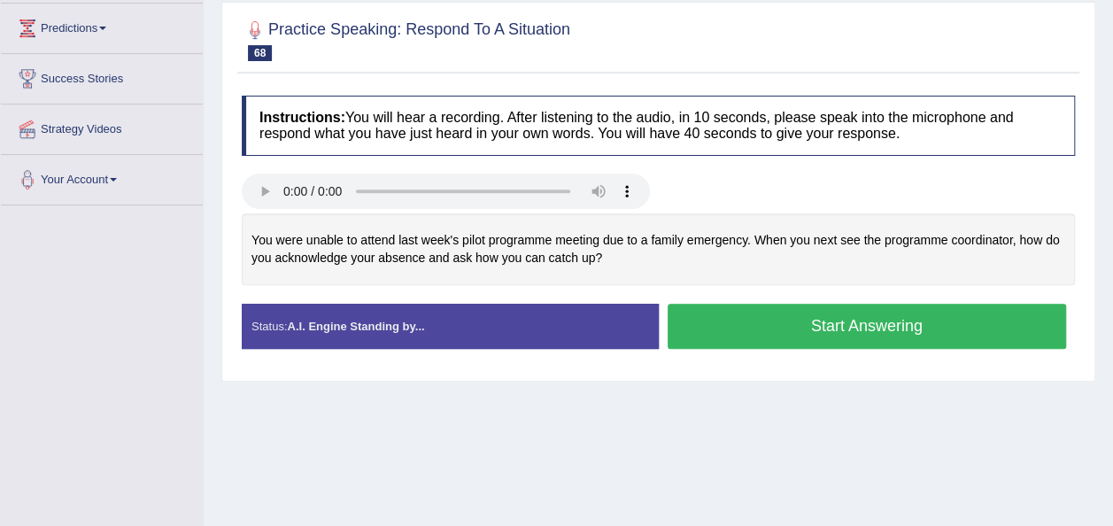
scroll to position [264, 0]
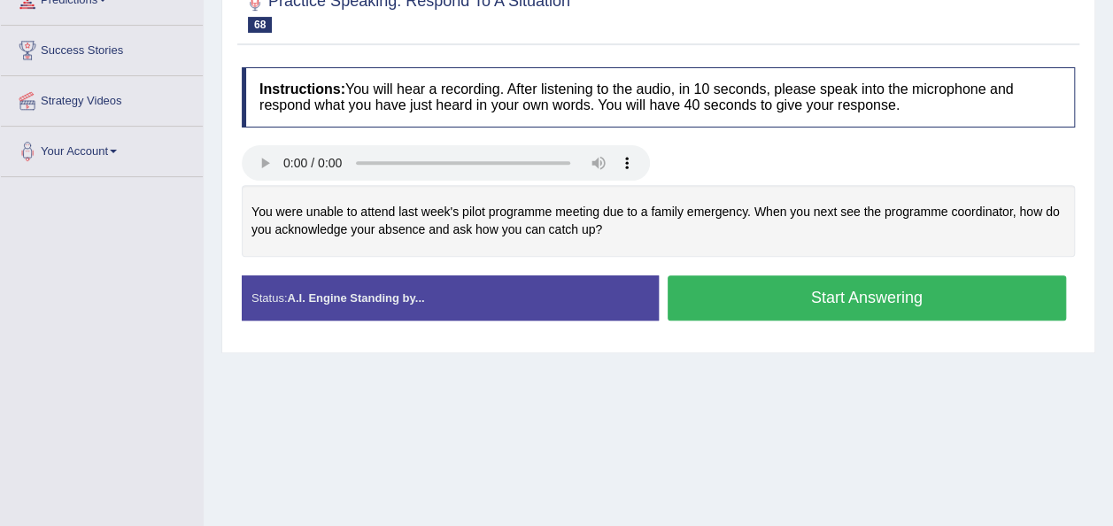
click at [850, 312] on button "Start Answering" at bounding box center [867, 297] width 399 height 45
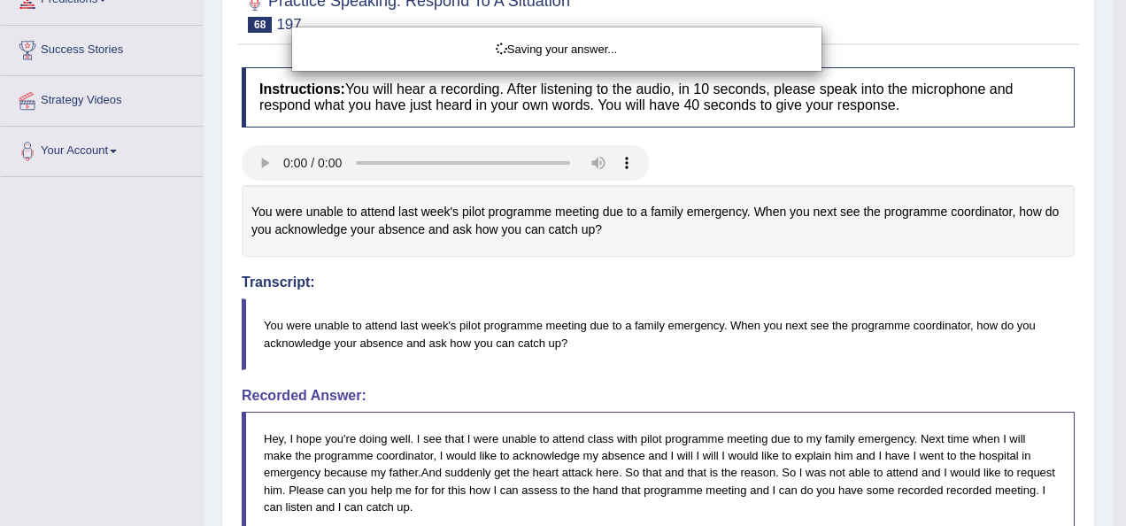
click at [828, 293] on div "Saving your answer..." at bounding box center [563, 263] width 1126 height 526
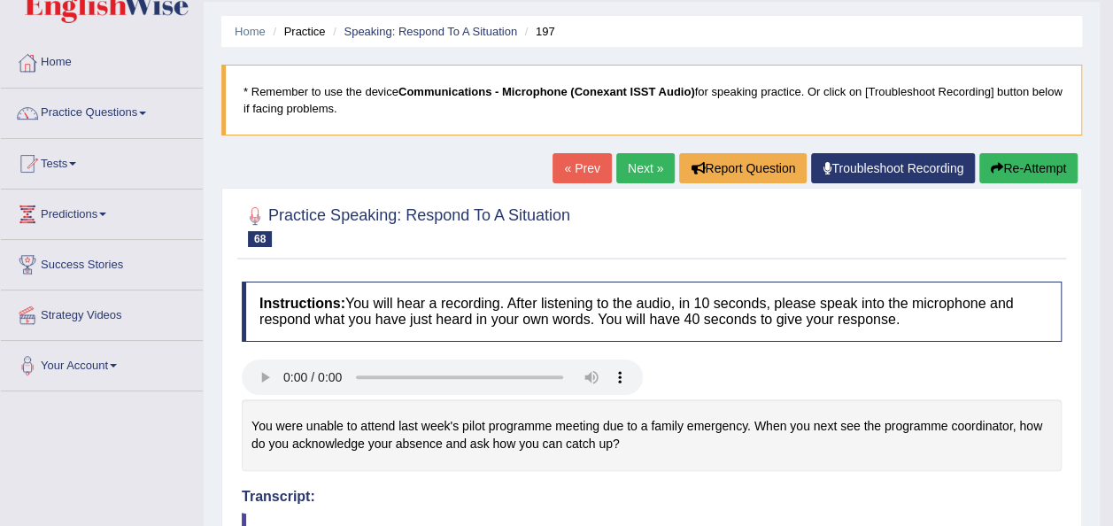
scroll to position [28, 0]
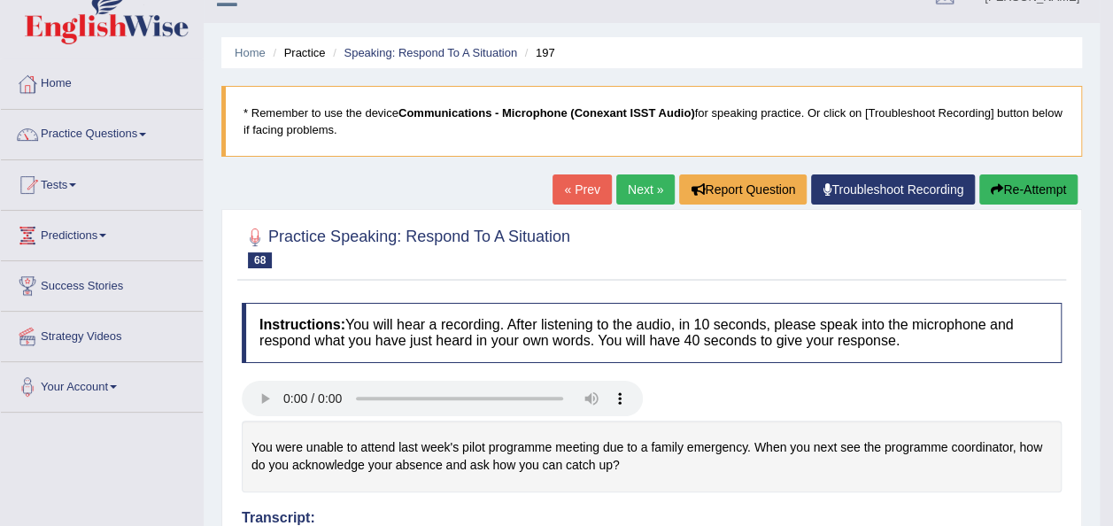
click at [630, 190] on link "Next »" at bounding box center [645, 189] width 58 height 30
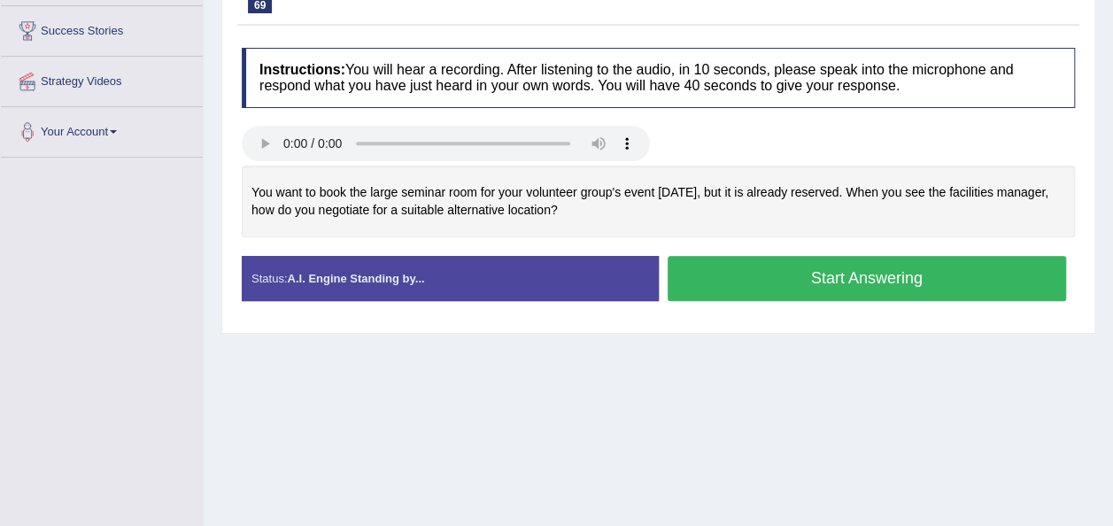
click at [713, 275] on button "Start Answering" at bounding box center [867, 278] width 399 height 45
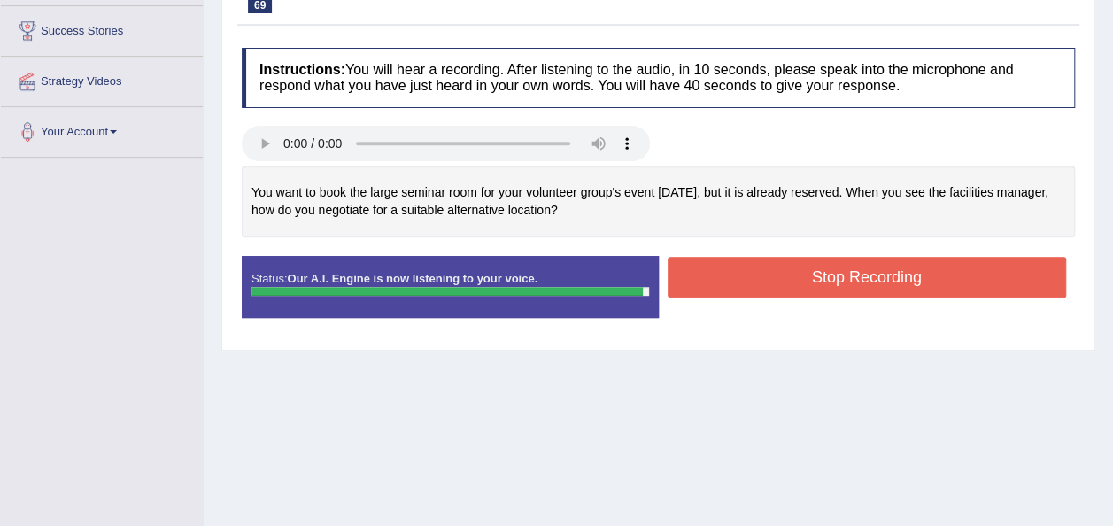
click at [826, 266] on button "Stop Recording" at bounding box center [867, 277] width 399 height 41
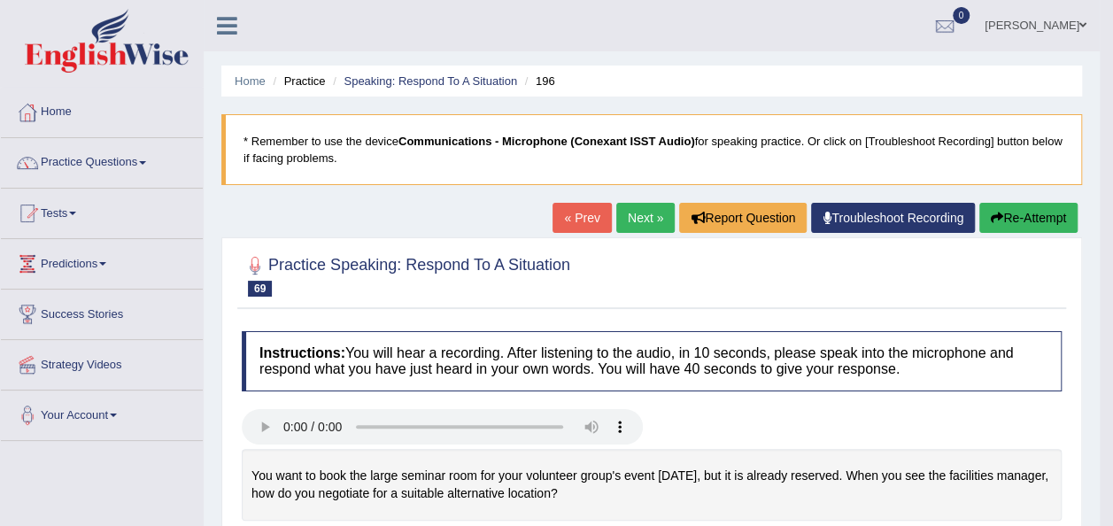
click at [646, 212] on link "Next »" at bounding box center [645, 218] width 58 height 30
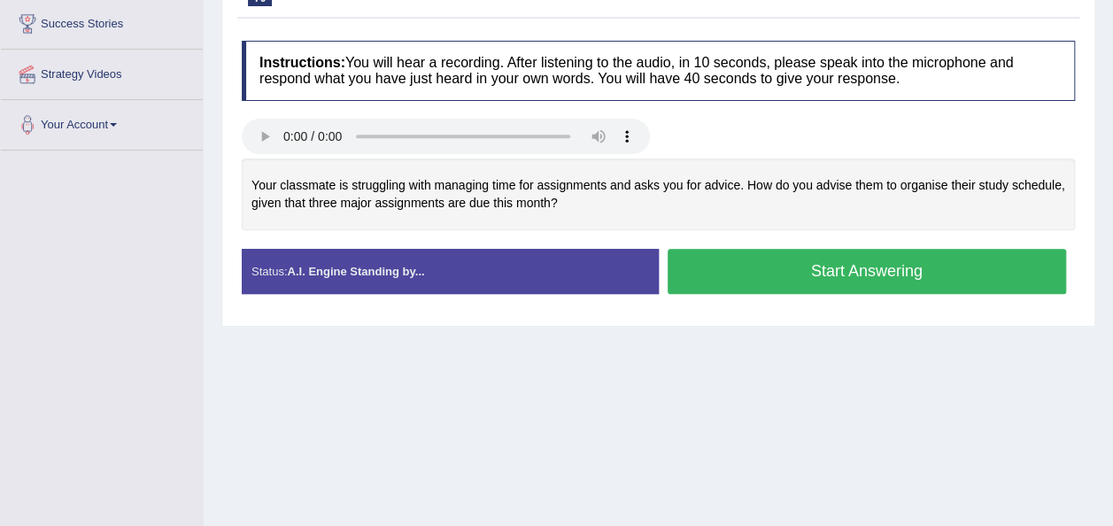
scroll to position [320, 0]
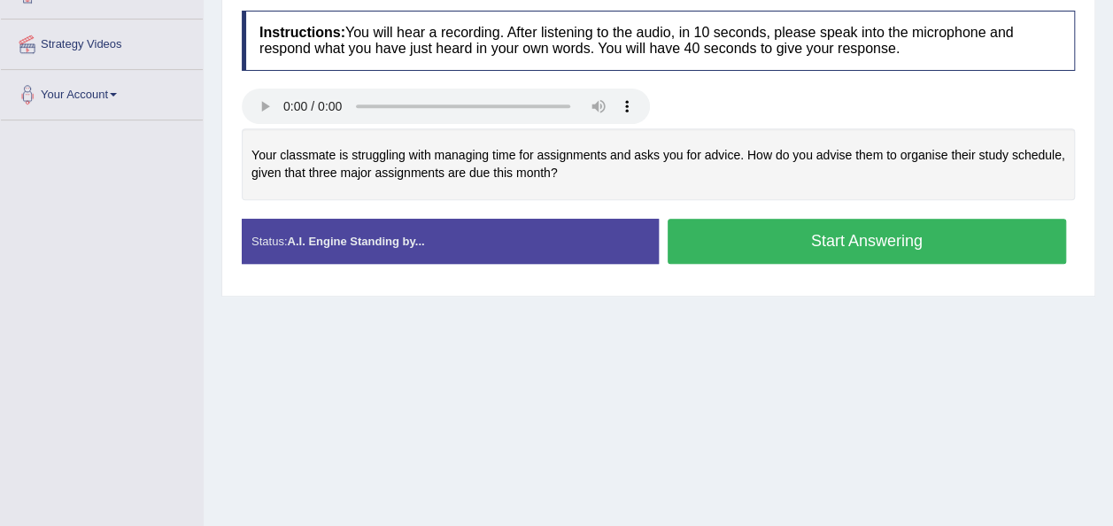
click at [708, 237] on button "Start Answering" at bounding box center [867, 241] width 399 height 45
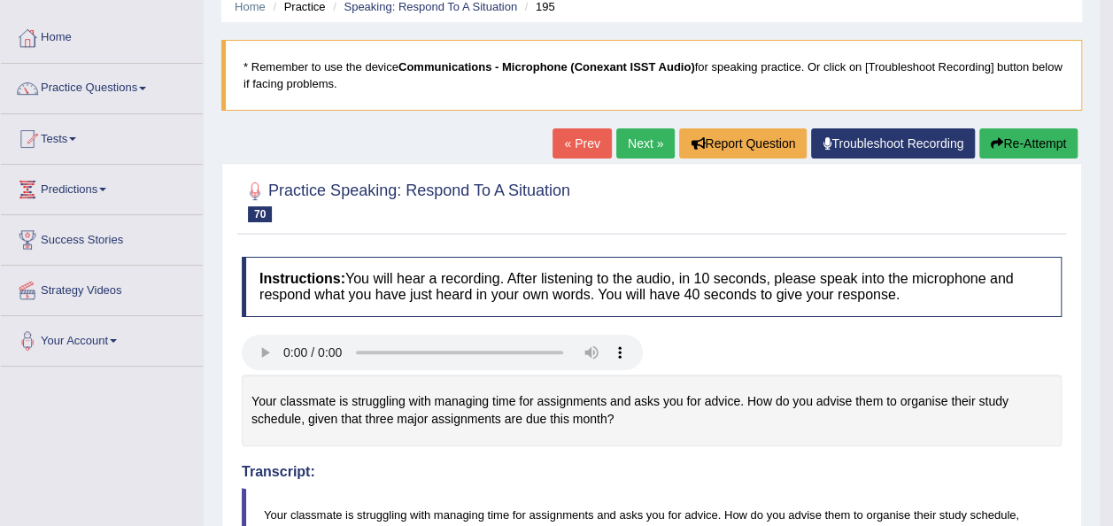
scroll to position [0, 0]
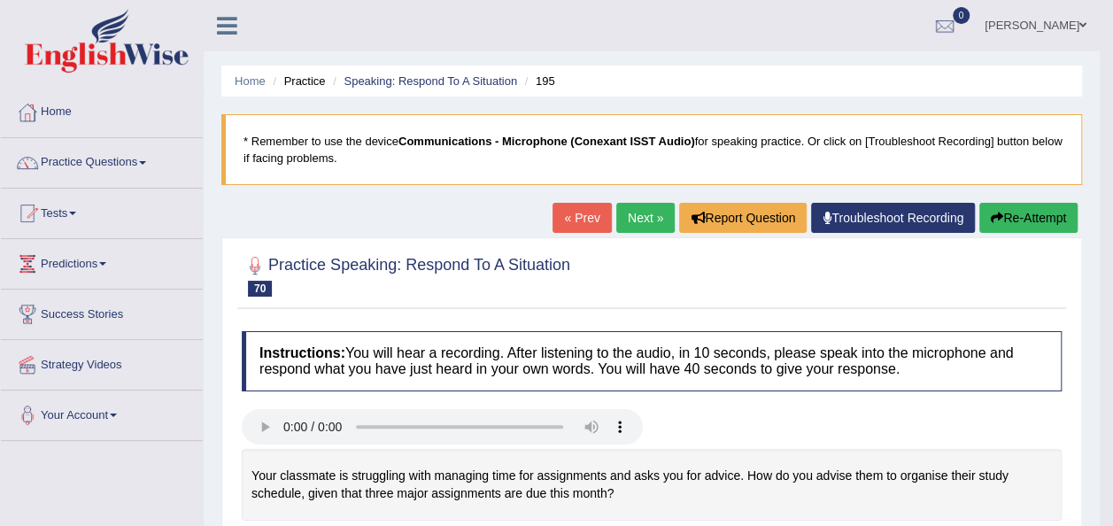
click at [634, 224] on link "Next »" at bounding box center [645, 218] width 58 height 30
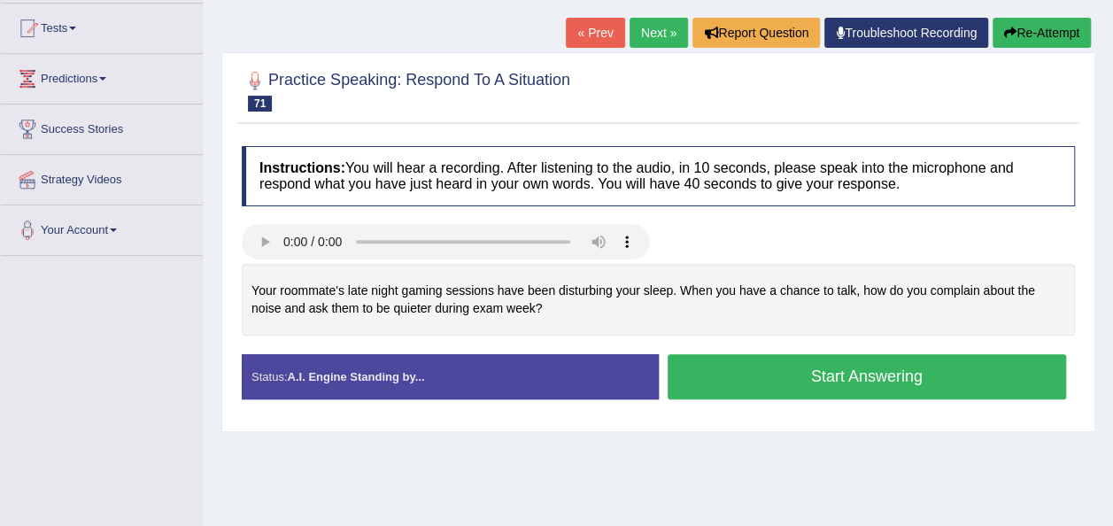
scroll to position [192, 0]
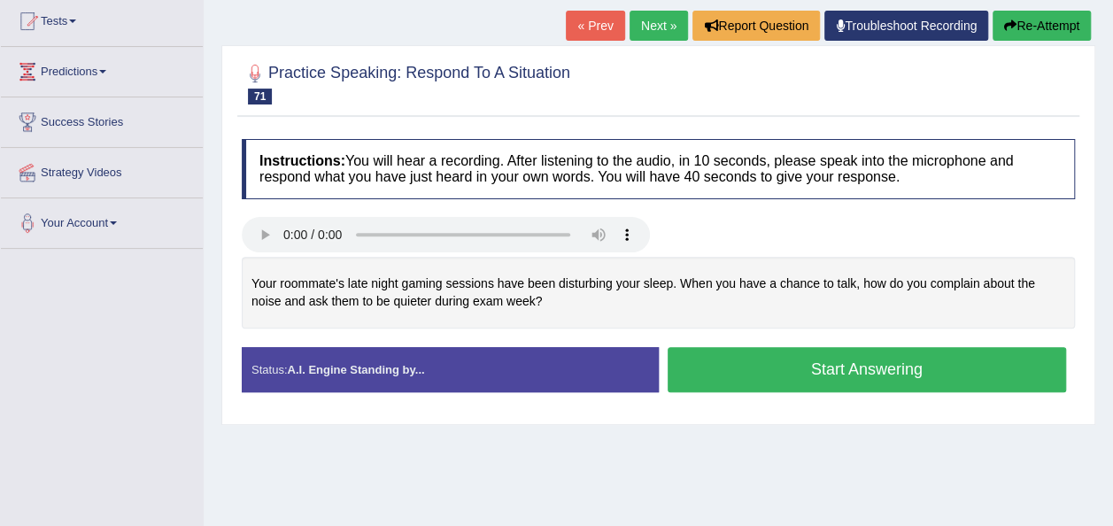
click at [733, 374] on button "Start Answering" at bounding box center [867, 369] width 399 height 45
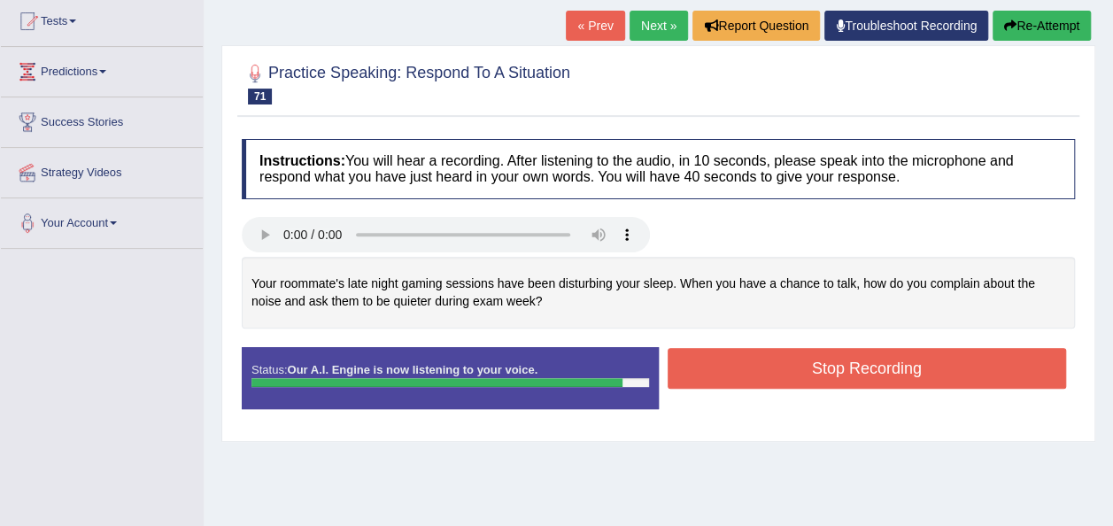
click at [733, 374] on button "Stop Recording" at bounding box center [867, 368] width 399 height 41
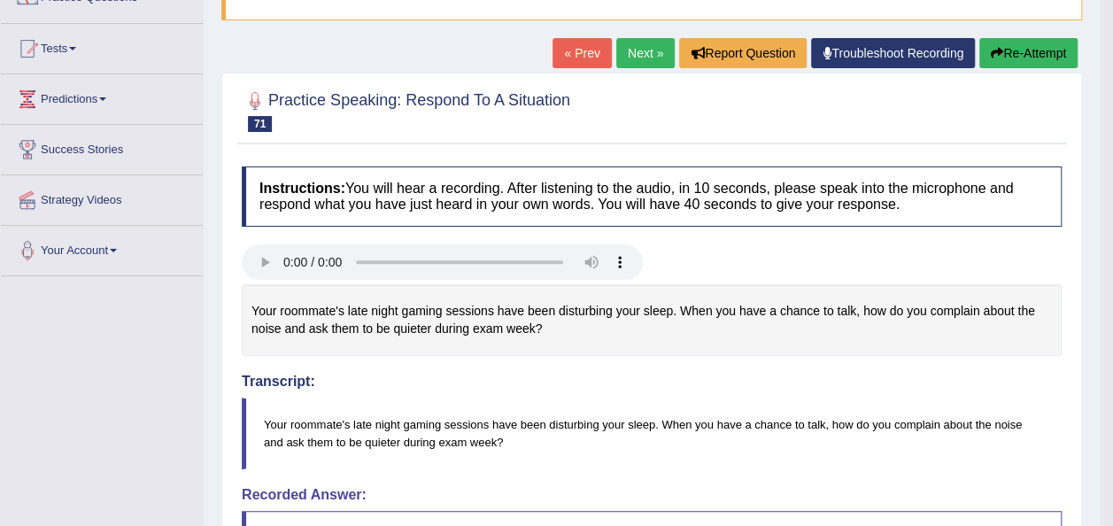
scroll to position [101, 0]
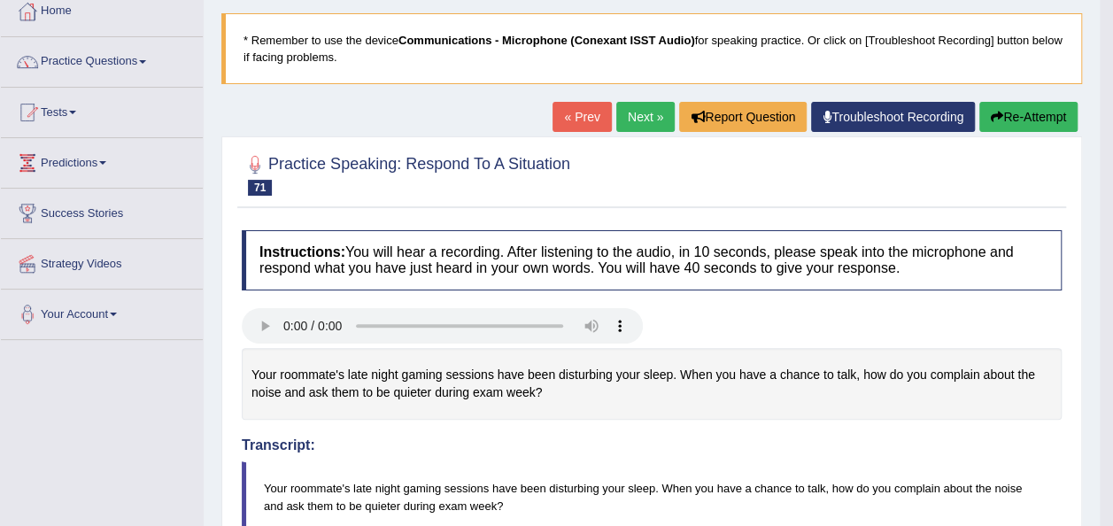
click at [637, 120] on link "Next »" at bounding box center [645, 117] width 58 height 30
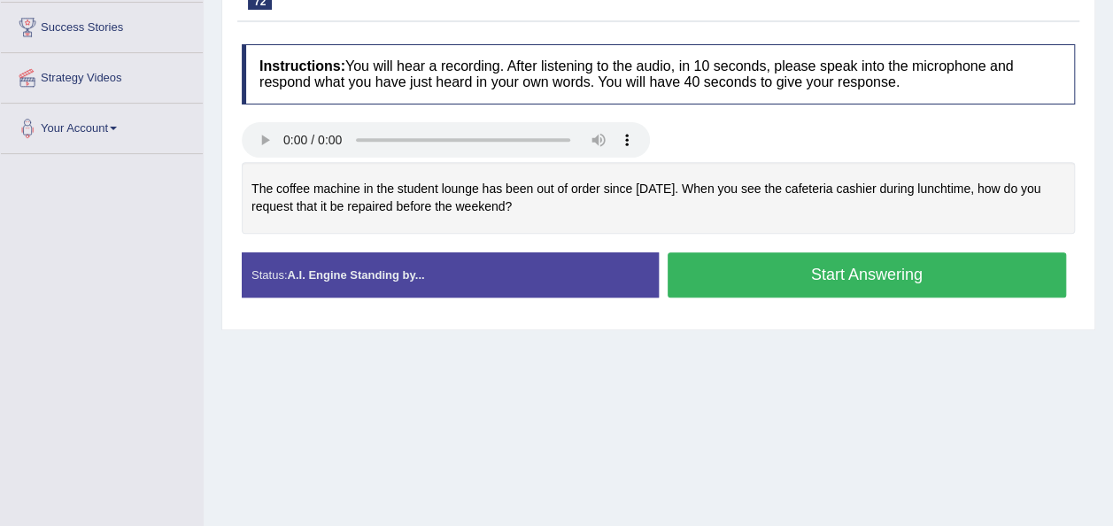
click at [819, 272] on button "Start Answering" at bounding box center [867, 274] width 399 height 45
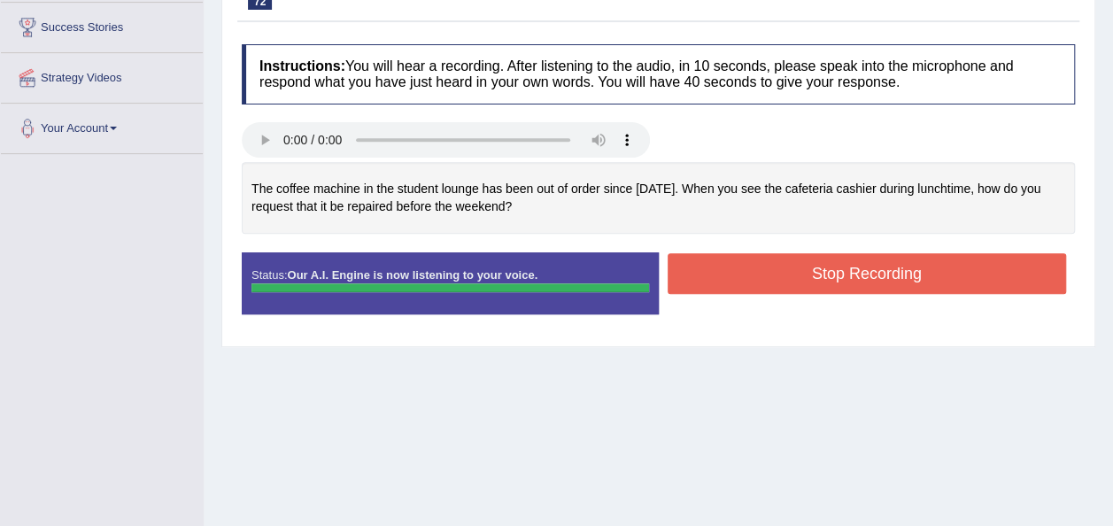
click at [730, 288] on button "Stop Recording" at bounding box center [867, 273] width 399 height 41
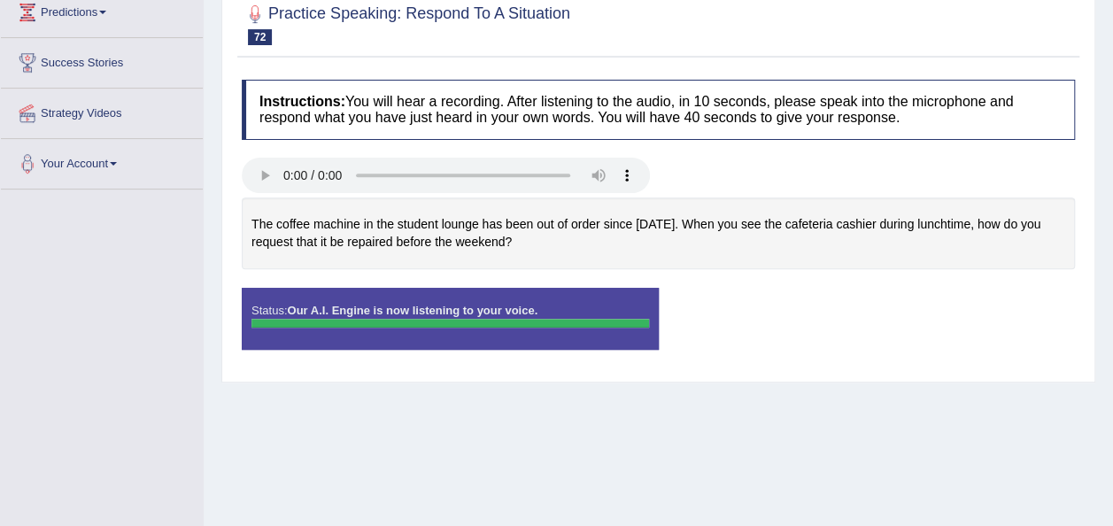
scroll to position [243, 0]
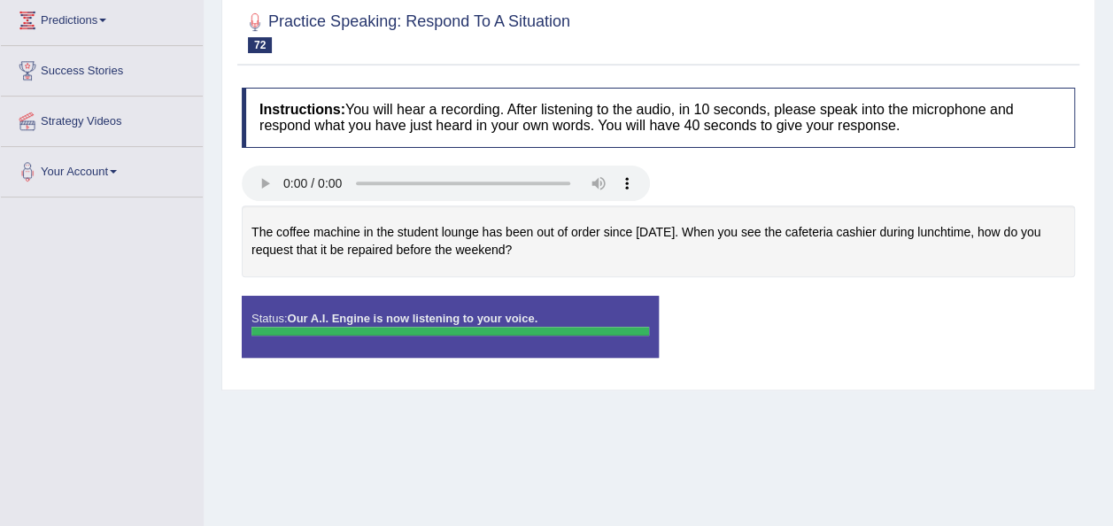
click at [154, 257] on div "Toggle navigation Home Practice Questions Speaking Practice Read Aloud Repeat S…" at bounding box center [556, 217] width 1113 height 921
click at [162, 294] on div "Toggle navigation Home Practice Questions Speaking Practice Read Aloud Repeat S…" at bounding box center [556, 217] width 1113 height 921
click at [166, 288] on div "Toggle navigation Home Practice Questions Speaking Practice Read Aloud Repeat S…" at bounding box center [556, 217] width 1113 height 921
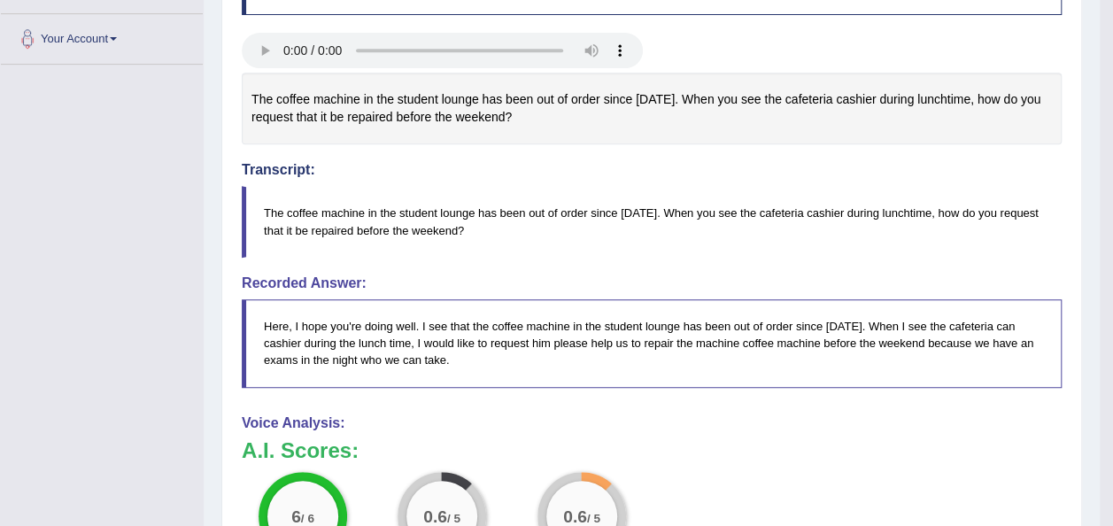
scroll to position [467, 0]
